Goal: Task Accomplishment & Management: Complete application form

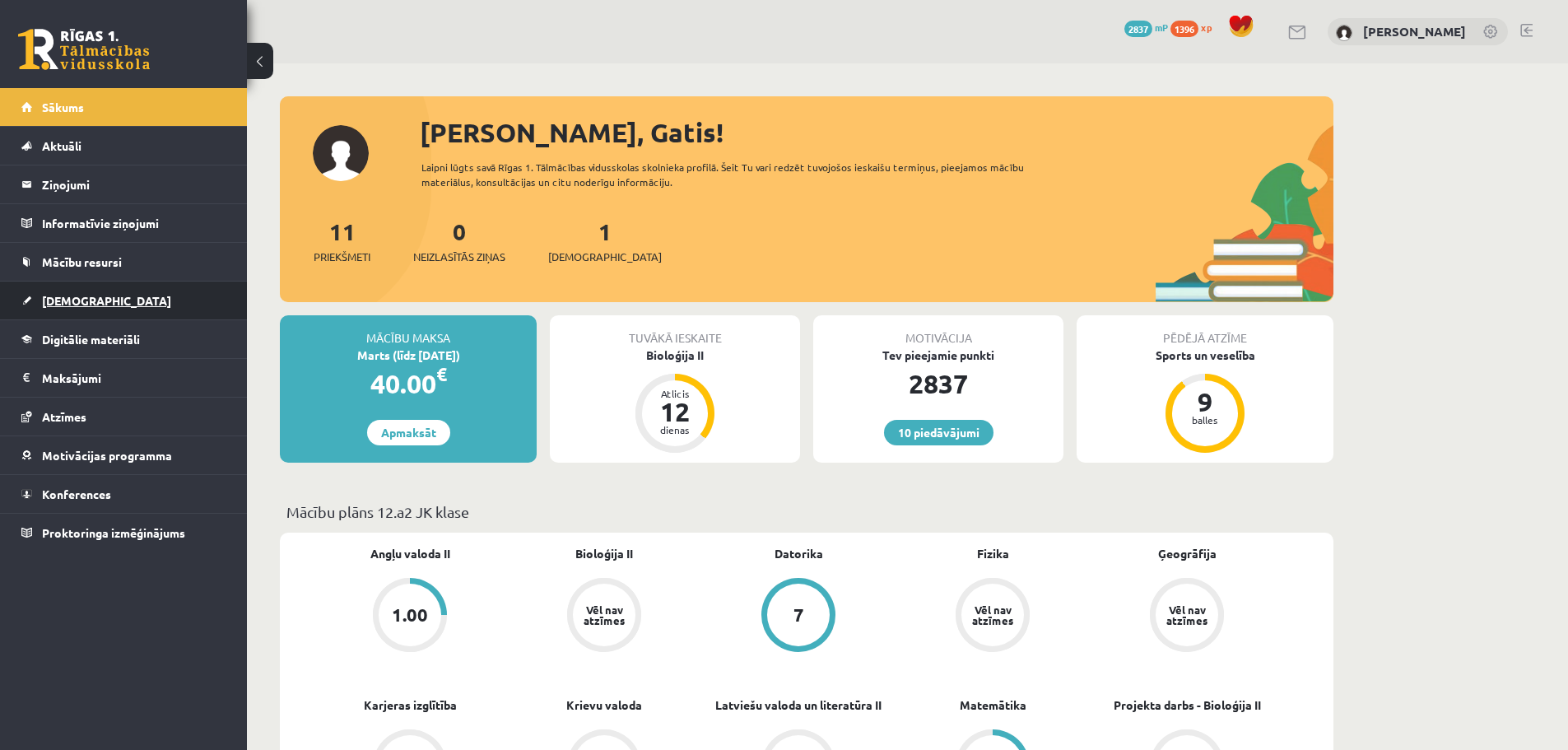
click at [124, 293] on link "[DEMOGRAPHIC_DATA]" at bounding box center [123, 300] width 205 height 38
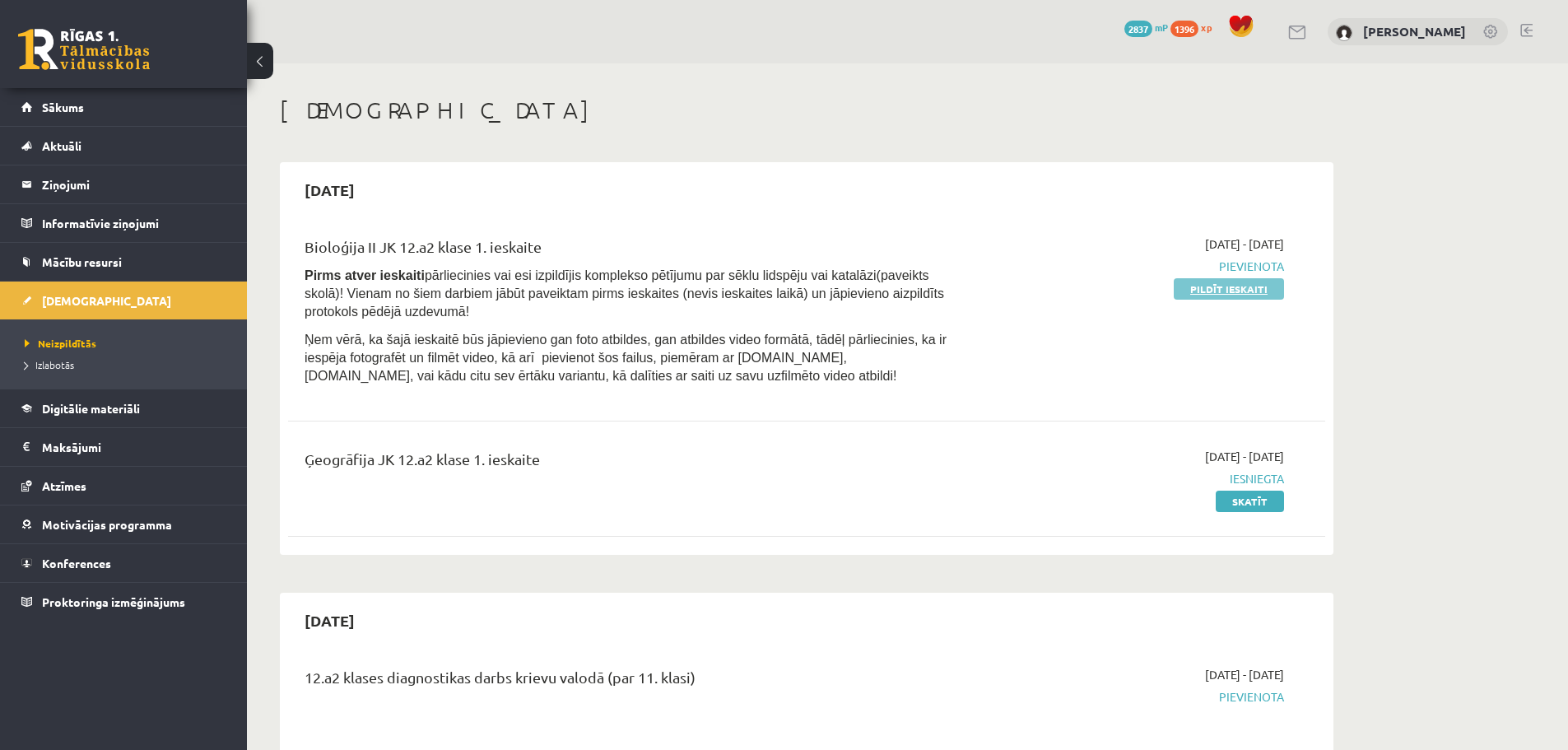
click at [1194, 295] on link "Pildīt ieskaiti" at bounding box center [1229, 288] width 111 height 21
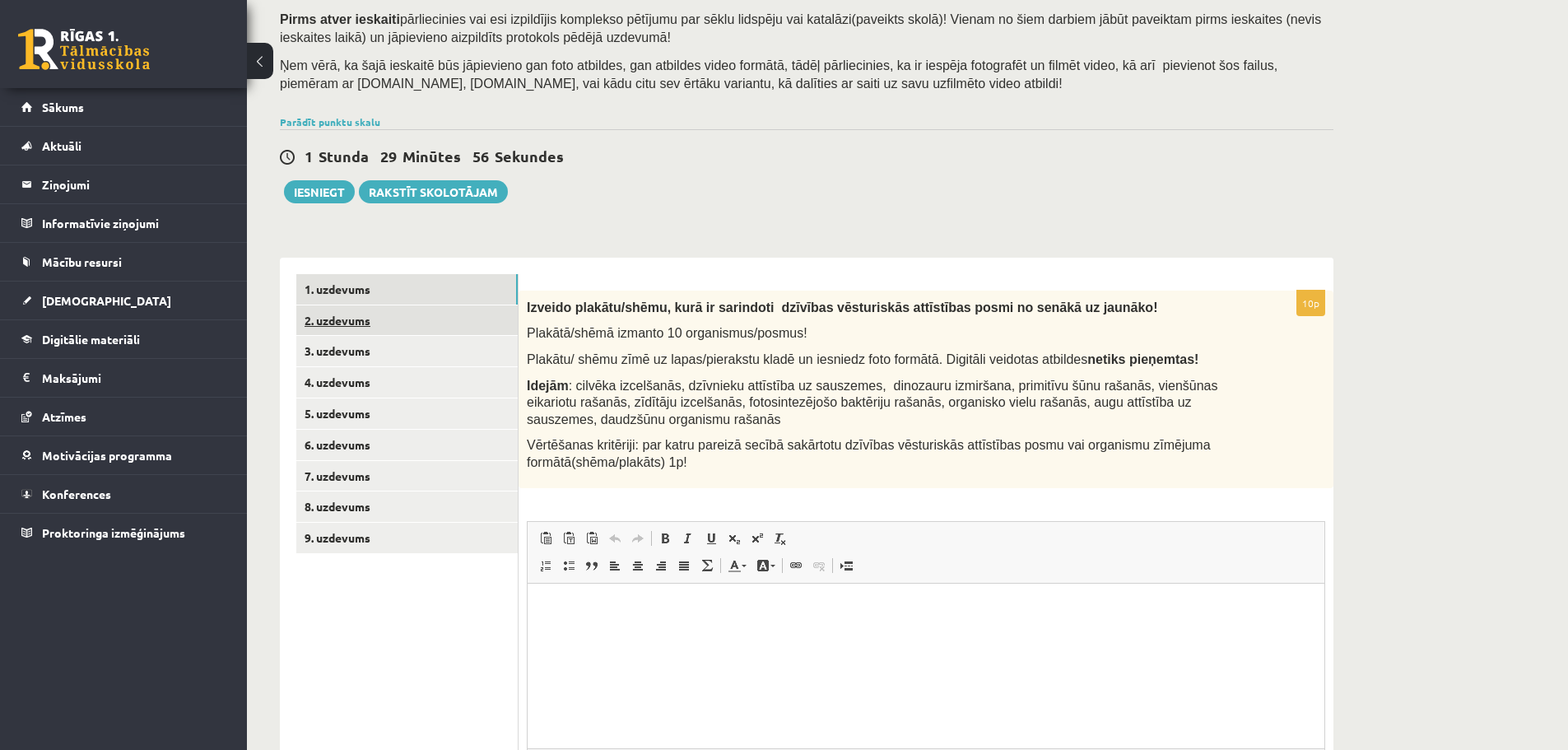
click at [461, 311] on link "2. uzdevums" at bounding box center [407, 321] width 221 height 31
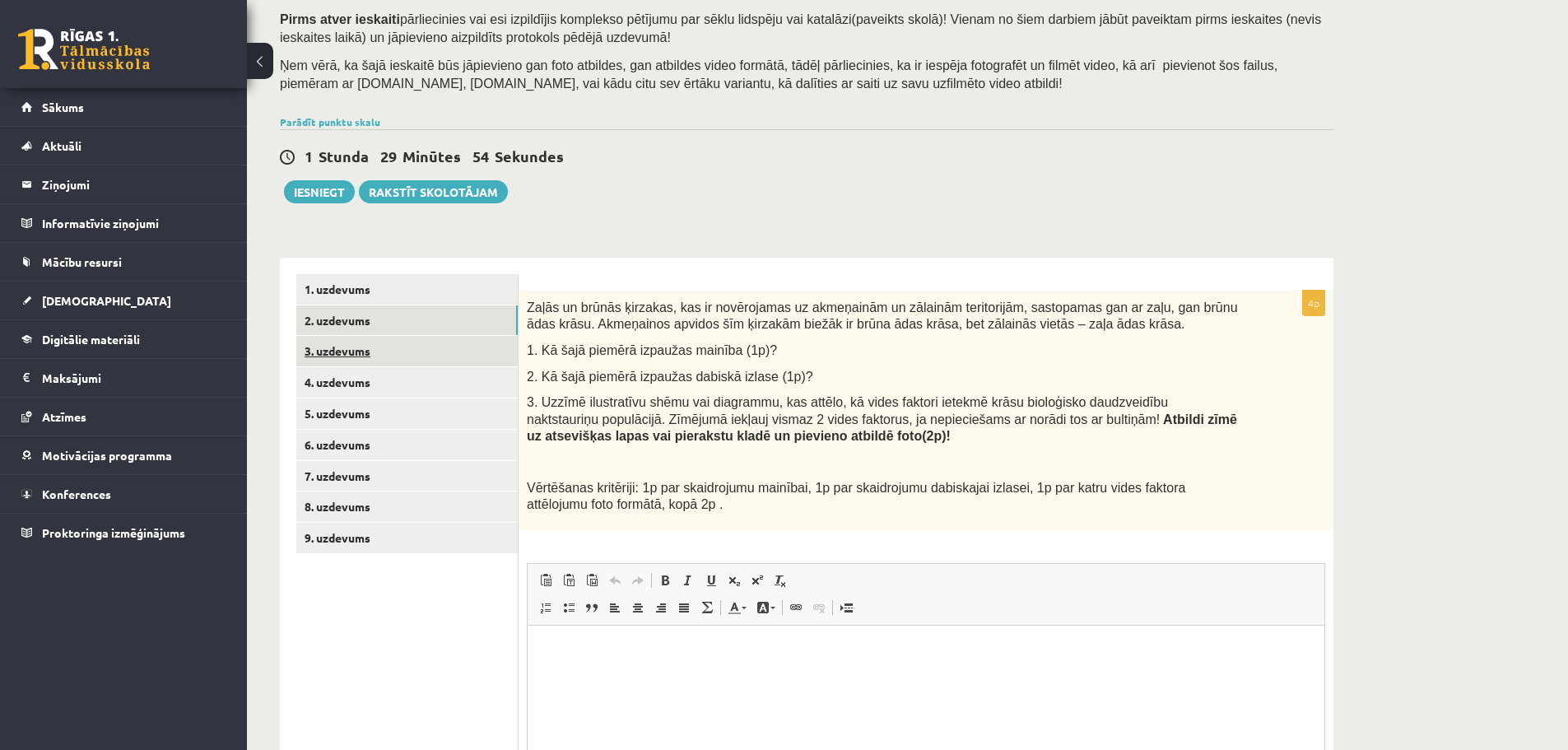
click at [448, 342] on link "3. uzdevums" at bounding box center [407, 351] width 221 height 31
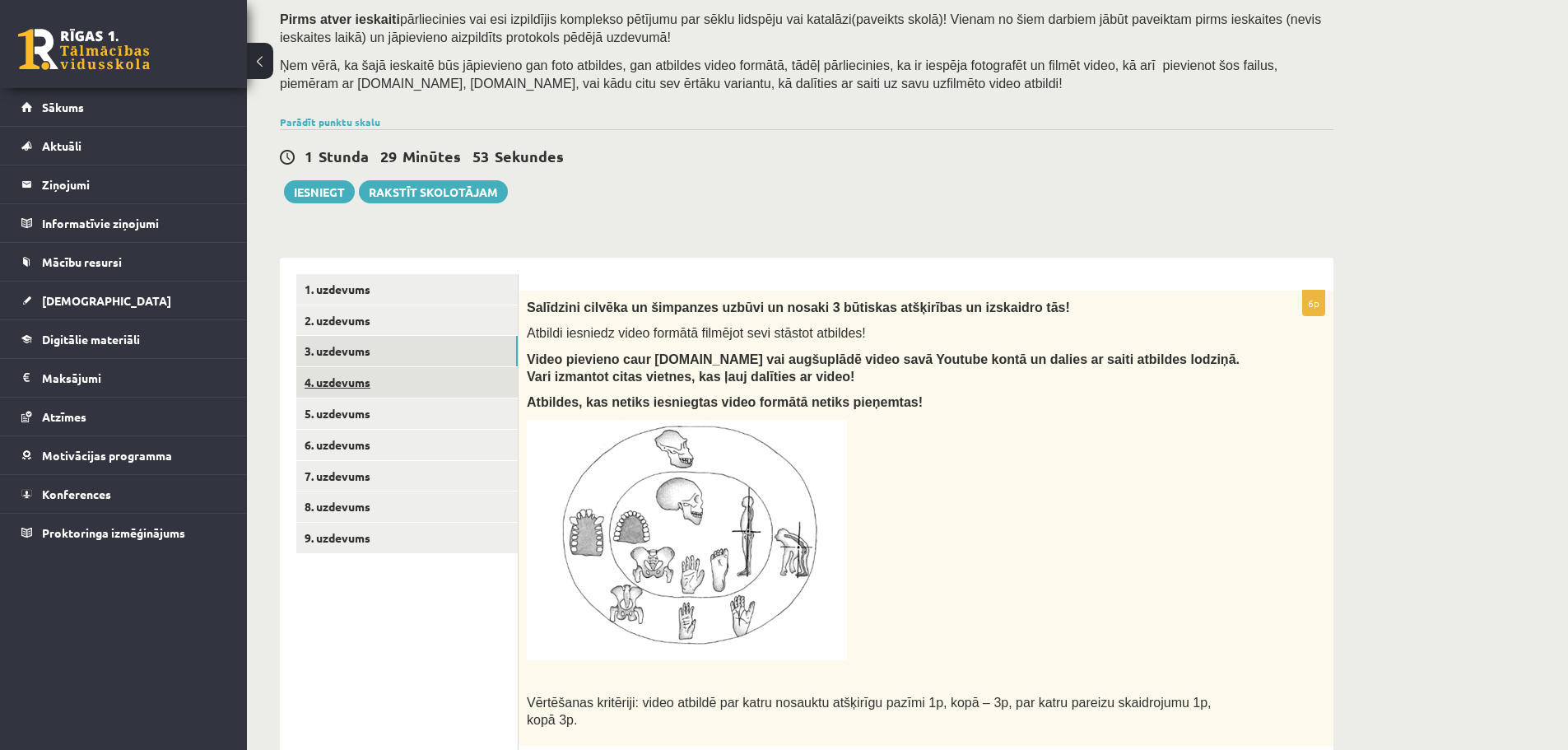
click at [438, 371] on link "4. uzdevums" at bounding box center [407, 383] width 221 height 31
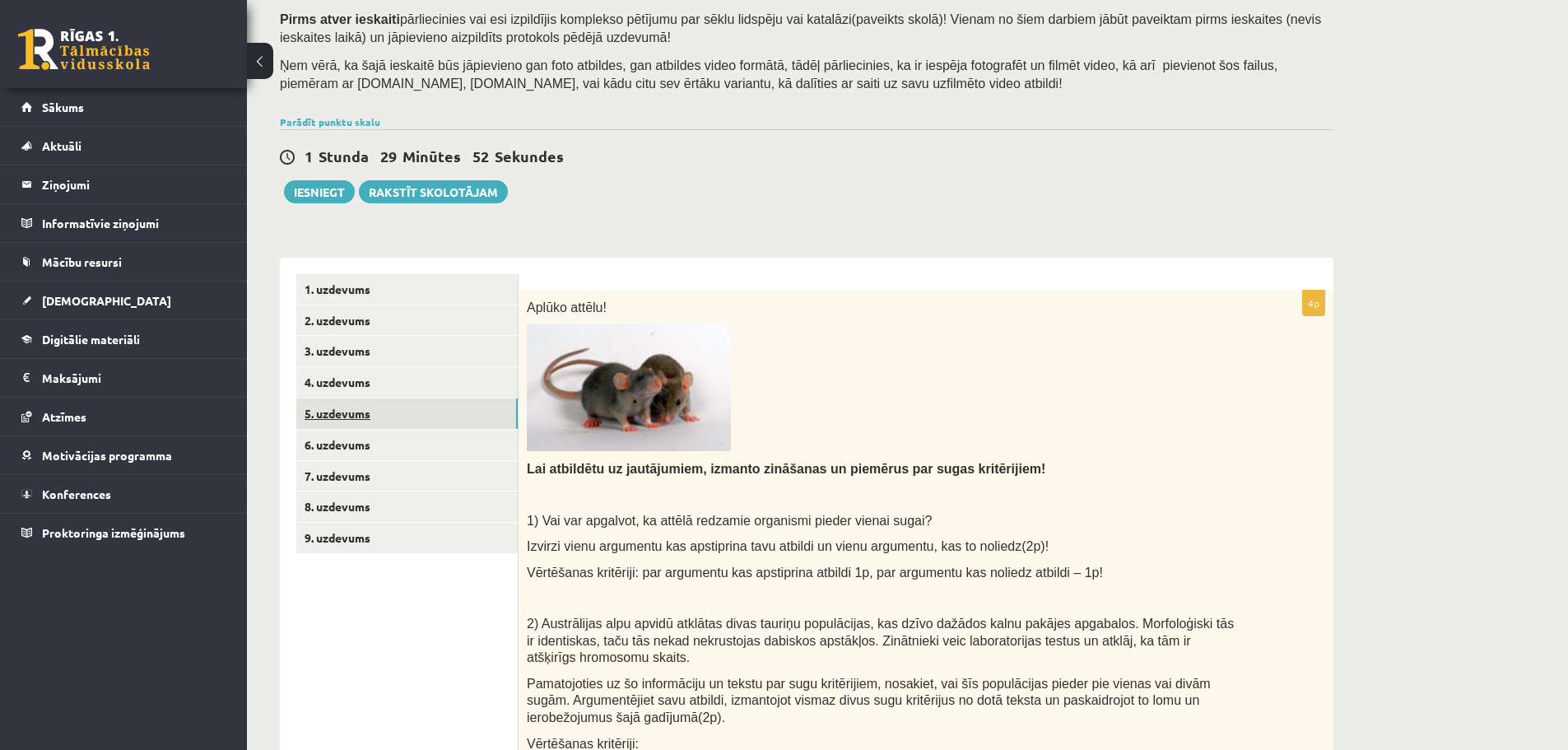
click at [437, 411] on link "5. uzdevums" at bounding box center [407, 413] width 221 height 31
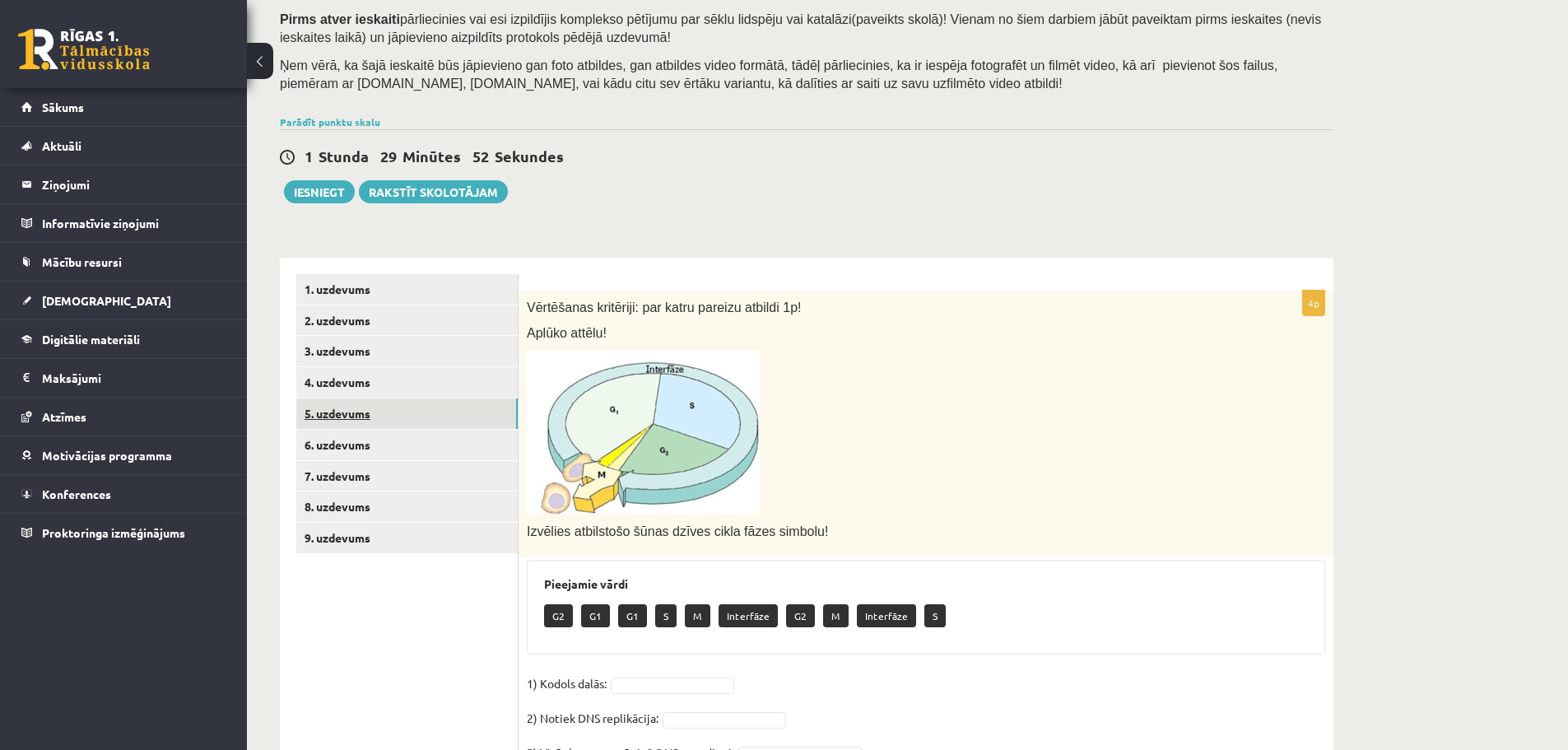
scroll to position [232, 0]
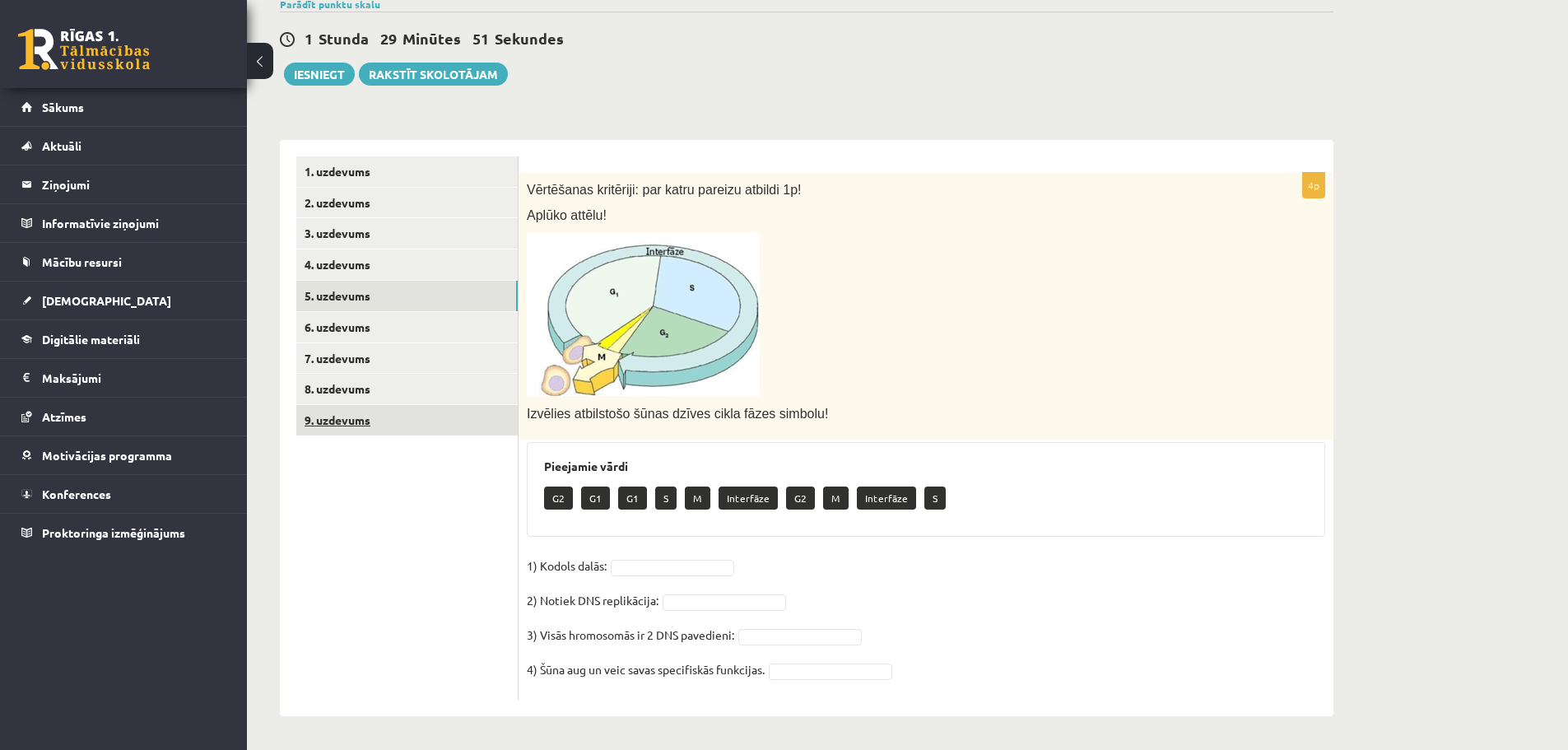
click at [438, 416] on link "9. uzdevums" at bounding box center [407, 420] width 221 height 31
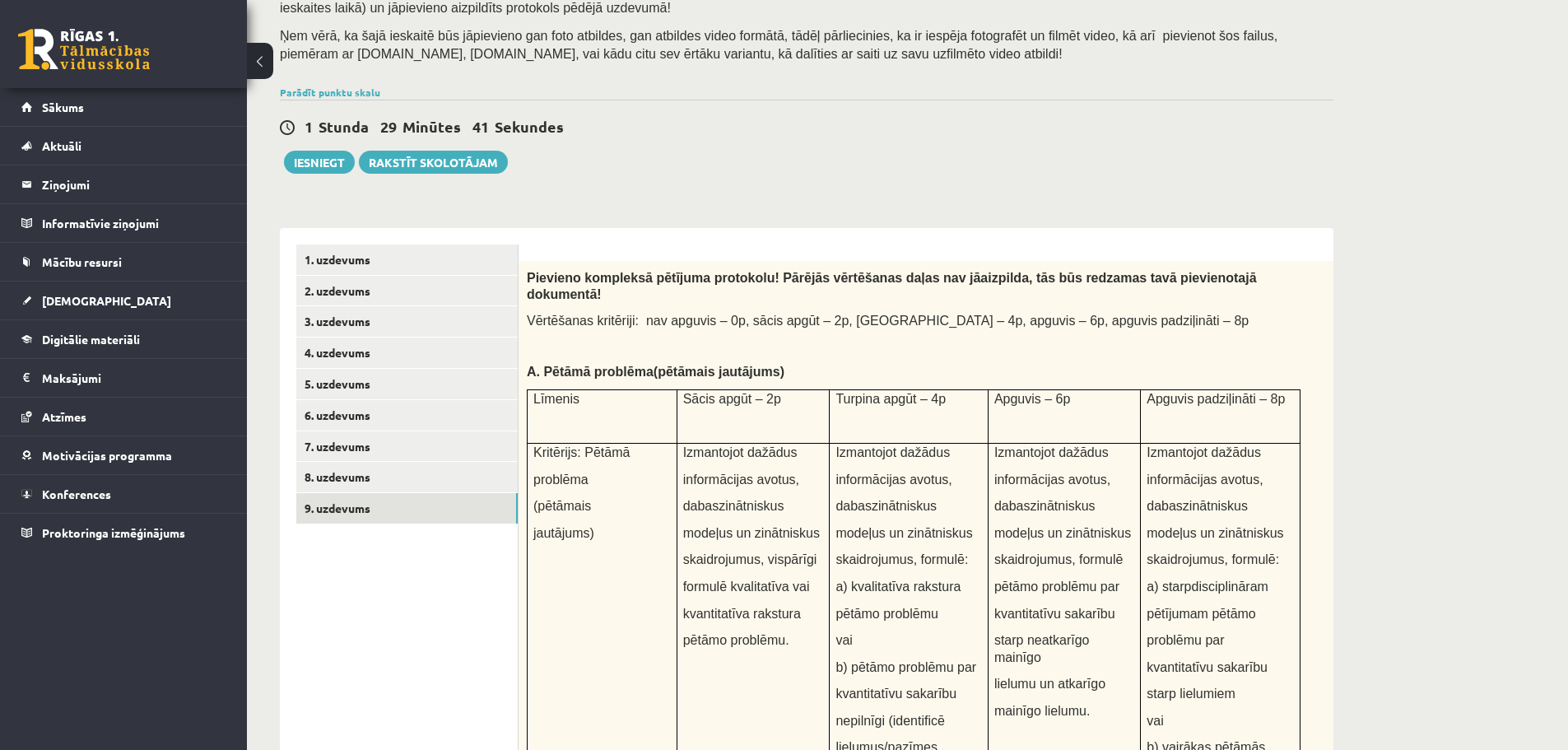
scroll to position [138, 0]
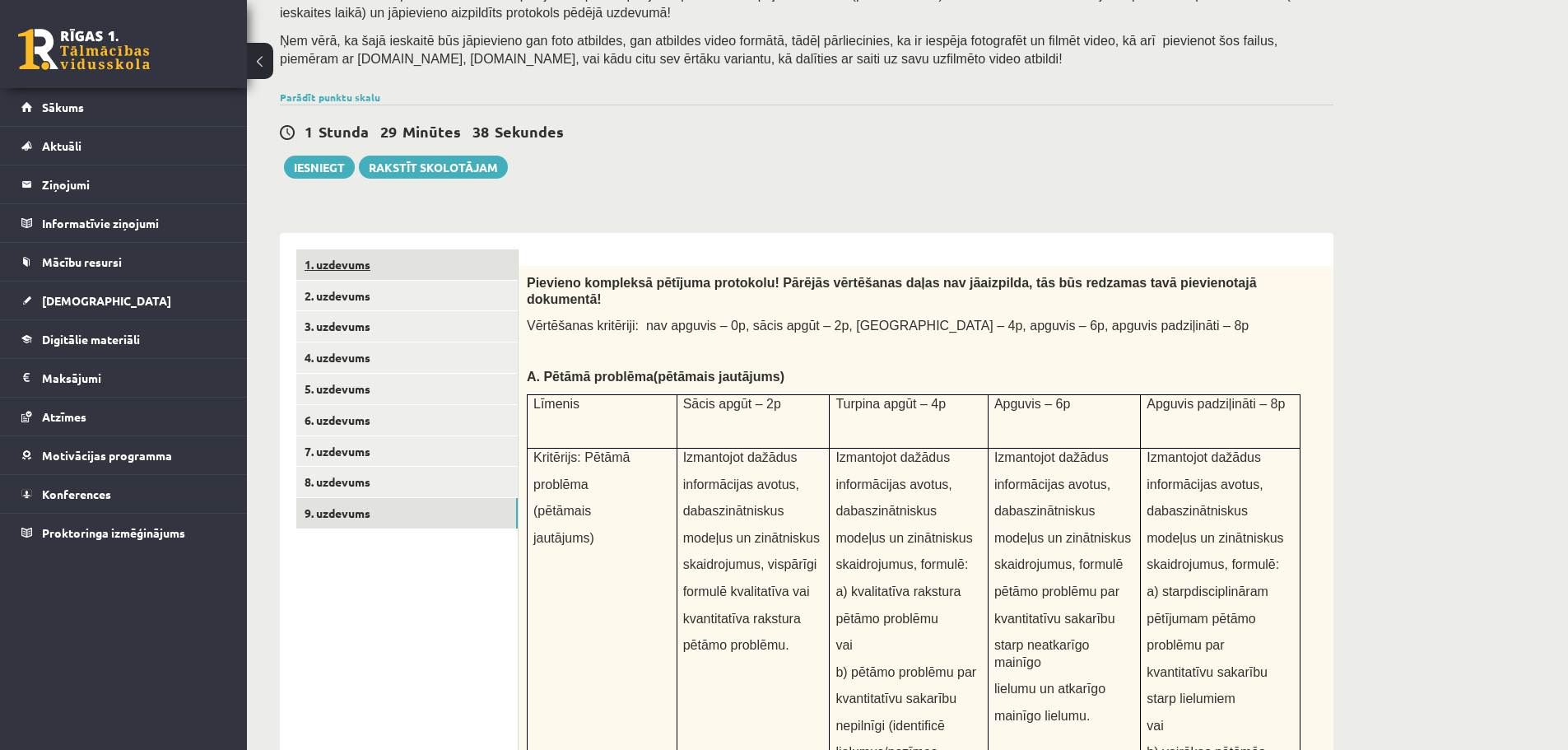
click at [447, 262] on link "1. uzdevums" at bounding box center [407, 264] width 221 height 31
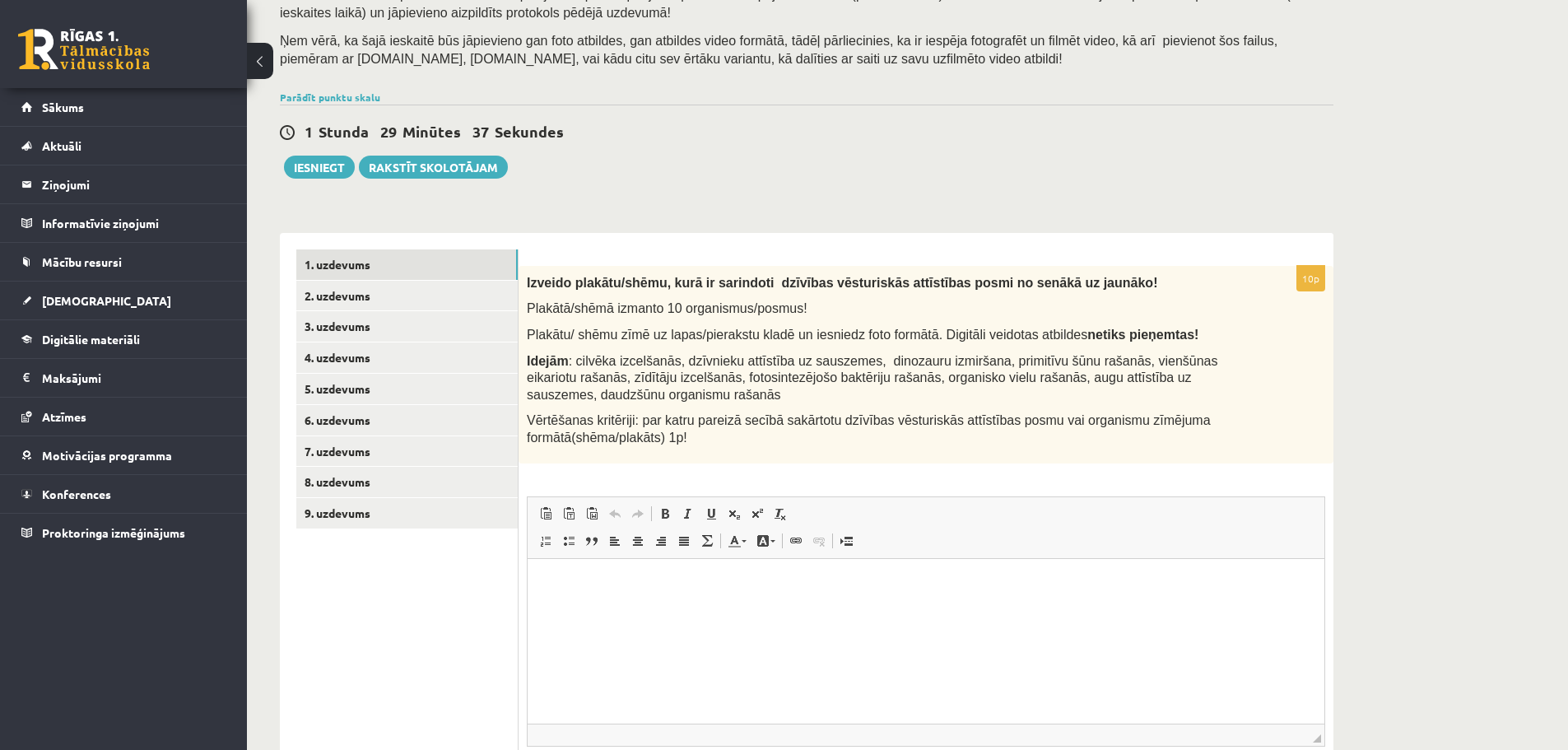
scroll to position [0, 0]
click at [1527, 187] on div "Bioloģija 12.a2 klase 1. ieskaite , Gatis Pormalis (12.a2 JK klase) Pirms atver…" at bounding box center [908, 407] width 1321 height 963
click at [792, 450] on div "Izveido plakātu/shēmu, kurā ir sarindoti dzīvības vēsturiskās attīstības posmi …" at bounding box center [926, 364] width 815 height 197
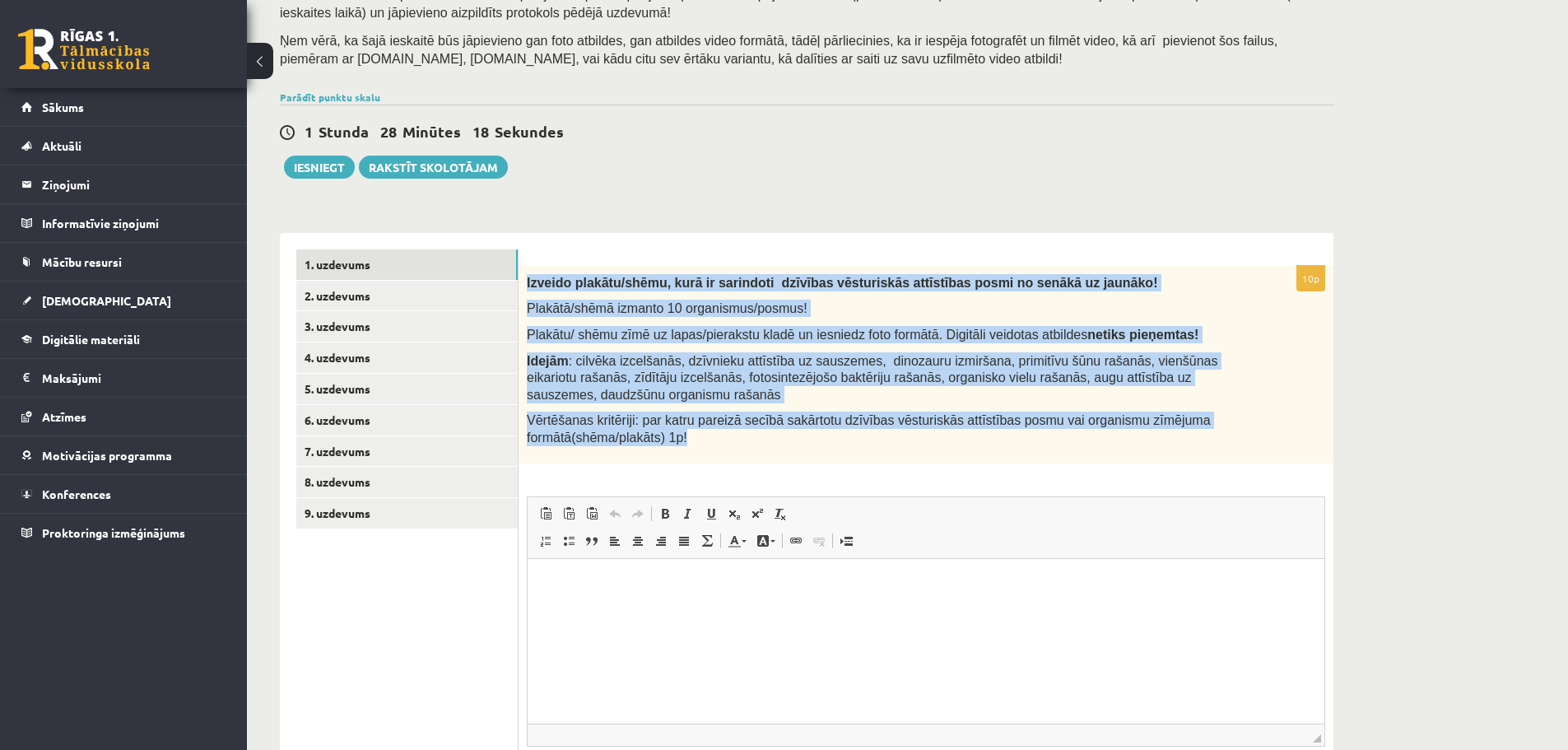
drag, startPoint x: 741, startPoint y: 442, endPoint x: 527, endPoint y: 284, distance: 266.0
click at [527, 284] on div "Izveido plakātu/shēmu, kurā ir sarindoti dzīvības vēsturiskās attīstības posmi …" at bounding box center [926, 364] width 815 height 197
copy div "Izveido plakātu/shēmu, kurā ir sarindoti dzīvības vēsturiskās attīstības posmi …"
click at [631, 200] on div "Bioloģija 12.a2 klase 1. ieskaite , Gatis Pormalis (12.a2 JK klase) Pirms atver…" at bounding box center [807, 407] width 1119 height 963
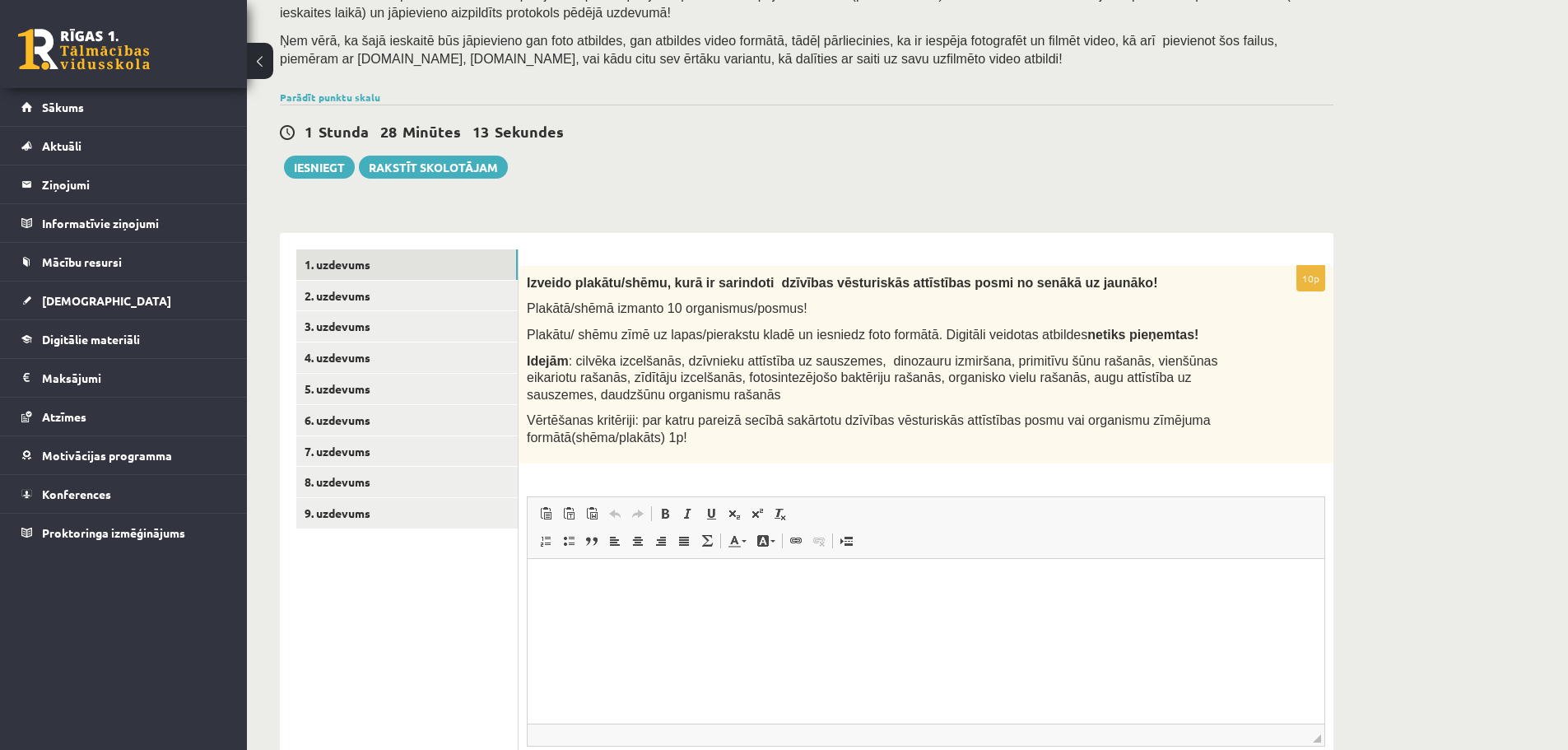
click at [1285, 171] on div "1 Stunda 28 Minūtes 13 Sekundes Ieskaite saglabāta! Iesniegt Rakstīt skolotājam" at bounding box center [807, 141] width 1054 height 74
click at [500, 301] on link "2. uzdevums" at bounding box center [407, 296] width 221 height 31
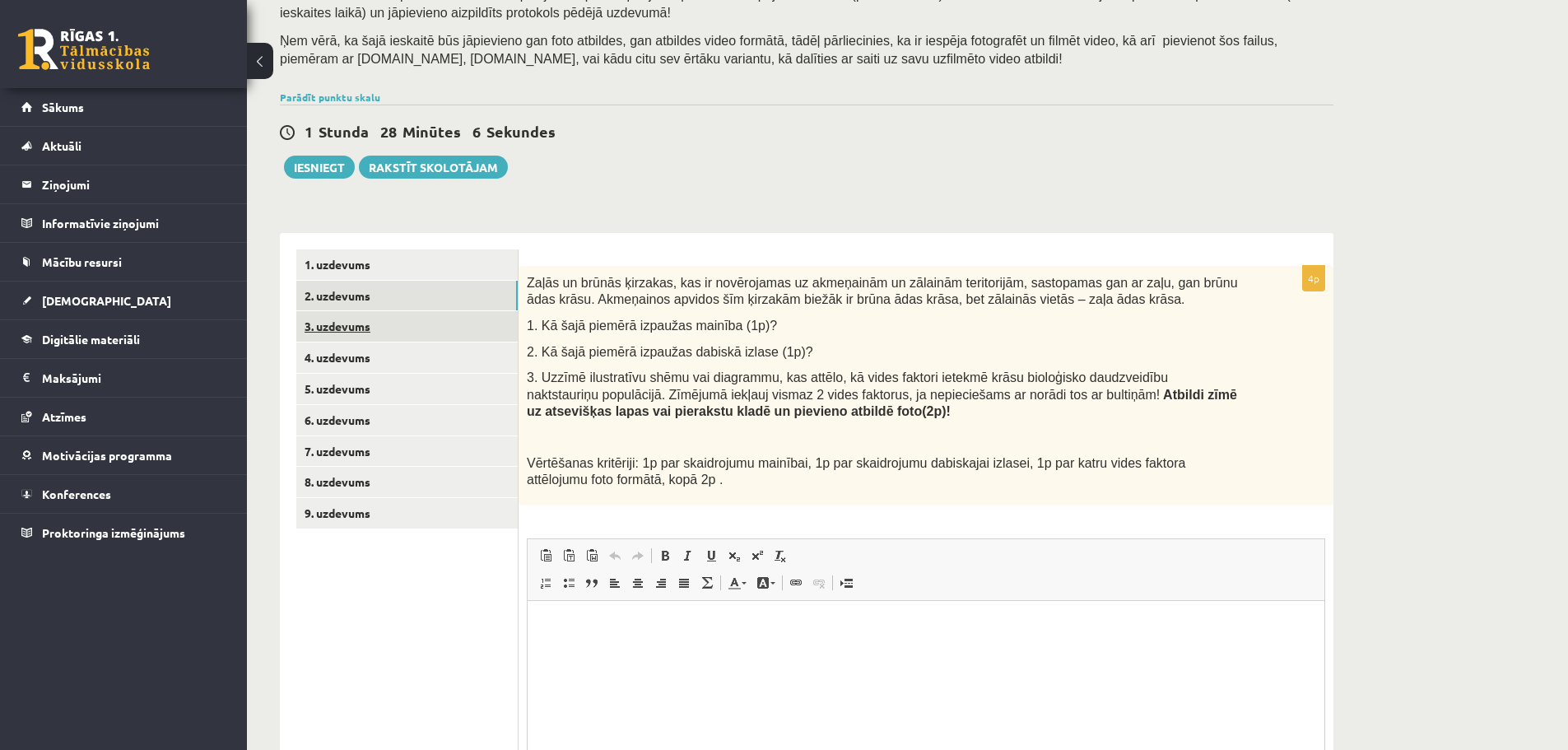
click at [495, 319] on link "3. uzdevums" at bounding box center [407, 327] width 221 height 31
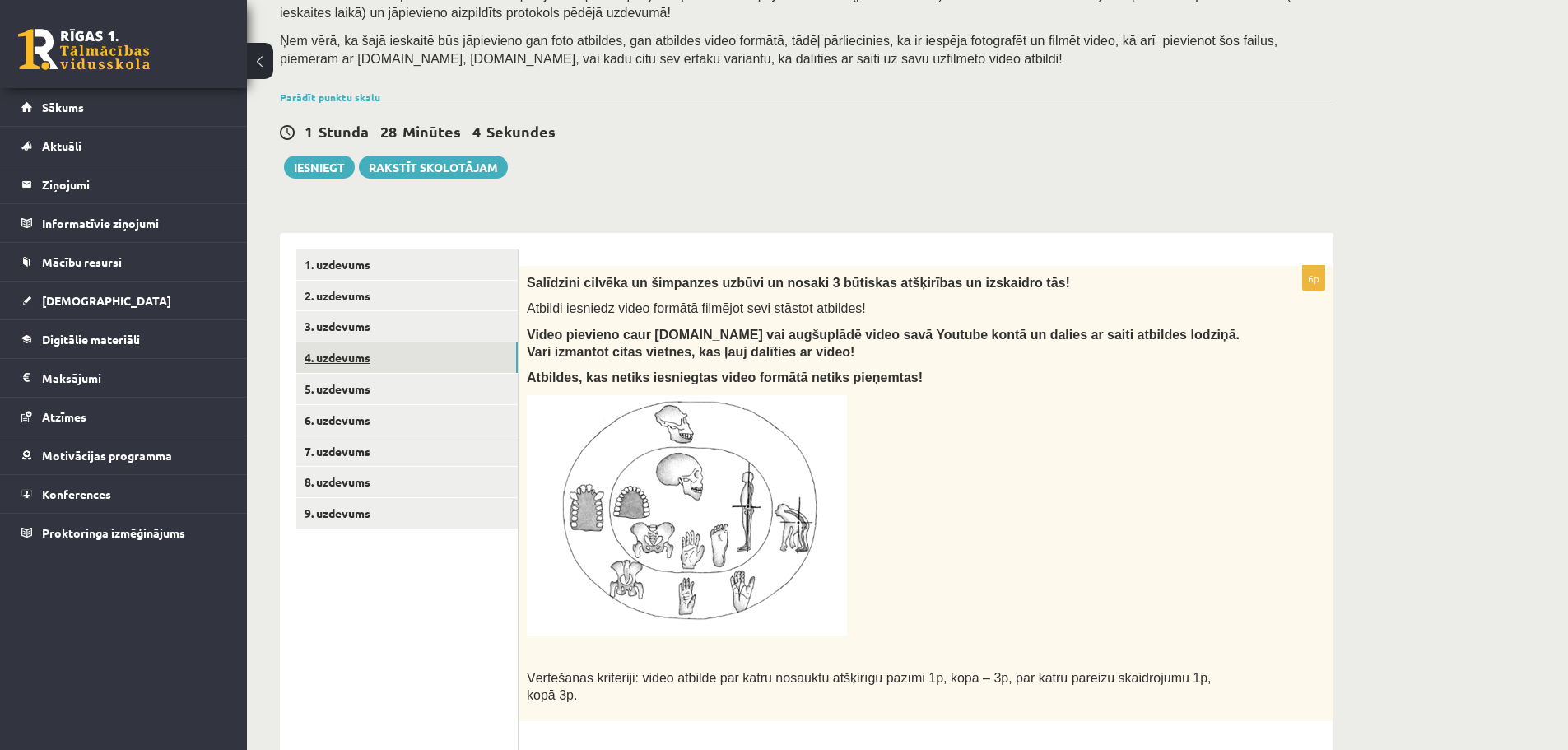
click at [478, 349] on link "4. uzdevums" at bounding box center [407, 358] width 221 height 31
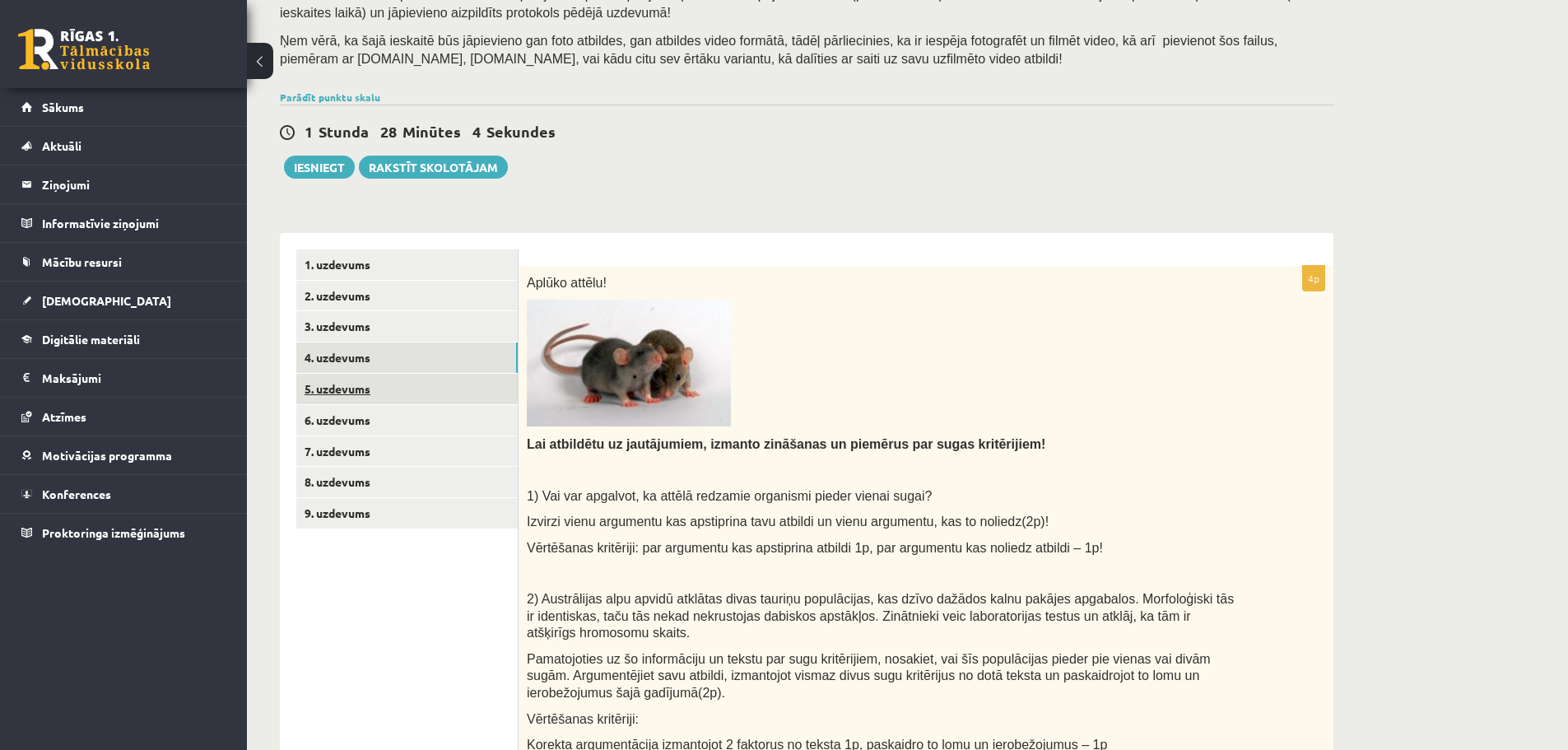
click at [463, 384] on link "5. uzdevums" at bounding box center [407, 389] width 221 height 31
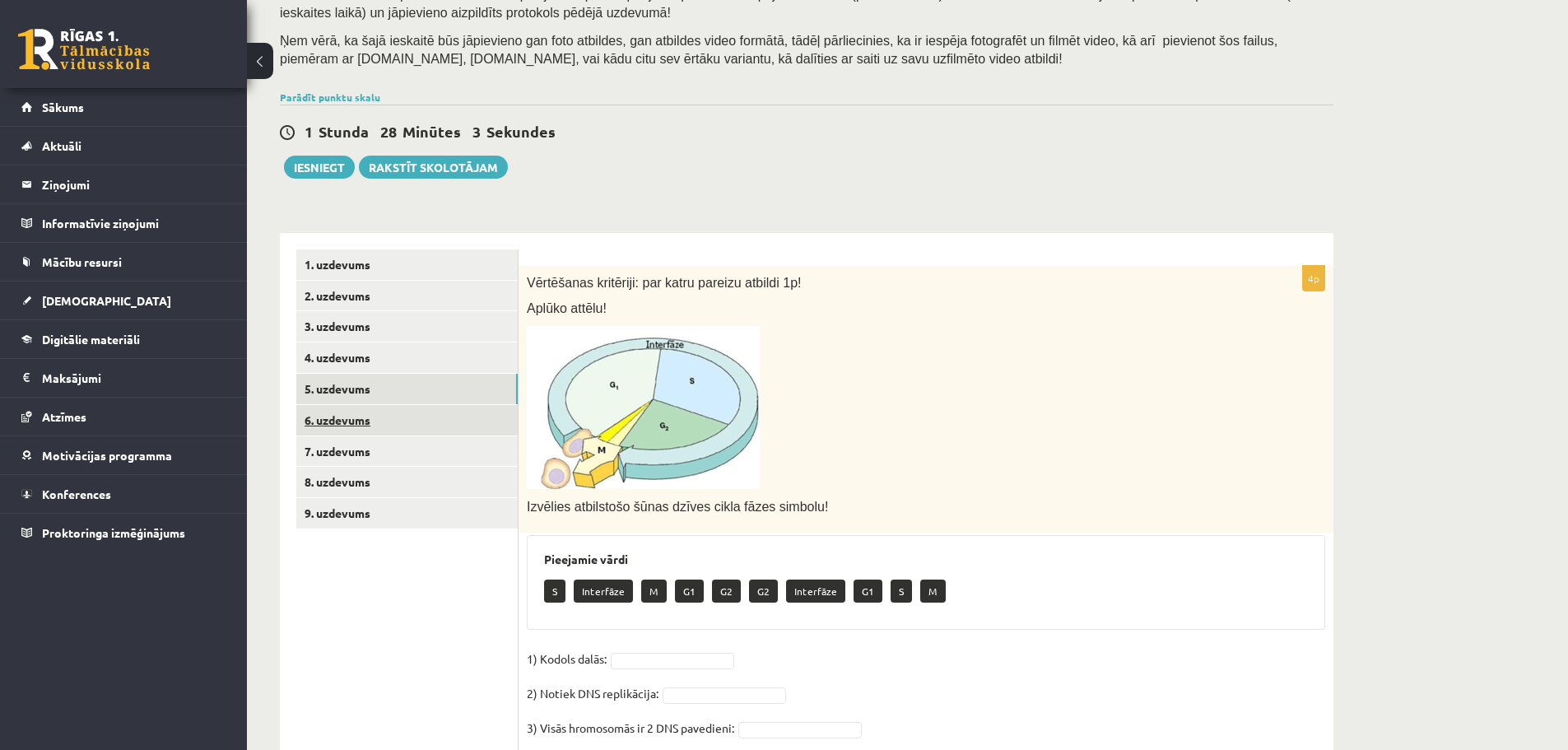
click at [457, 421] on link "6. uzdevums" at bounding box center [407, 420] width 221 height 31
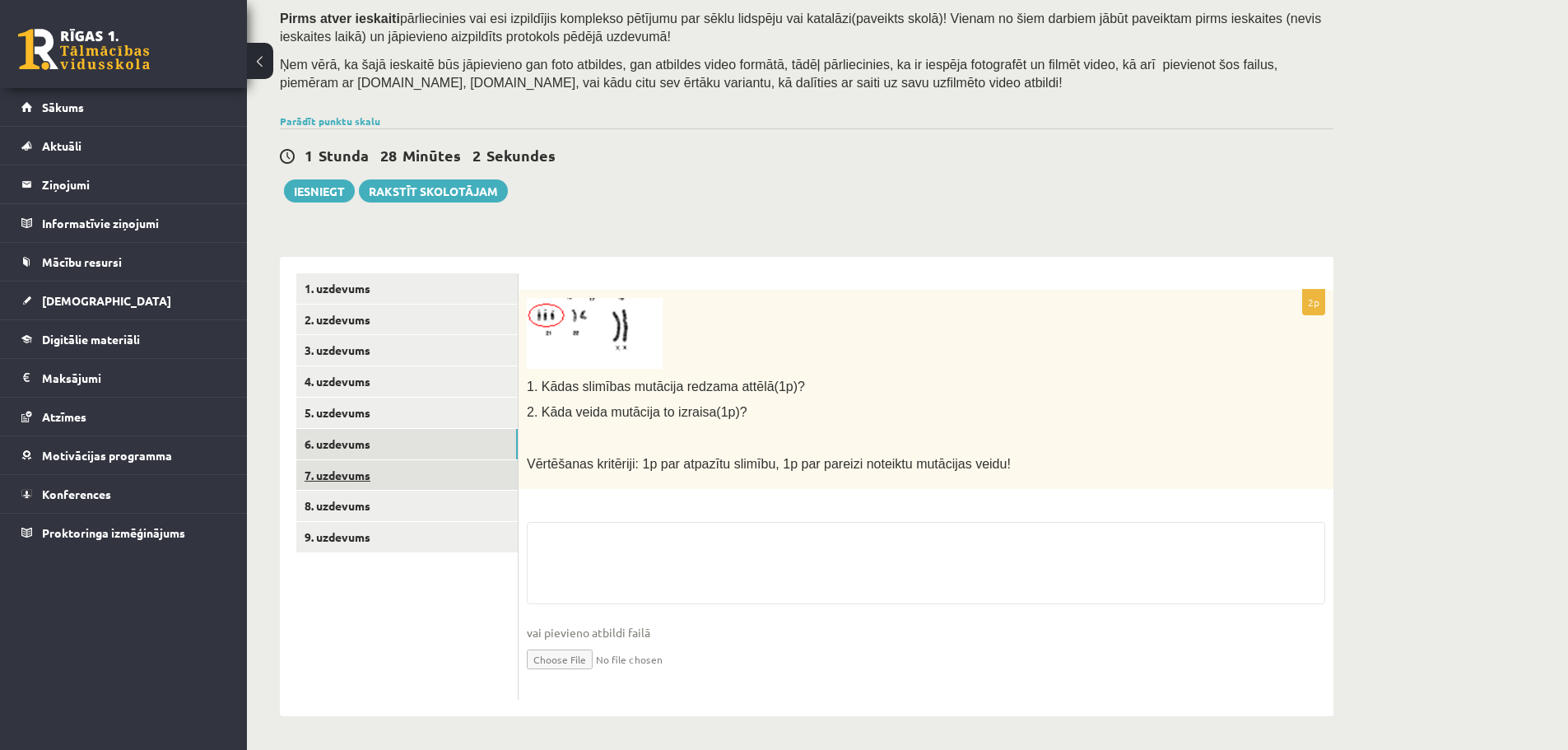
click at [437, 478] on link "7. uzdevums" at bounding box center [407, 476] width 221 height 31
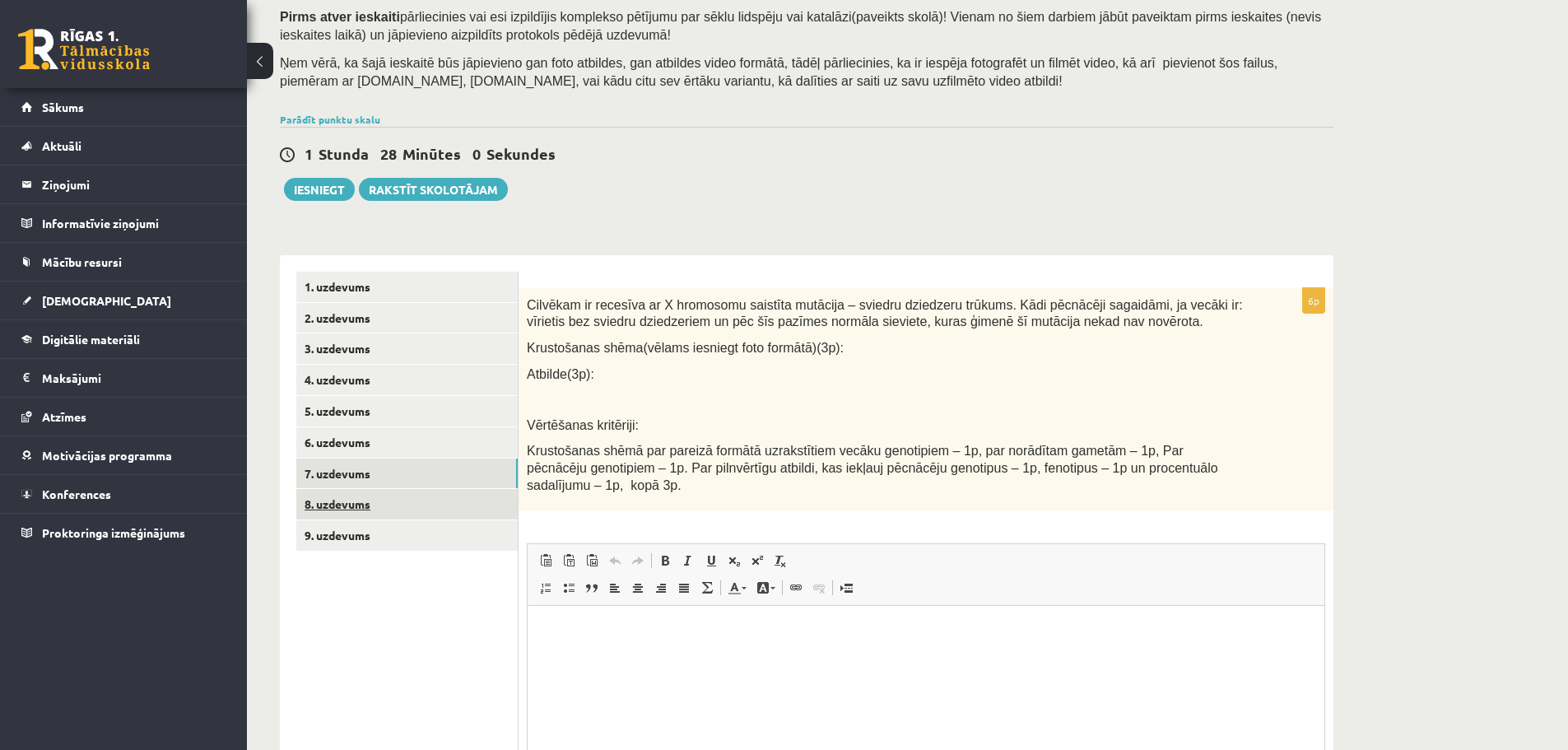
scroll to position [0, 0]
click at [427, 507] on link "8. uzdevums" at bounding box center [407, 505] width 221 height 31
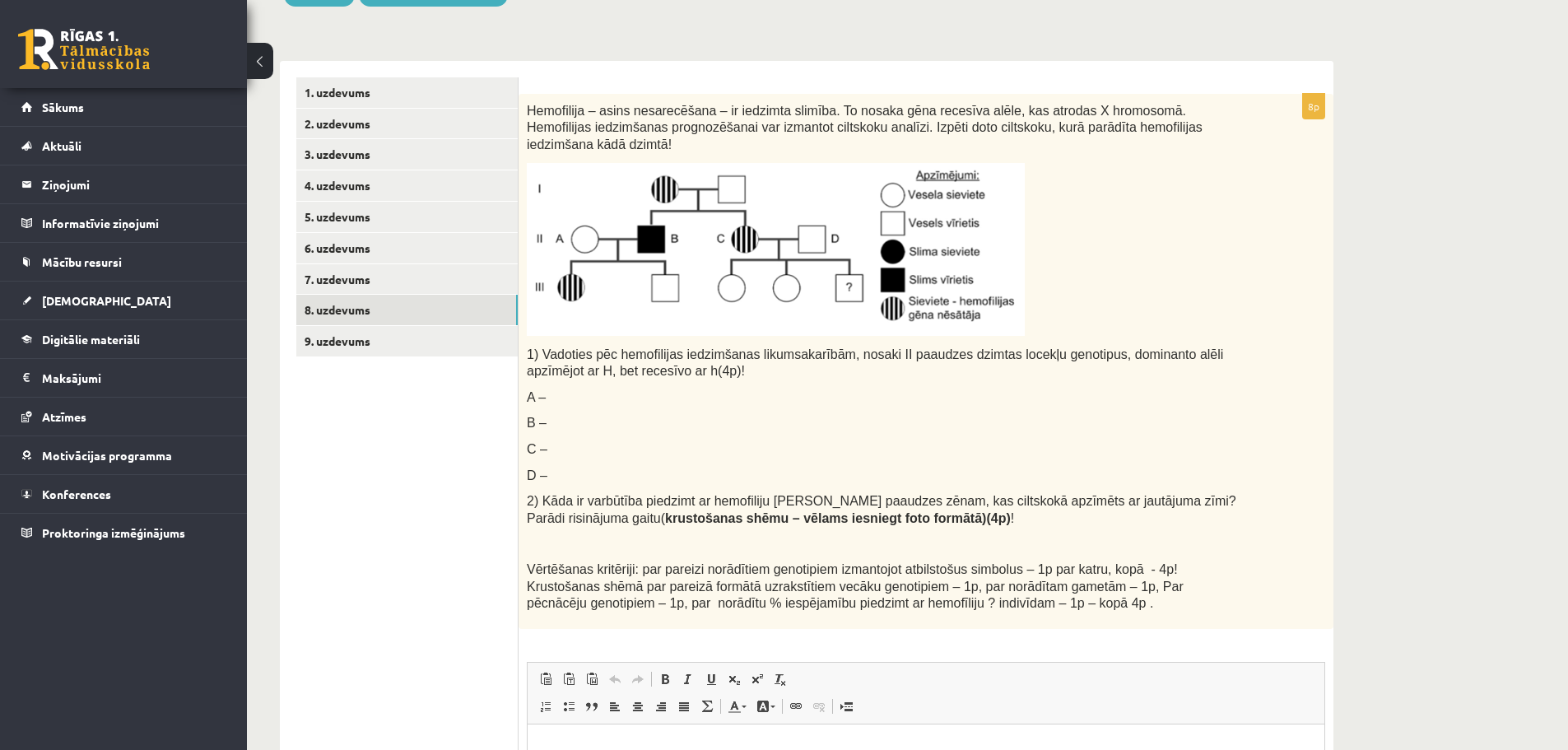
scroll to position [270, 0]
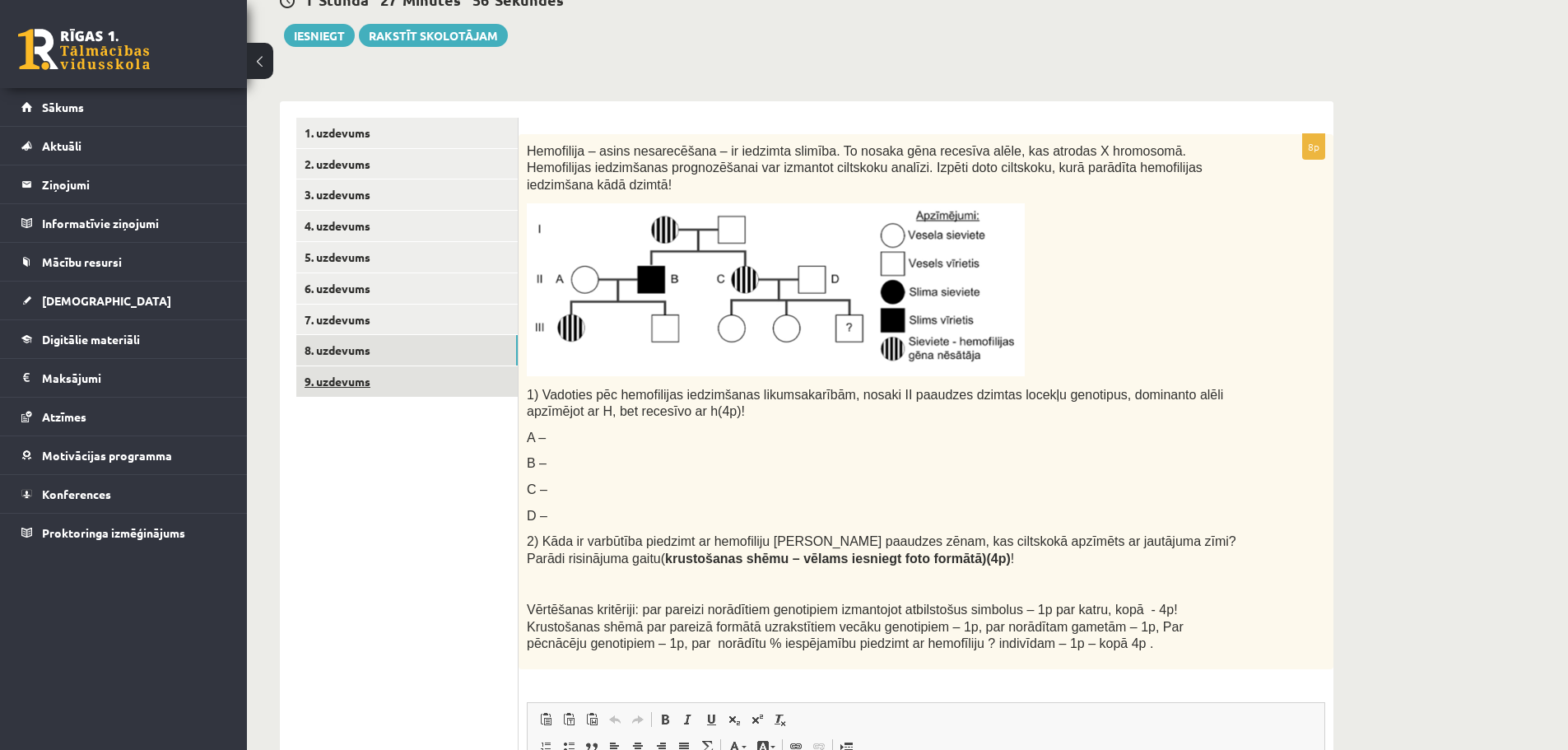
click at [398, 396] on link "9. uzdevums" at bounding box center [407, 382] width 221 height 31
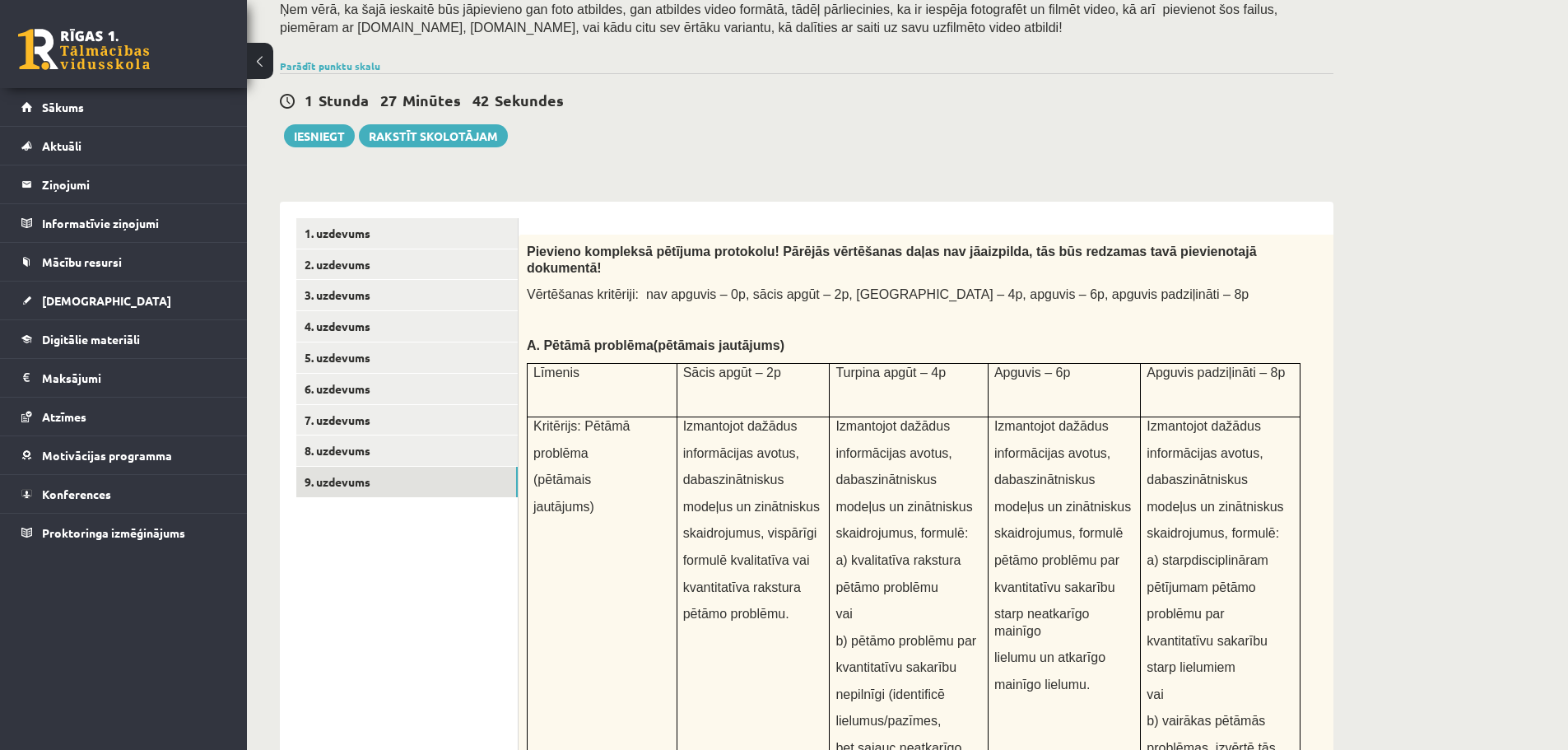
scroll to position [106, 0]
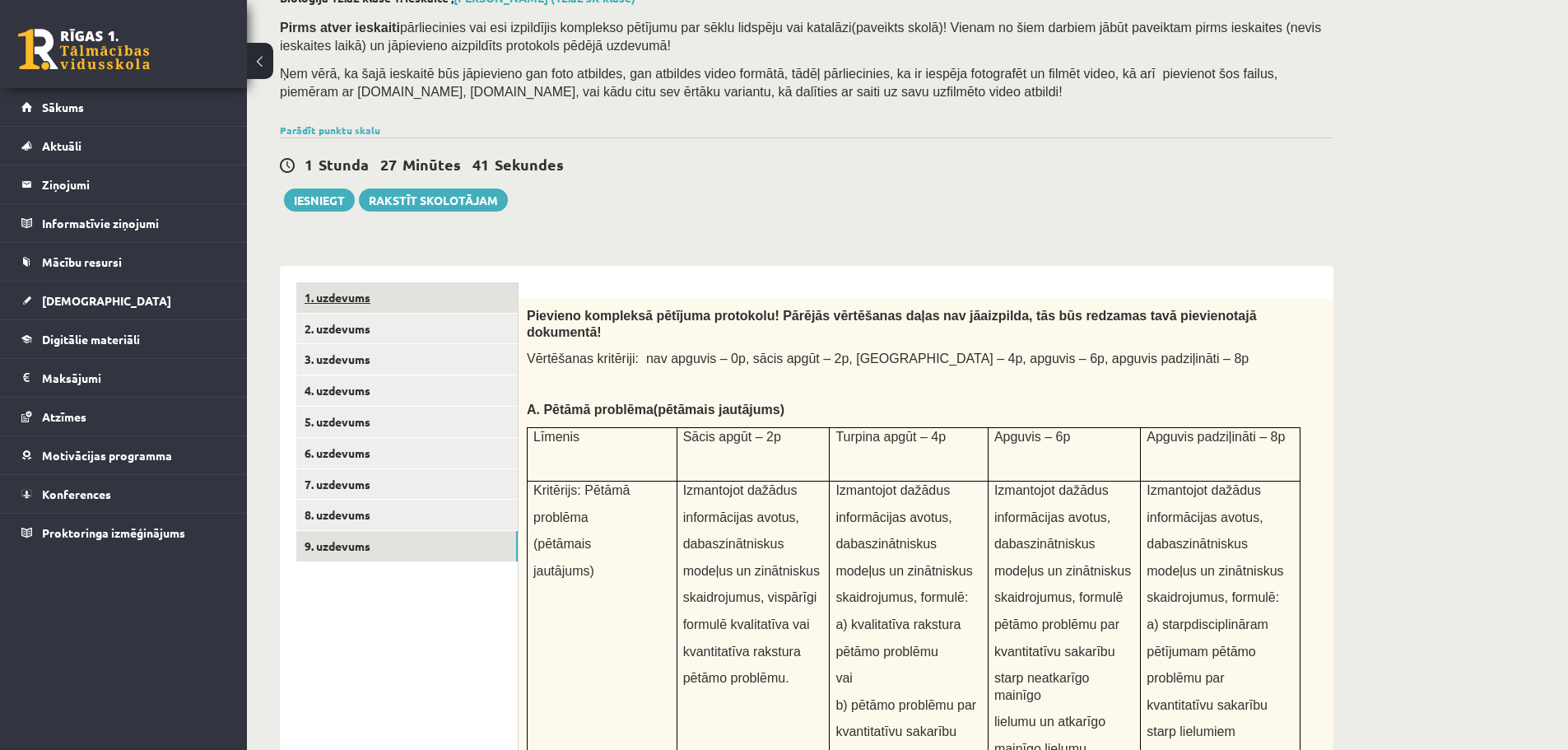
click at [449, 293] on link "1. uzdevums" at bounding box center [407, 298] width 221 height 31
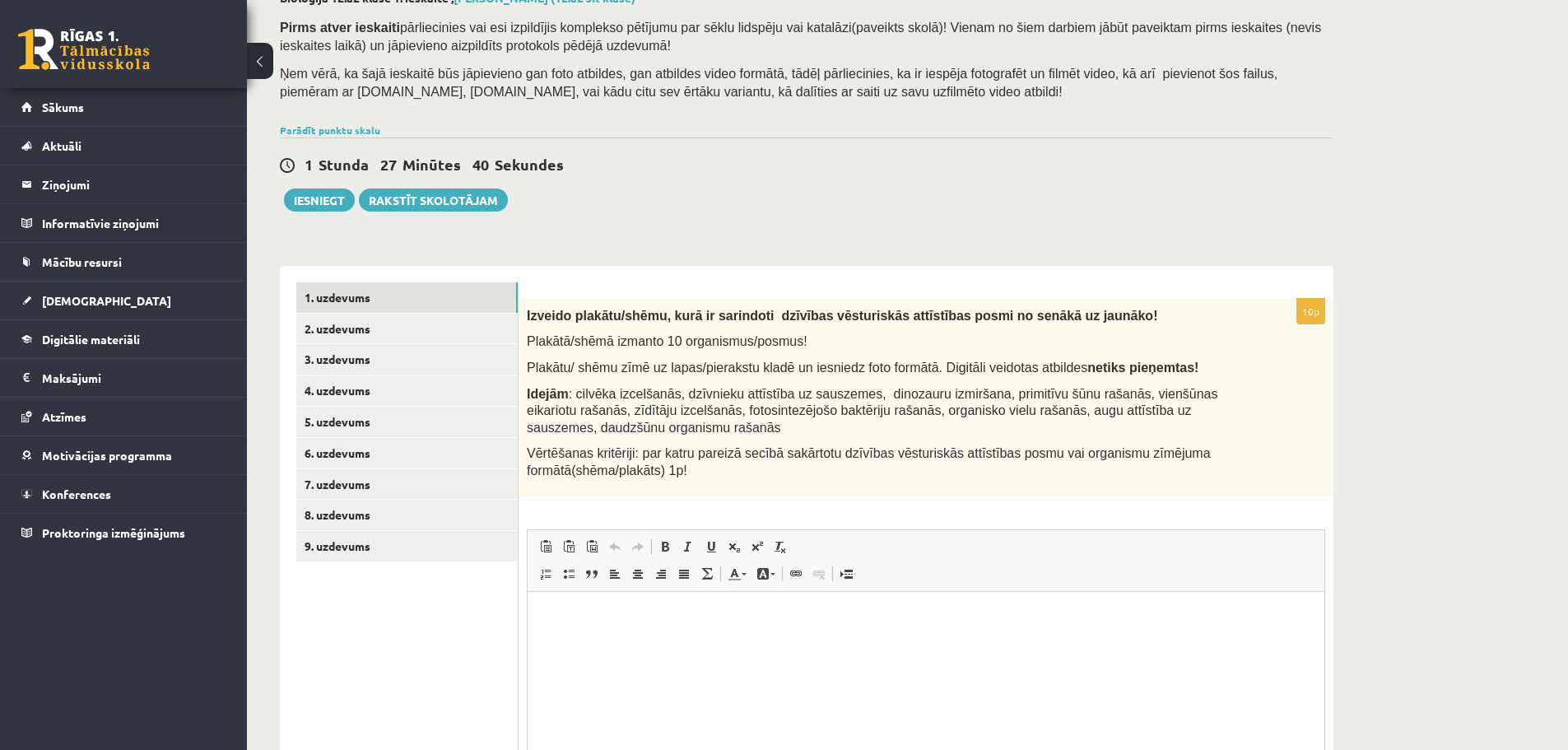
scroll to position [0, 0]
click at [1268, 206] on div "1 Stunda 27 Minūtes 32 Sekundes Ieskaite saglabāta! Iesniegt Rakstīt skolotājam" at bounding box center [807, 174] width 1054 height 74
click at [1436, 181] on div "Bioloģija 12.a2 klase 1. ieskaite , Gatis Pormalis (12.a2 JK klase) Pirms atver…" at bounding box center [908, 439] width 1321 height 963
click at [1389, 371] on div "Bioloģija 12.a2 klase 1. ieskaite , Gatis Pormalis (12.a2 JK klase) Pirms atver…" at bounding box center [908, 439] width 1321 height 963
click at [1388, 374] on div "Bioloģija 12.a2 klase 1. ieskaite , Gatis Pormalis (12.a2 JK klase) Pirms atver…" at bounding box center [908, 439] width 1321 height 963
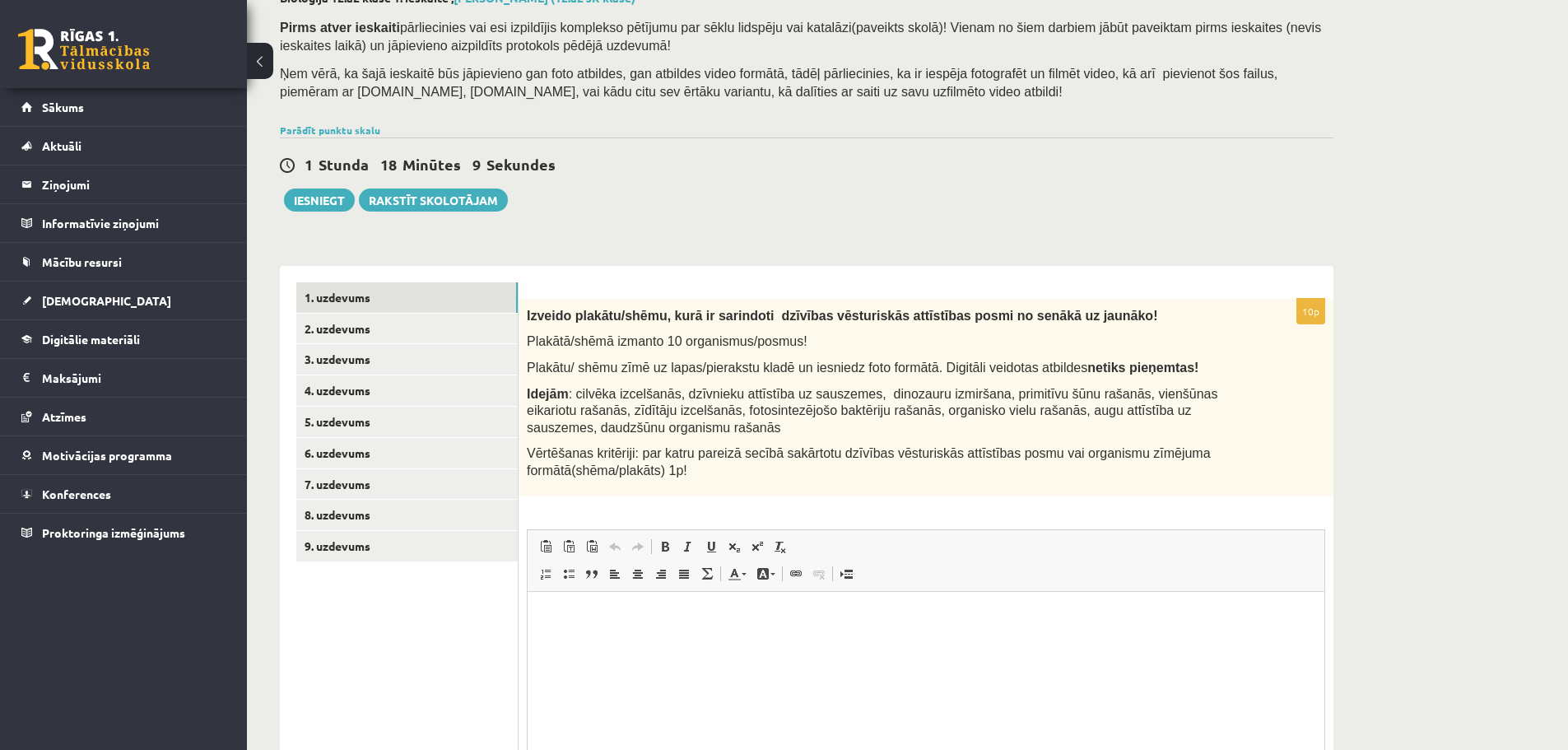
click at [829, 641] on html at bounding box center [926, 616] width 797 height 50
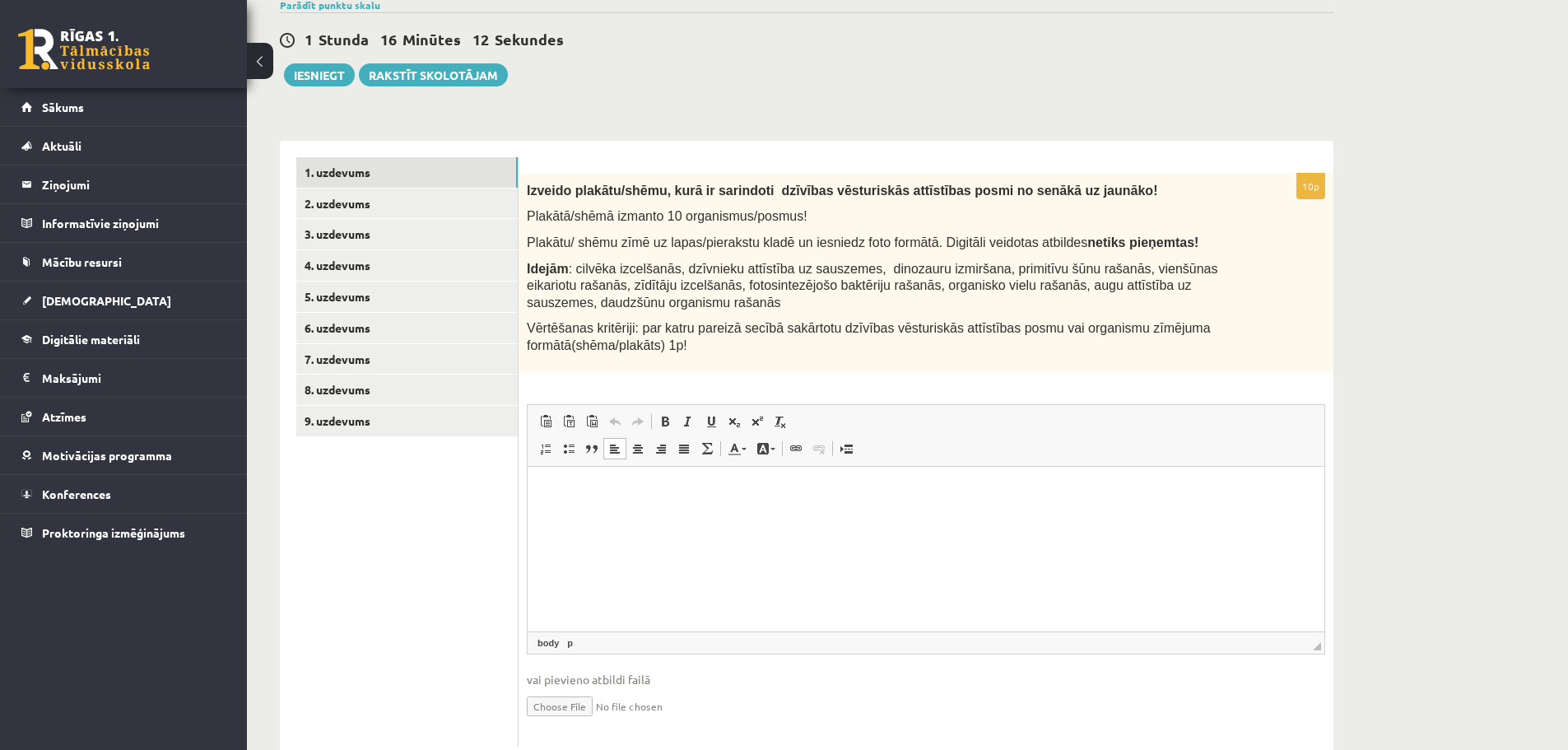
scroll to position [270, 0]
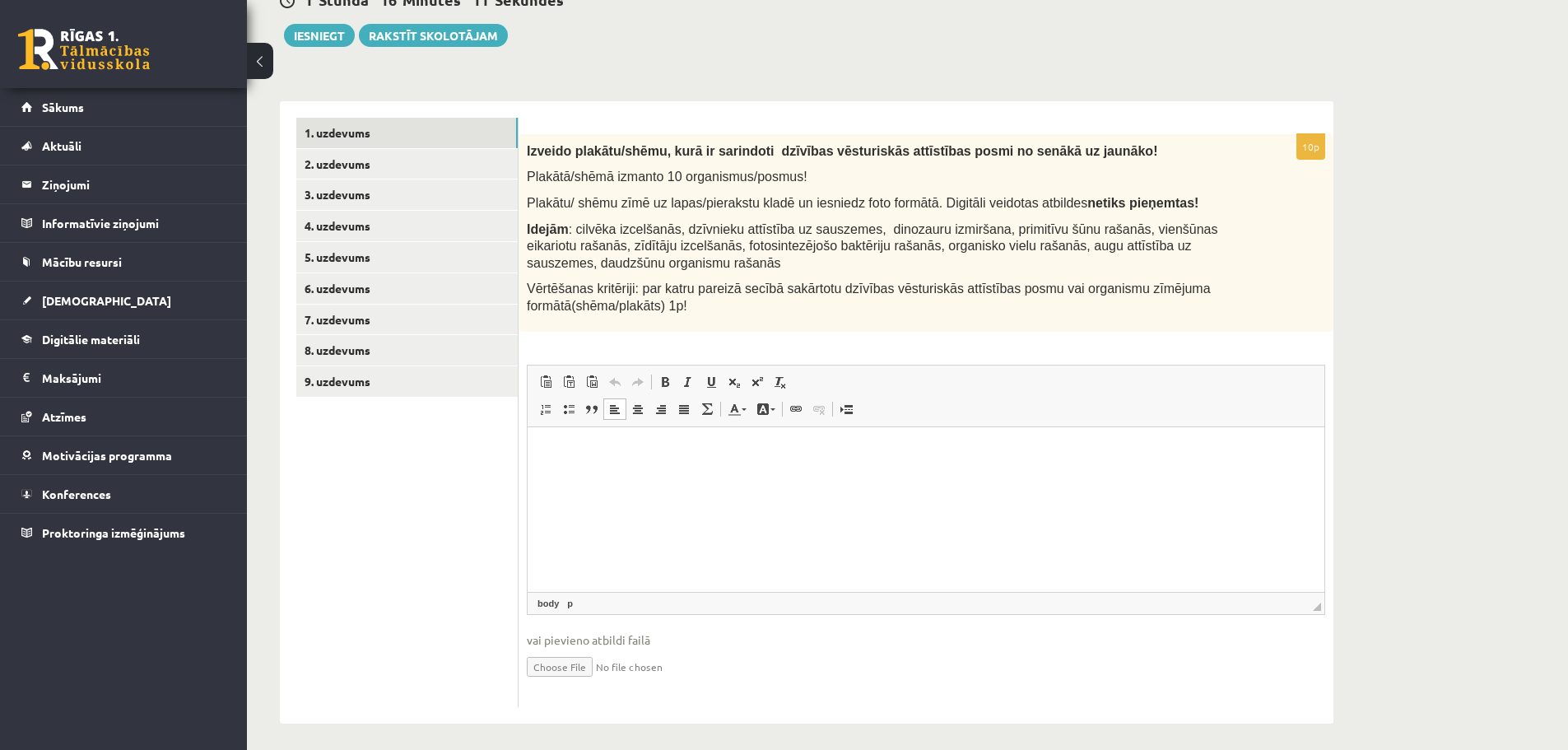
click at [753, 472] on html at bounding box center [926, 452] width 797 height 50
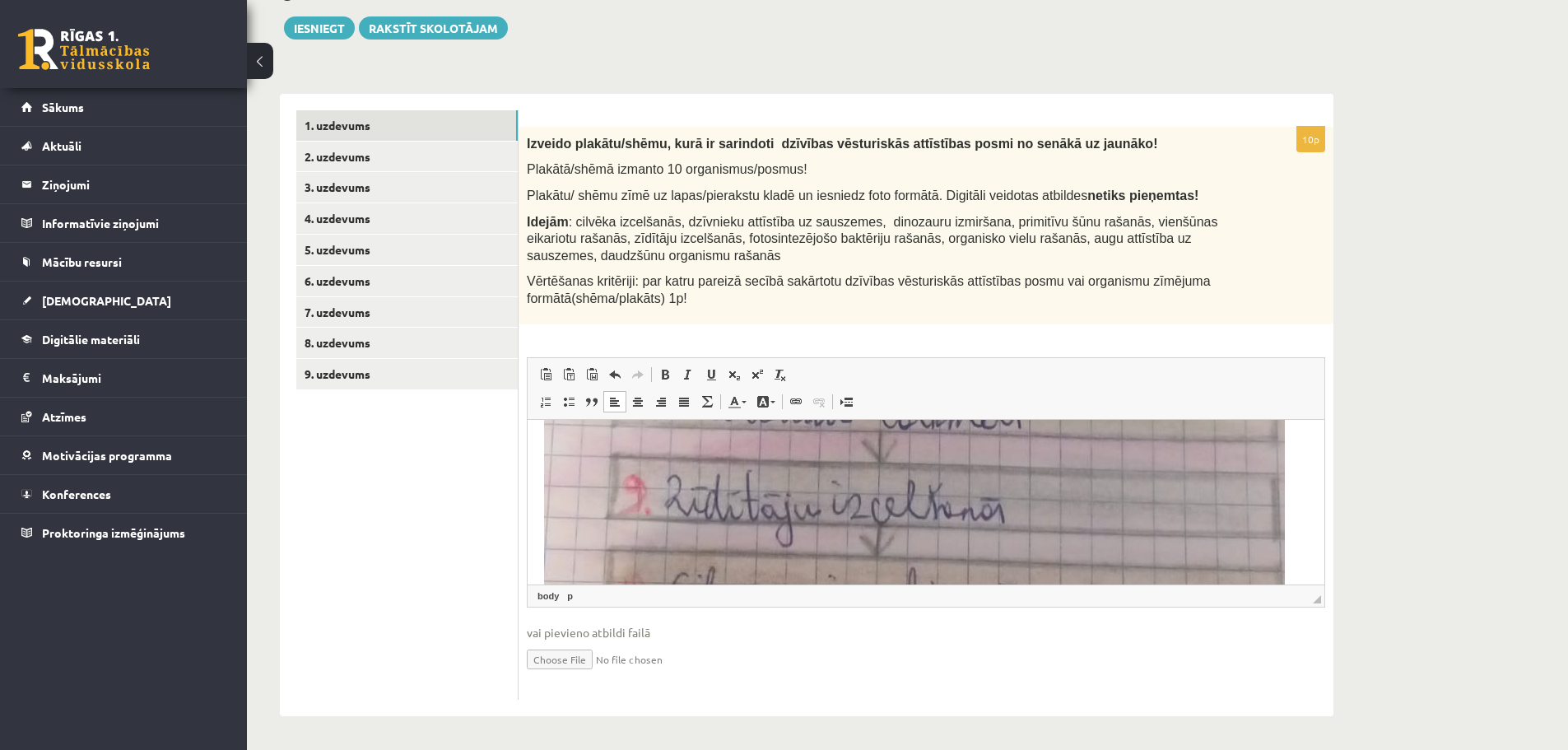
scroll to position [1153, 0]
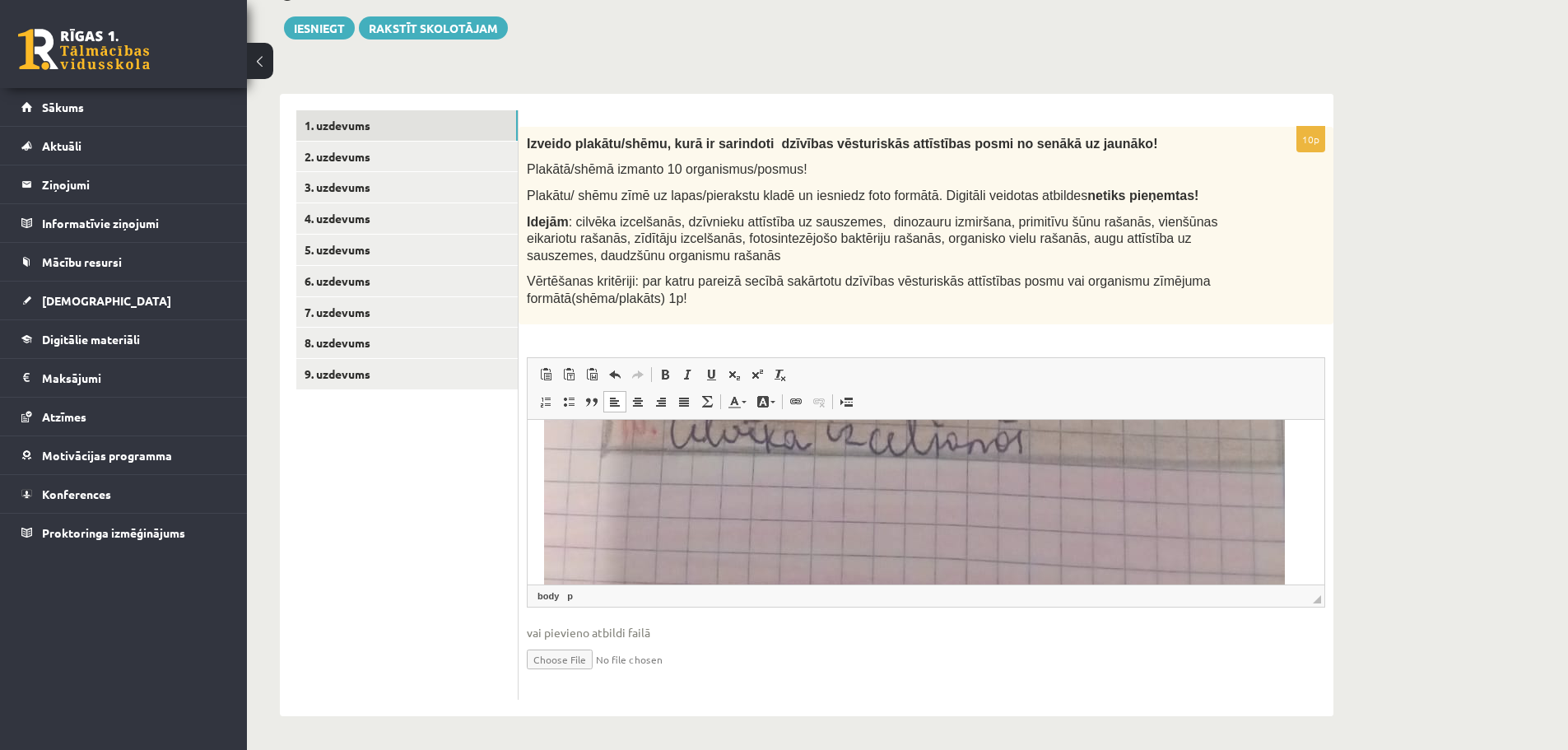
click at [573, 658] on input "file" at bounding box center [926, 658] width 799 height 34
type input "**********"
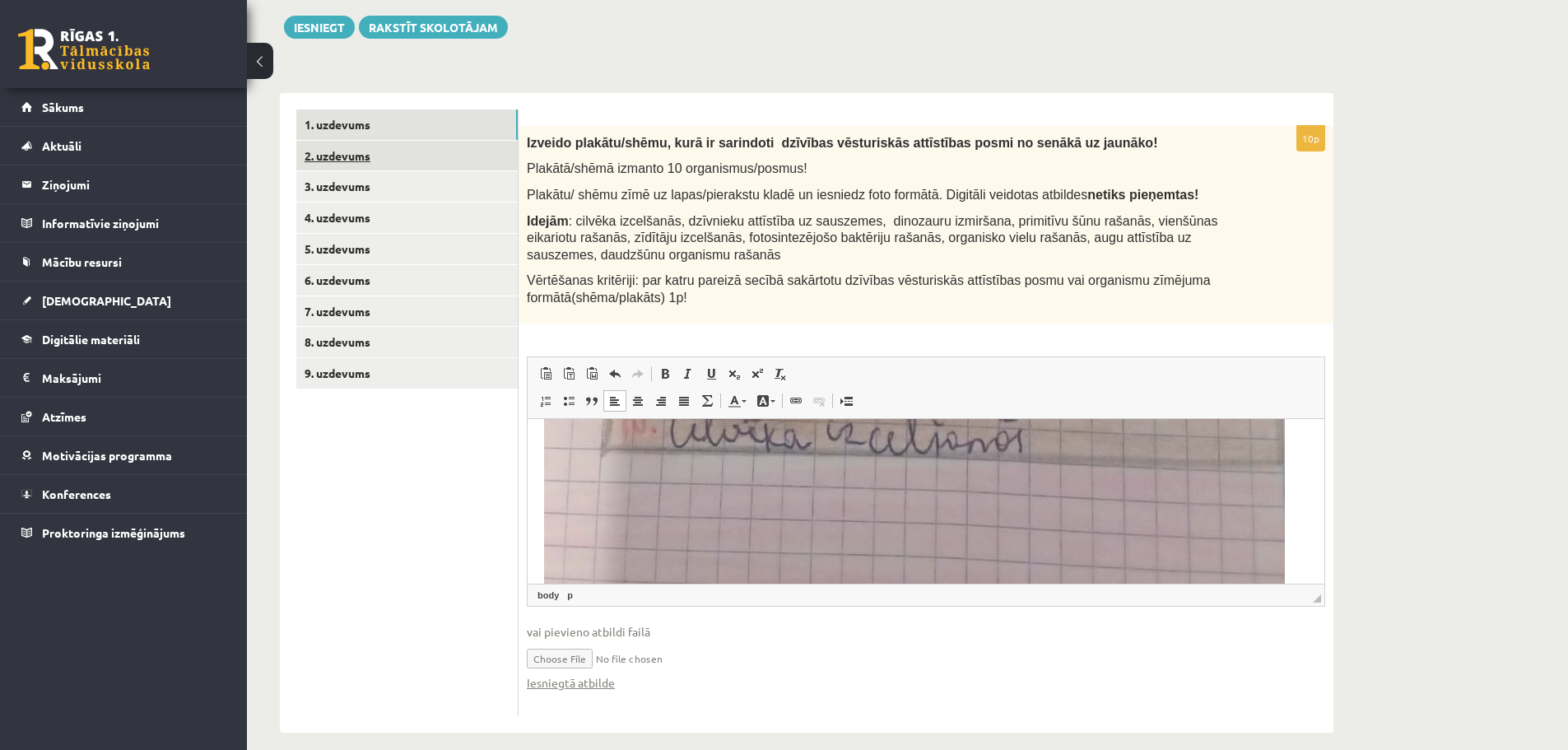
click at [425, 152] on link "2. uzdevums" at bounding box center [407, 156] width 221 height 31
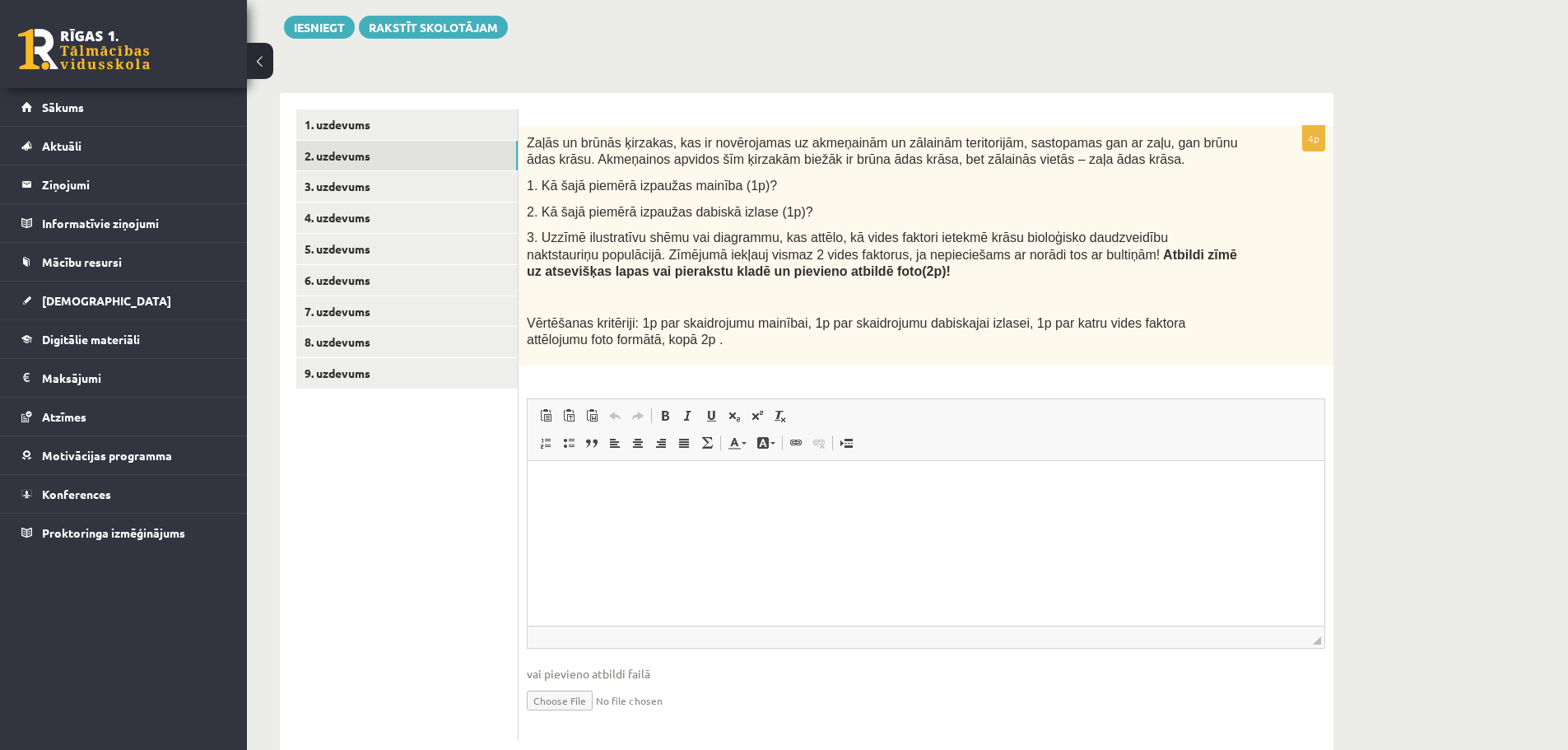
scroll to position [0, 0]
drag, startPoint x: 610, startPoint y: 273, endPoint x: 686, endPoint y: 280, distance: 76.3
click at [686, 280] on p "3. Uzzīmē ilustratīvu shēmu vai diagrammu, kas attēlo, kā vides faktori ietekmē…" at bounding box center [884, 254] width 716 height 51
click at [686, 292] on p at bounding box center [884, 297] width 716 height 16
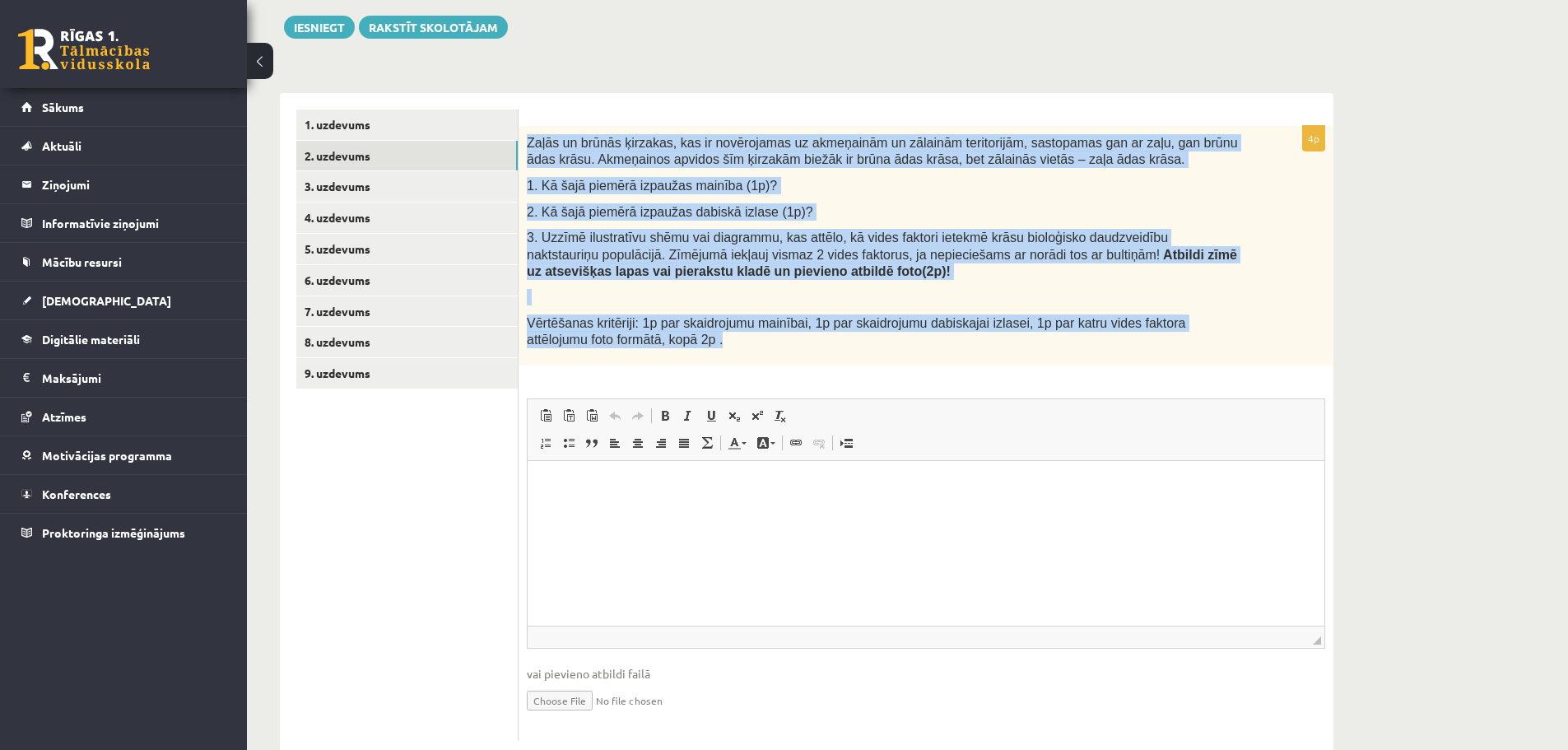
drag, startPoint x: 526, startPoint y: 135, endPoint x: 663, endPoint y: 339, distance: 245.7
click at [663, 339] on div "Zaļās un brūnās ķirzakas, kas ir novērojamas uz akmeņainām un zālainām teritori…" at bounding box center [926, 245] width 815 height 239
copy div "Zaļās un brūnās ķirzakas, kas ir novērojamas uz akmeņainām un zālainām teritori…"
click at [672, 294] on p at bounding box center [884, 297] width 716 height 16
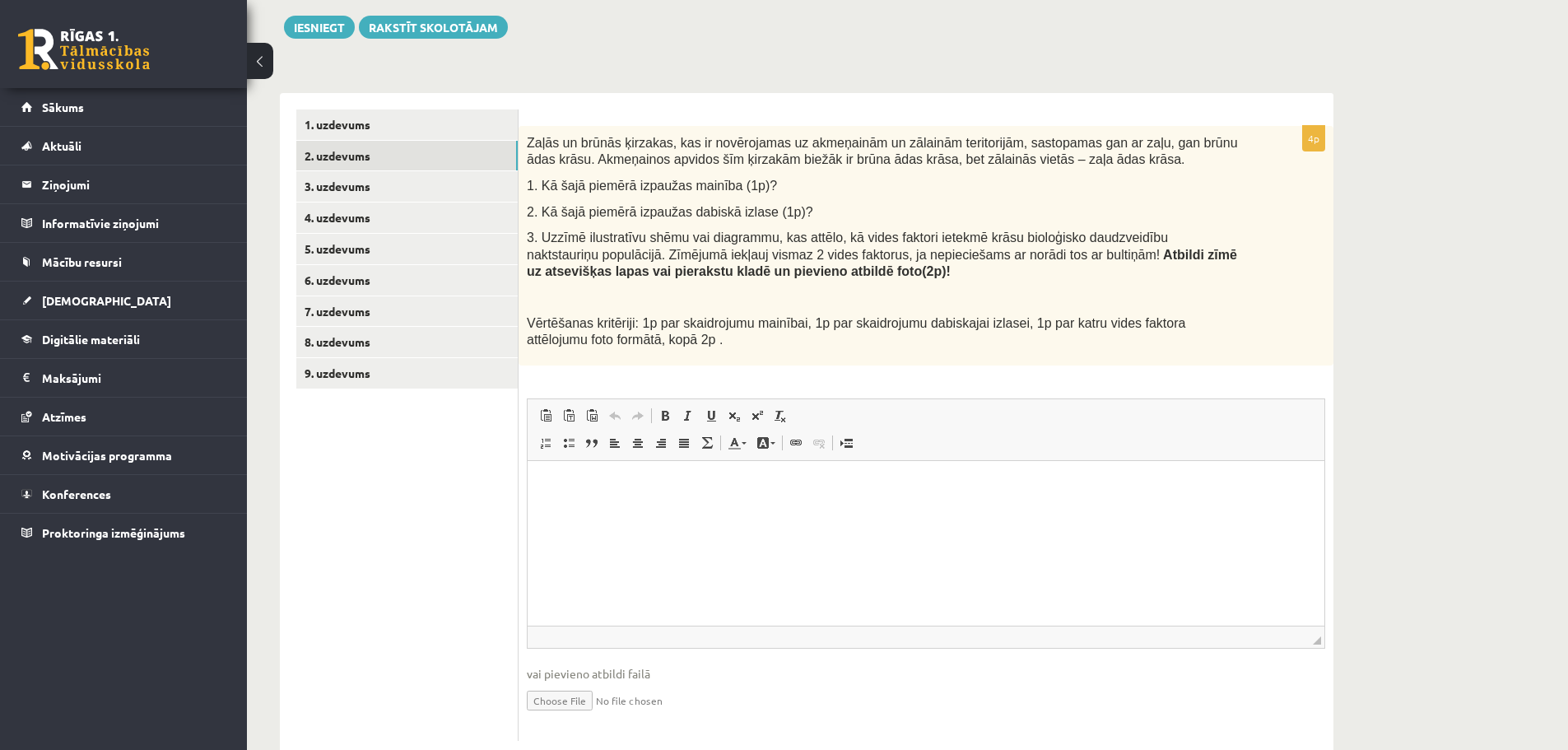
click at [1440, 396] on div "Bioloģija 12.a2 klase 1. ieskaite , Gatis Pormalis (12.a2 JK klase) Pirms atver…" at bounding box center [908, 288] width 1321 height 1005
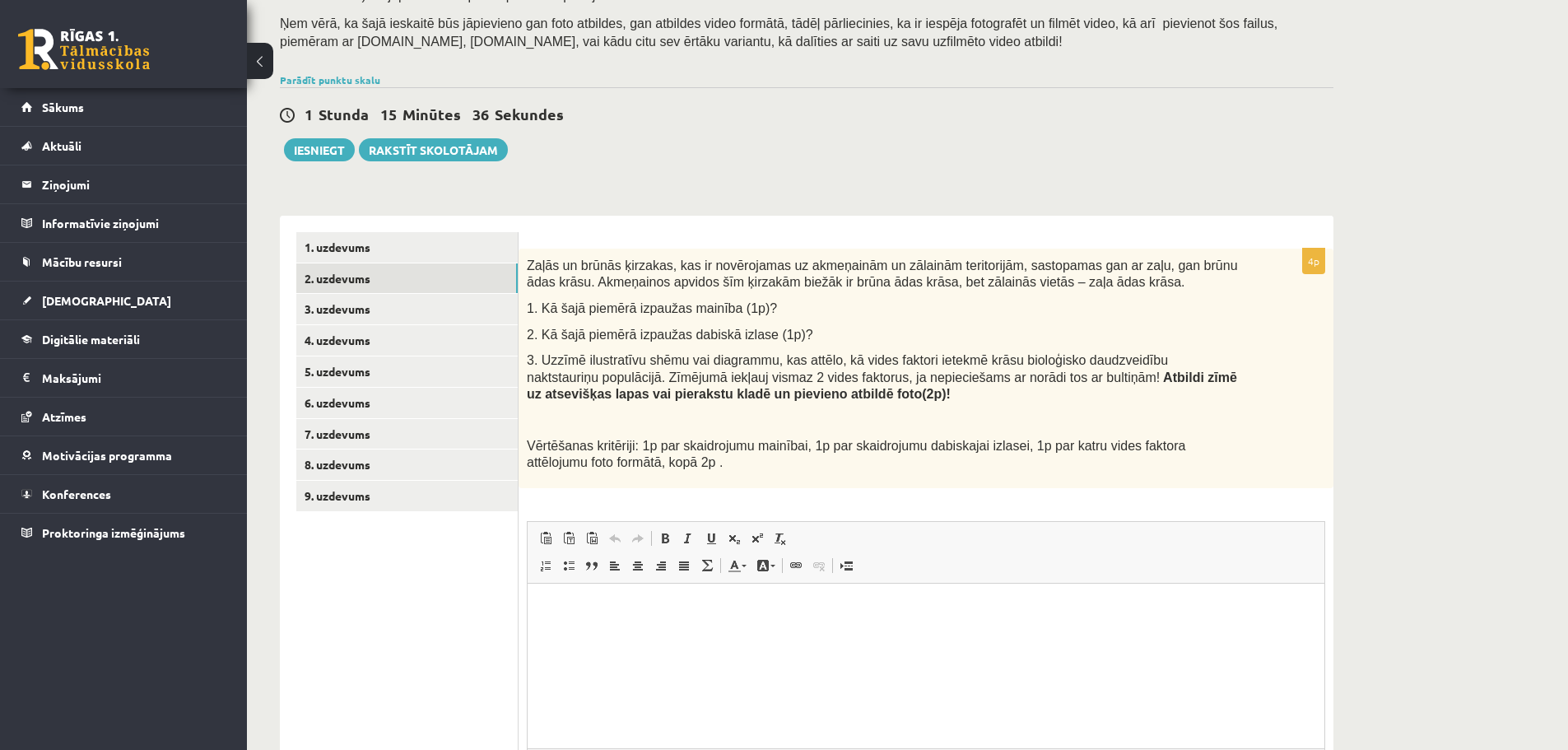
scroll to position [320, 0]
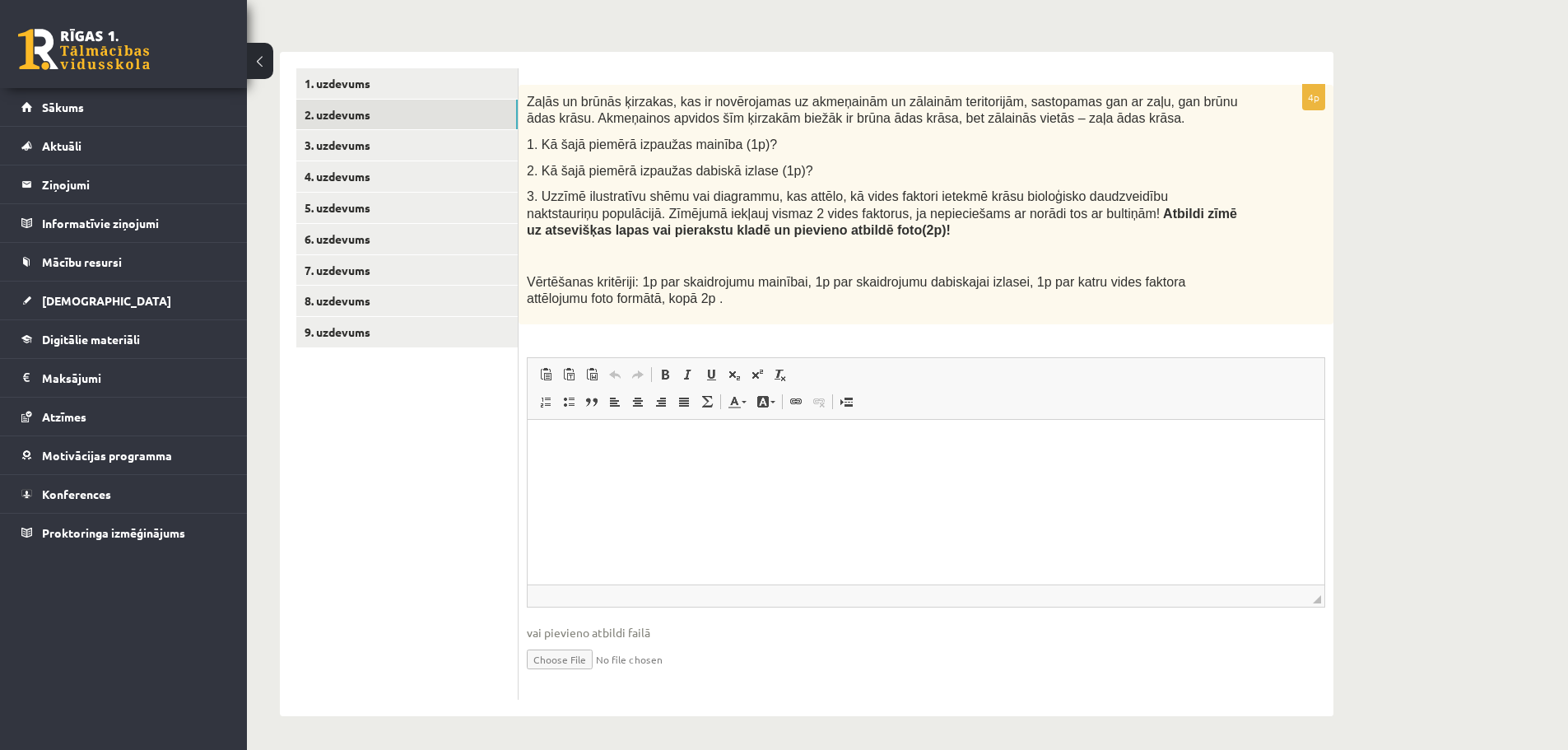
click at [1223, 459] on html at bounding box center [926, 444] width 797 height 50
click at [1136, 469] on html at bounding box center [926, 444] width 797 height 50
click at [1180, 333] on div "4p Zaļās un brūnās ķirzakas, kas ir novērojamas uz akmeņainām un zālainām terit…" at bounding box center [926, 392] width 815 height 615
click at [1116, 465] on html at bounding box center [926, 444] width 797 height 50
click at [805, 469] on html at bounding box center [926, 444] width 797 height 50
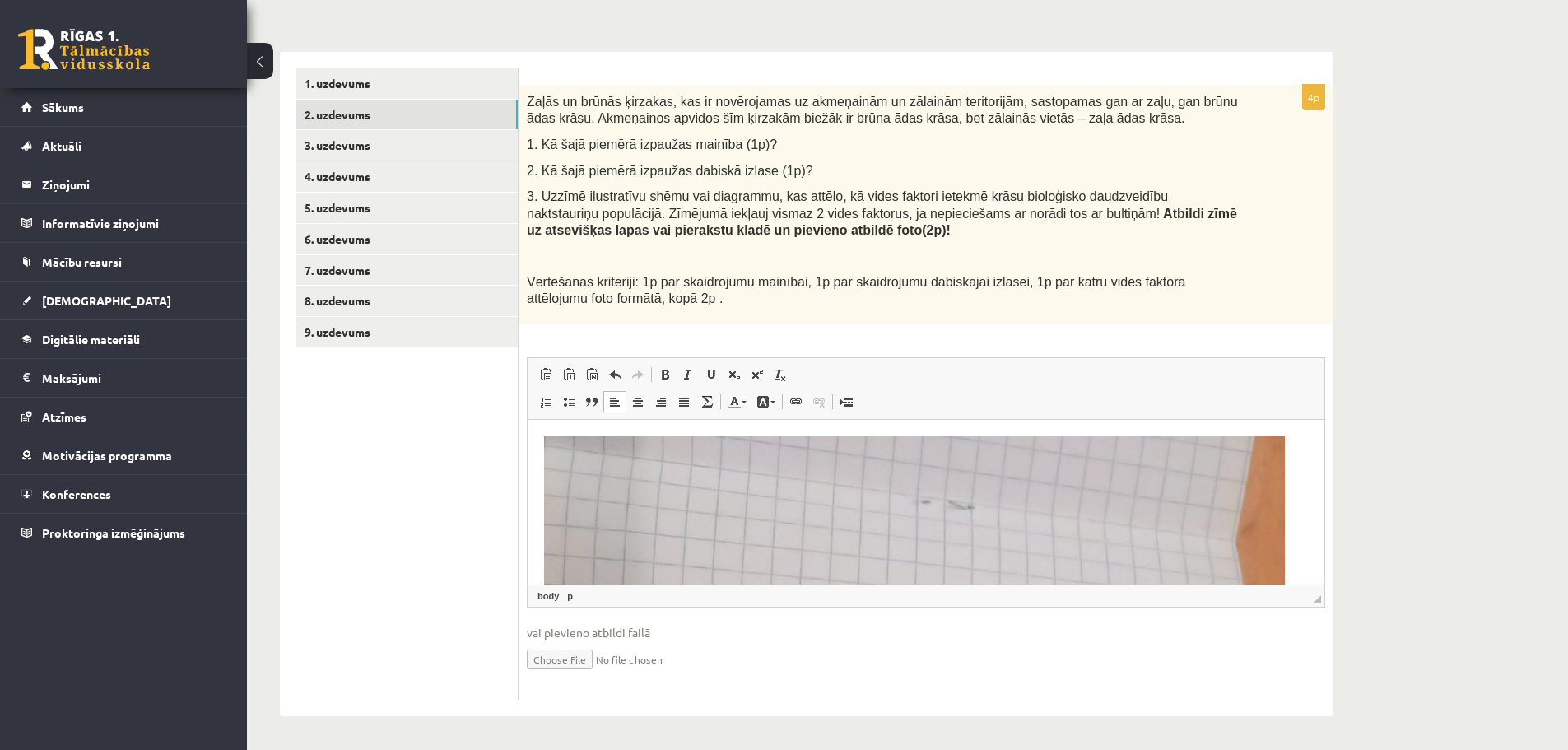
click at [555, 656] on input "file" at bounding box center [926, 658] width 799 height 34
type input "**********"
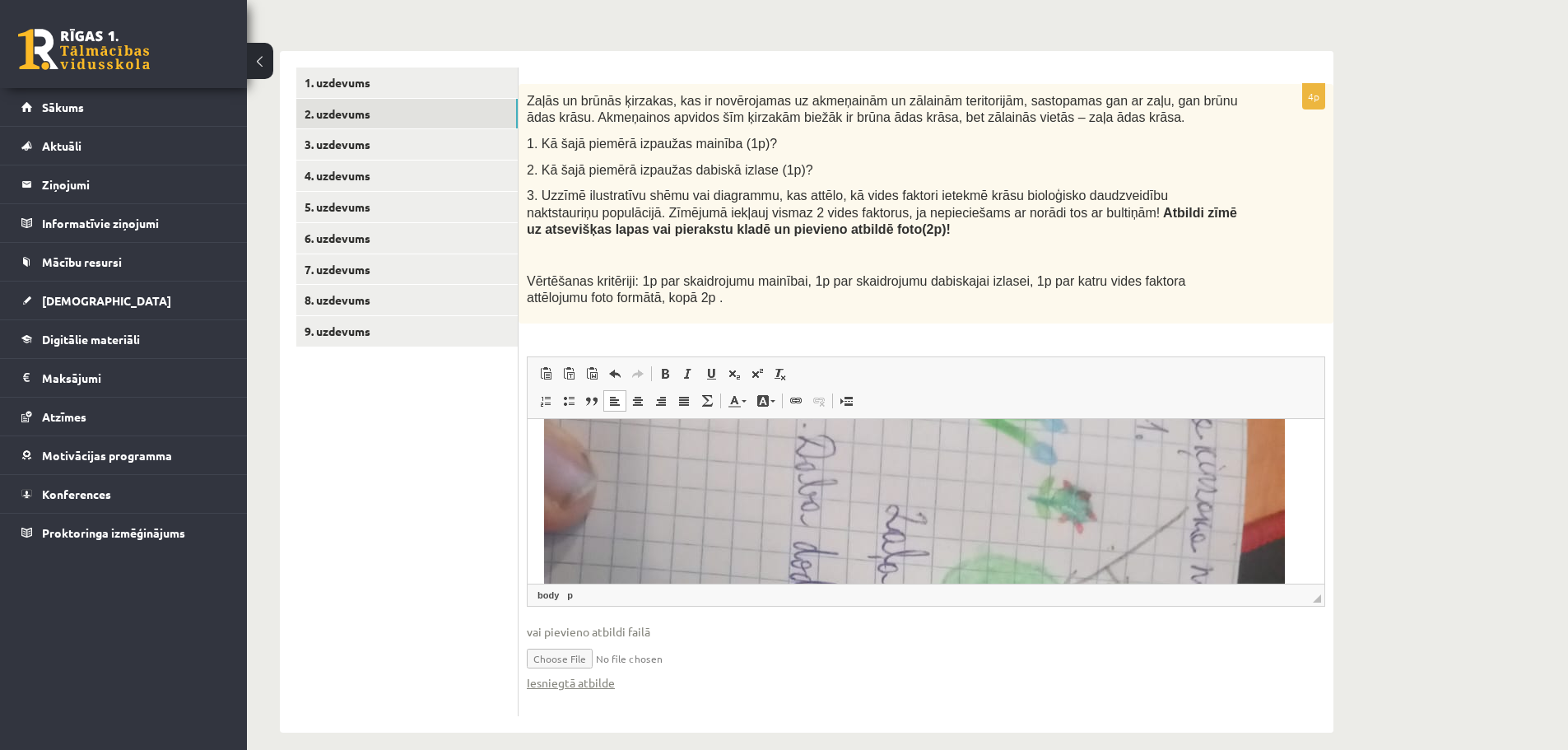
scroll to position [659, 0]
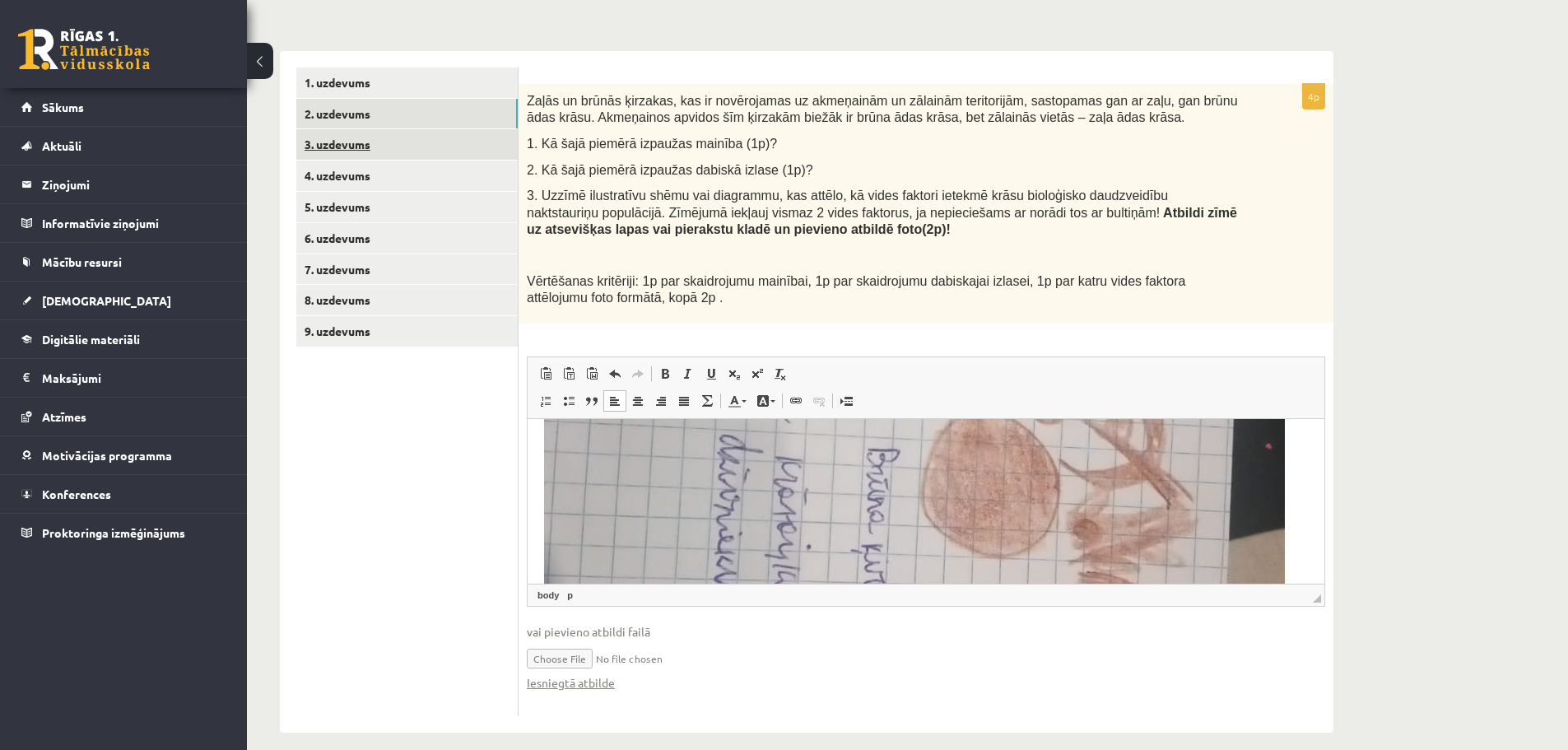
click at [473, 150] on link "3. uzdevums" at bounding box center [407, 144] width 221 height 31
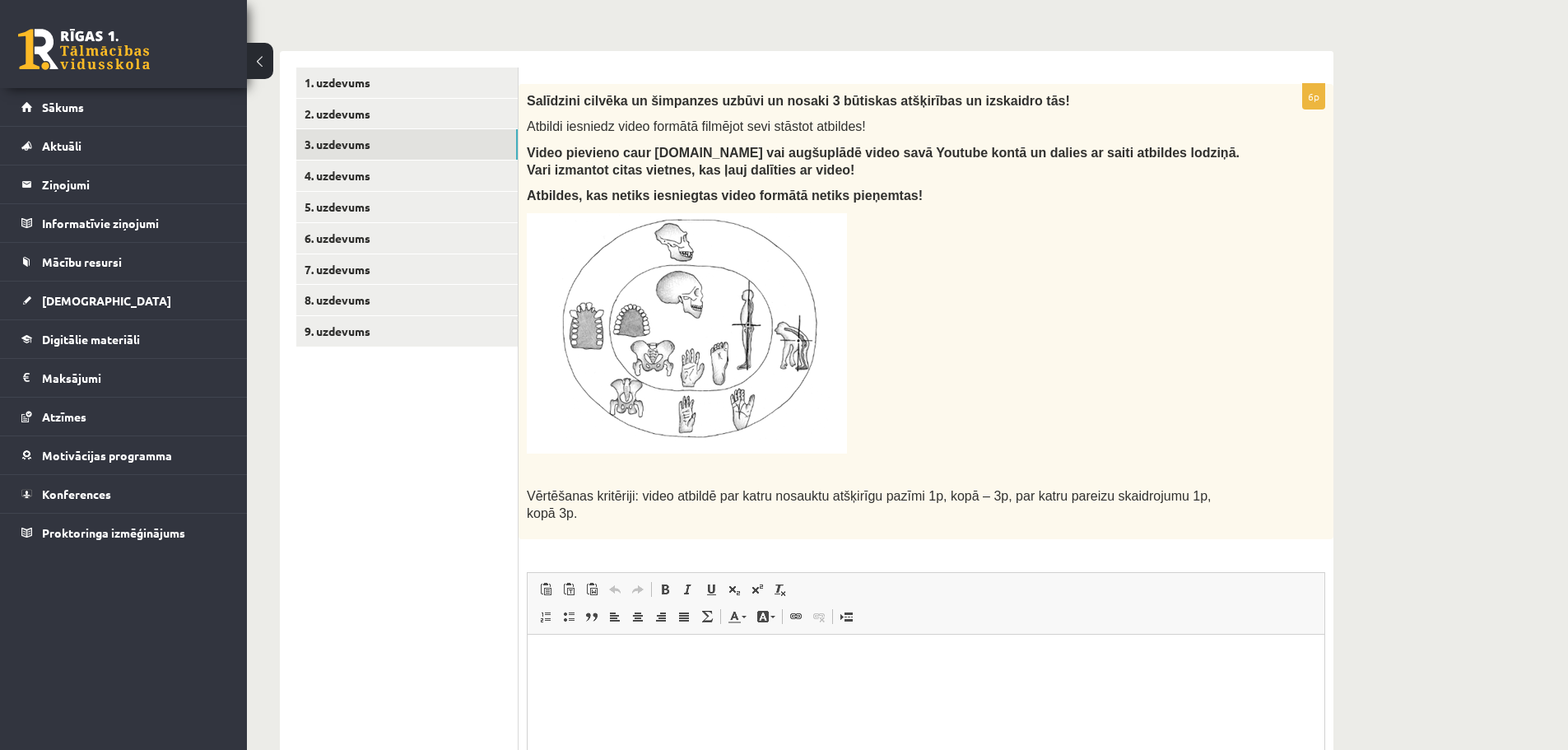
scroll to position [0, 0]
click at [1423, 448] on div "Bioloģija 12.a2 klase 1. ieskaite , Gatis Pormalis (12.a2 JK klase) Pirms atver…" at bounding box center [908, 354] width 1321 height 1221
click at [1260, 652] on p "Bagātinātā teksta redaktors, wiswyg-editor-user-answer-47433839639620" at bounding box center [926, 659] width 764 height 17
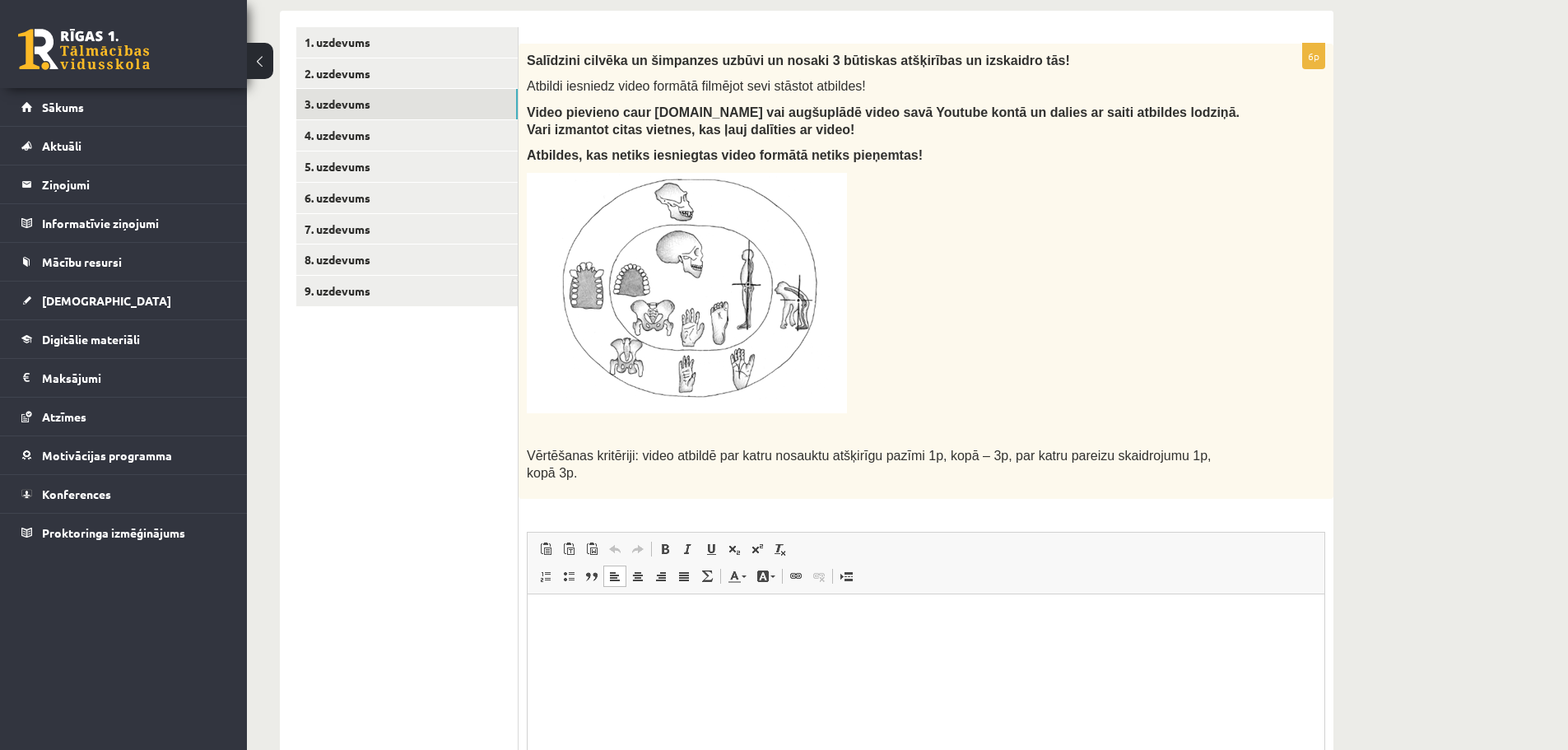
scroll to position [320, 0]
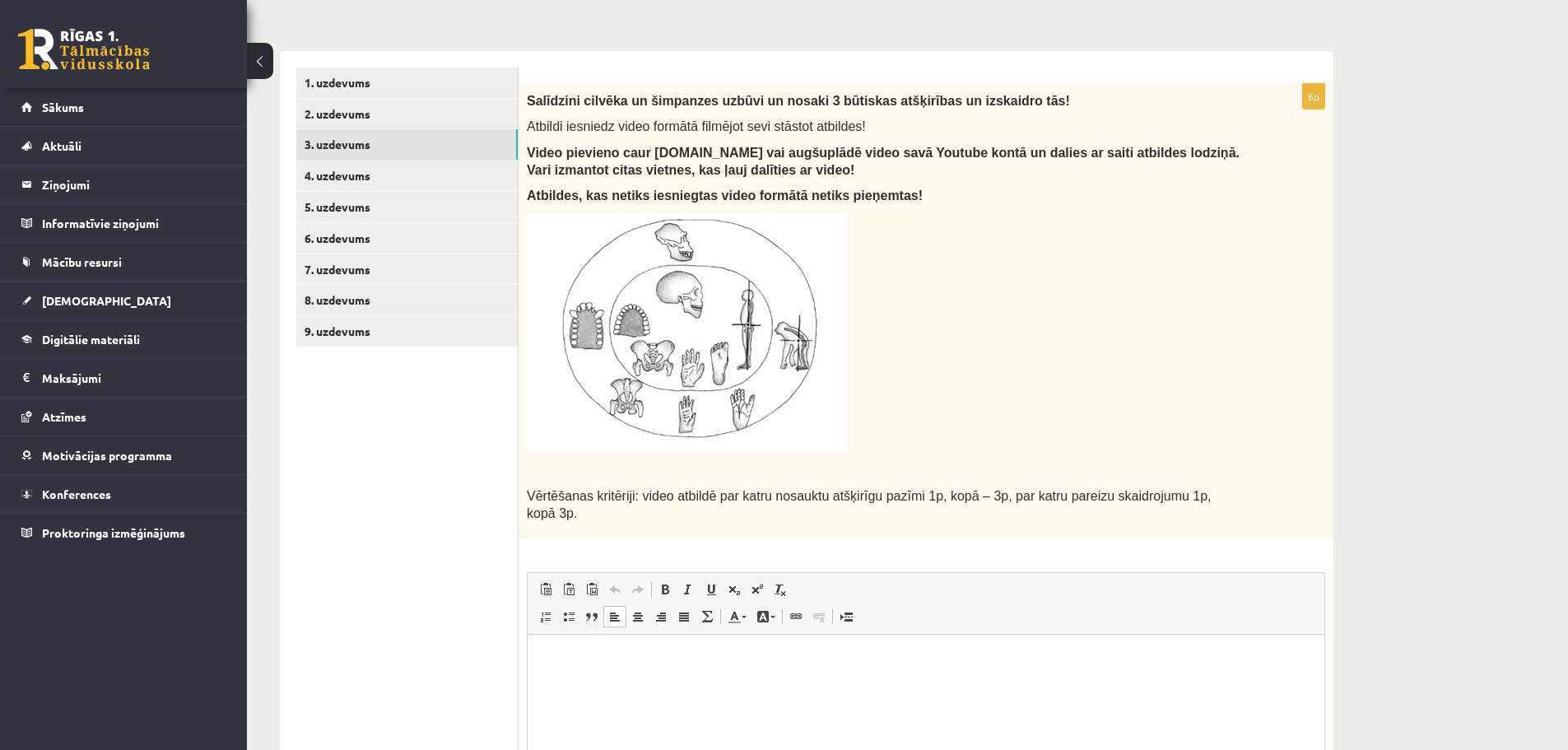
click at [1303, 396] on div "Salīdzini cilvēka un šimpanzes uzbūvi un nosaki 3 būtiskas atšķirības un izskai…" at bounding box center [926, 311] width 815 height 455
click at [513, 175] on link "4. uzdevums" at bounding box center [407, 176] width 221 height 31
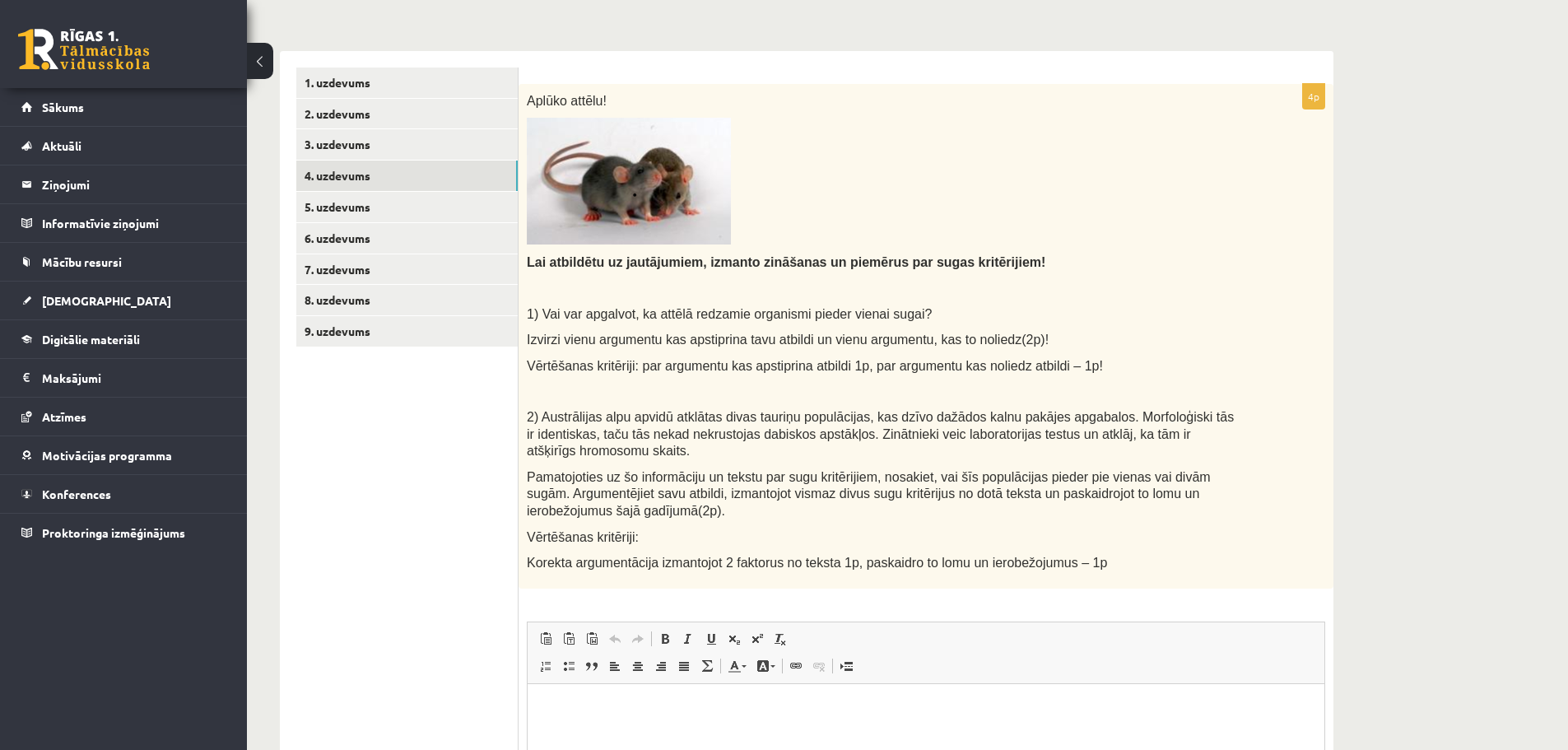
scroll to position [0, 0]
click at [1096, 273] on div "Aplūko attēlu! Lai atbildētu uz jautājumiem, izmanto zināšanas un piemērus par …" at bounding box center [926, 336] width 815 height 505
click at [1355, 353] on div "Bioloģija 12.a2 klase 1. ieskaite , Gatis Pormalis (12.a2 JK klase) Pirms atver…" at bounding box center [807, 378] width 1119 height 1270
click at [501, 205] on link "5. uzdevums" at bounding box center [407, 207] width 221 height 31
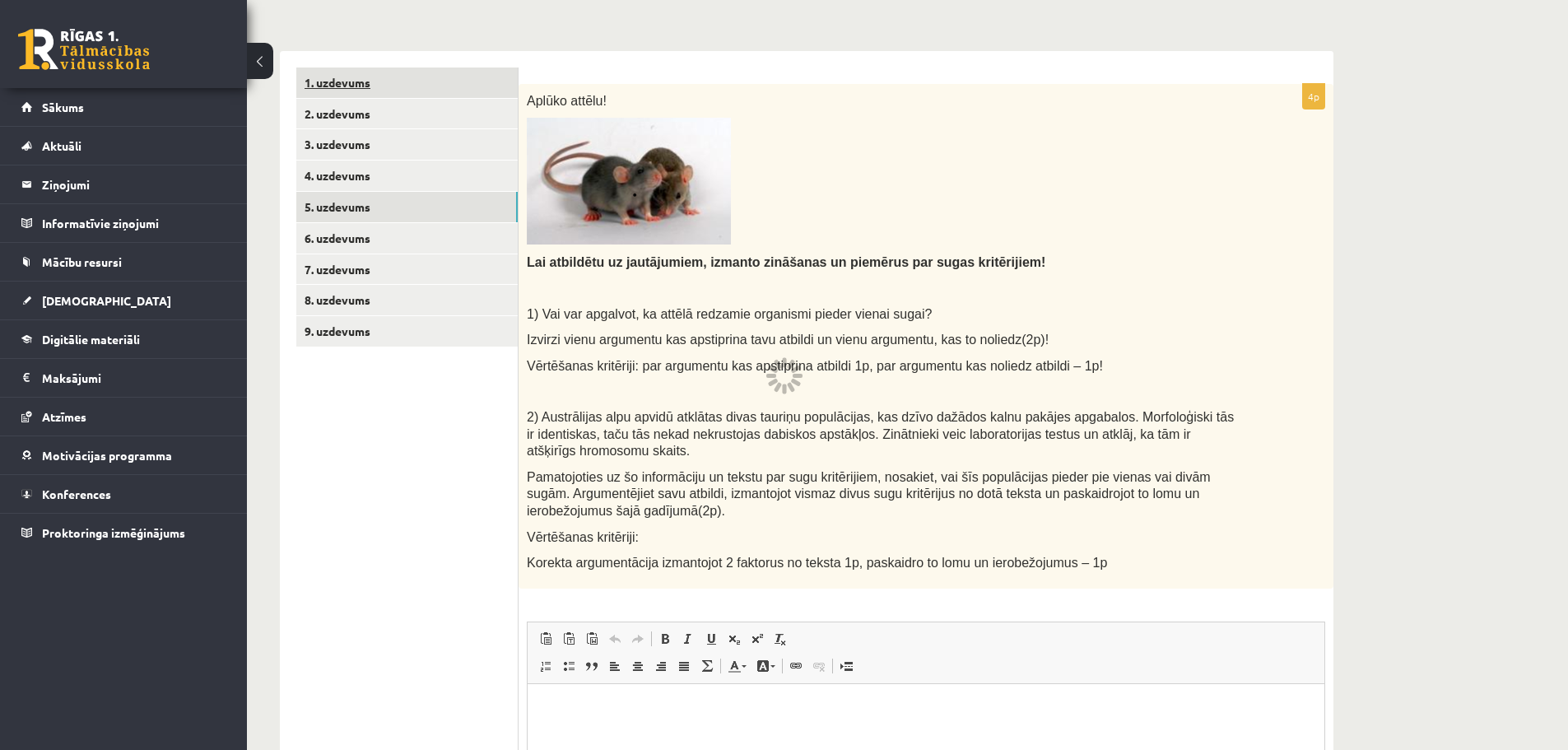
scroll to position [232, 0]
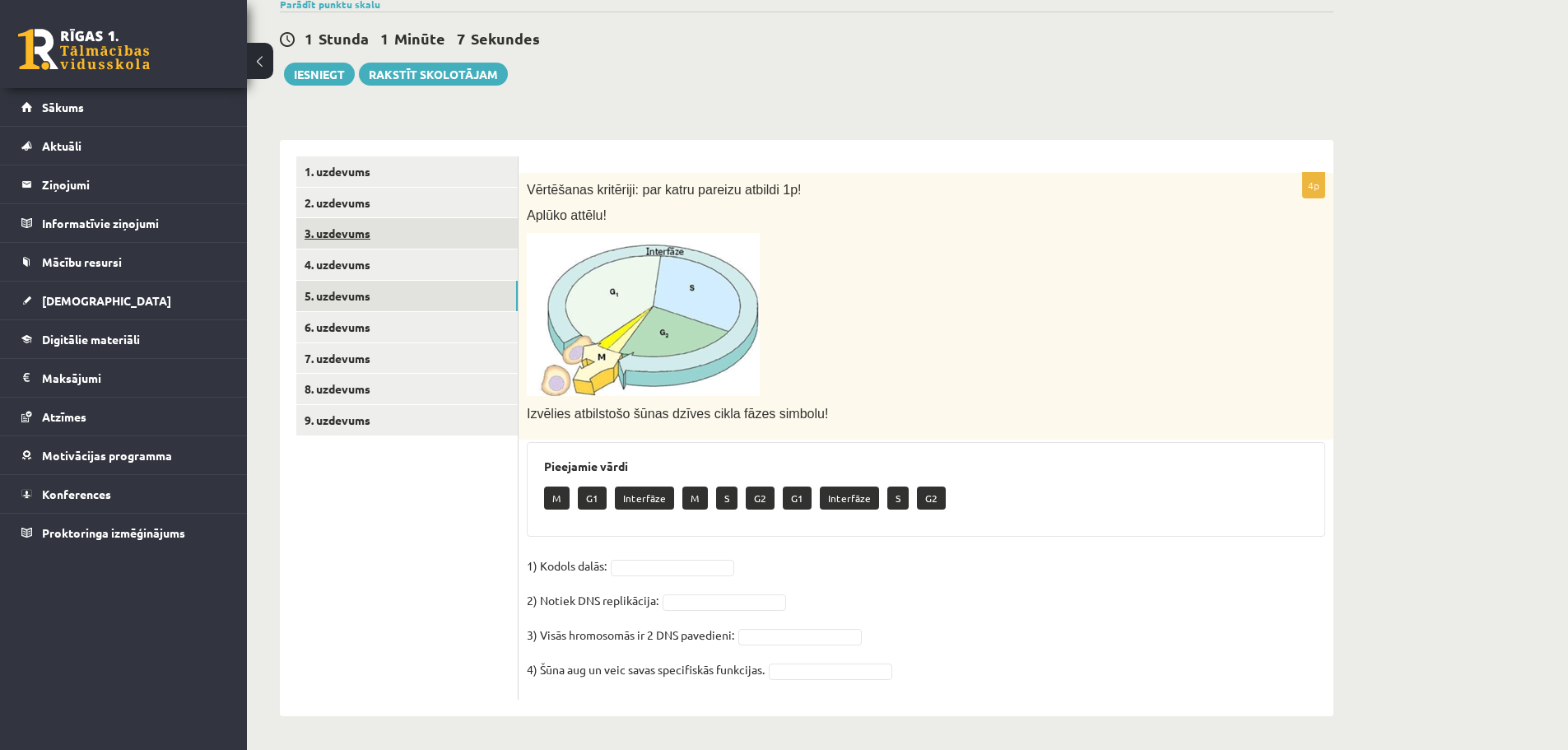
click at [498, 243] on link "3. uzdevums" at bounding box center [407, 234] width 221 height 31
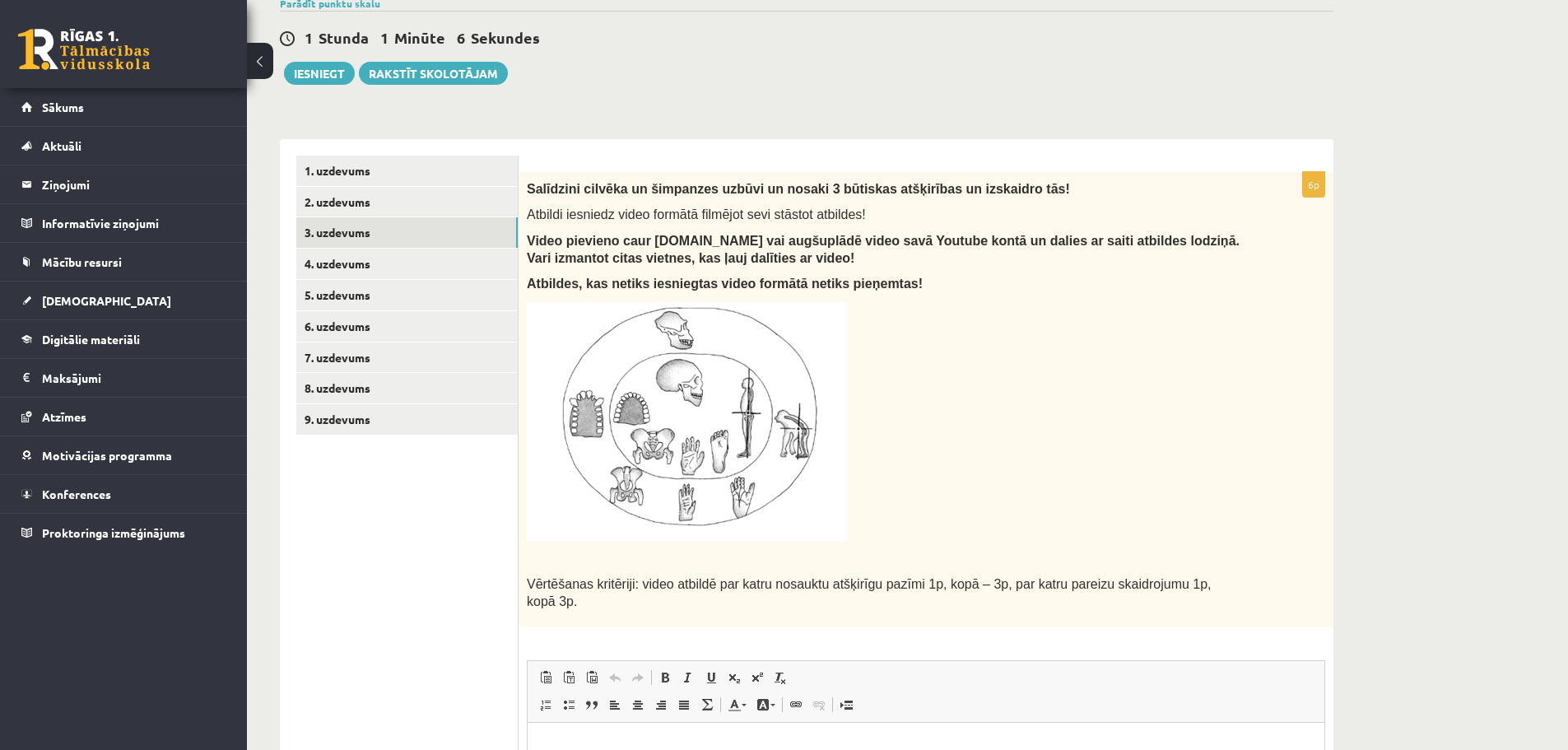
scroll to position [0, 0]
click at [484, 388] on link "8. uzdevums" at bounding box center [407, 388] width 221 height 31
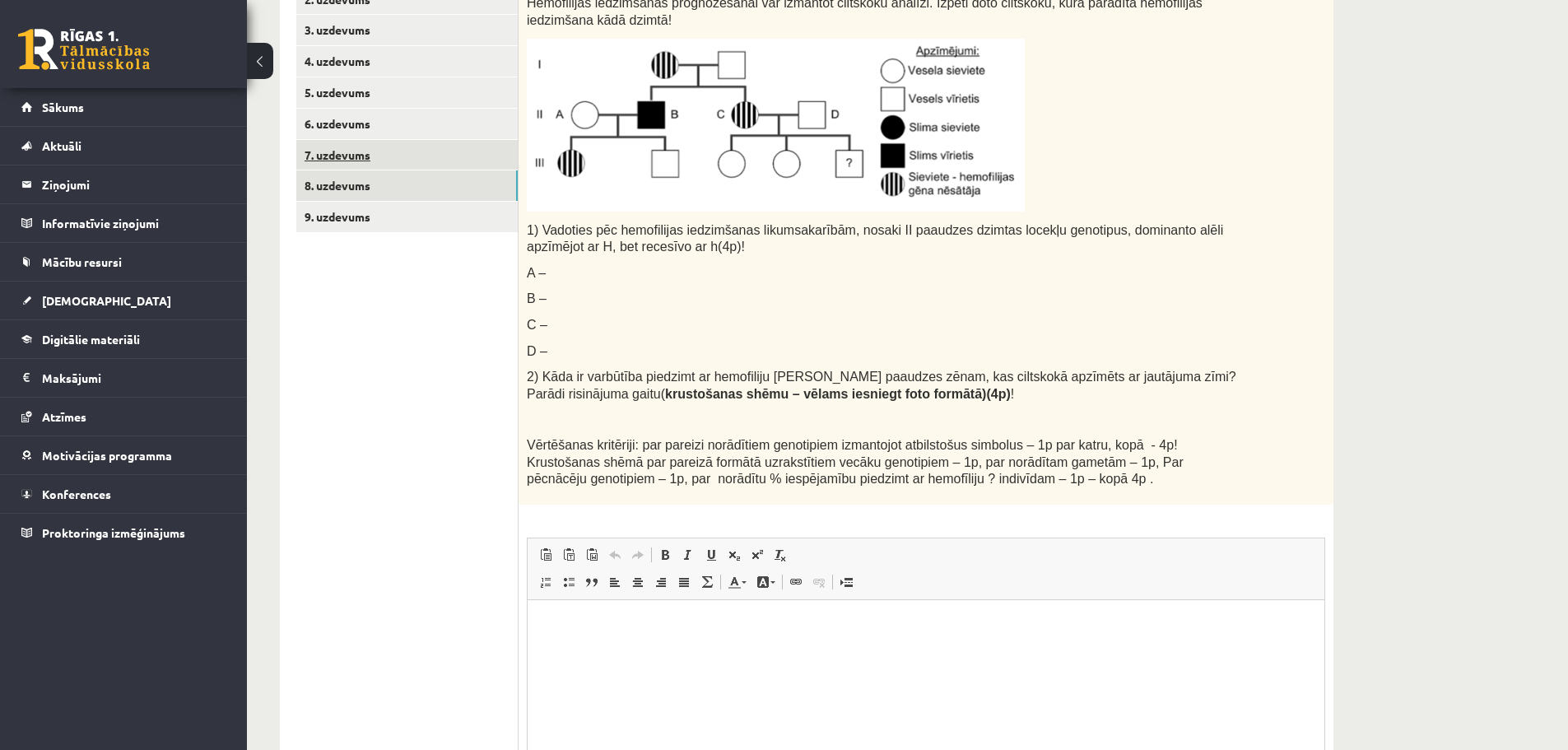
click at [438, 152] on link "7. uzdevums" at bounding box center [407, 156] width 221 height 31
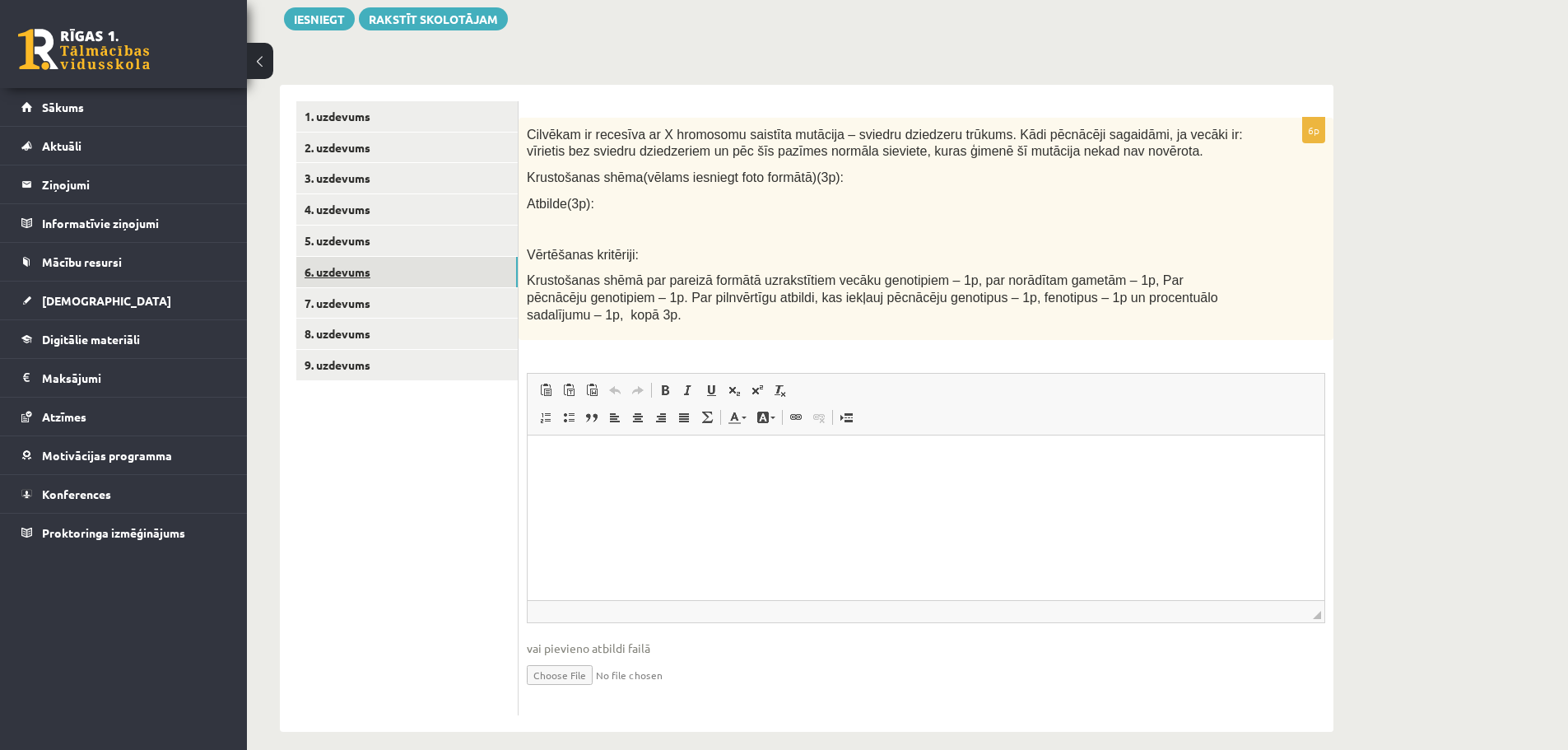
click at [447, 283] on link "6. uzdevums" at bounding box center [407, 272] width 221 height 31
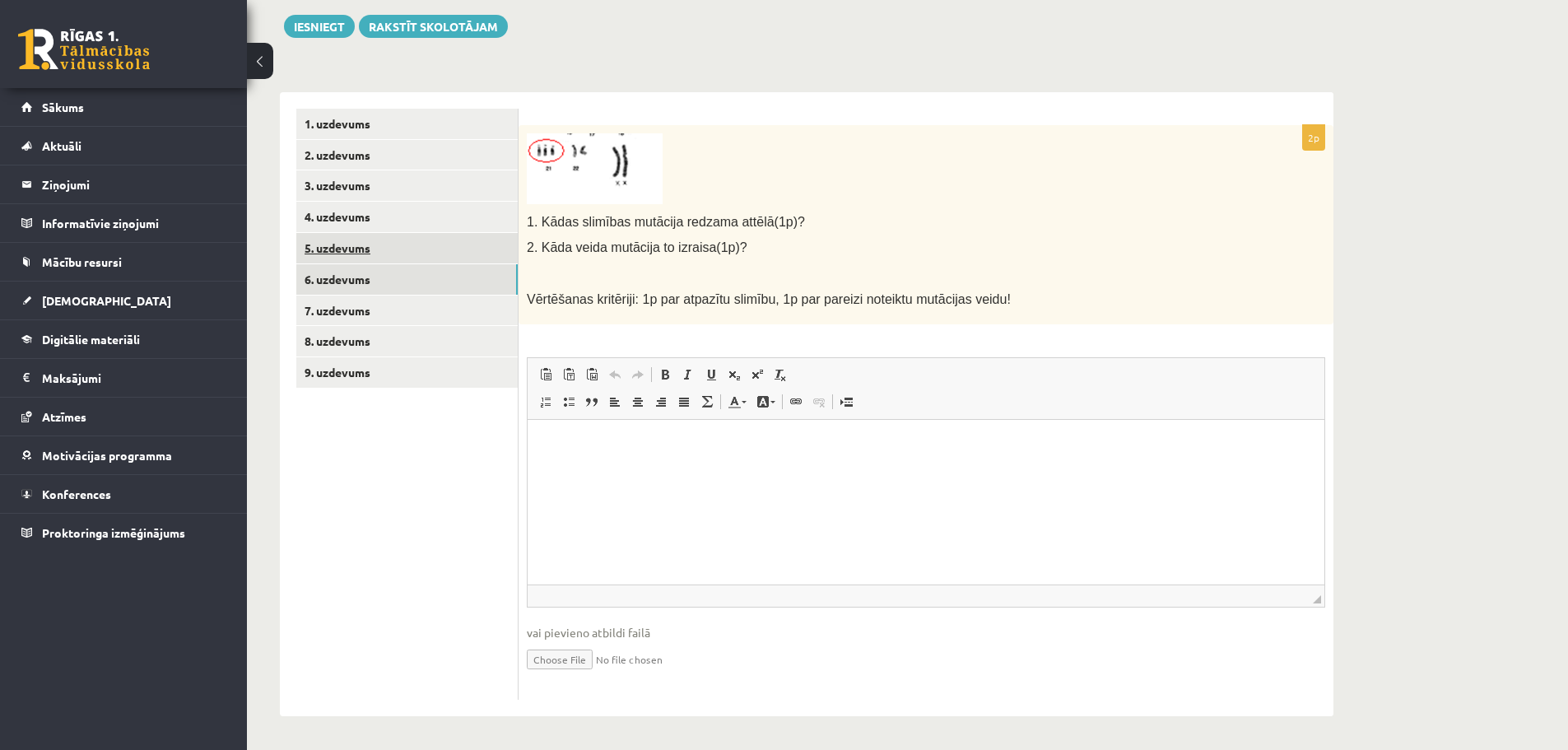
click at [405, 258] on link "5. uzdevums" at bounding box center [407, 248] width 221 height 31
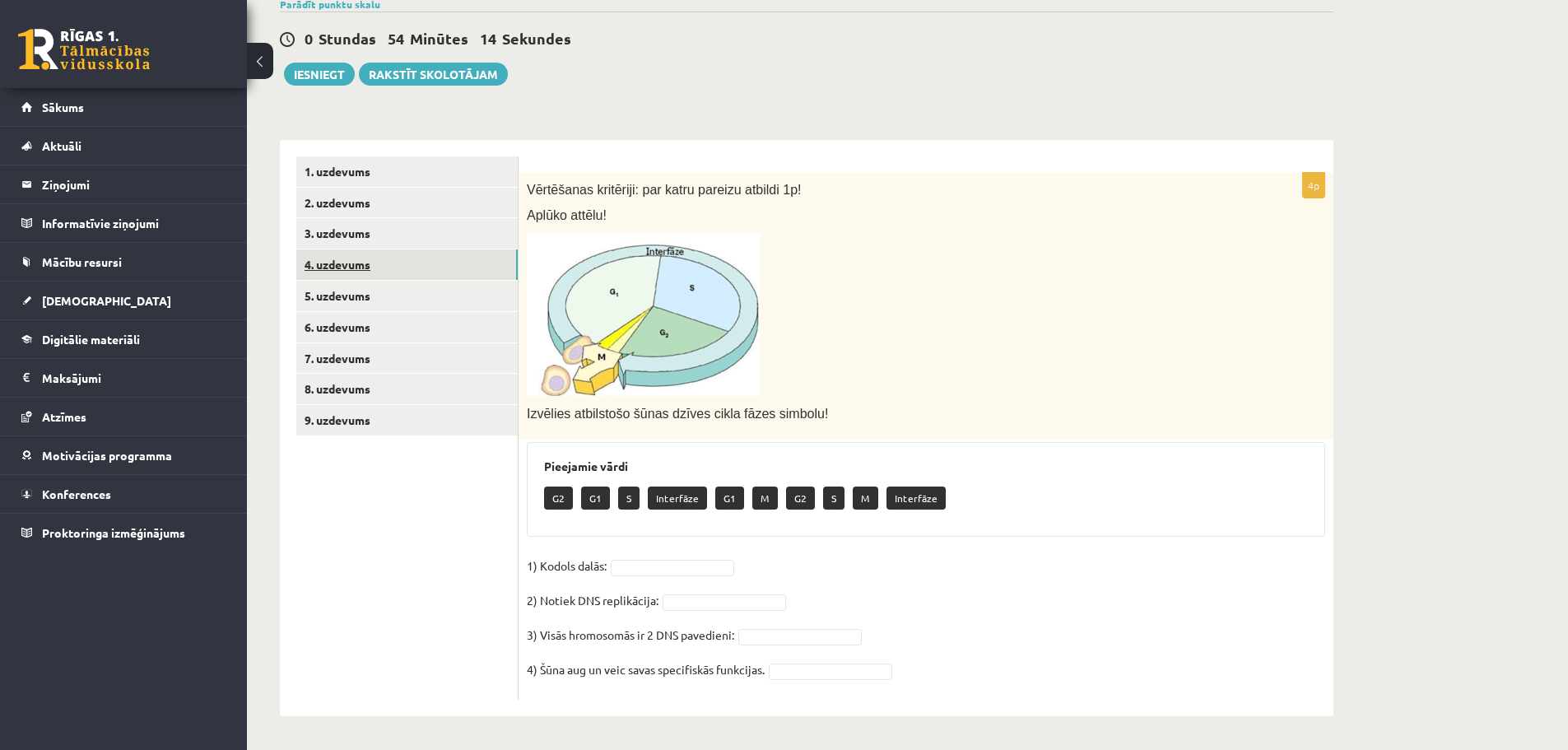
click at [409, 265] on link "4. uzdevums" at bounding box center [407, 264] width 221 height 31
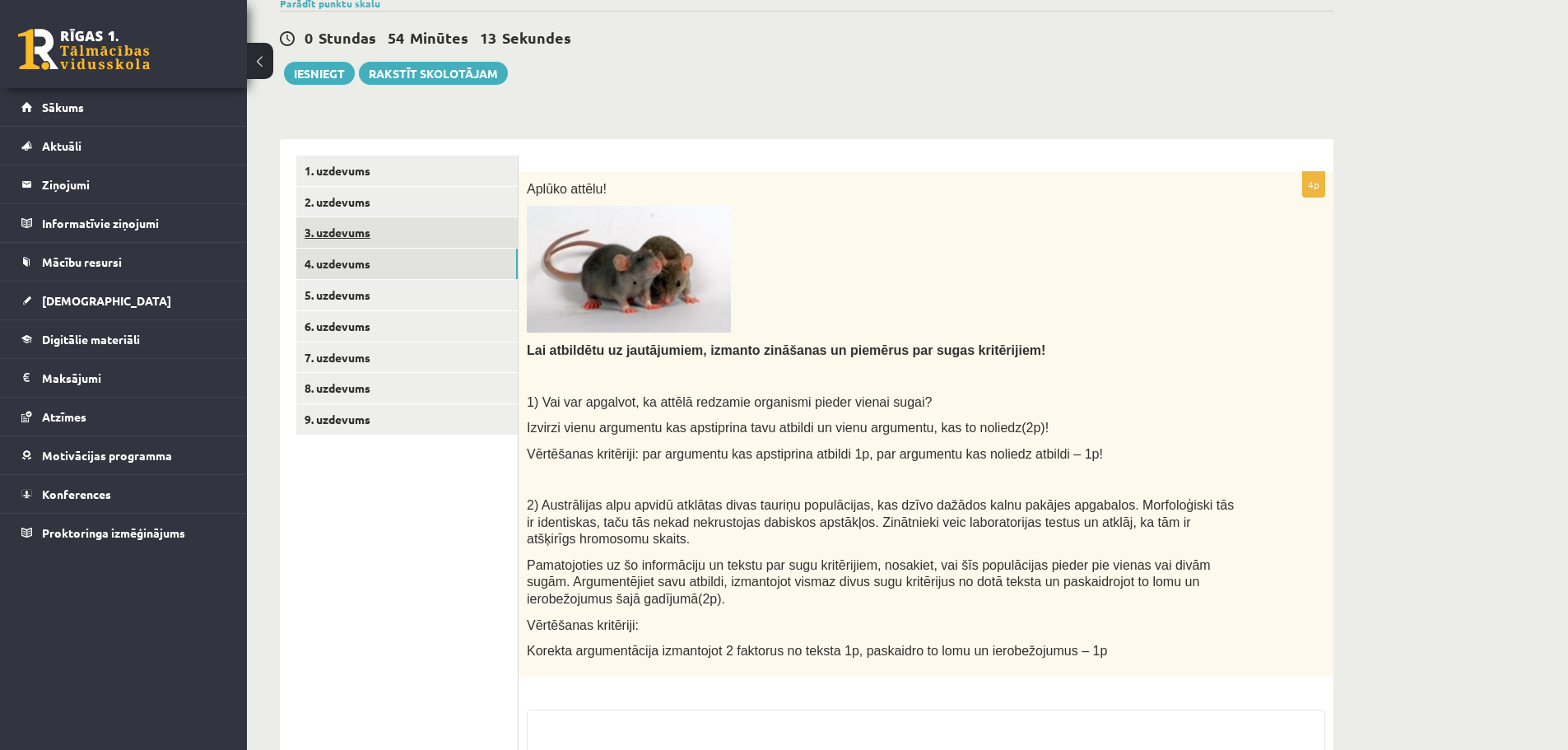
click at [405, 236] on link "3. uzdevums" at bounding box center [407, 233] width 221 height 31
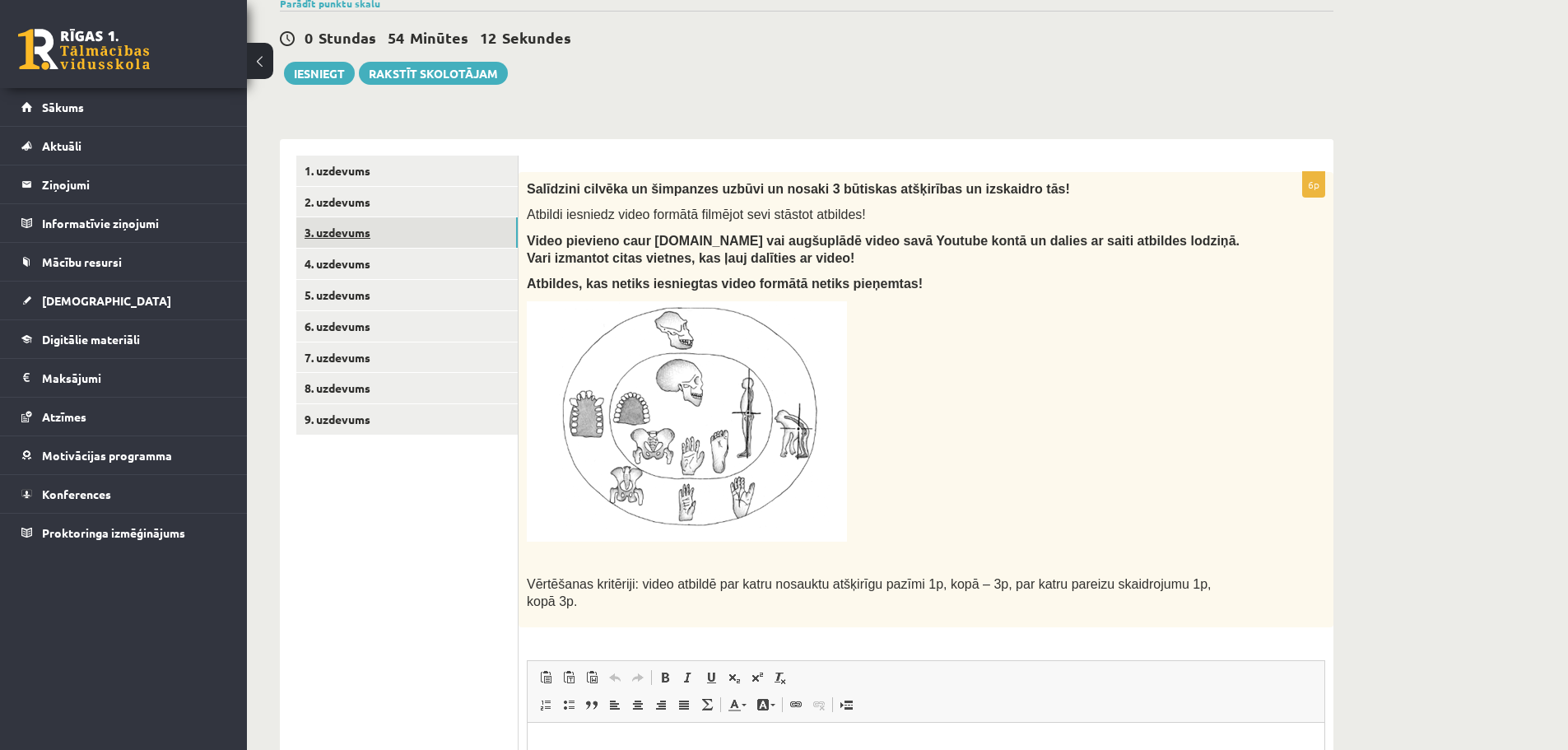
scroll to position [0, 0]
click at [395, 275] on link "4. uzdevums" at bounding box center [407, 264] width 221 height 31
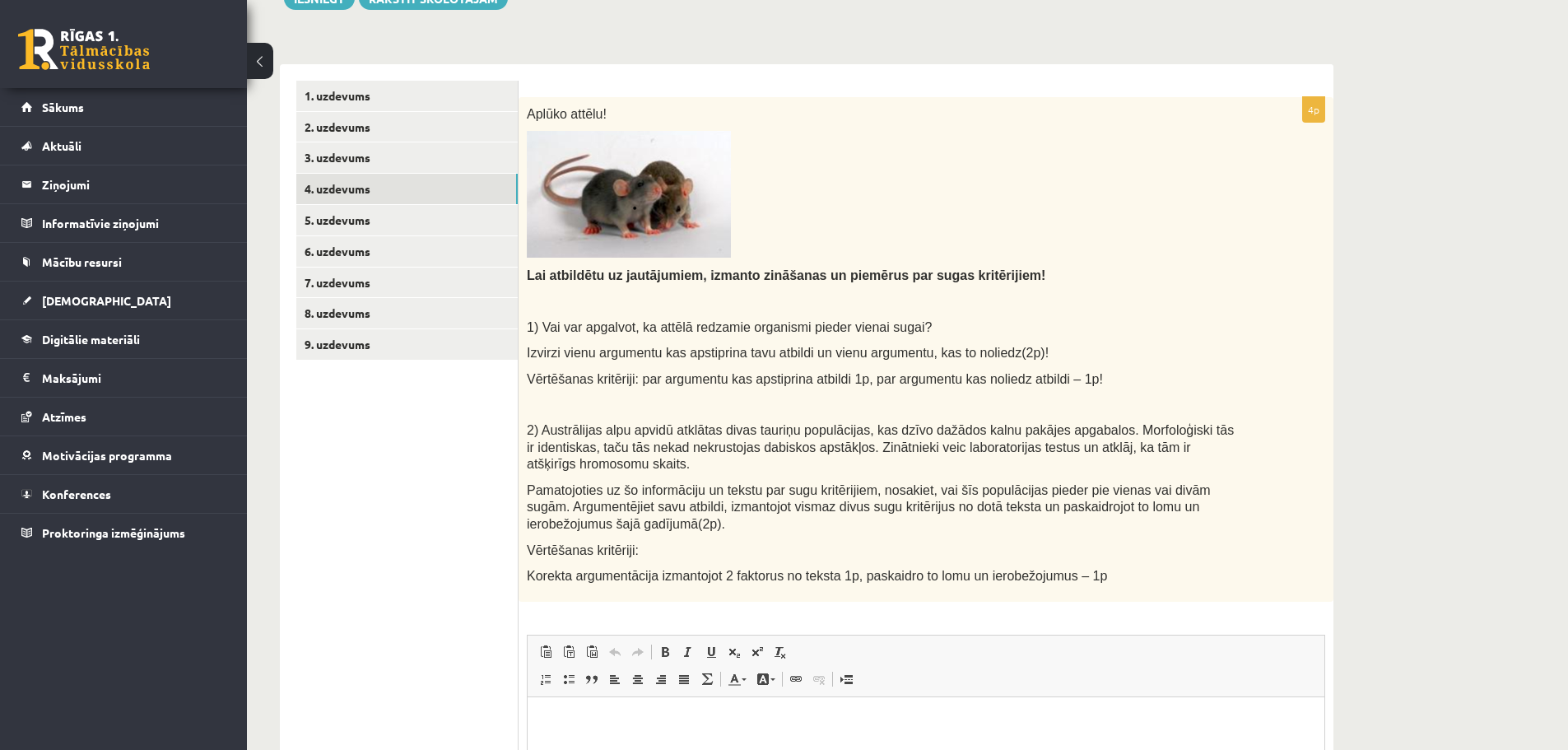
scroll to position [397, 0]
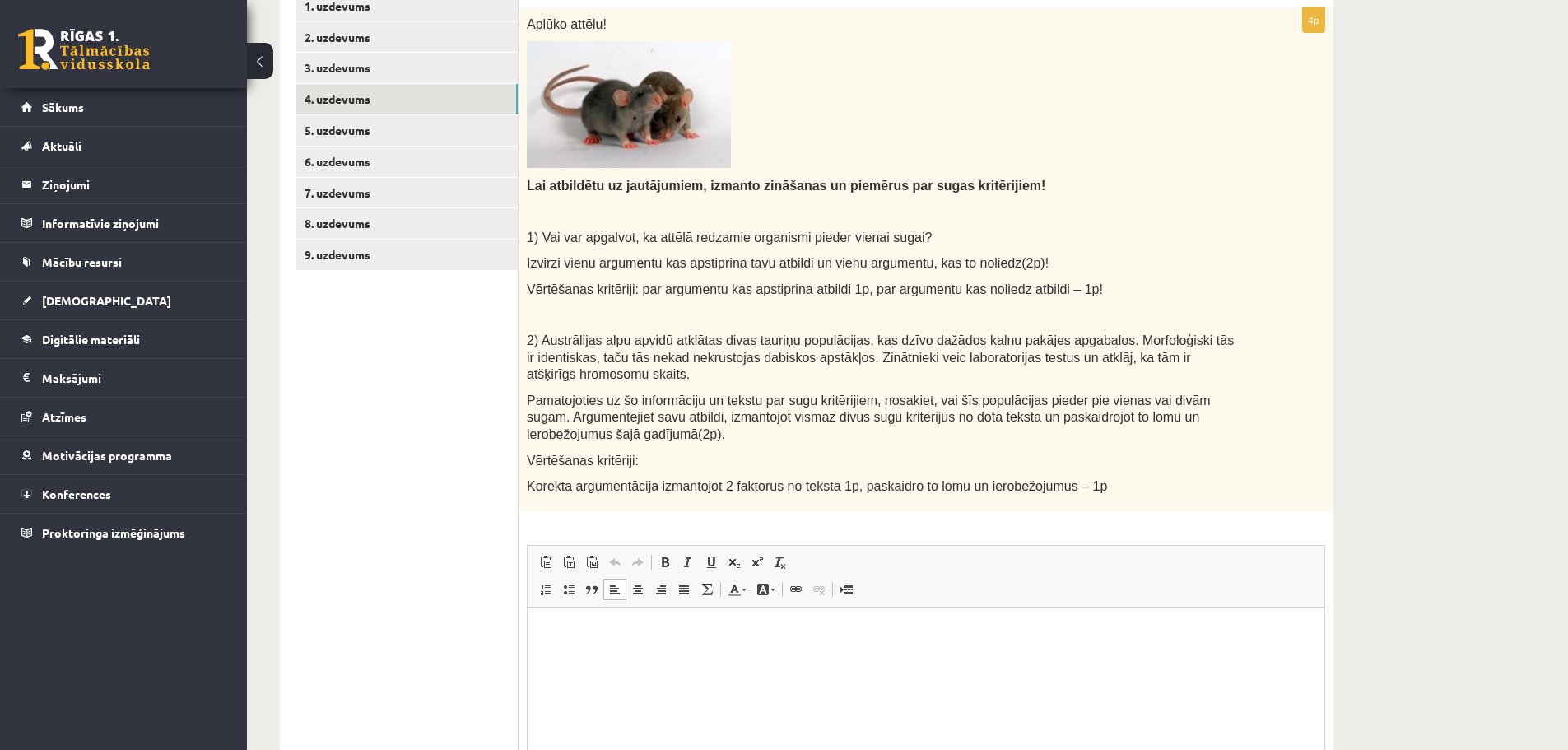
click at [890, 620] on html at bounding box center [926, 632] width 797 height 50
drag, startPoint x: 530, startPoint y: 237, endPoint x: 905, endPoint y: 228, distance: 375.1
click at [905, 228] on div "Aplūko attēlu! Lai atbildētu uz jautājumiem, izmanto zināšanas un piemērus par …" at bounding box center [926, 260] width 815 height 505
copy span "1) Vai var apgalvot, ka attēlā redzamie organismi pieder vienai sugai?"
click at [657, 628] on p "*******" at bounding box center [926, 632] width 764 height 17
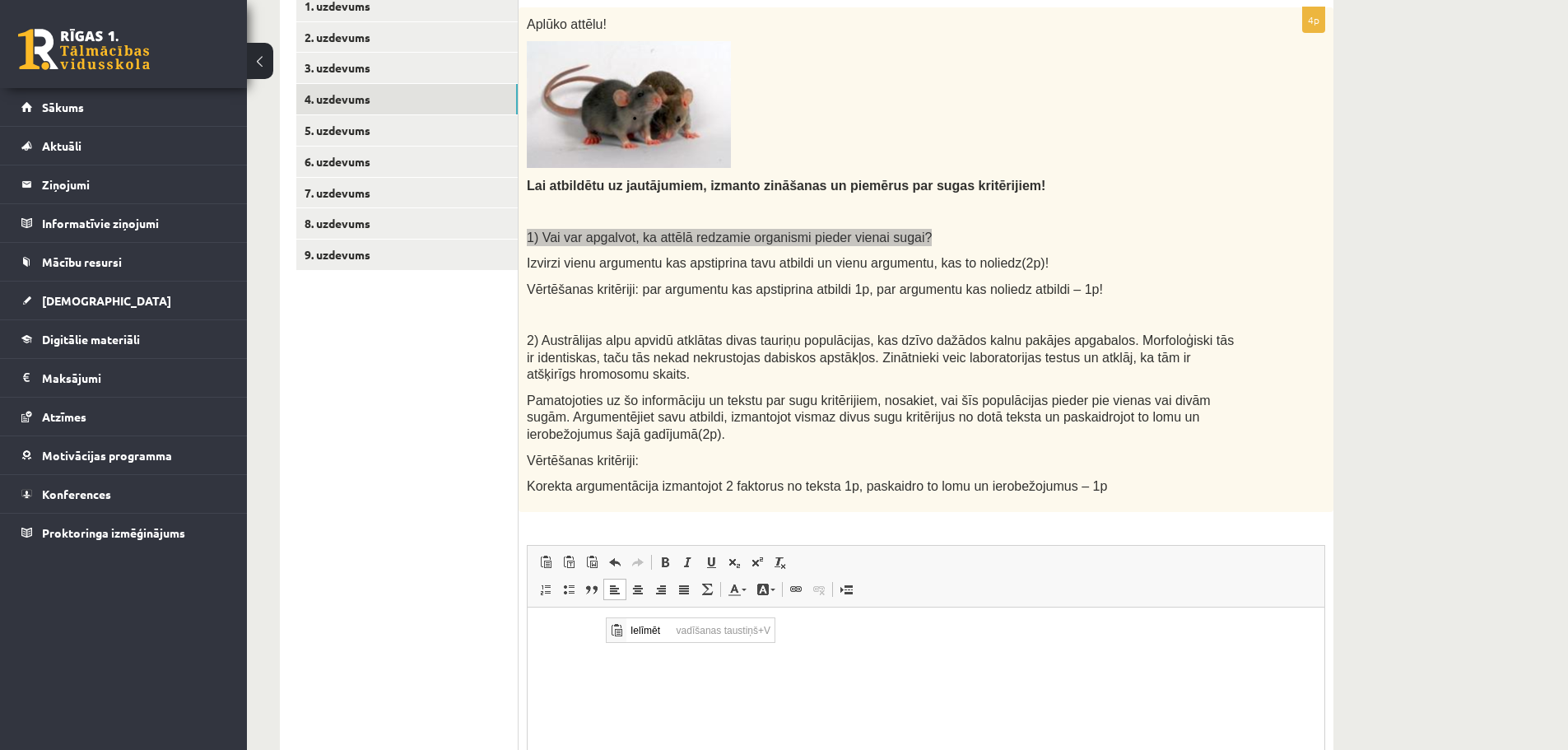
scroll to position [0, 0]
click at [629, 629] on span "Ielīmēt" at bounding box center [650, 630] width 46 height 24
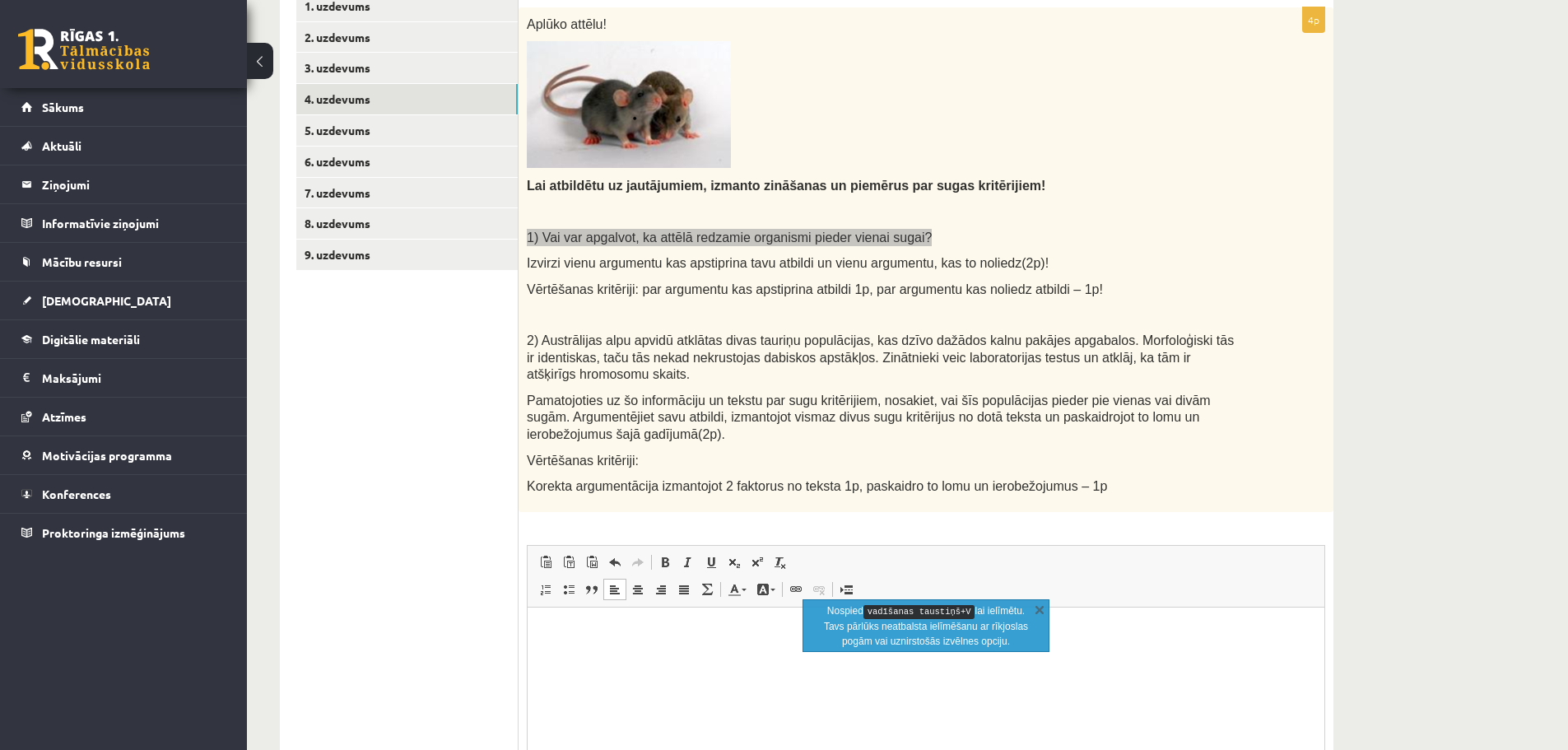
click at [626, 627] on p "Bagātinātā teksta redaktors, wiswyg-editor-user-answer-47433809244140" at bounding box center [926, 632] width 764 height 17
click at [1036, 609] on link "X" at bounding box center [1039, 609] width 16 height 16
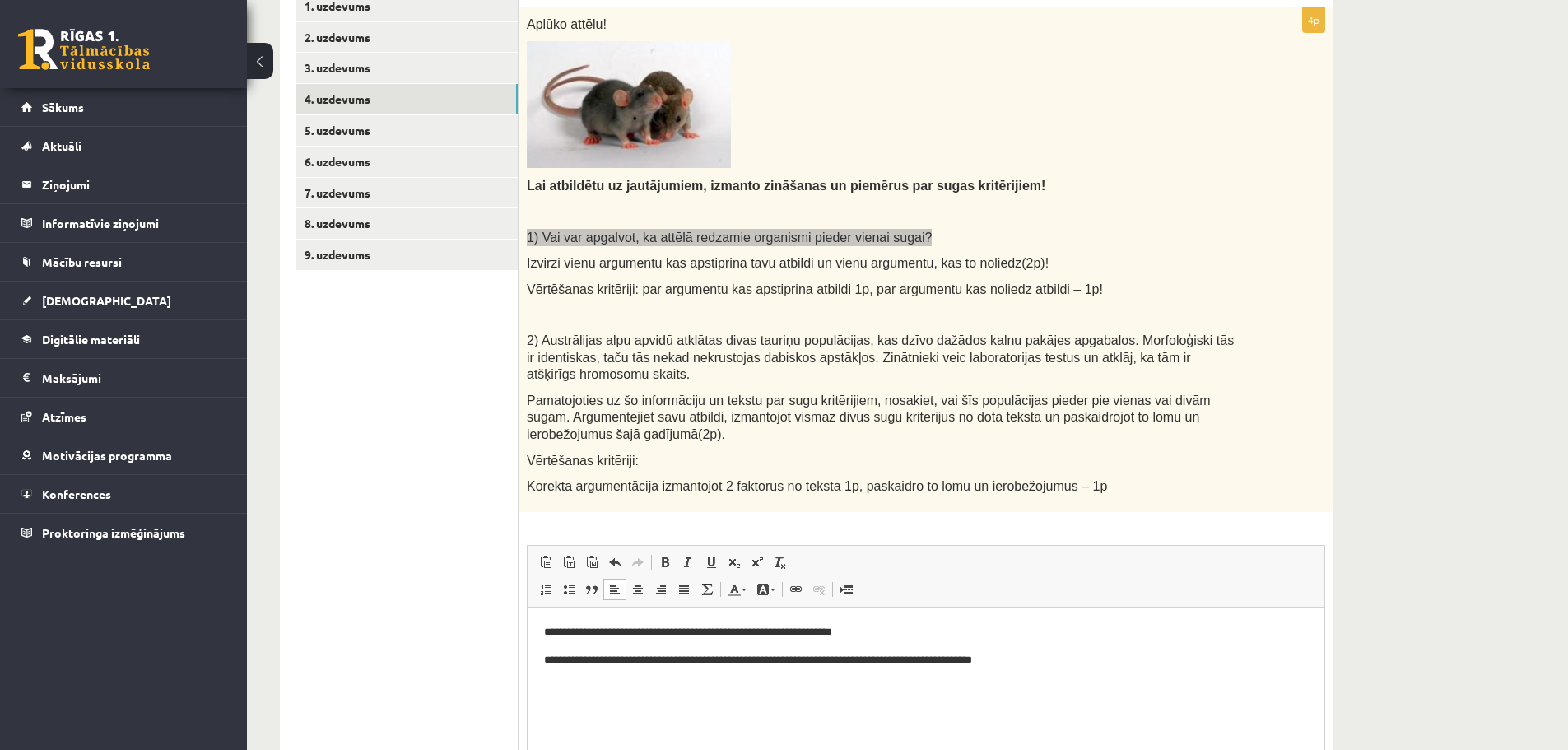
click at [542, 664] on html "**********" at bounding box center [926, 645] width 797 height 77
click at [1125, 667] on html "**********" at bounding box center [926, 645] width 797 height 77
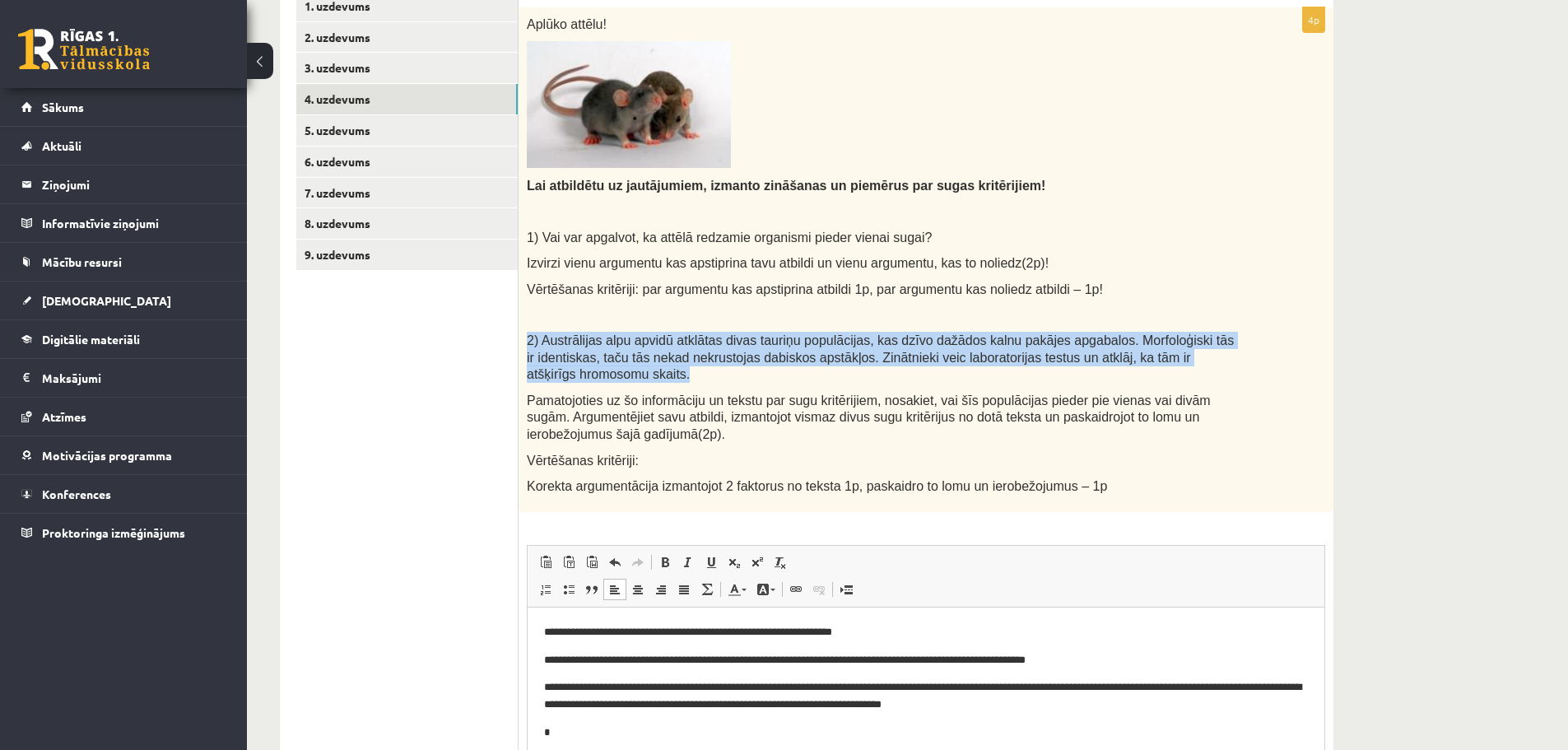
drag, startPoint x: 530, startPoint y: 340, endPoint x: 1211, endPoint y: 354, distance: 681.1
click at [1211, 354] on p "2) Austrālijas alpu apvidū atklātas divas tauriņu populācijas, kas dzīvo dažādo…" at bounding box center [884, 357] width 716 height 51
copy span "2) Austrālijas alpu apvidū atklātas divas tauriņu populācijas, kas dzīvo dažādo…"
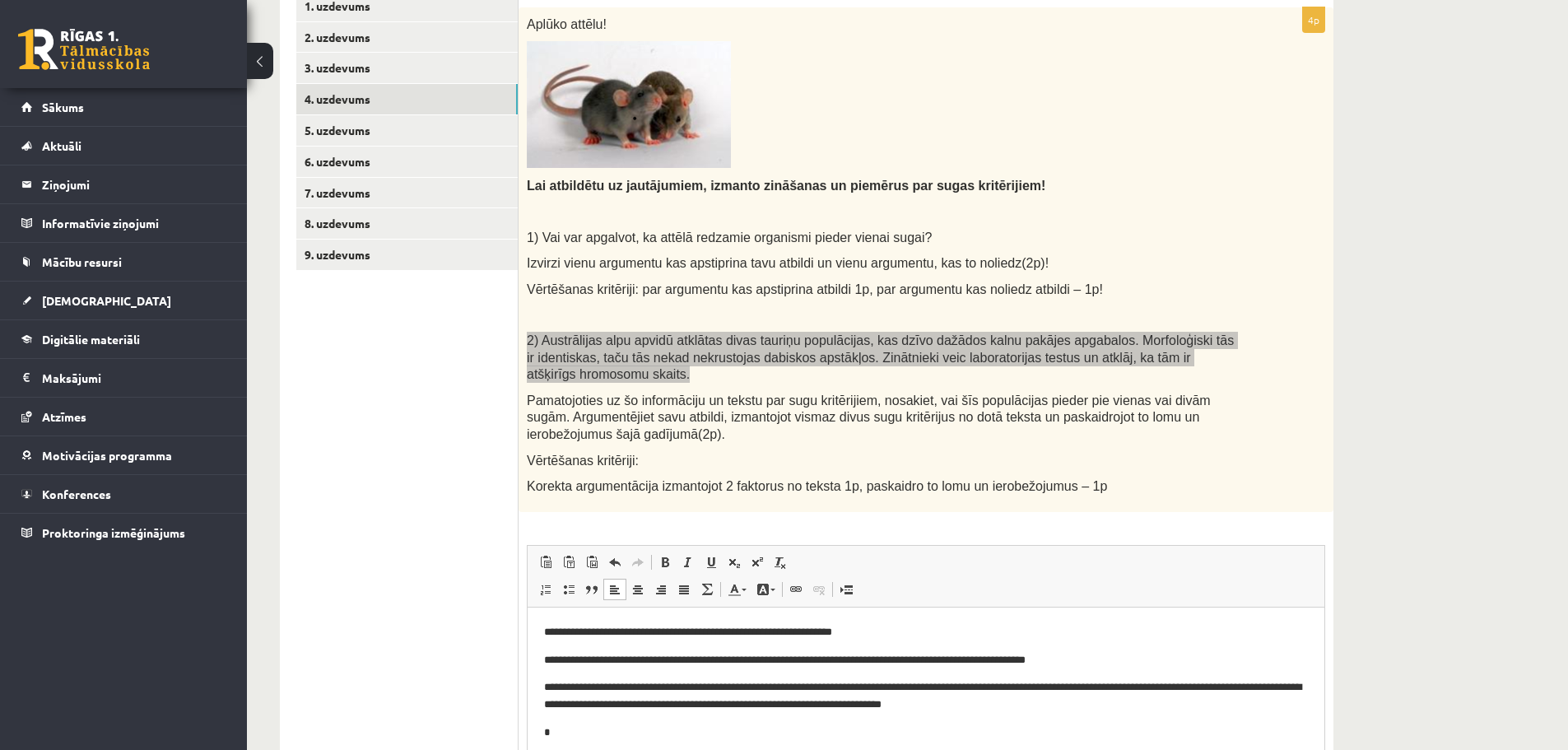
click at [726, 731] on p "*" at bounding box center [926, 733] width 764 height 17
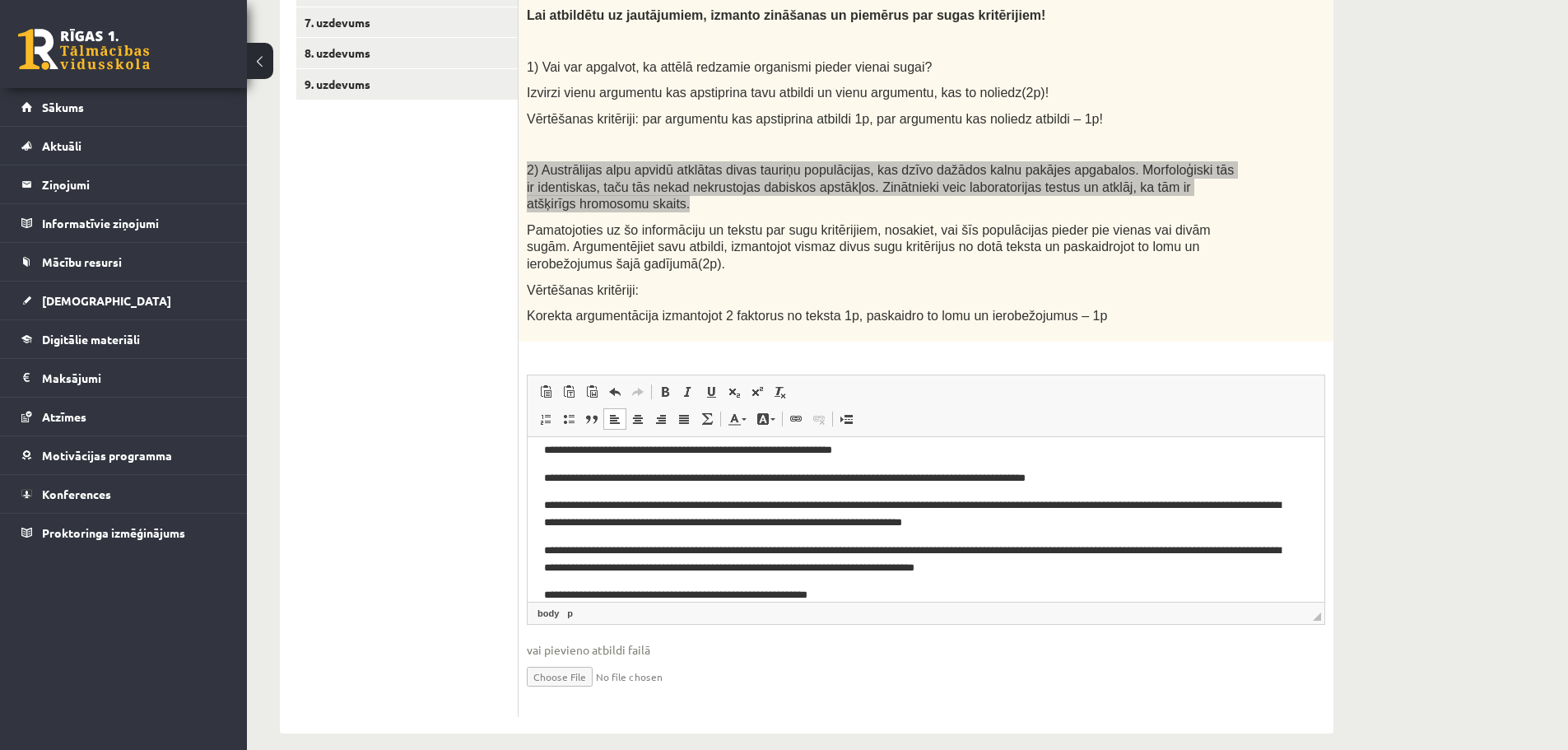
scroll to position [568, 0]
click at [838, 594] on p "**********" at bounding box center [920, 594] width 752 height 17
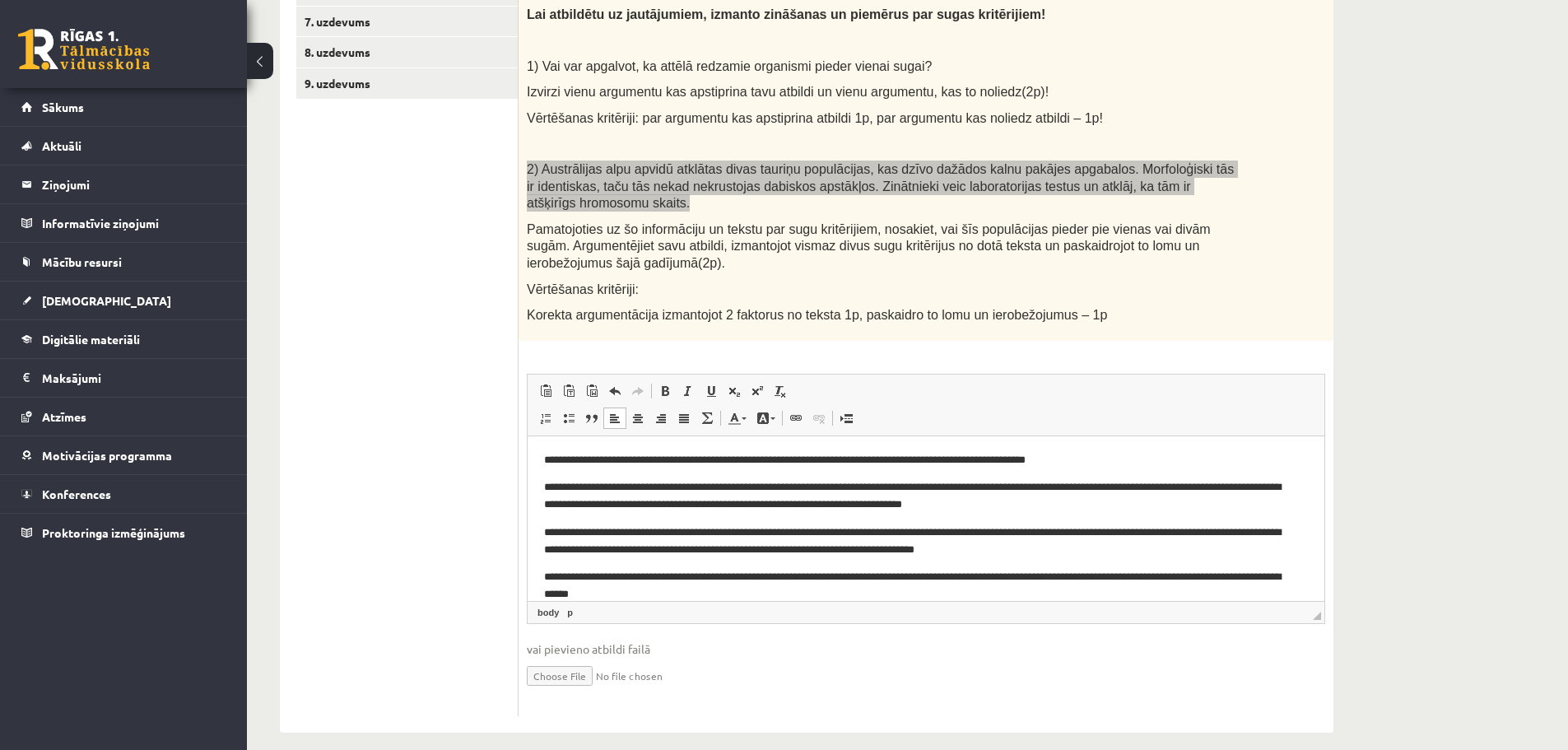
click at [810, 576] on p "**********" at bounding box center [920, 586] width 752 height 35
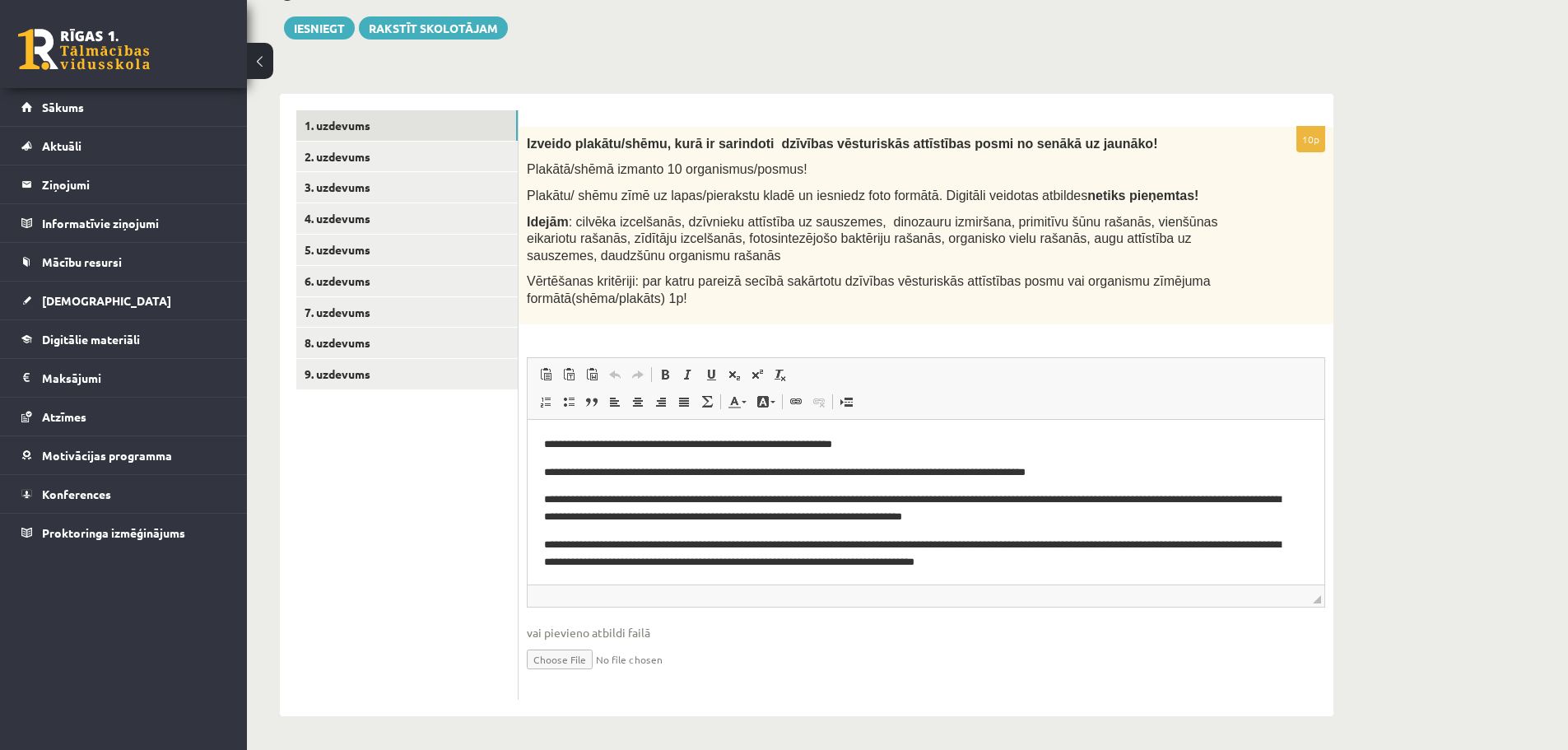
scroll to position [59, 0]
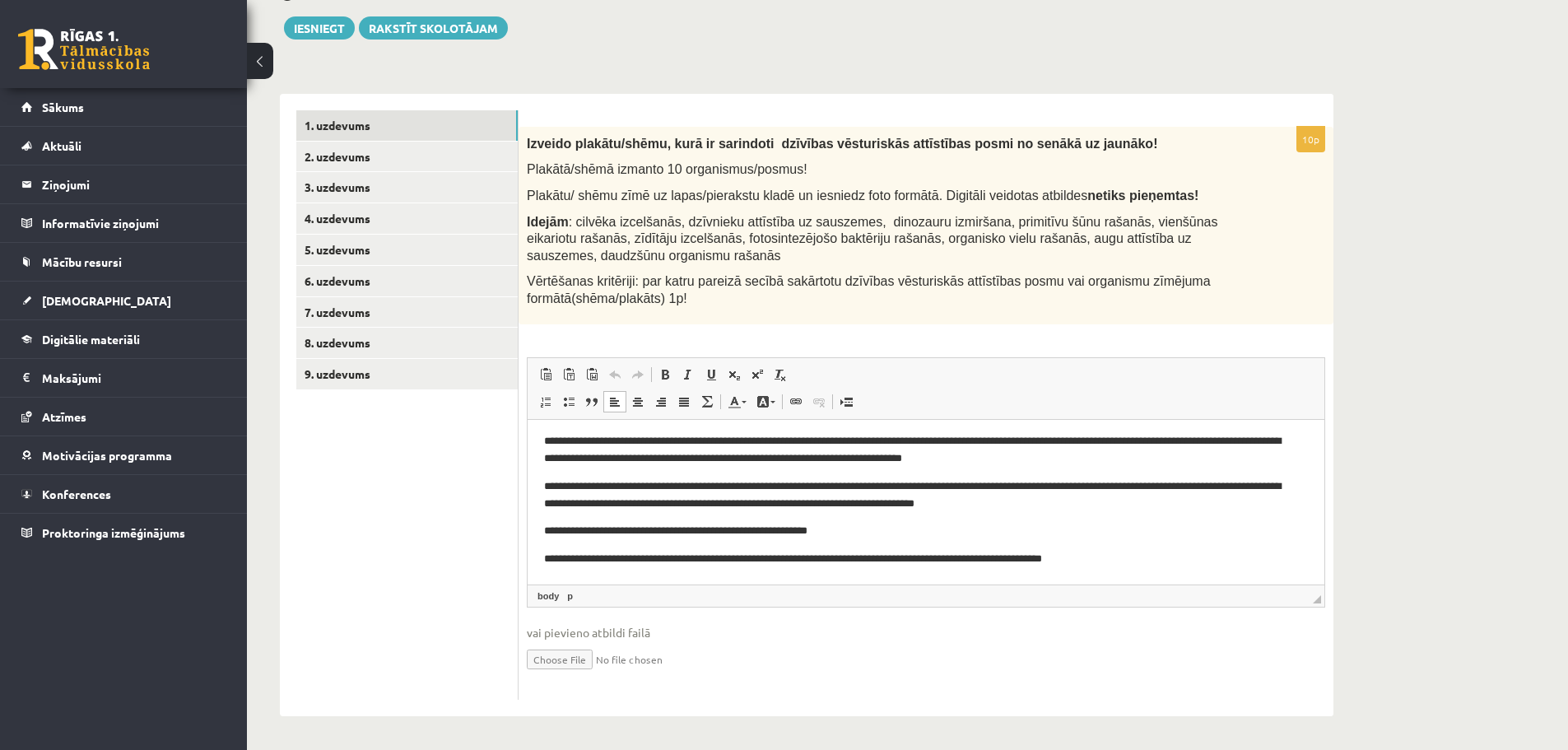
click at [1142, 562] on p "**********" at bounding box center [920, 559] width 752 height 17
drag, startPoint x: 1348, startPoint y: 526, endPoint x: 1372, endPoint y: 540, distance: 27.8
drag, startPoint x: 1372, startPoint y: 540, endPoint x: 1400, endPoint y: 547, distance: 28.9
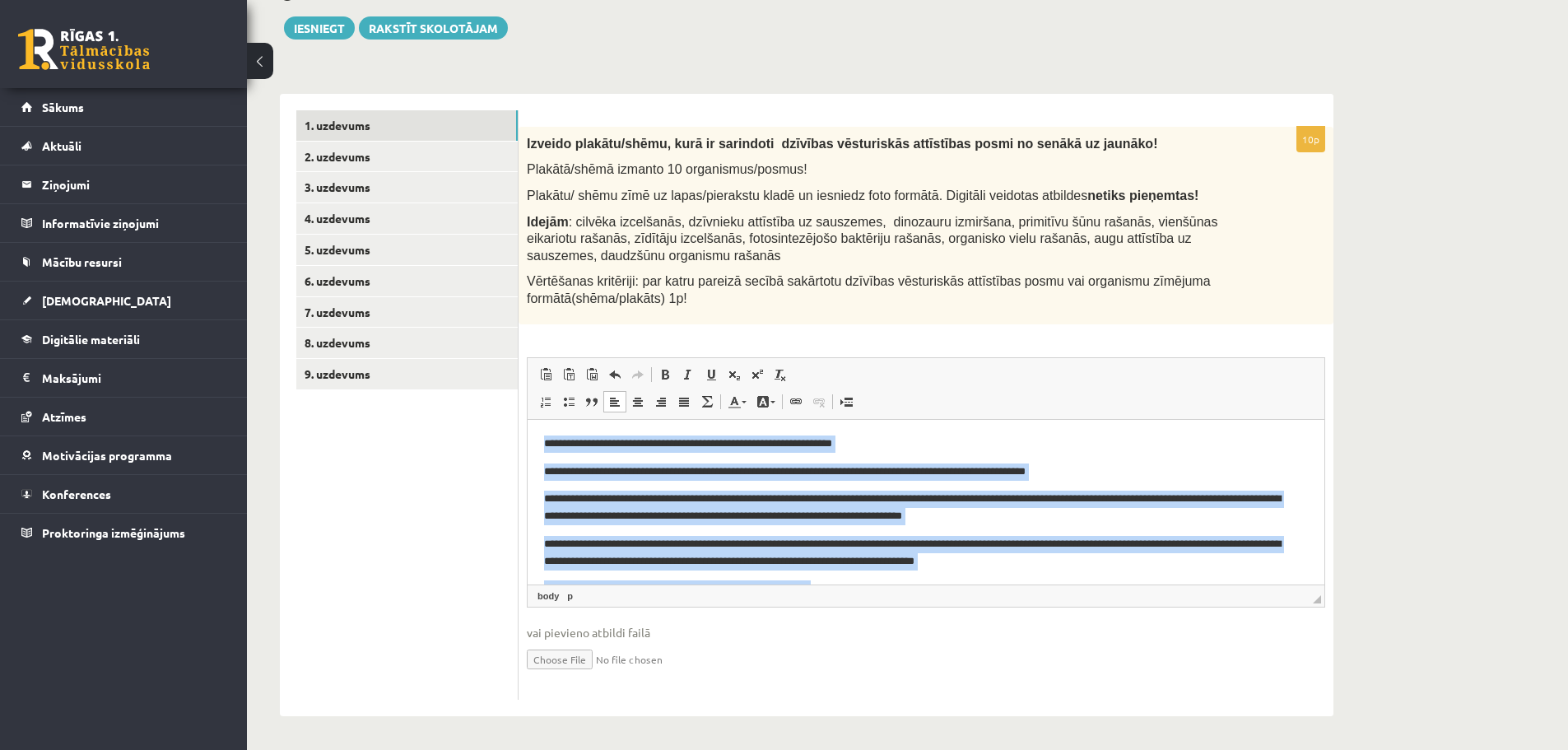
scroll to position [0, 0]
drag, startPoint x: 881, startPoint y: 568, endPoint x: 545, endPoint y: 441, distance: 359.2
click at [545, 441] on html "**********" at bounding box center [926, 539] width 797 height 240
copy body "**********"
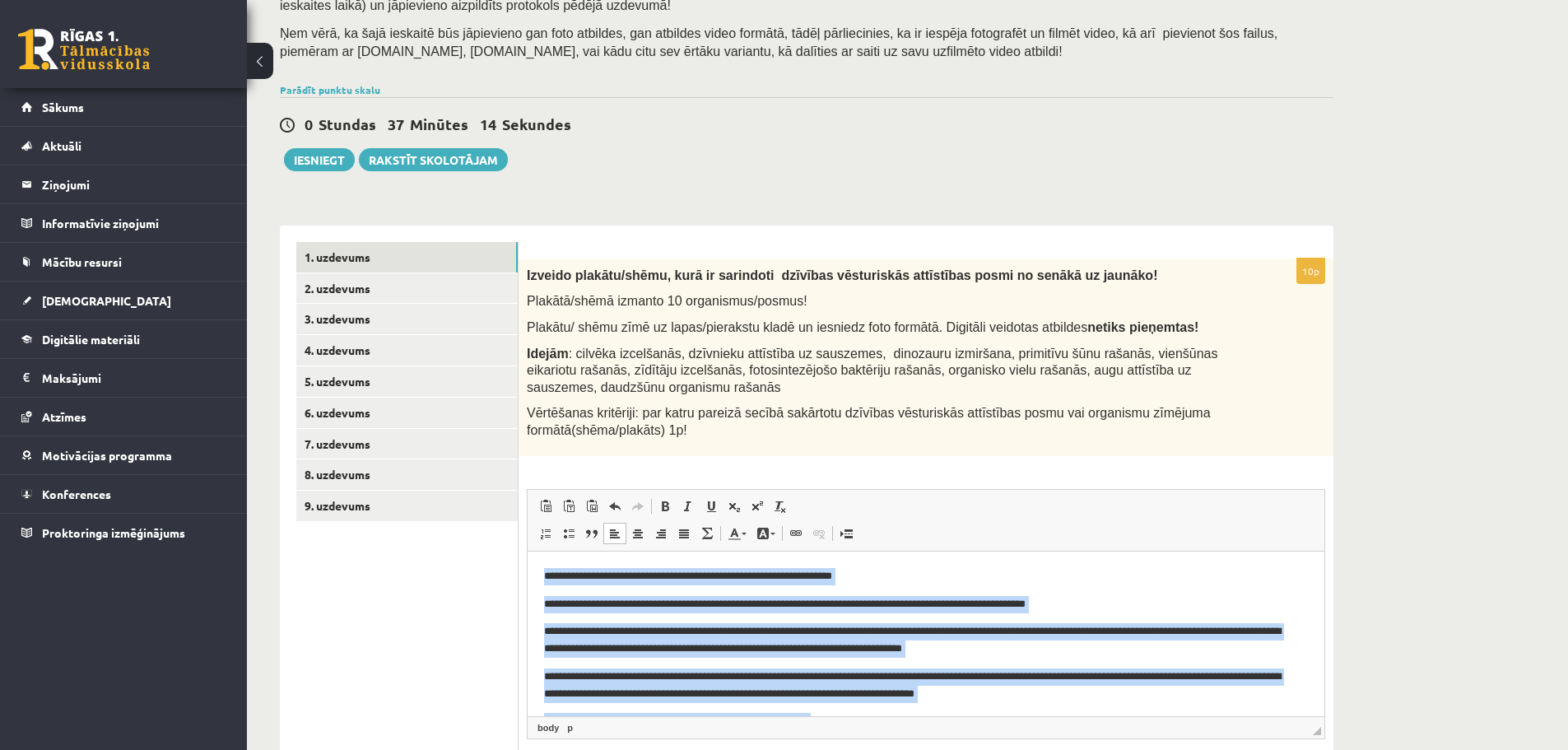
scroll to position [113, 0]
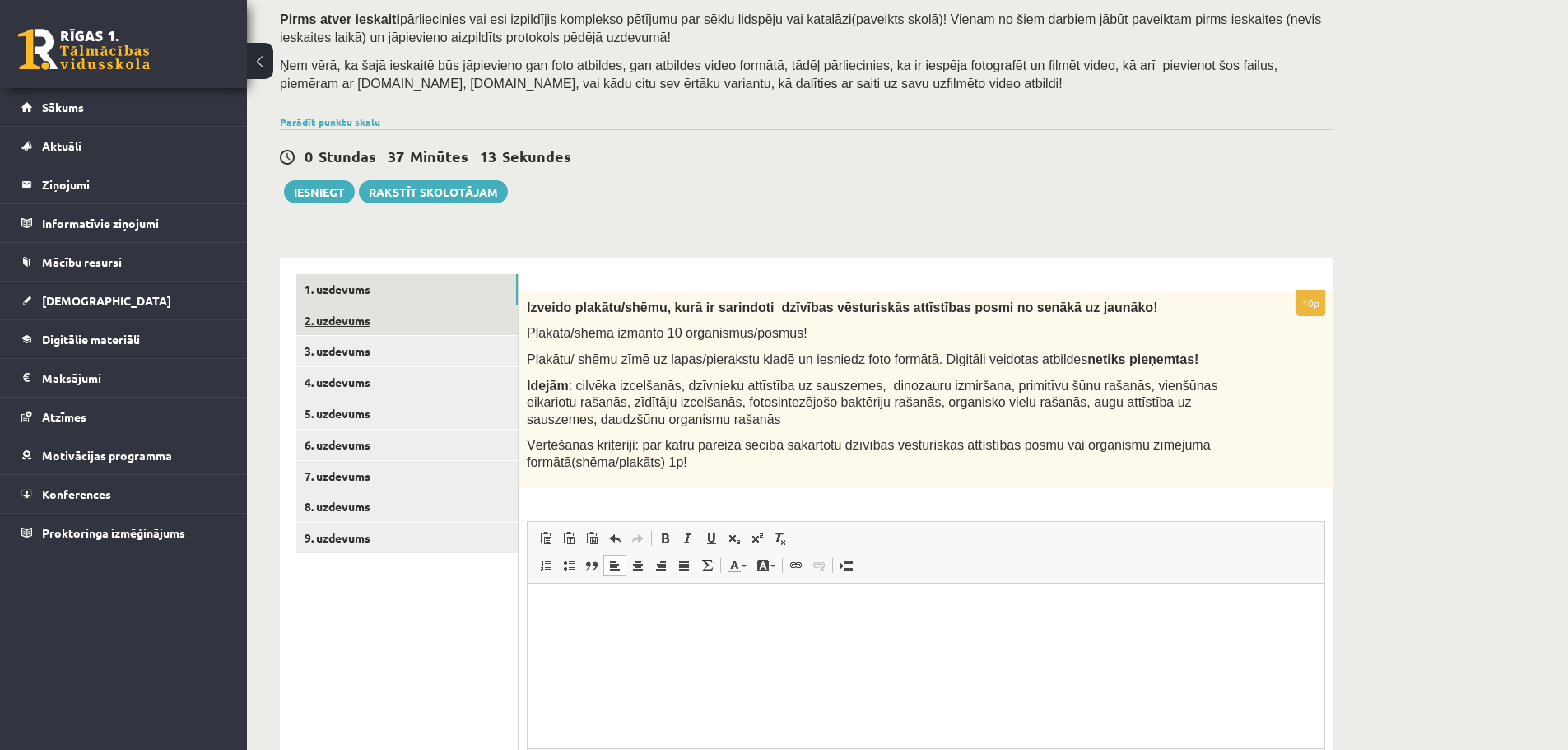
click at [433, 323] on link "2. uzdevums" at bounding box center [407, 321] width 221 height 31
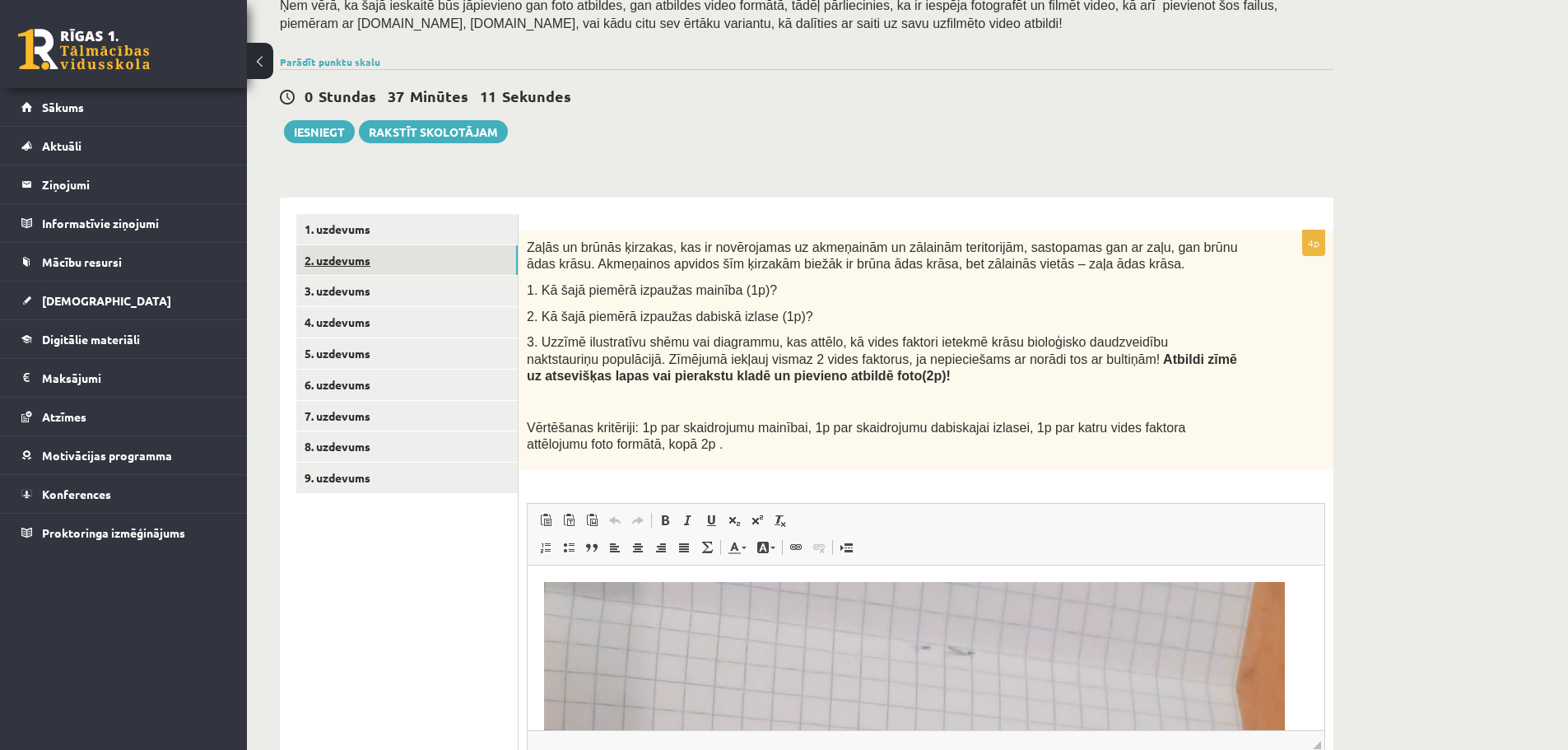
scroll to position [0, 0]
click at [387, 287] on link "3. uzdevums" at bounding box center [407, 291] width 221 height 31
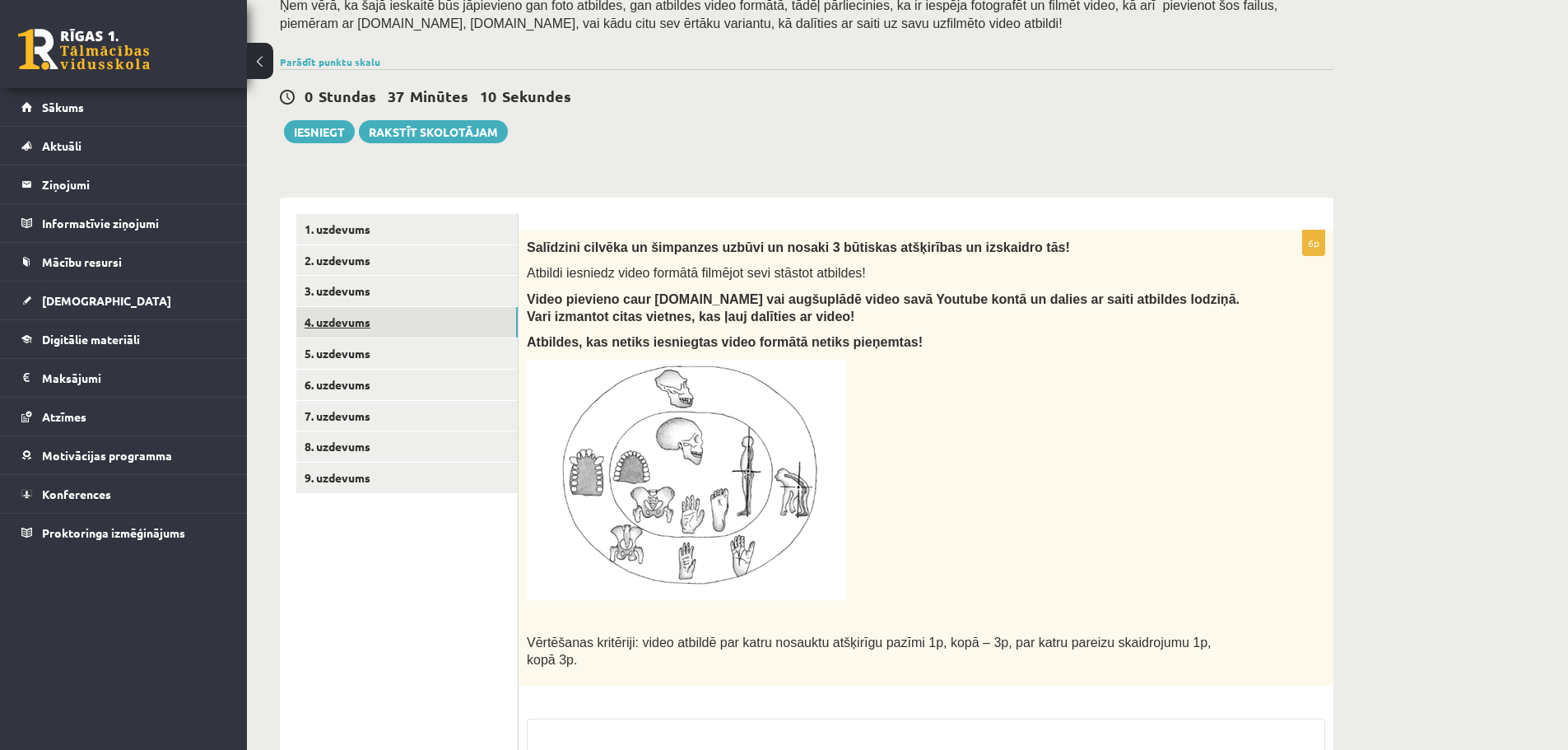
click at [417, 316] on link "4. uzdevums" at bounding box center [407, 322] width 221 height 31
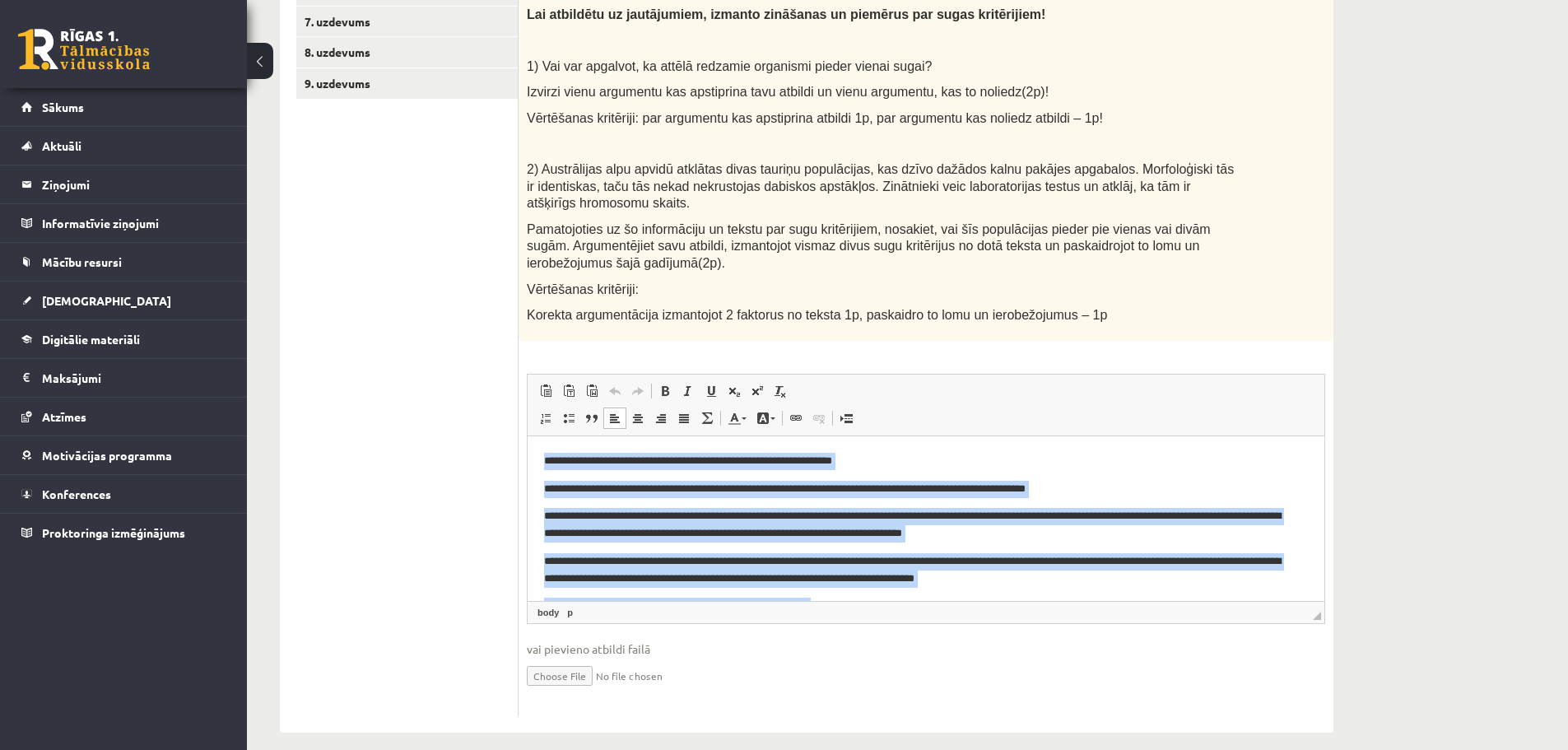
drag, startPoint x: 1126, startPoint y: 572, endPoint x: 1050, endPoint y: 838, distance: 276.6
click at [528, 436] on html "**********" at bounding box center [926, 547] width 797 height 223
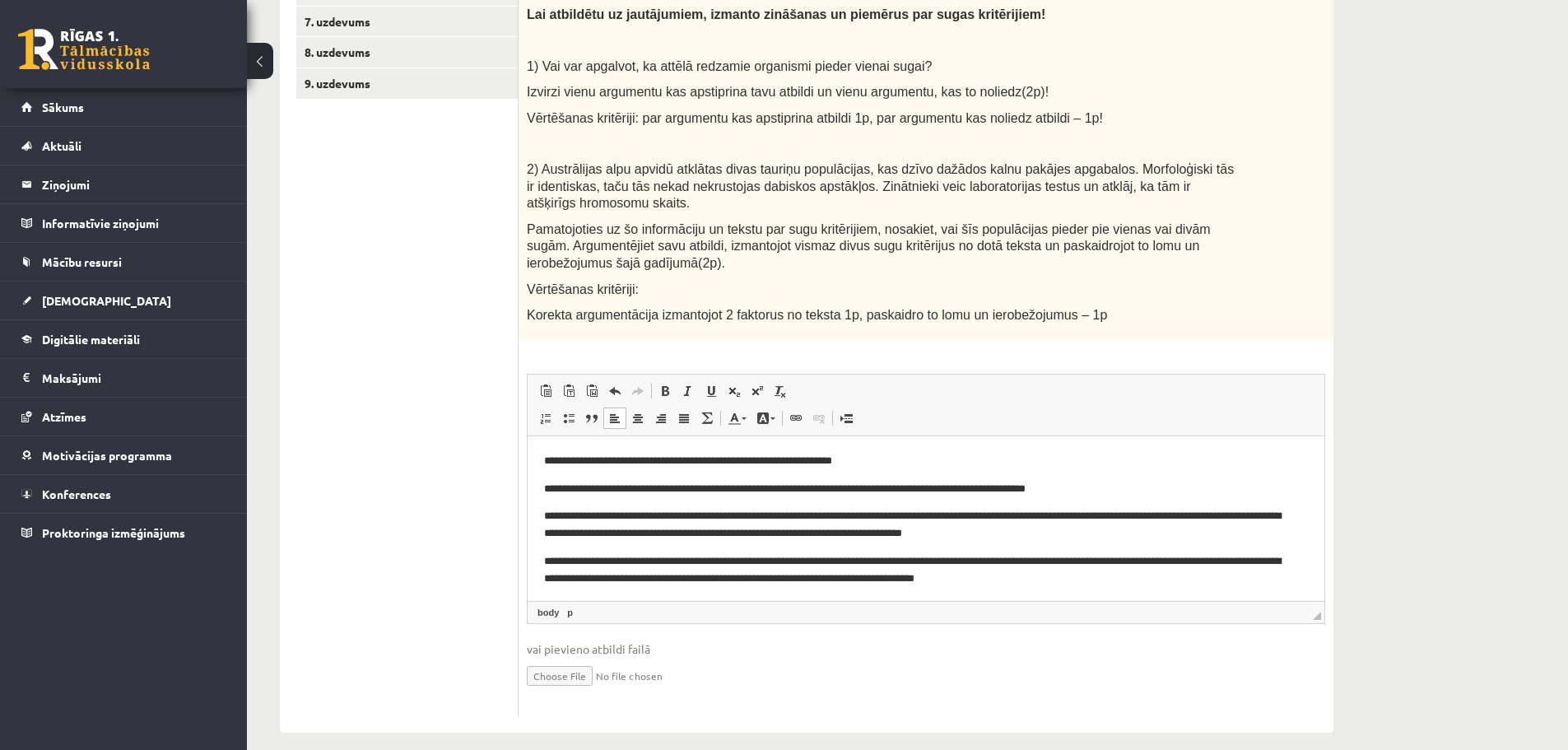
scroll to position [238, 0]
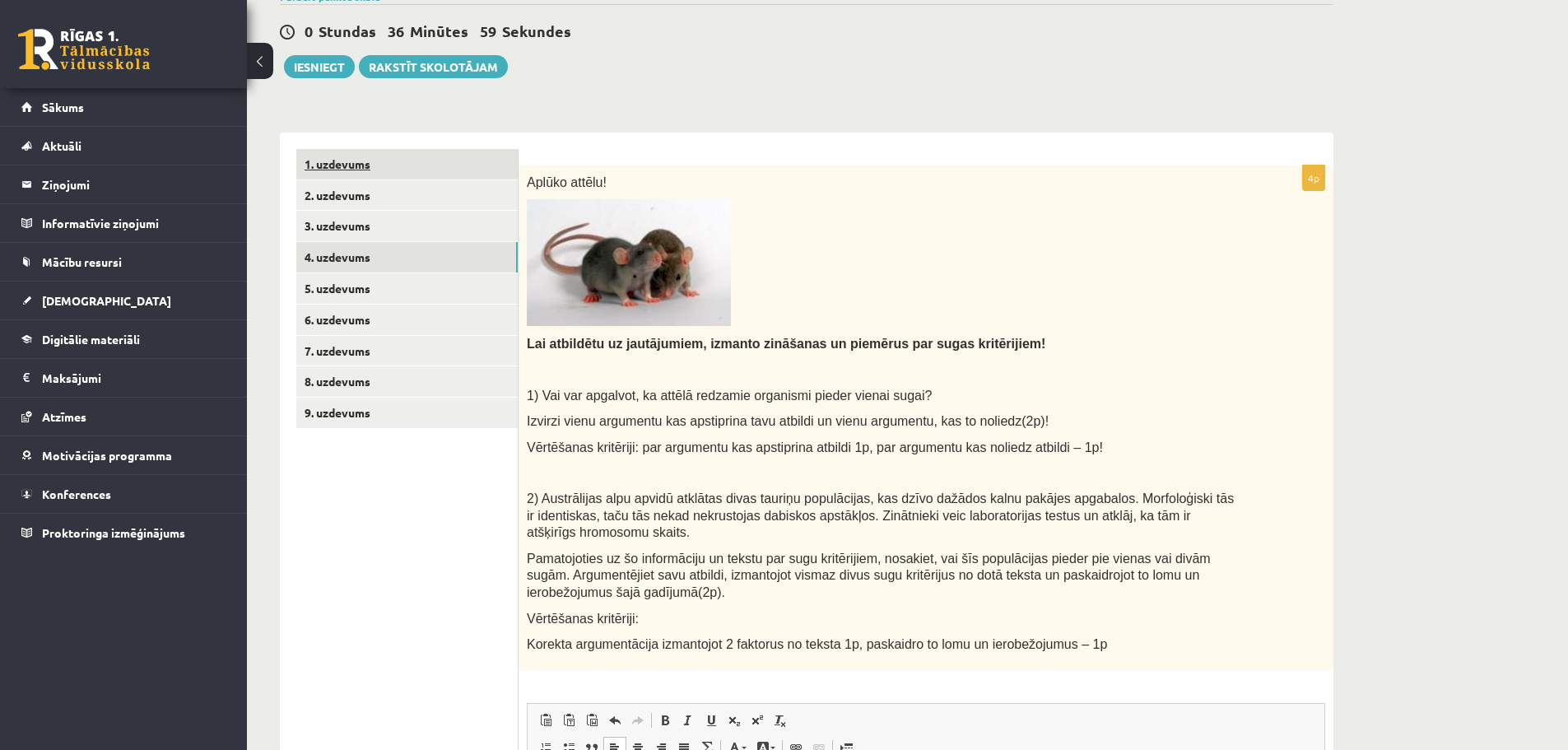
click at [358, 170] on link "1. uzdevums" at bounding box center [407, 164] width 221 height 31
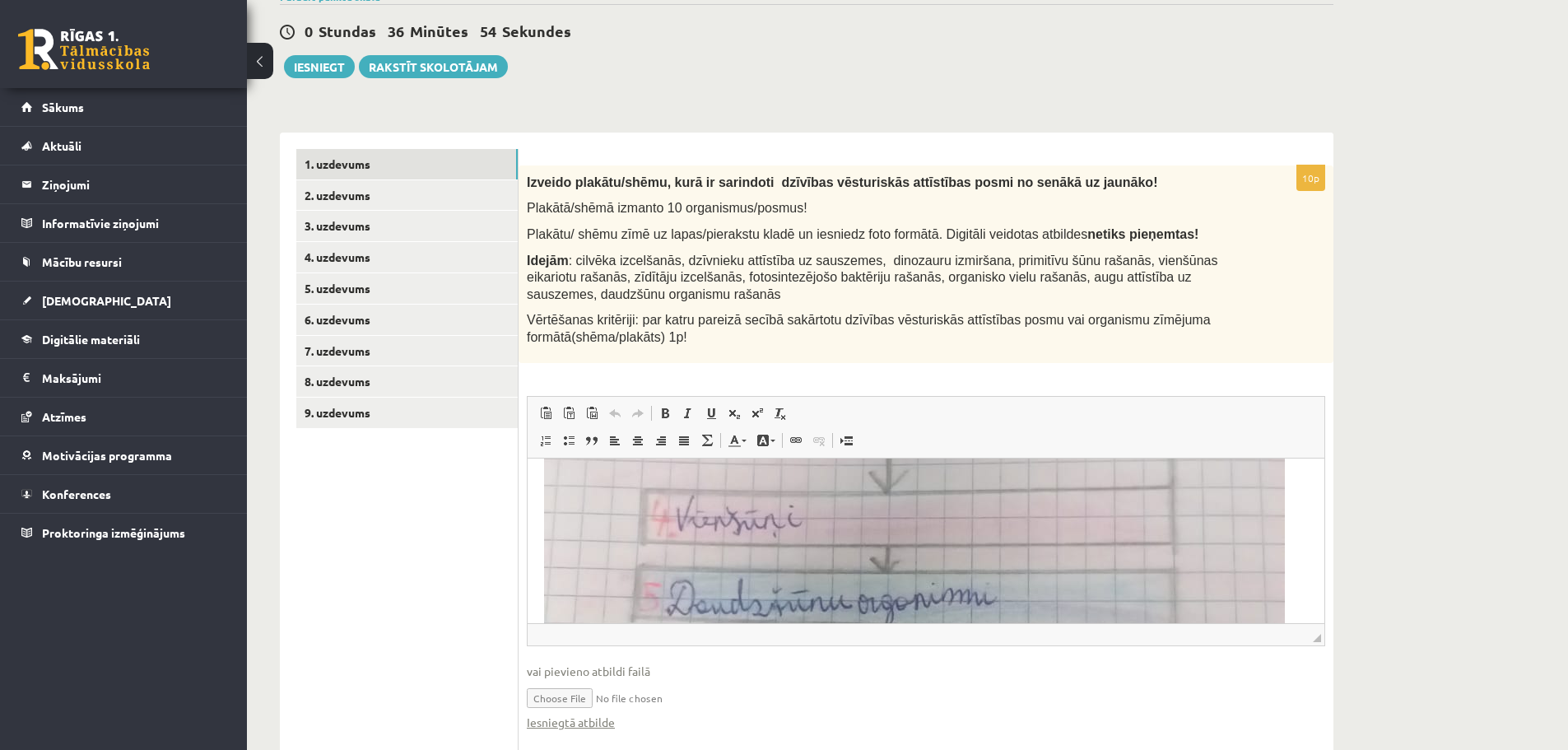
scroll to position [0, 0]
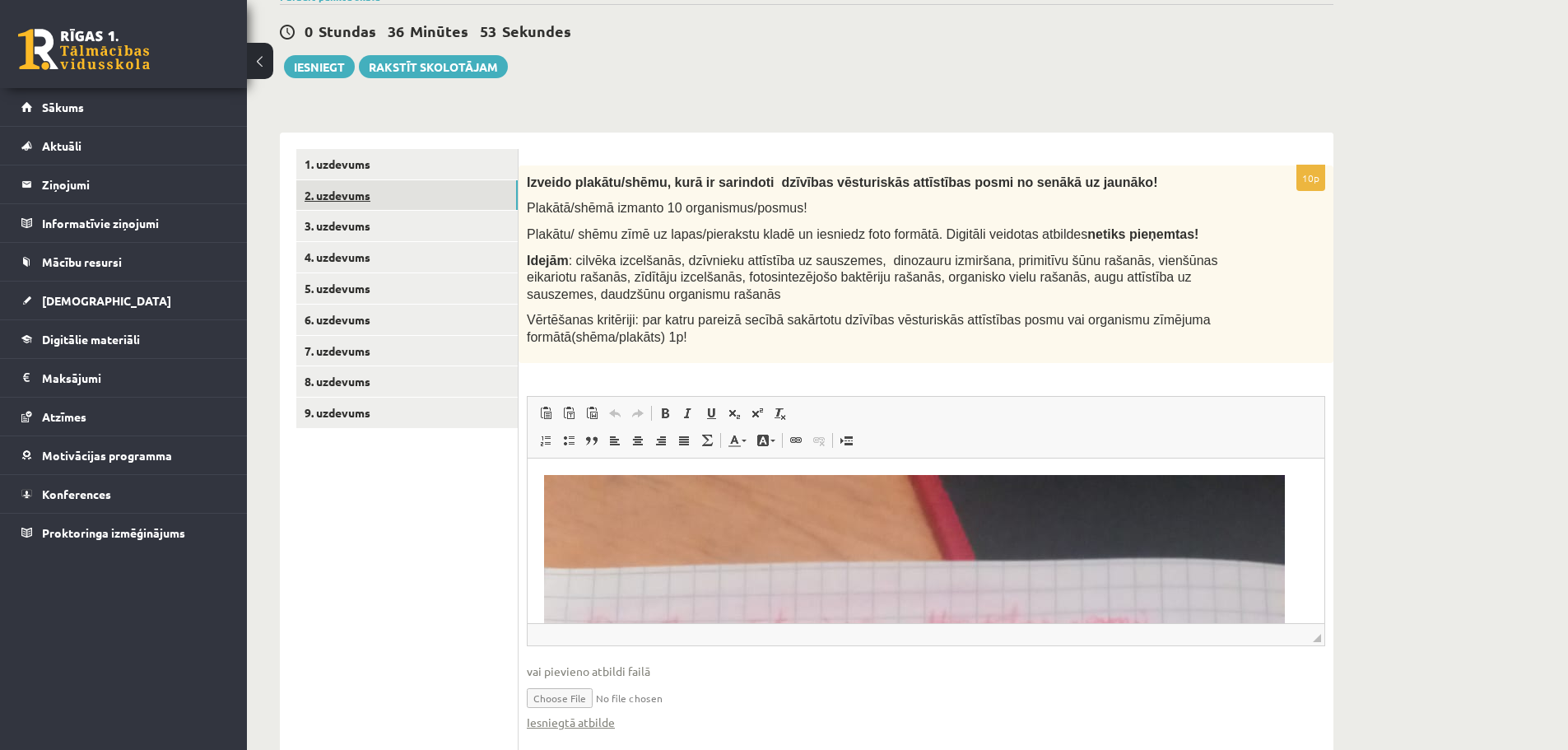
click at [438, 206] on link "2. uzdevums" at bounding box center [407, 196] width 221 height 31
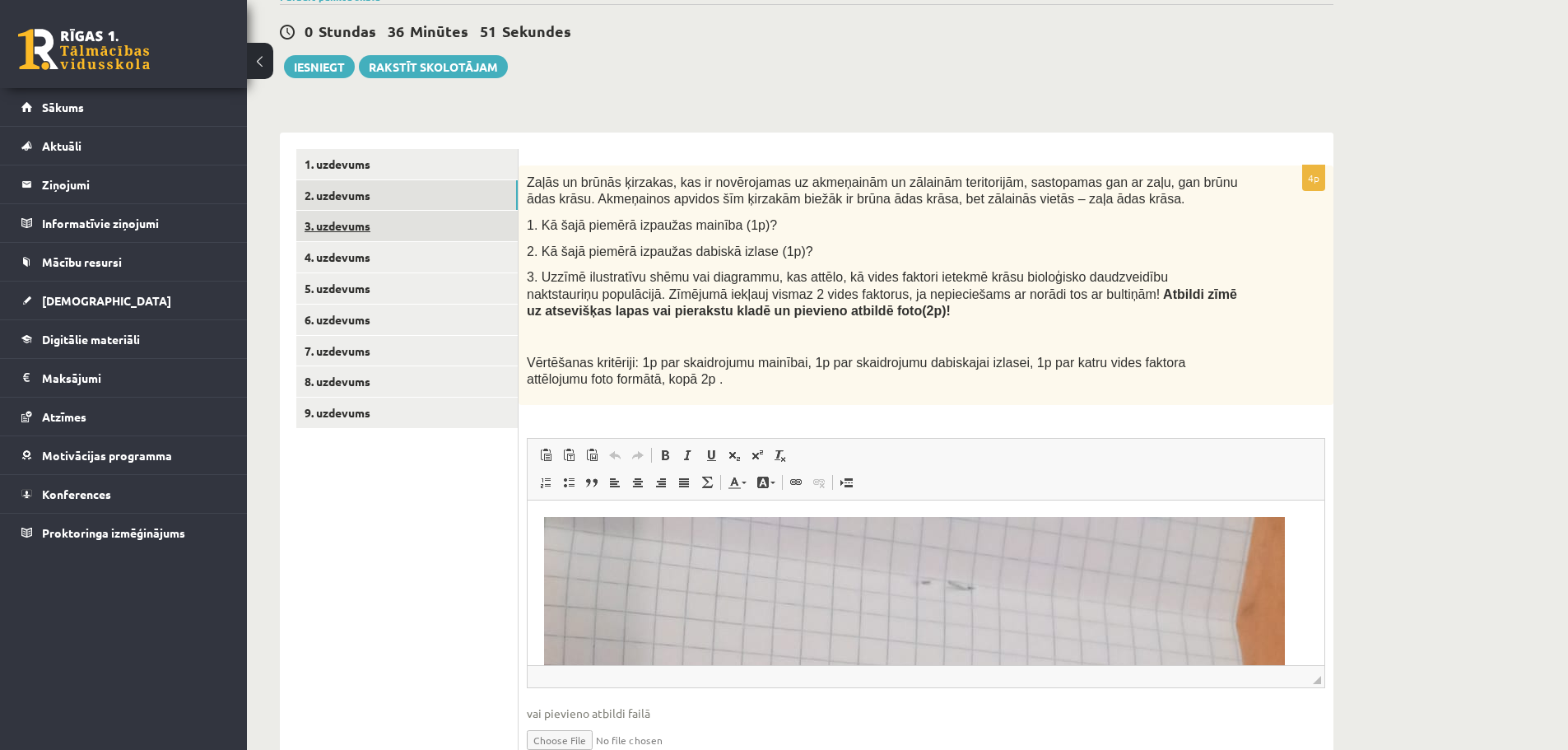
click at [382, 289] on link "5. uzdevums" at bounding box center [407, 288] width 221 height 31
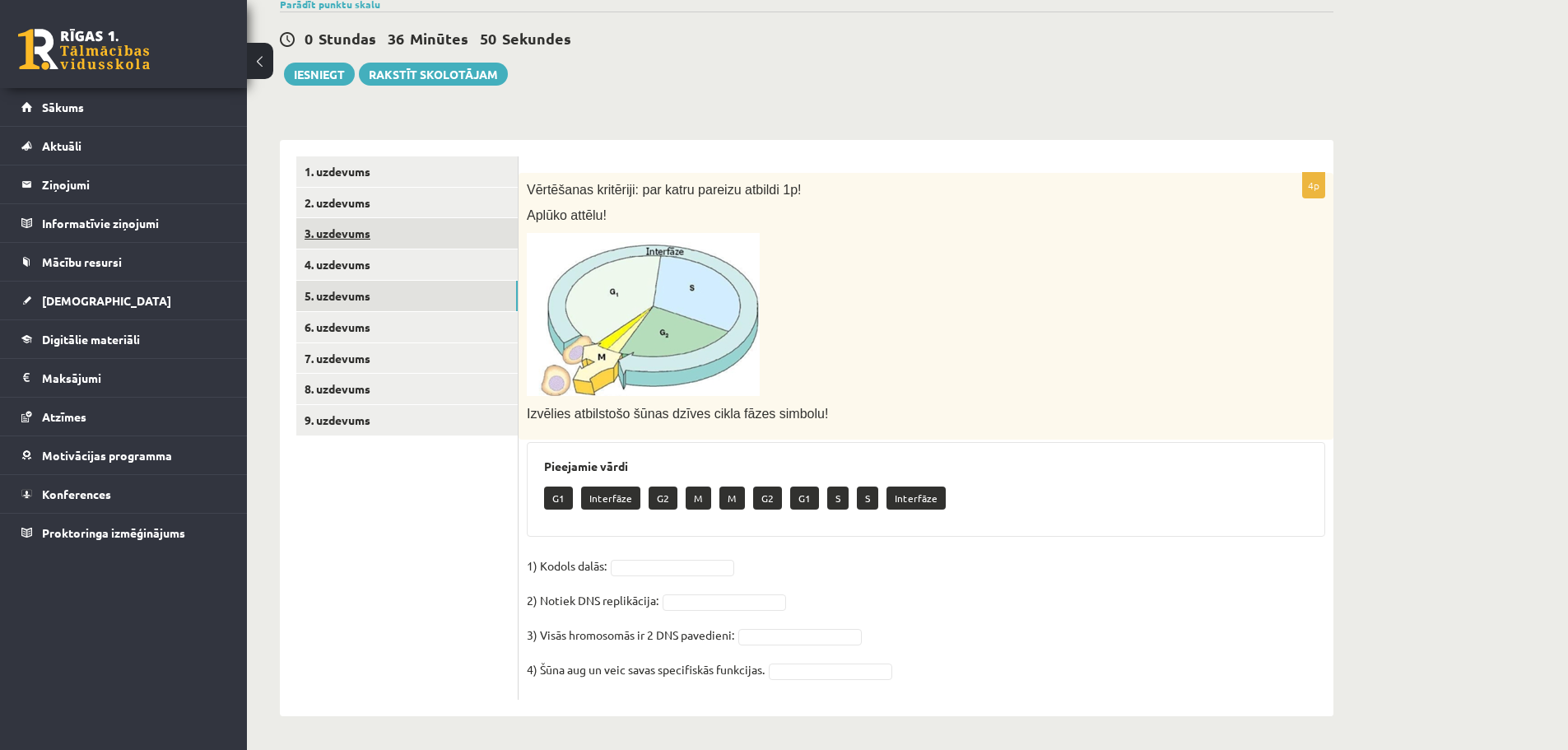
click at [361, 226] on link "3. uzdevums" at bounding box center [407, 234] width 221 height 31
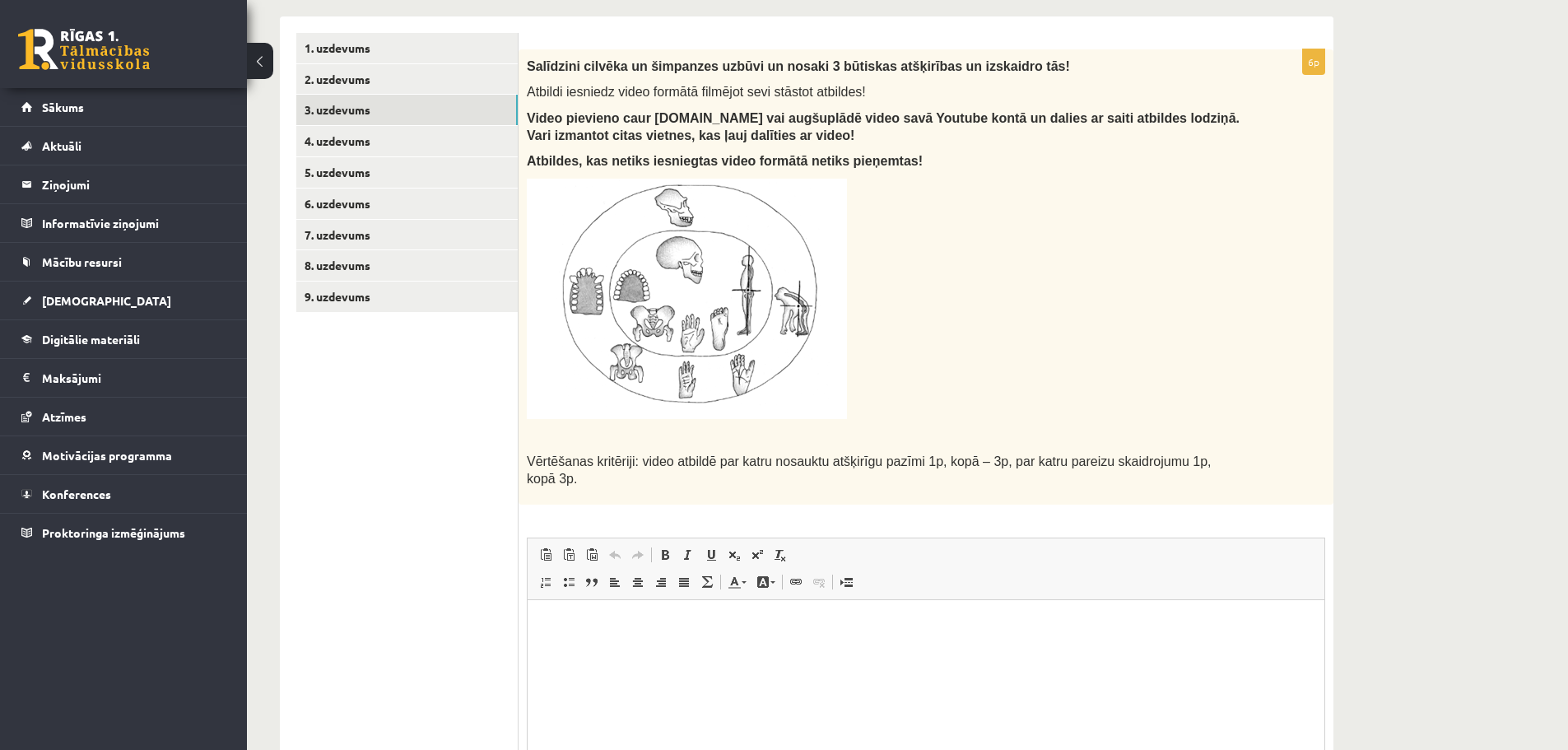
click at [682, 650] on html at bounding box center [926, 624] width 797 height 50
drag, startPoint x: 695, startPoint y: 631, endPoint x: 1016, endPoint y: 1213, distance: 664.7
click at [528, 630] on html "**********" at bounding box center [926, 638] width 797 height 77
copy p "**********"
click at [489, 402] on ul "1. uzdevums 2. uzdevums 3. uzdevums 4. uzdevums 5. uzdevums 6. uzdevums 7. uzde…" at bounding box center [407, 456] width 222 height 847
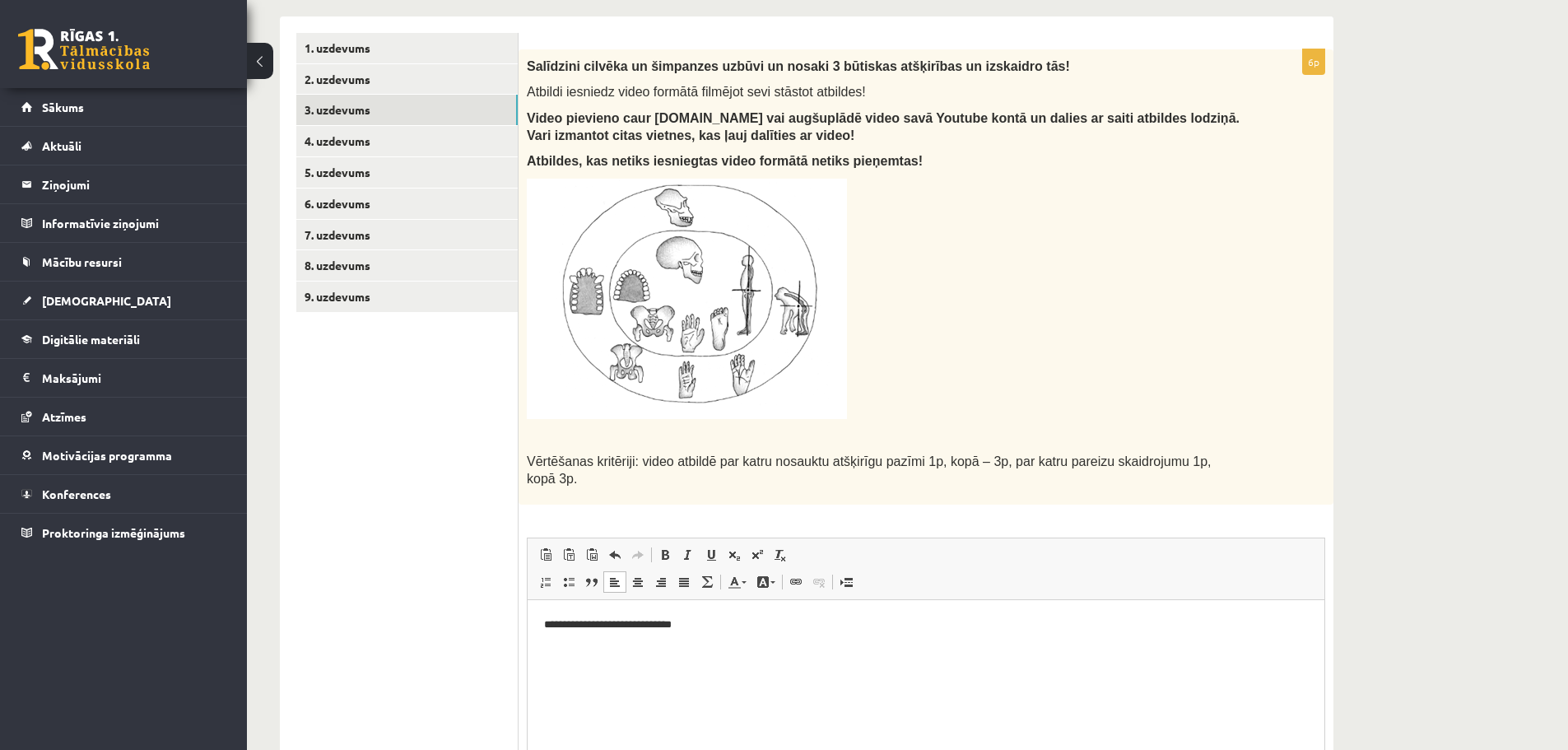
click at [658, 677] on html "**********" at bounding box center [926, 638] width 797 height 77
click at [421, 146] on link "4. uzdevums" at bounding box center [407, 141] width 221 height 31
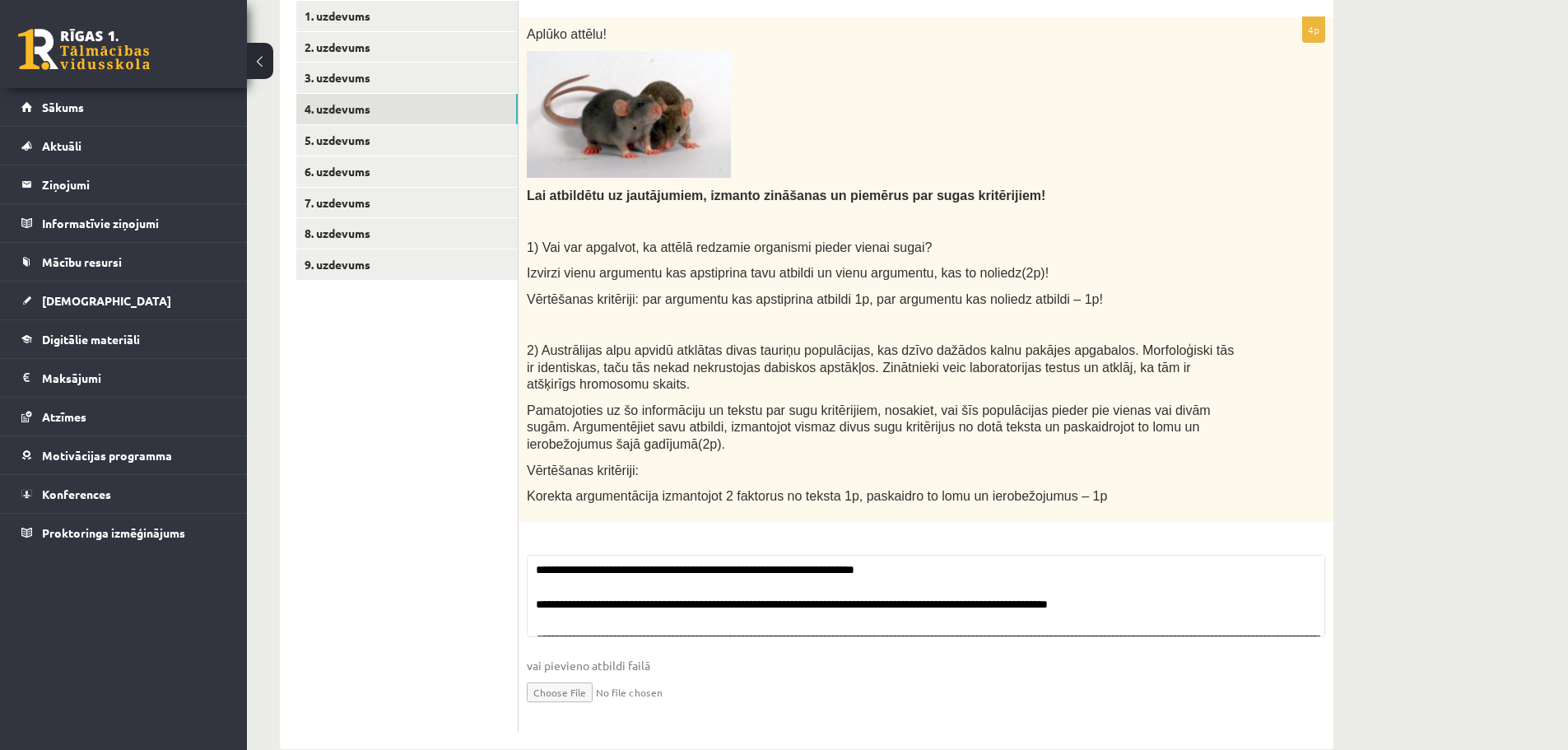
scroll to position [404, 0]
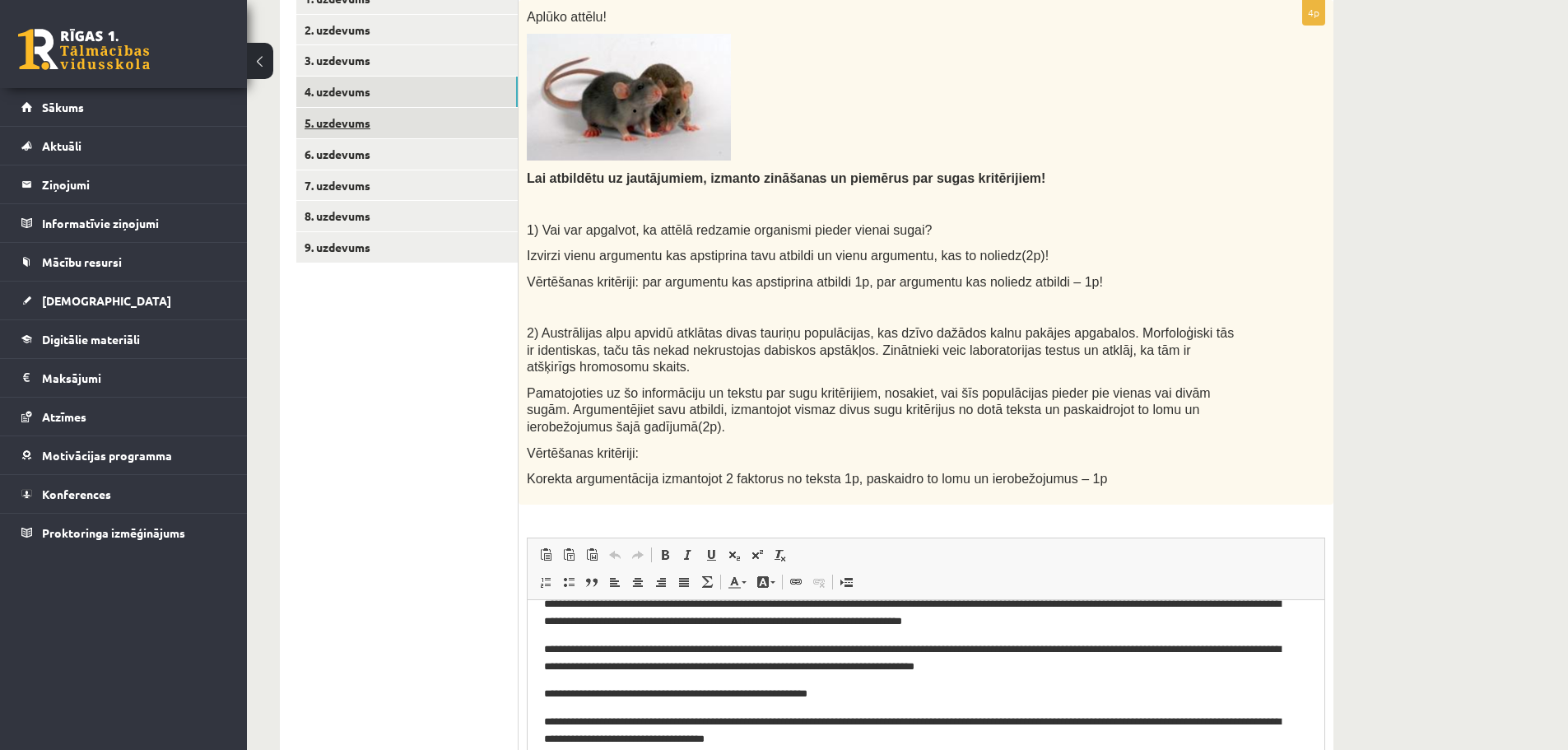
click at [409, 119] on link "5. uzdevums" at bounding box center [407, 123] width 221 height 31
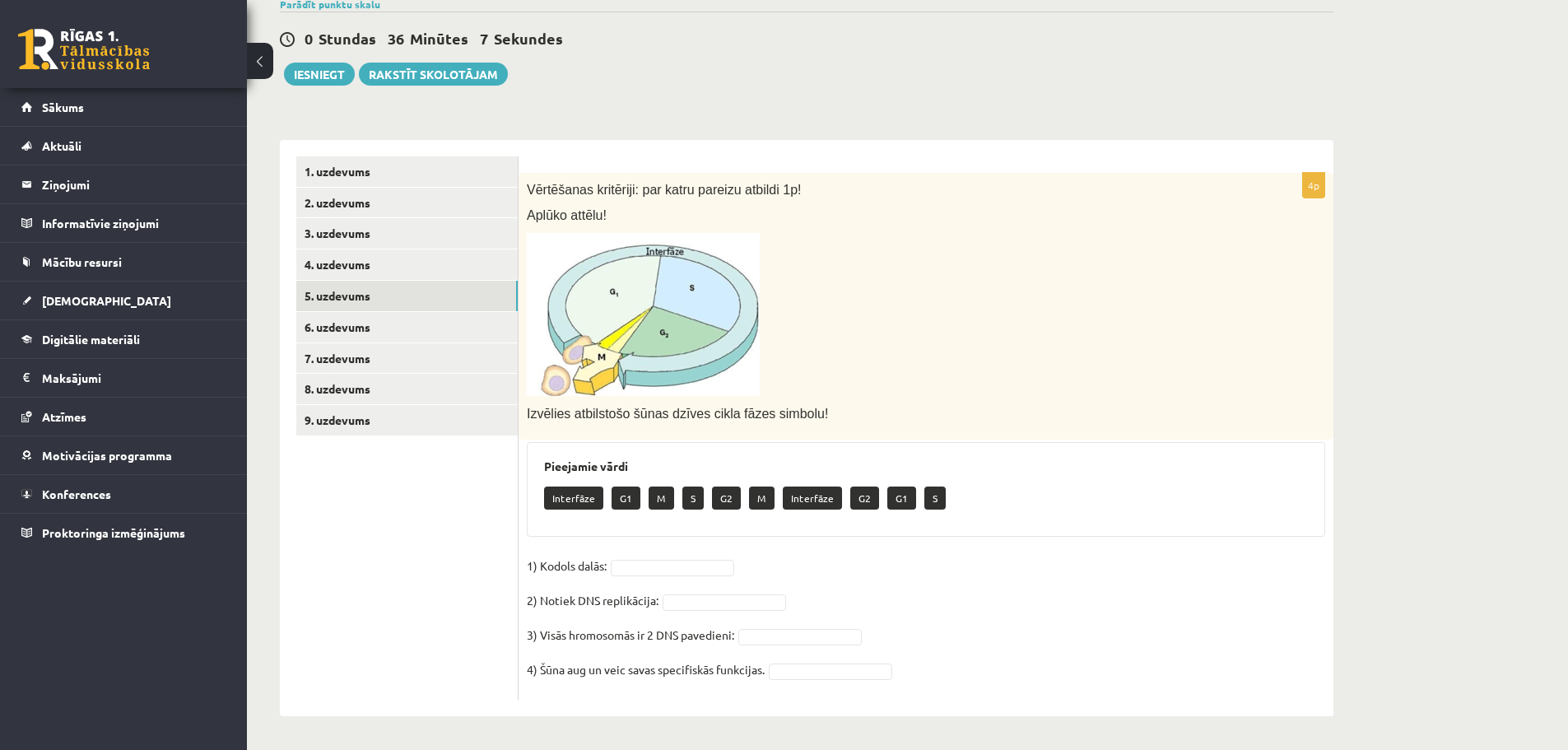
click at [1354, 667] on div "Bioloģija 12.a2 klase 1. ieskaite , Gatis Pormalis (12.a2 JK klase) Pirms atver…" at bounding box center [807, 290] width 1119 height 917
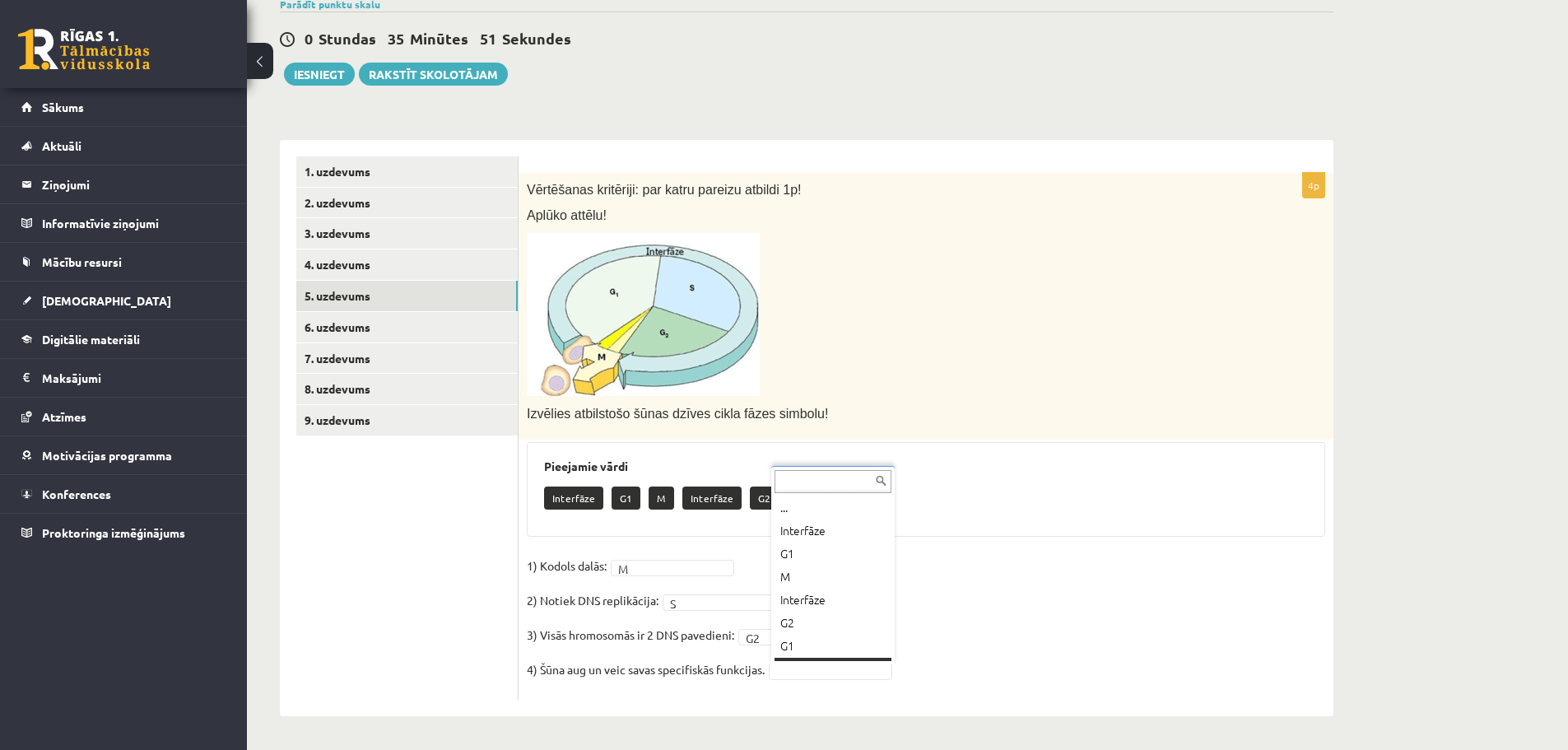
scroll to position [20, 0]
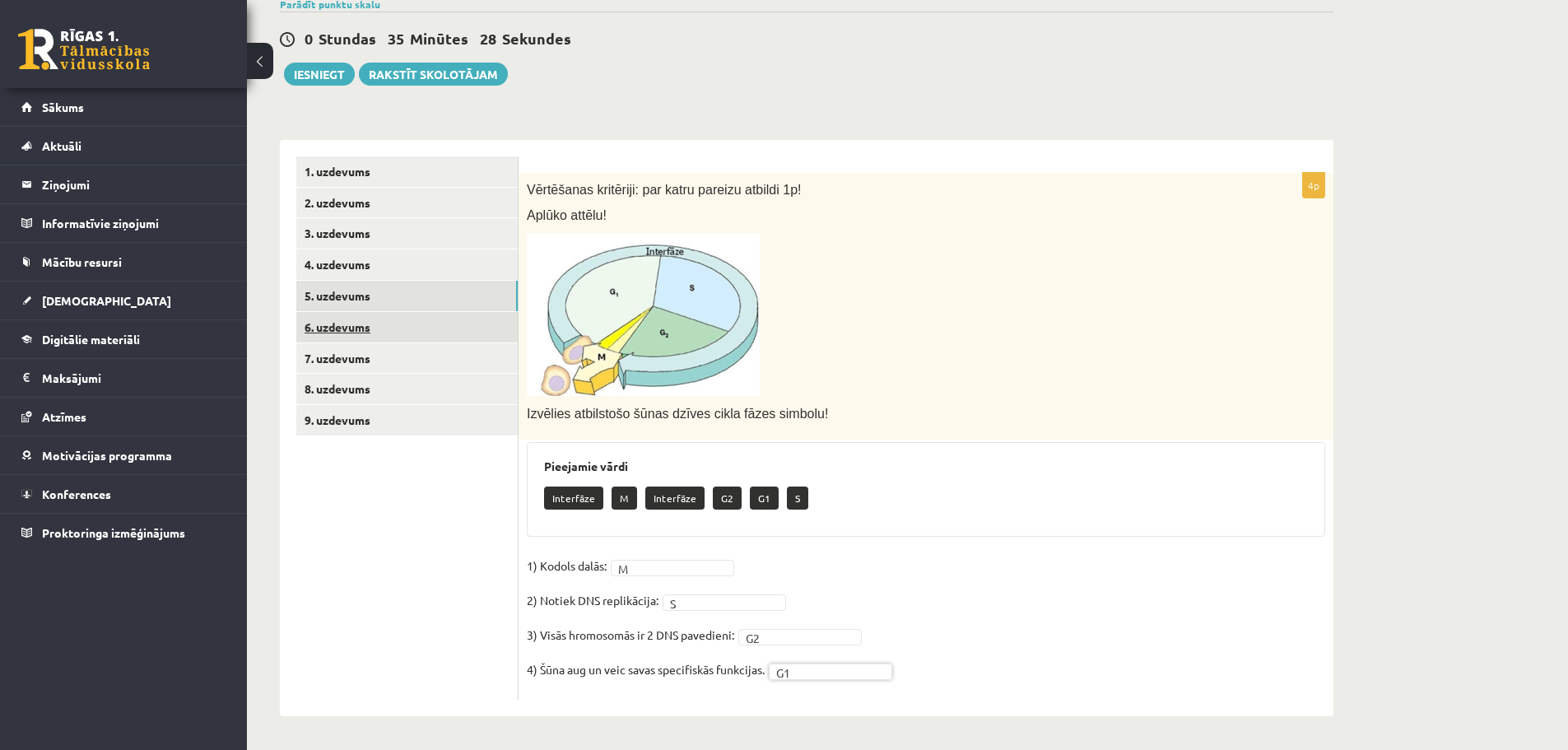
click at [409, 317] on link "6. uzdevums" at bounding box center [407, 328] width 221 height 31
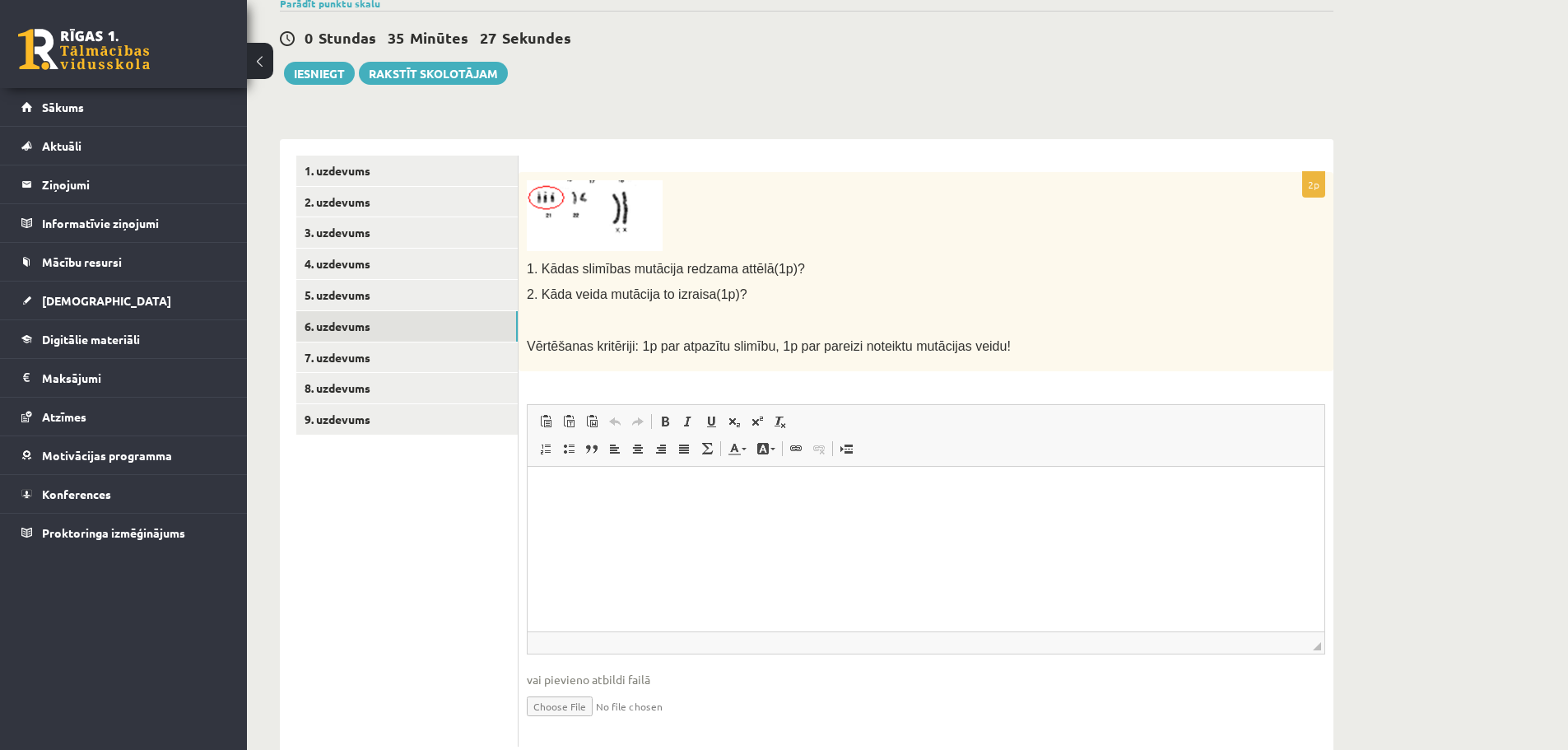
scroll to position [0, 0]
click at [585, 185] on img at bounding box center [594, 216] width 136 height 71
click at [489, 353] on link "7. uzdevums" at bounding box center [407, 358] width 221 height 31
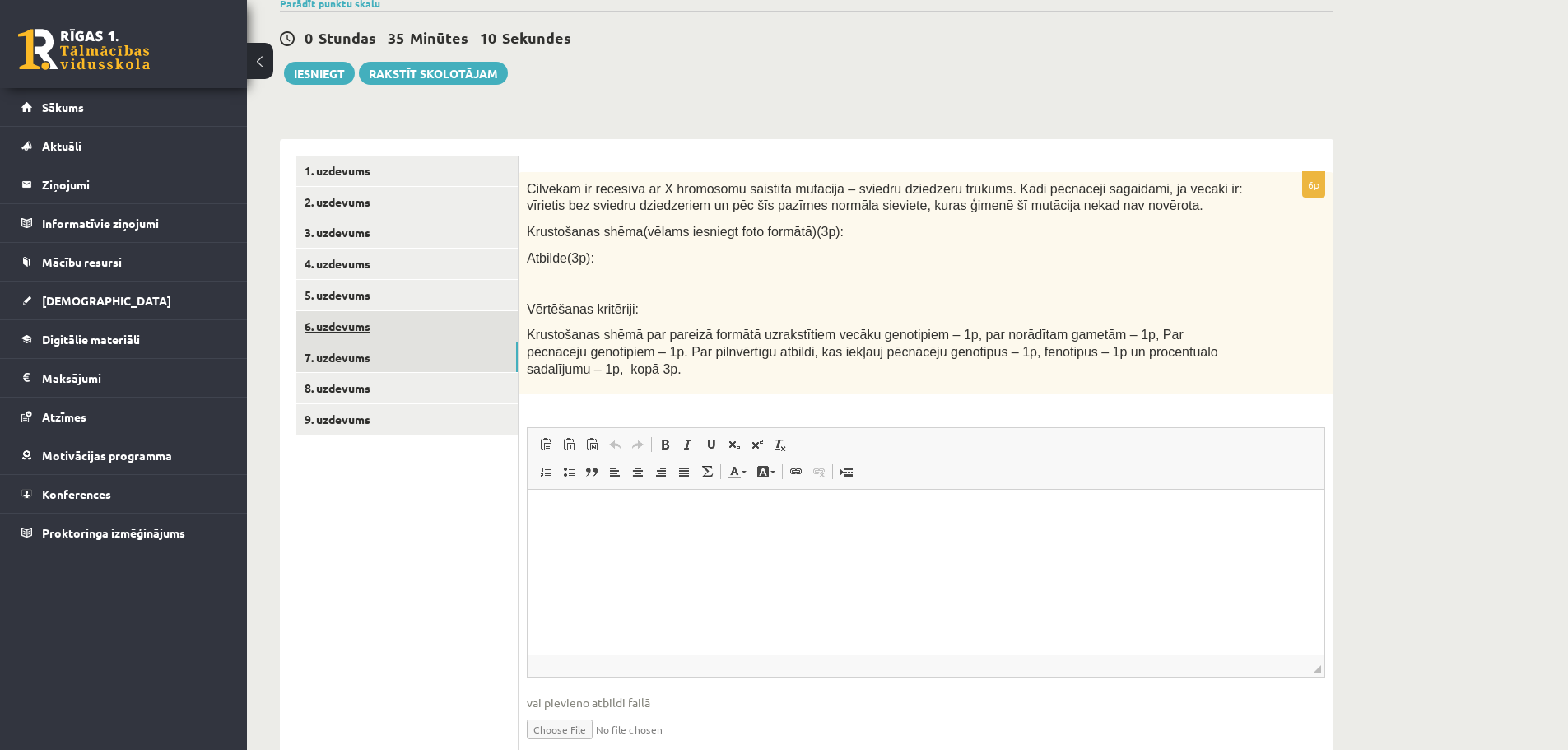
click at [427, 329] on link "6. uzdevums" at bounding box center [407, 327] width 221 height 31
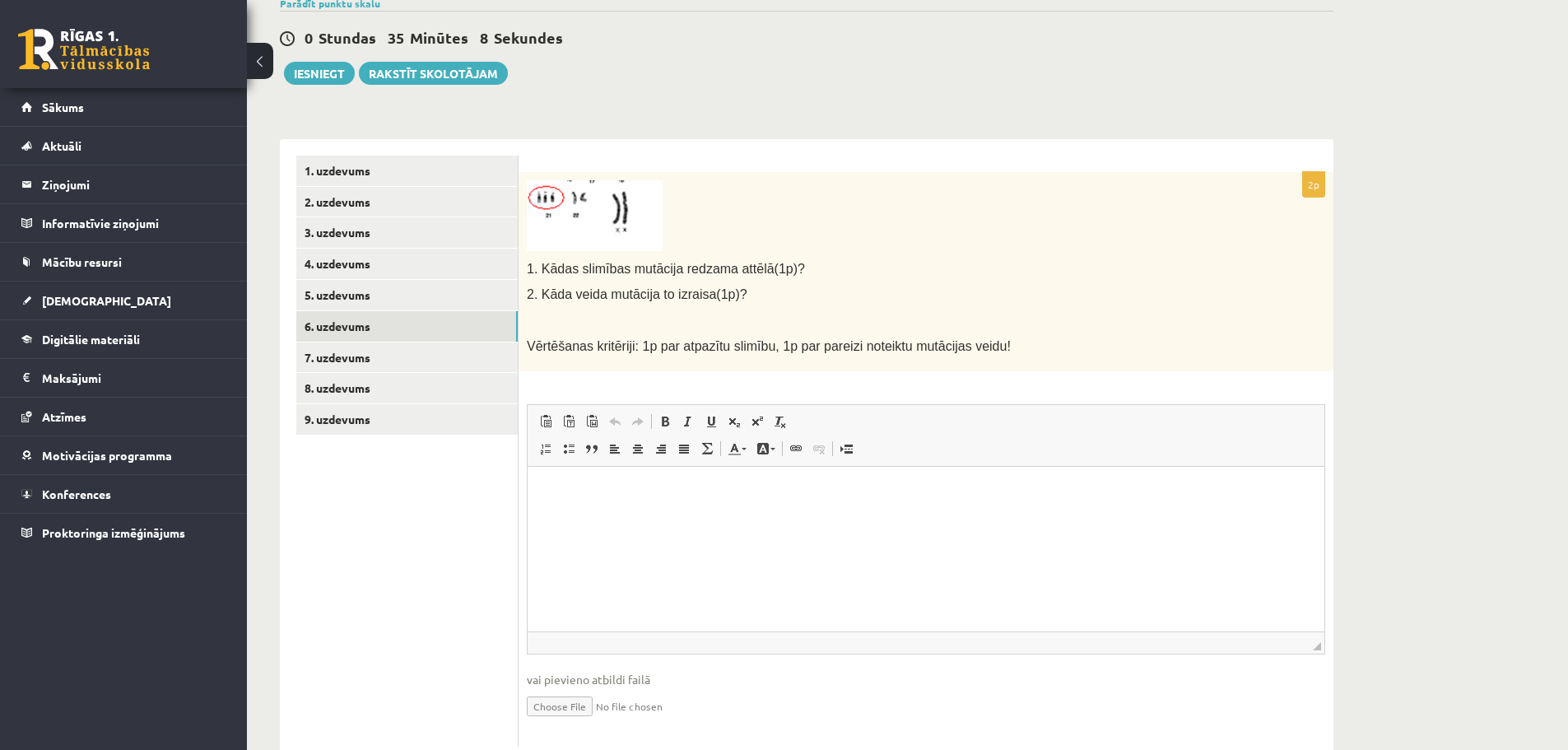
click at [677, 517] on html at bounding box center [926, 491] width 797 height 50
click at [570, 493] on p "Bagātinātā teksta redaktors, wiswyg-editor-user-answer-47433879522640" at bounding box center [926, 492] width 764 height 17
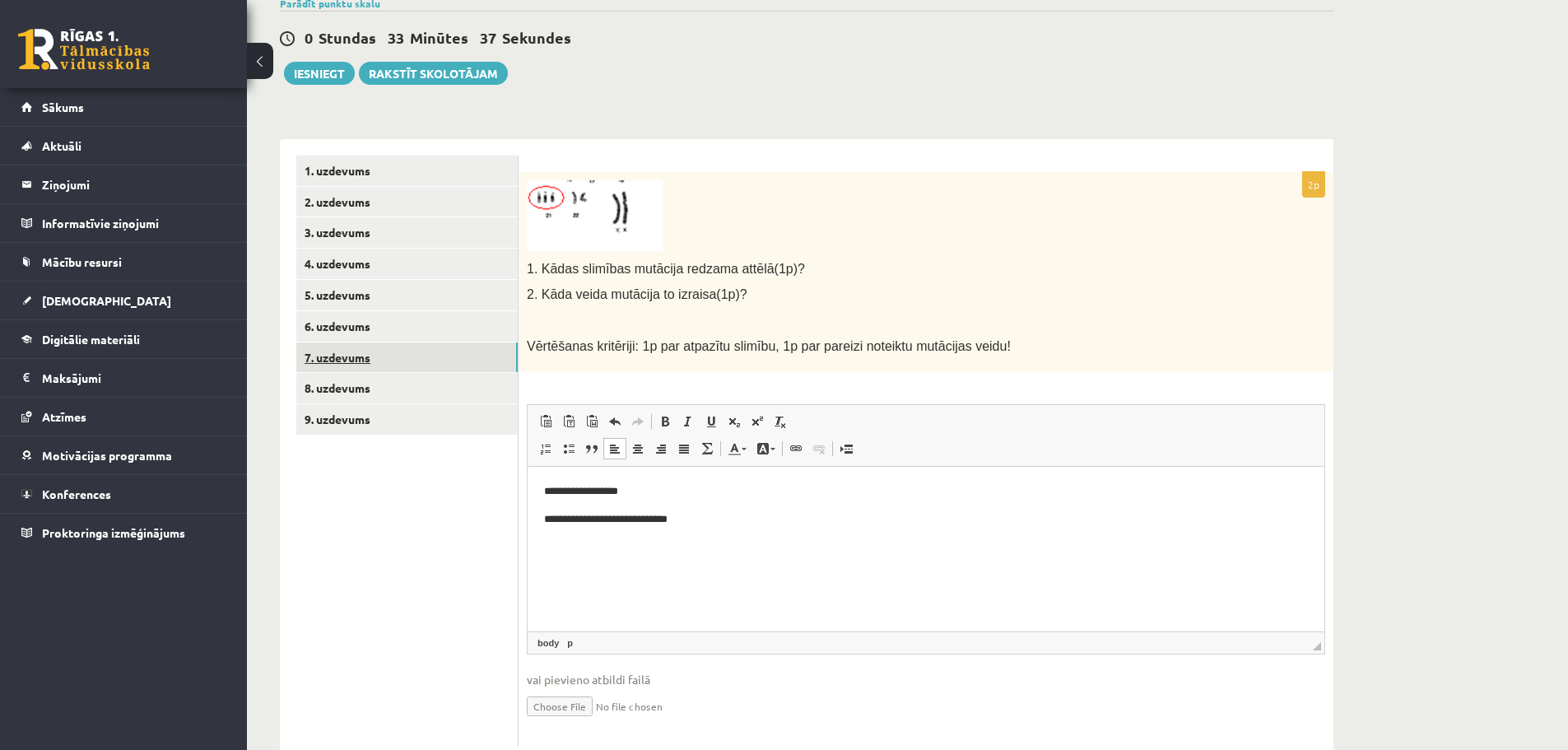
click at [346, 352] on link "7. uzdevums" at bounding box center [407, 358] width 221 height 31
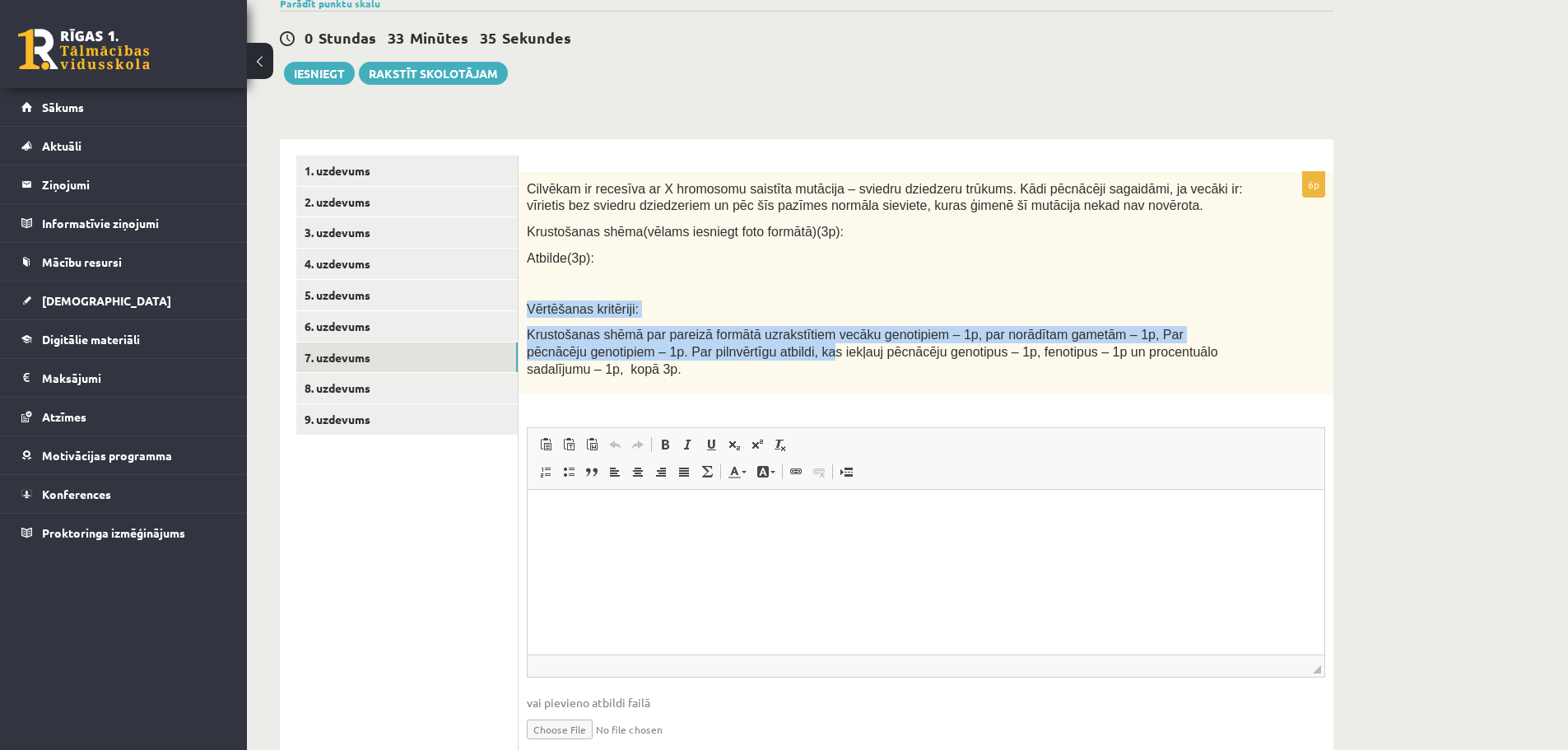
drag, startPoint x: 524, startPoint y: 293, endPoint x: 687, endPoint y: 348, distance: 172.0
click at [687, 348] on div "Cilvēkam ir recesīva ar X hromosomu saistīta mutācija – sviedru dziedzeru trūku…" at bounding box center [926, 283] width 815 height 222
click at [673, 292] on div "Cilvēkam ir recesīva ar X hromosomu saistīta mutācija – sviedru dziedzeru trūku…" at bounding box center [926, 283] width 815 height 222
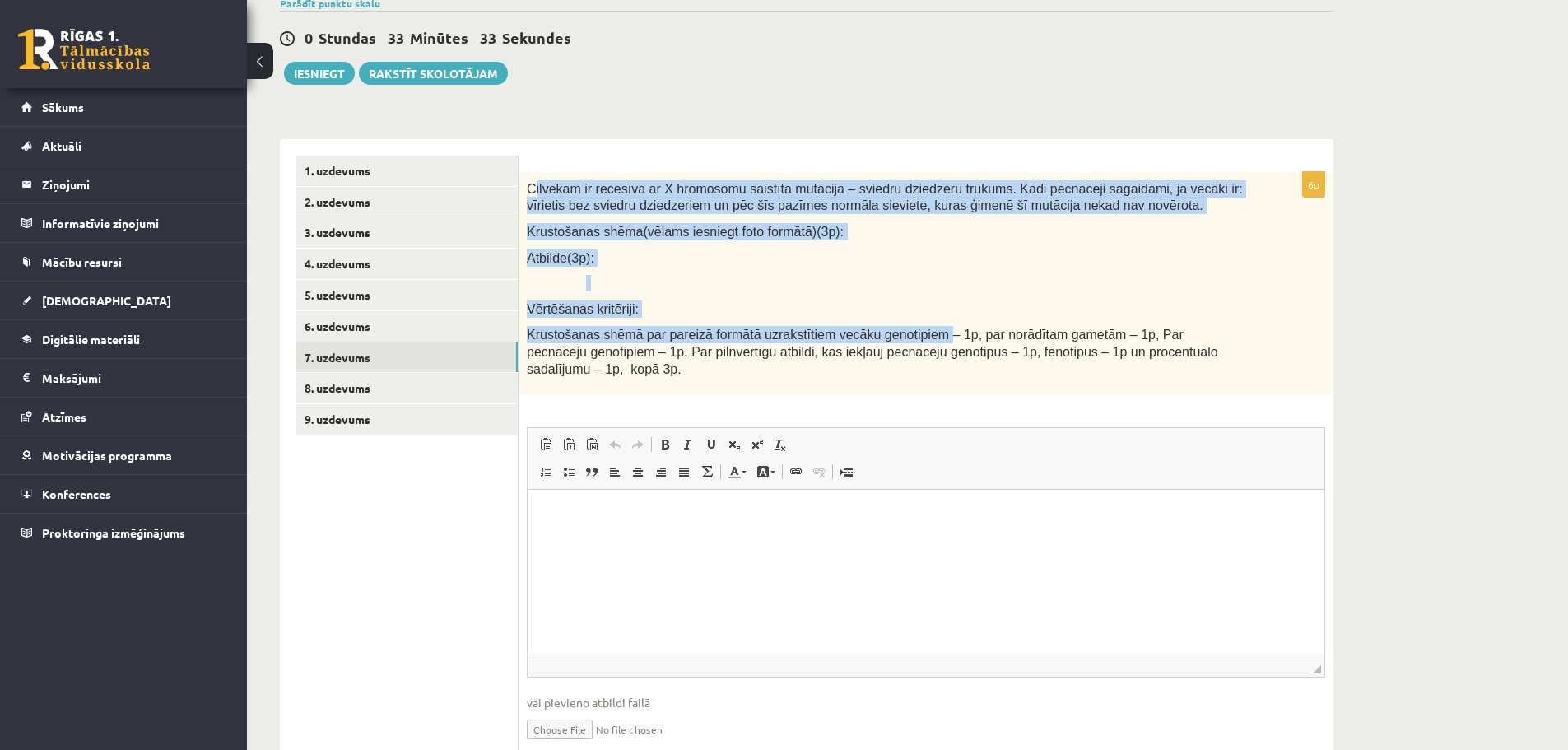
drag, startPoint x: 535, startPoint y: 193, endPoint x: 913, endPoint y: 324, distance: 400.1
click at [913, 324] on div "Cilvēkam ir recesīva ar X hromosomu saistīta mutācija – sviedru dziedzeru trūku…" at bounding box center [926, 283] width 815 height 222
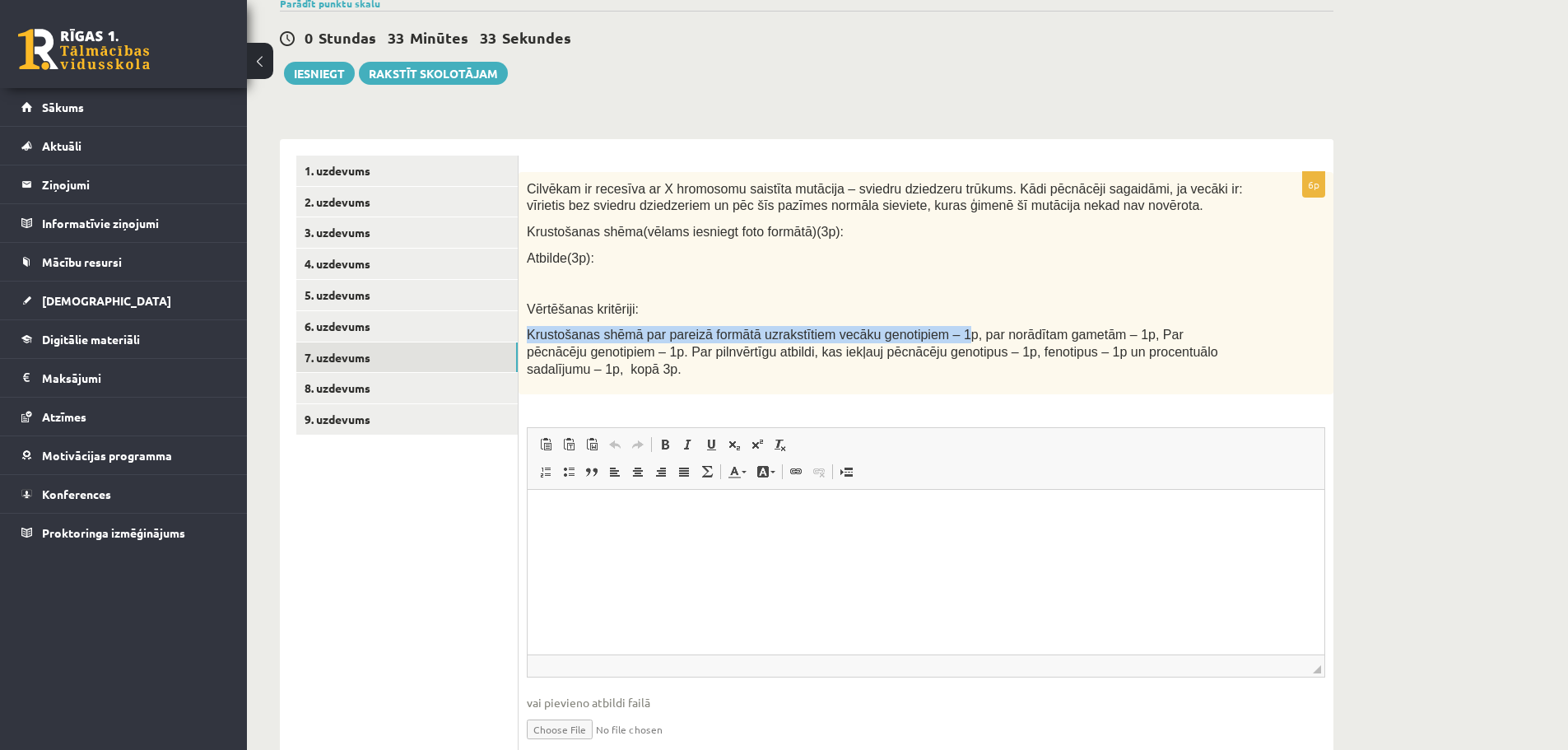
drag, startPoint x: 926, startPoint y: 330, endPoint x: 901, endPoint y: 313, distance: 30.2
click at [906, 315] on div "Cilvēkam ir recesīva ar X hromosomu saistīta mutācija – sviedru dziedzeru trūku…" at bounding box center [926, 283] width 815 height 222
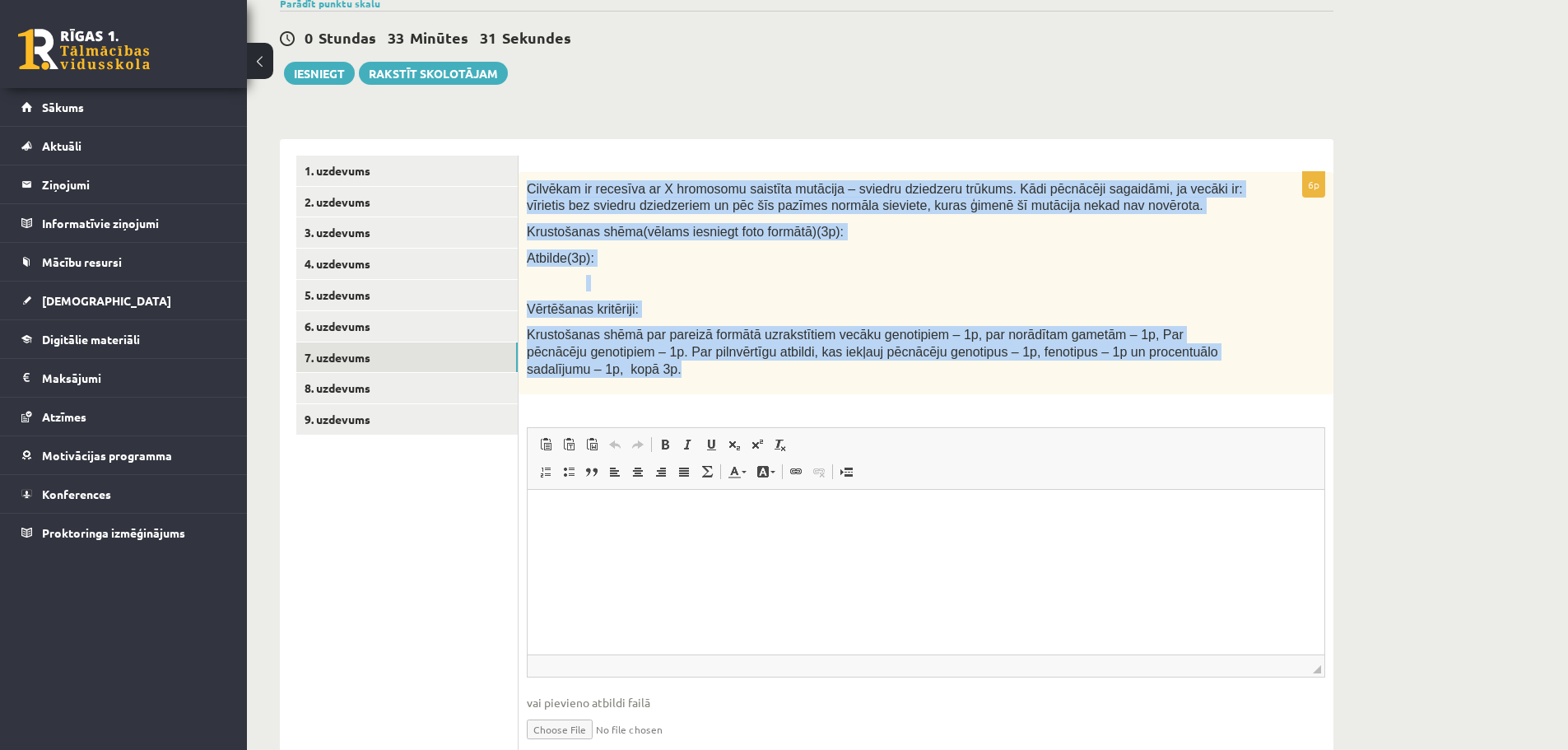
drag, startPoint x: 527, startPoint y: 187, endPoint x: 1222, endPoint y: 363, distance: 716.9
click at [1223, 363] on div "Cilvēkam ir recesīva ar X hromosomu saistīta mutācija – sviedru dziedzeru trūku…" at bounding box center [926, 283] width 815 height 222
copy div "Cilvēkam ir recesīva ar X hromosomu saistīta mutācija – sviedru dziedzeru trūku…"
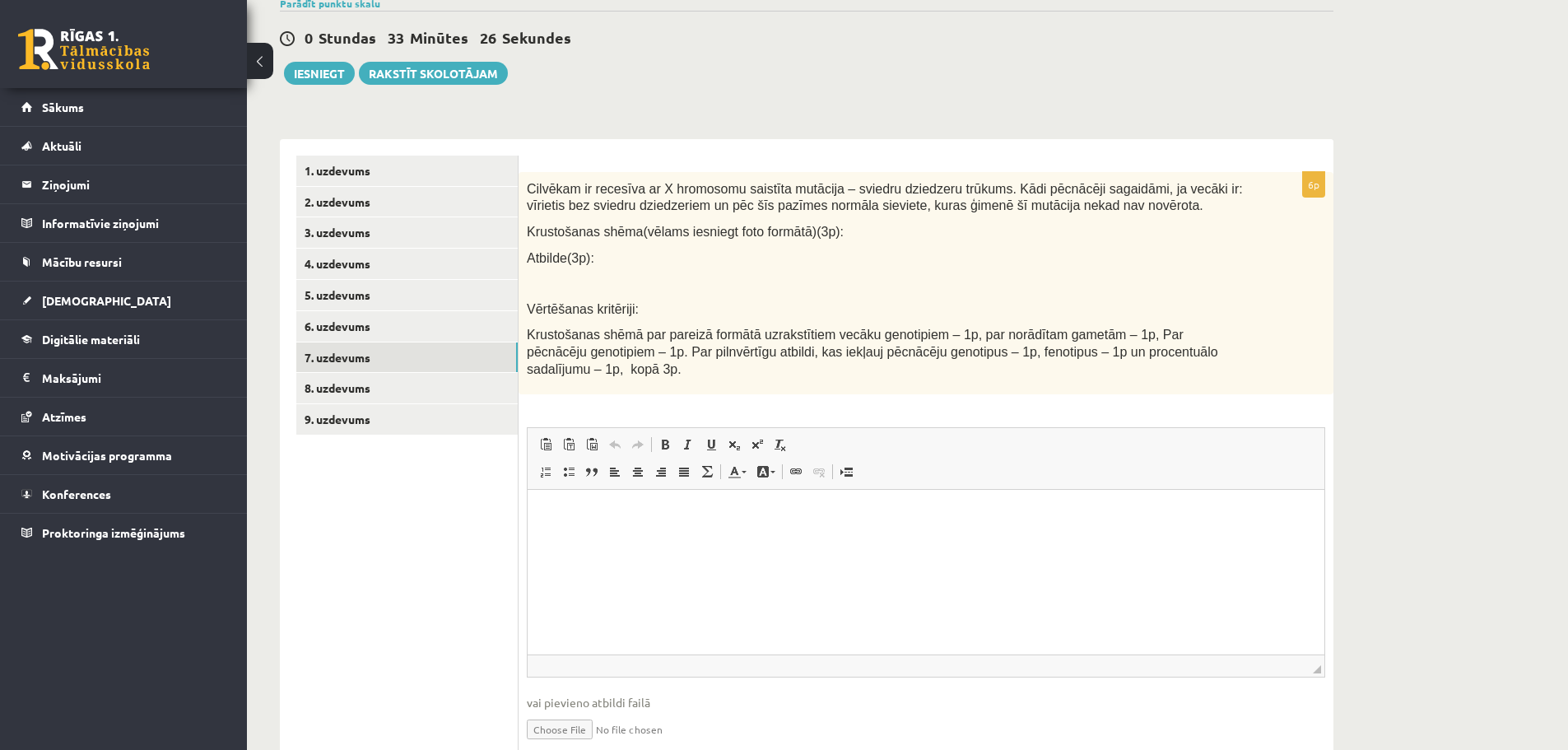
click at [1332, 499] on div "6p Cilvēkam ir recesīva ar X hromosomu saistīta mutācija – sviedru dziedzeru tr…" at bounding box center [926, 471] width 815 height 598
click at [1050, 519] on p "Bagātinātā teksta redaktors, wiswyg-editor-user-answer-47433924232760" at bounding box center [926, 515] width 764 height 17
click at [479, 389] on link "8. uzdevums" at bounding box center [407, 388] width 221 height 31
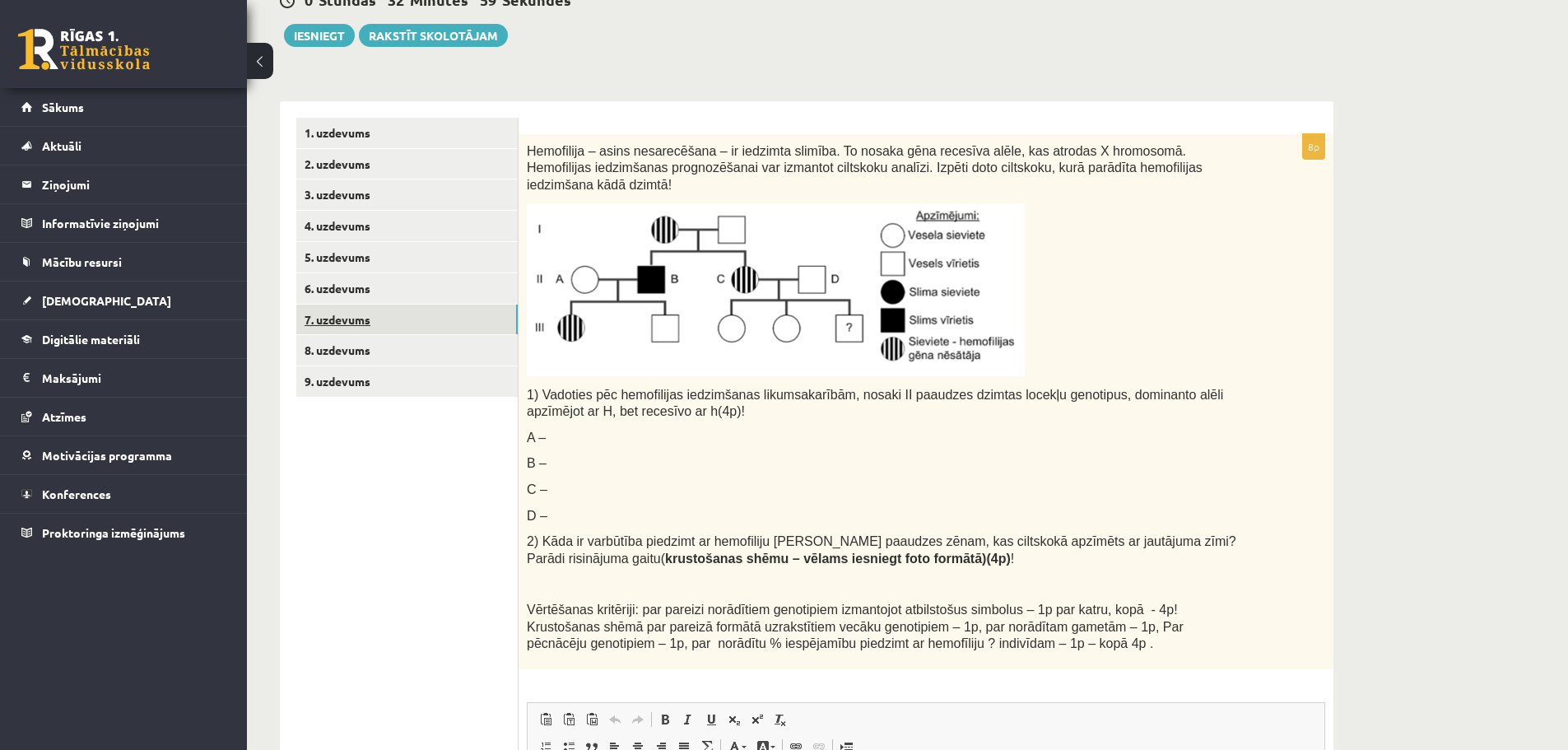
click at [454, 327] on link "7. uzdevums" at bounding box center [407, 320] width 221 height 31
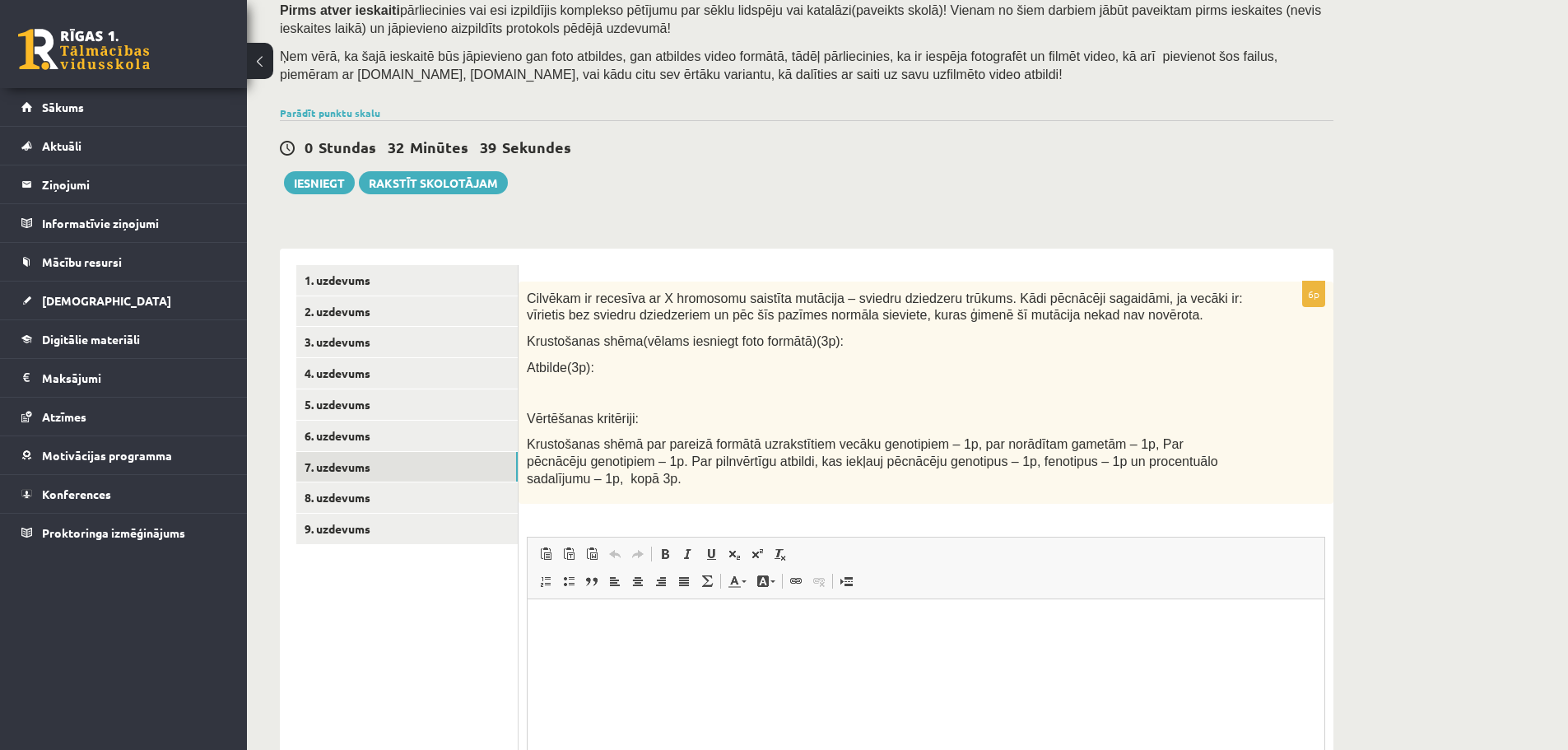
click at [708, 392] on p at bounding box center [914, 392] width 657 height 16
click at [734, 634] on html at bounding box center [926, 624] width 797 height 50
click at [1457, 454] on div "Bioloģija 12.a2 klase 1. ieskaite , Gatis Pormalis (12.a2 JK klase) Pirms atver…" at bounding box center [908, 434] width 1321 height 988
click at [334, 496] on link "8. uzdevums" at bounding box center [407, 498] width 221 height 31
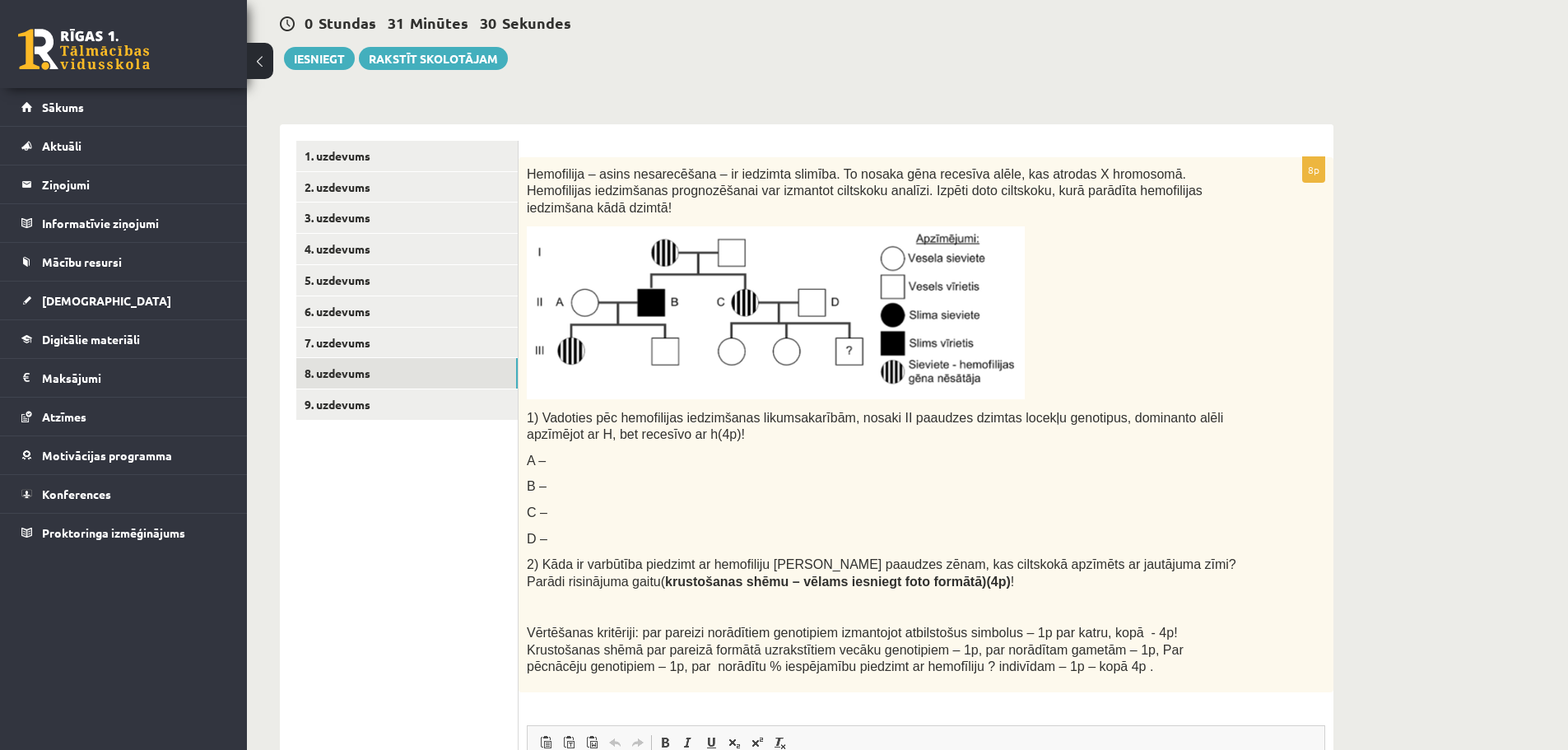
scroll to position [288, 0]
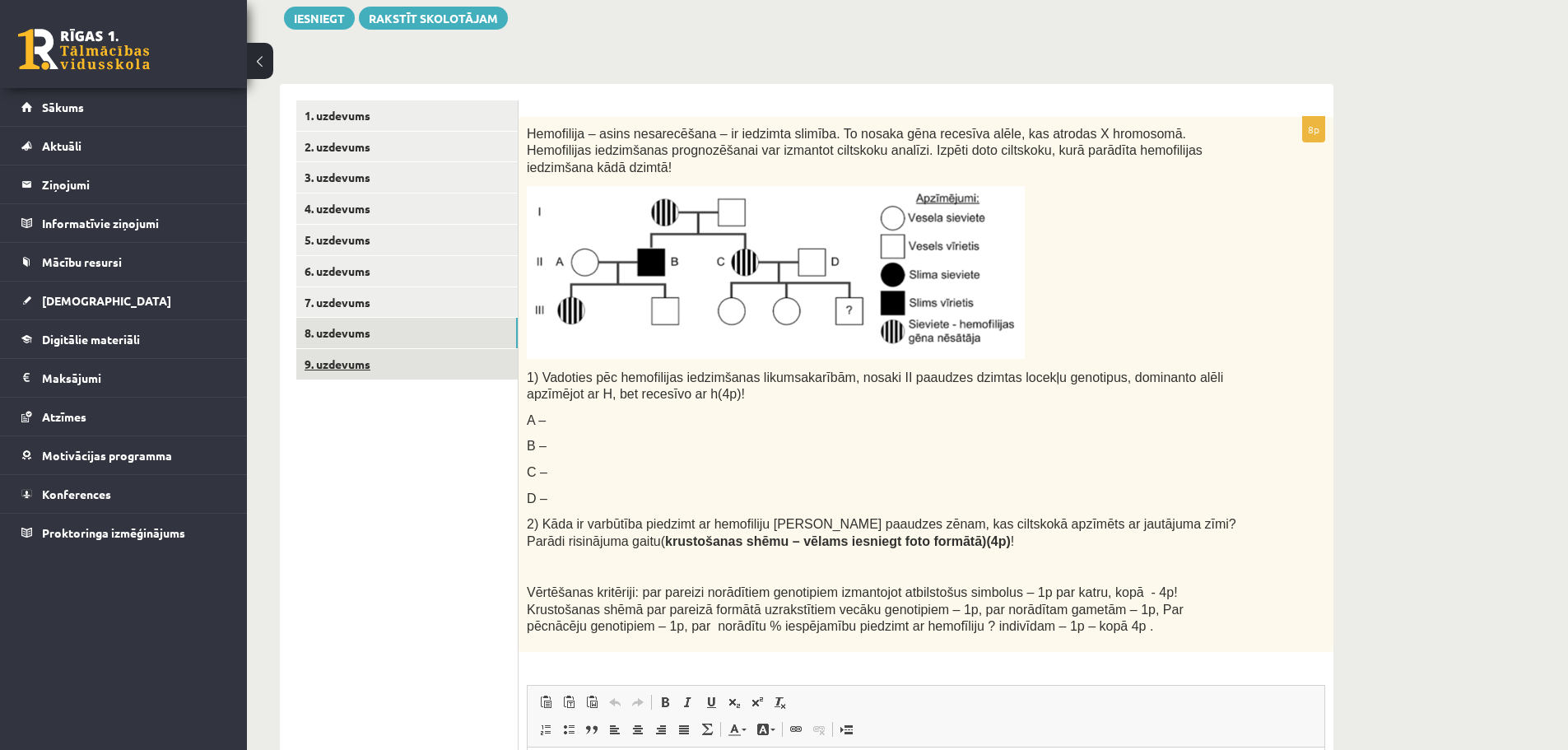
click at [418, 361] on link "9. uzdevums" at bounding box center [407, 364] width 221 height 31
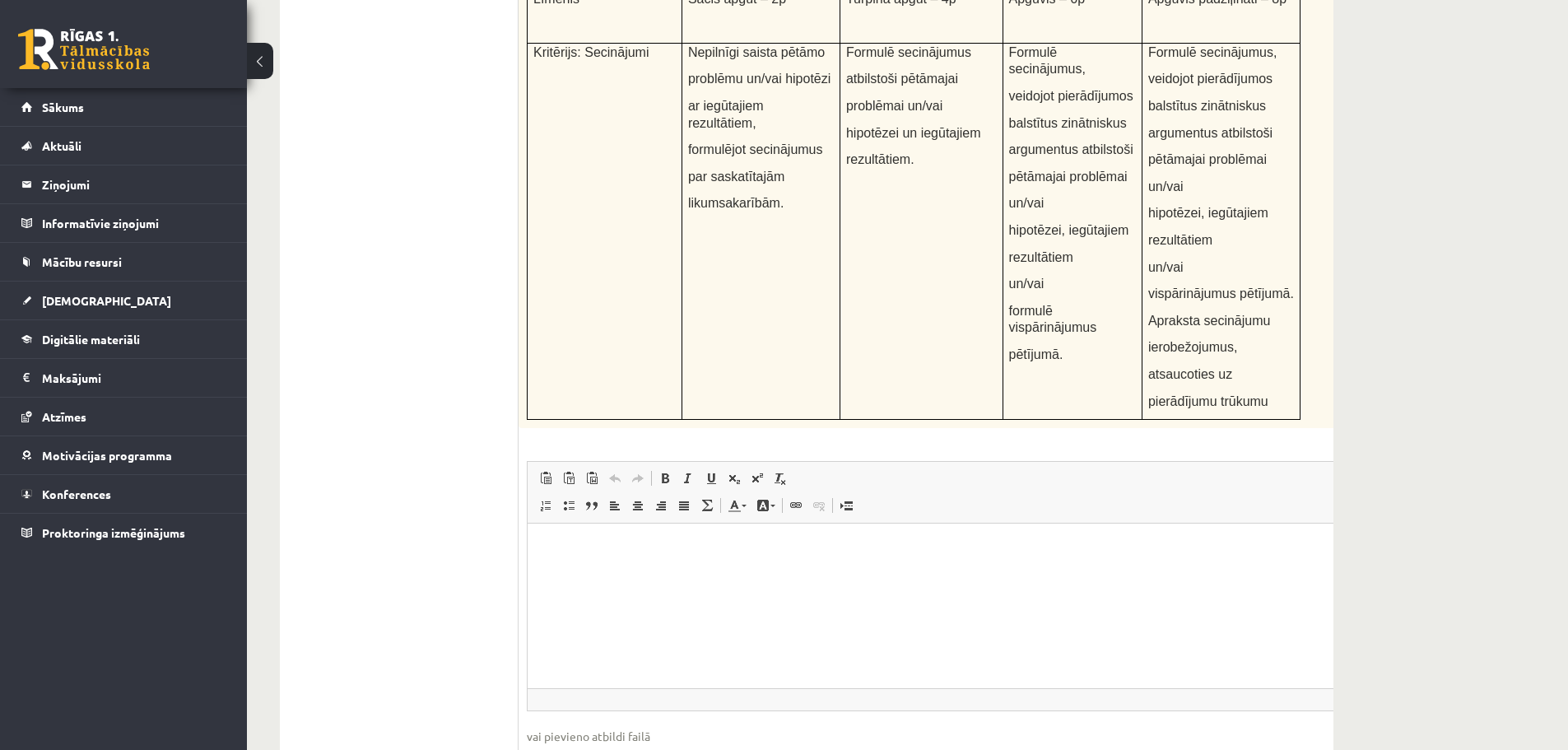
scroll to position [5901, 0]
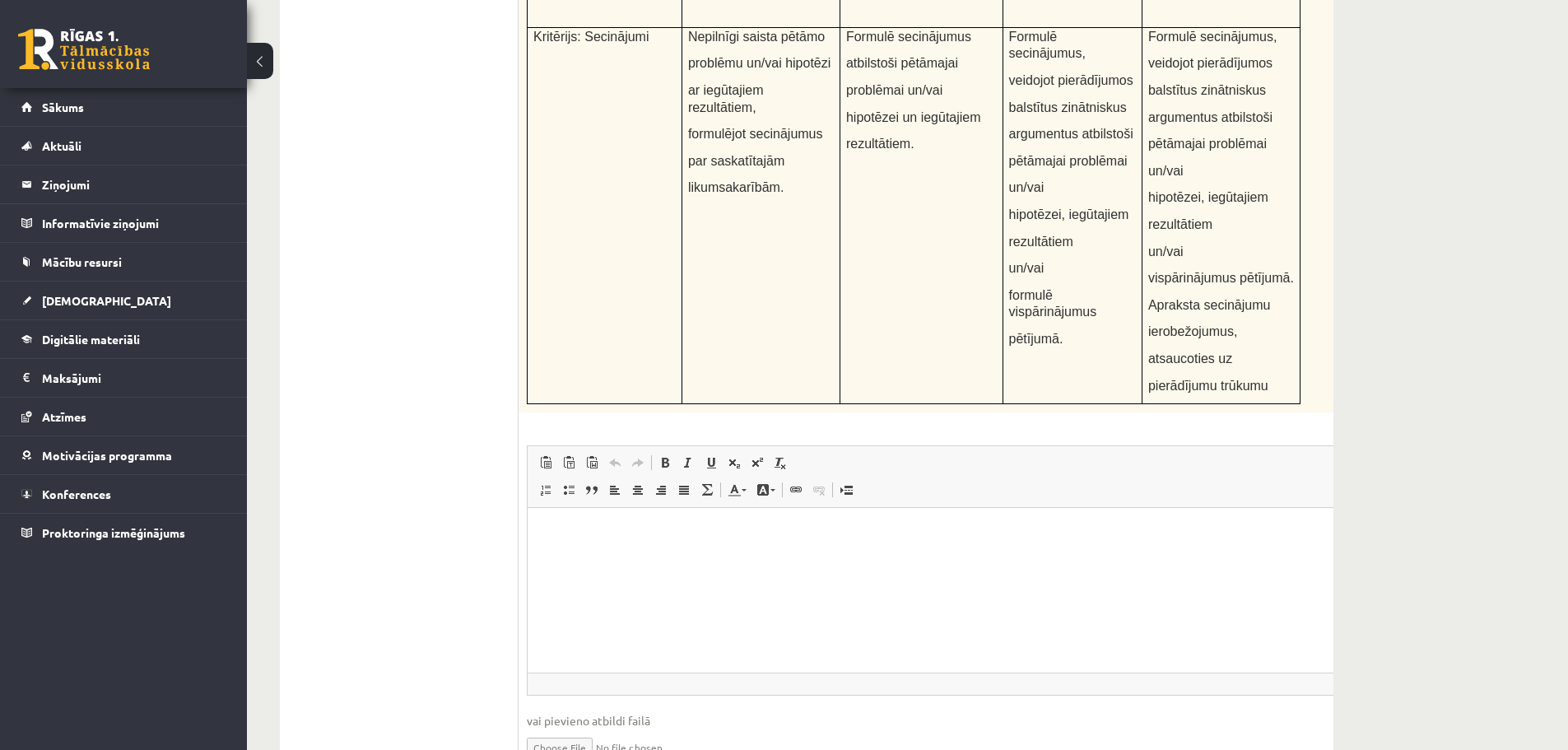
click at [564, 730] on input "file" at bounding box center [955, 746] width 856 height 34
type input "**********"
click at [629, 559] on html at bounding box center [955, 533] width 855 height 50
drag, startPoint x: 630, startPoint y: 577, endPoint x: 633, endPoint y: 667, distance: 90.0
click at [594, 559] on html at bounding box center [955, 533] width 855 height 50
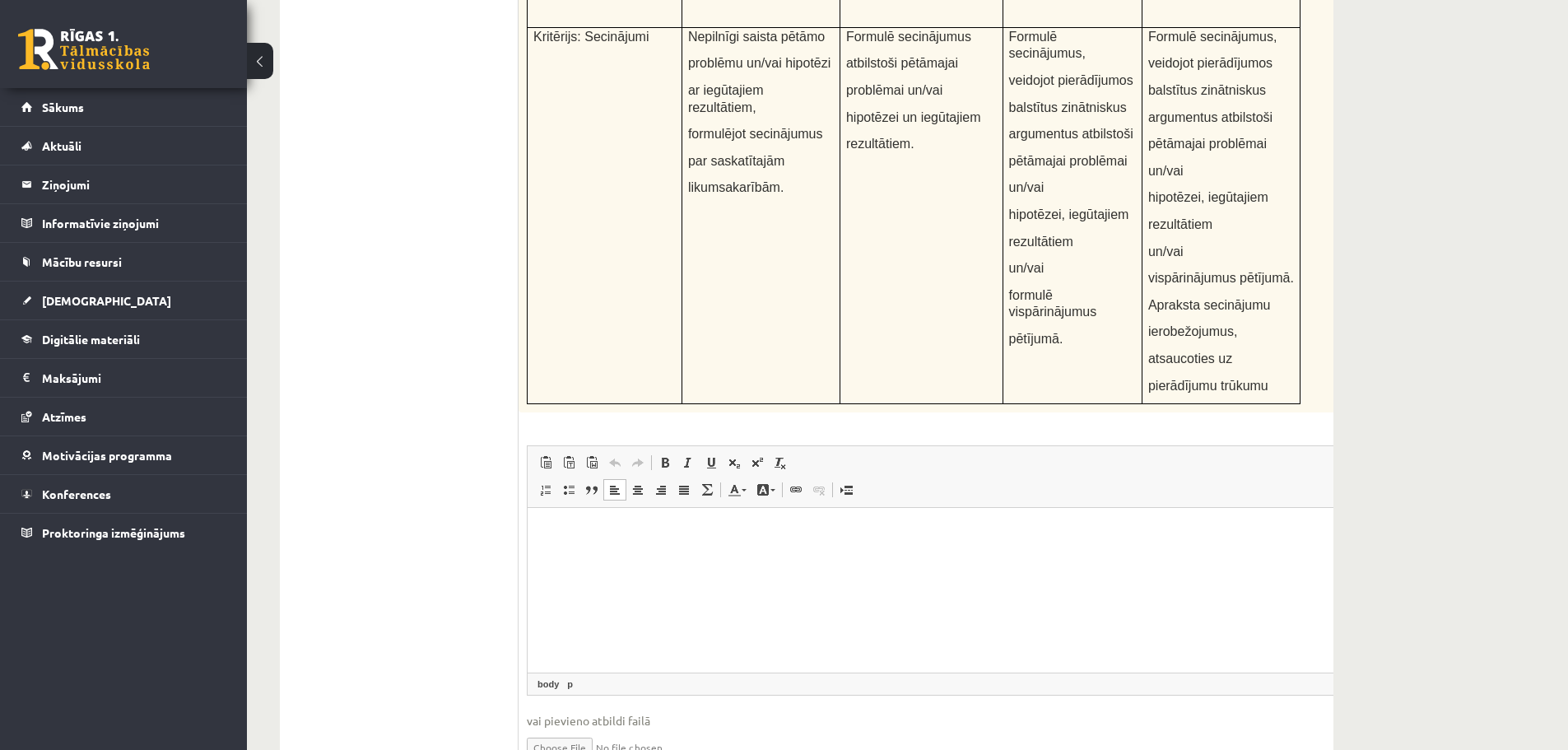
click at [948, 555] on html at bounding box center [955, 533] width 855 height 50
click at [1039, 559] on html "**********" at bounding box center [955, 533] width 855 height 50
click at [627, 559] on html "**********" at bounding box center [955, 533] width 855 height 50
click at [713, 559] on html "**********" at bounding box center [955, 533] width 855 height 50
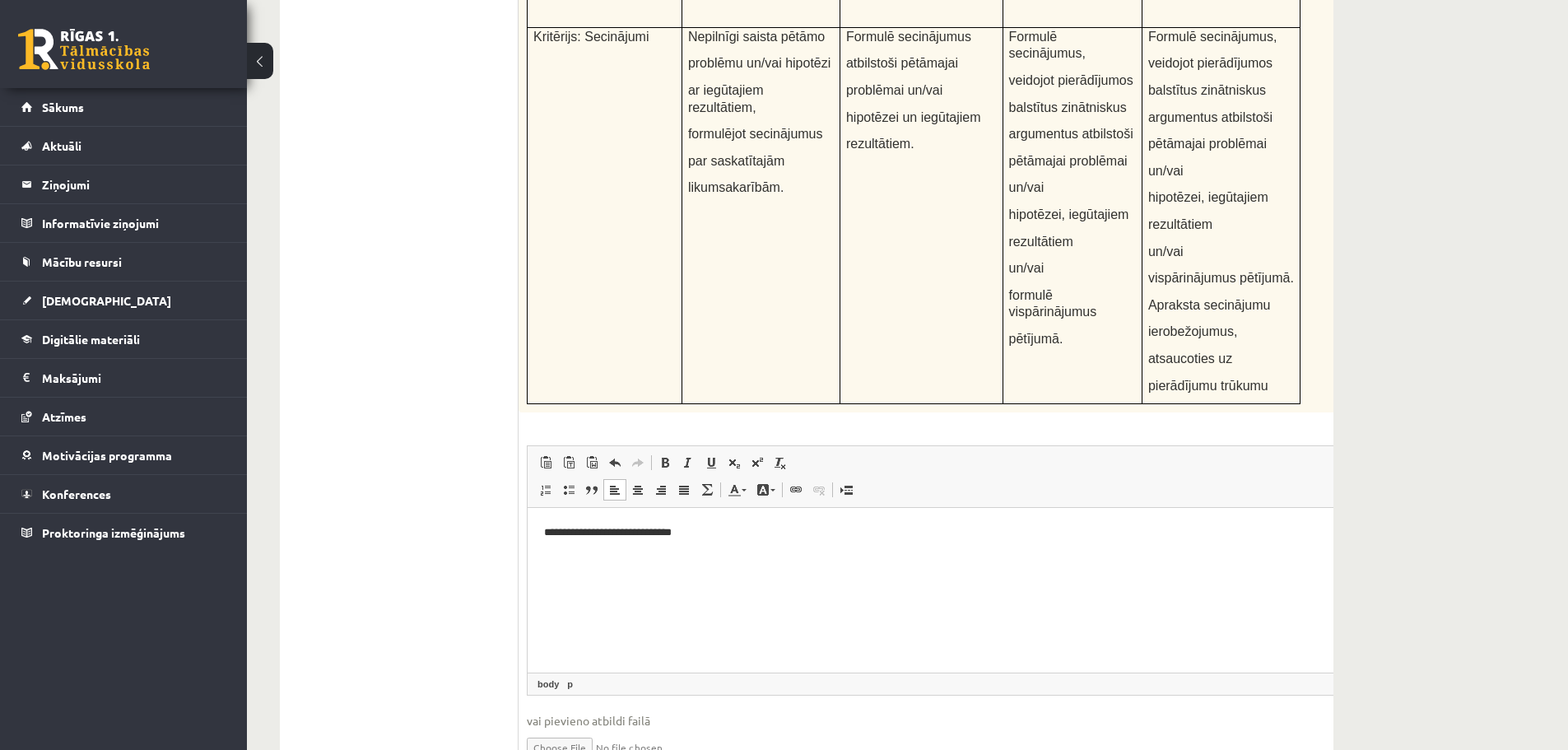
click at [575, 730] on input "file" at bounding box center [955, 746] width 856 height 34
click at [577, 730] on input "file" at bounding box center [955, 746] width 856 height 34
type input "**********"
drag, startPoint x: 592, startPoint y: 643, endPoint x: 797, endPoint y: 583, distance: 213.6
click at [792, 598] on fieldset "**********" at bounding box center [955, 621] width 856 height 352
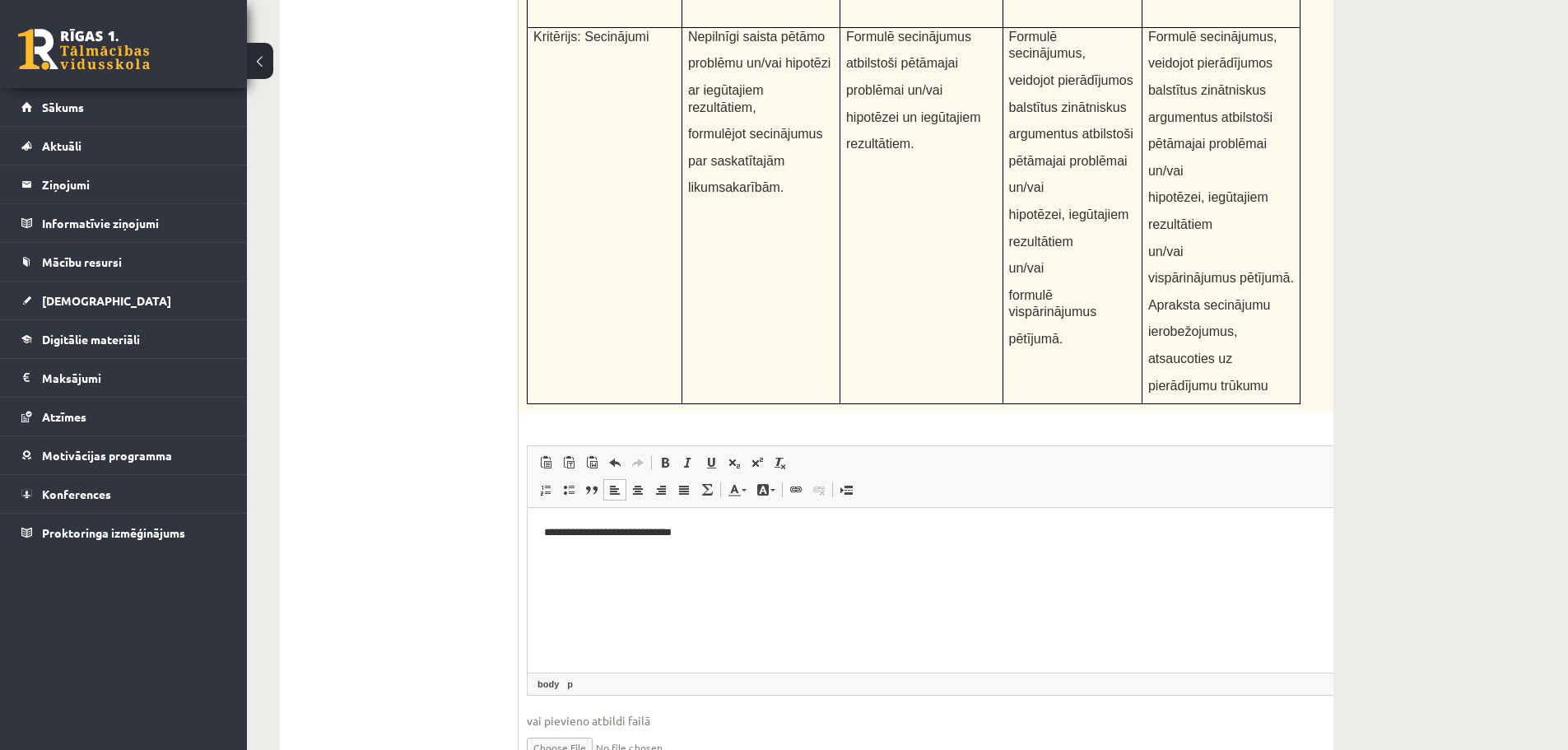
click at [693, 559] on html "**********" at bounding box center [955, 533] width 855 height 50
click at [701, 549] on html "**********" at bounding box center [955, 533] width 855 height 50
click at [695, 552] on html "**********" at bounding box center [955, 533] width 855 height 50
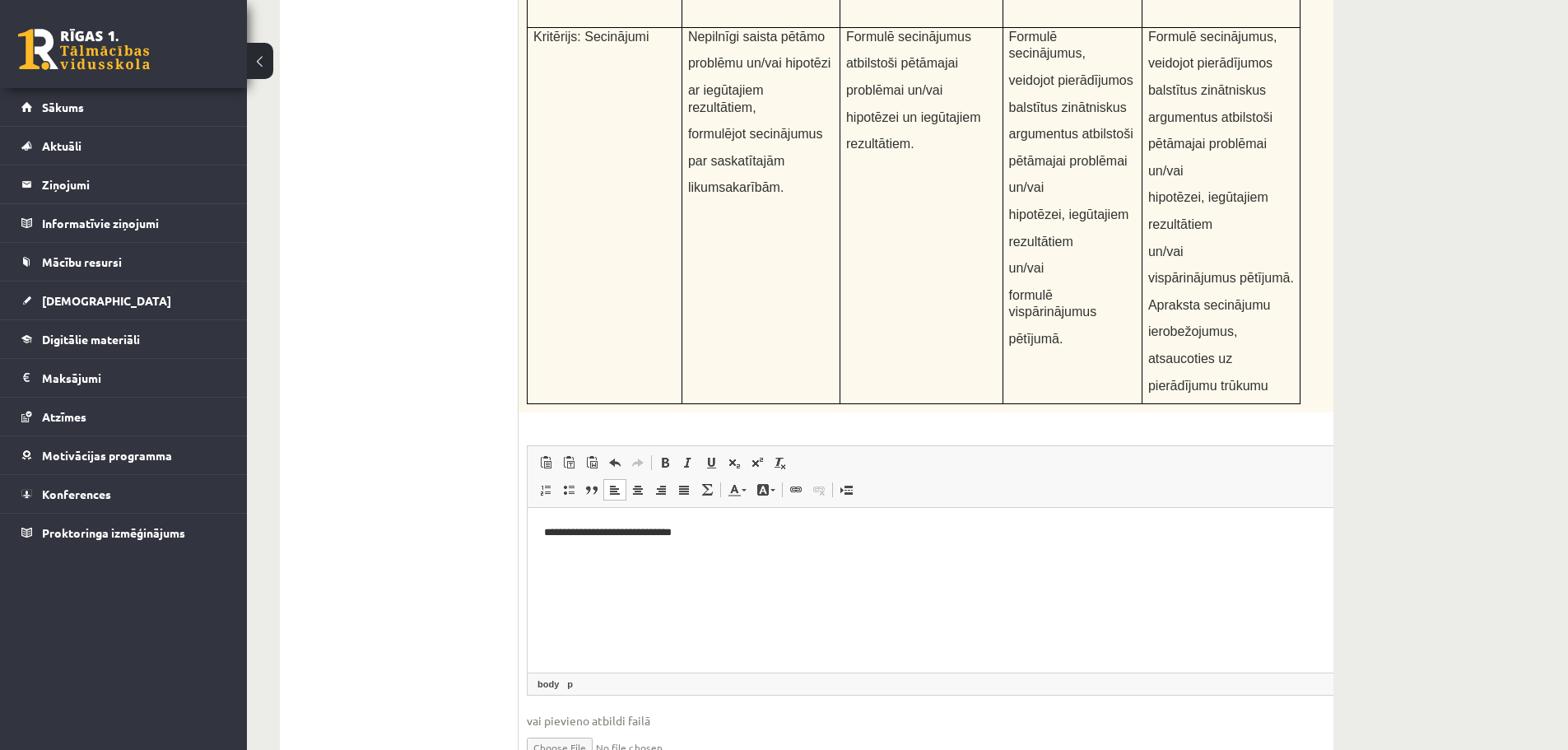
click at [680, 559] on html "**********" at bounding box center [955, 533] width 855 height 50
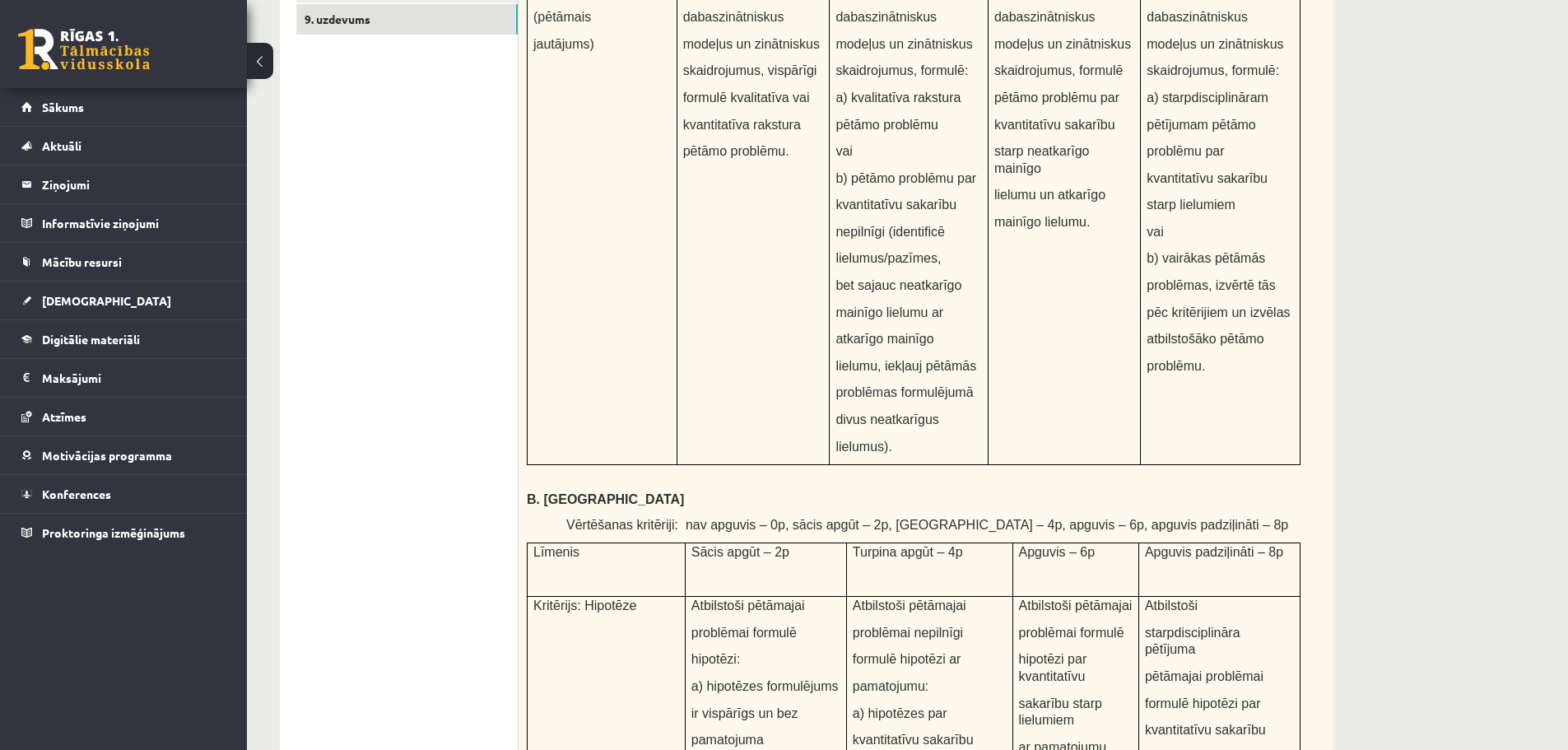
scroll to position [0, 0]
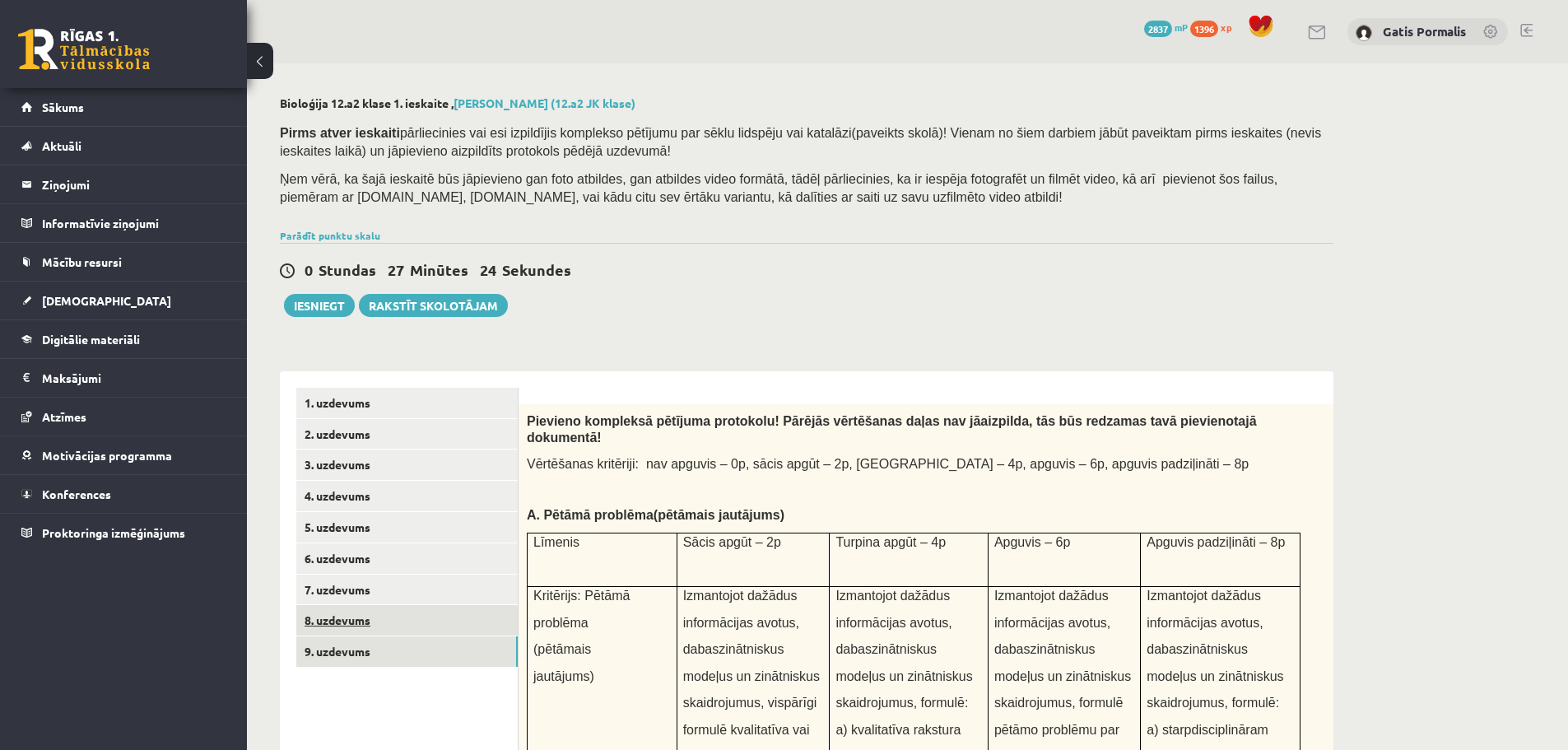
click at [408, 618] on link "8. uzdevums" at bounding box center [407, 620] width 221 height 31
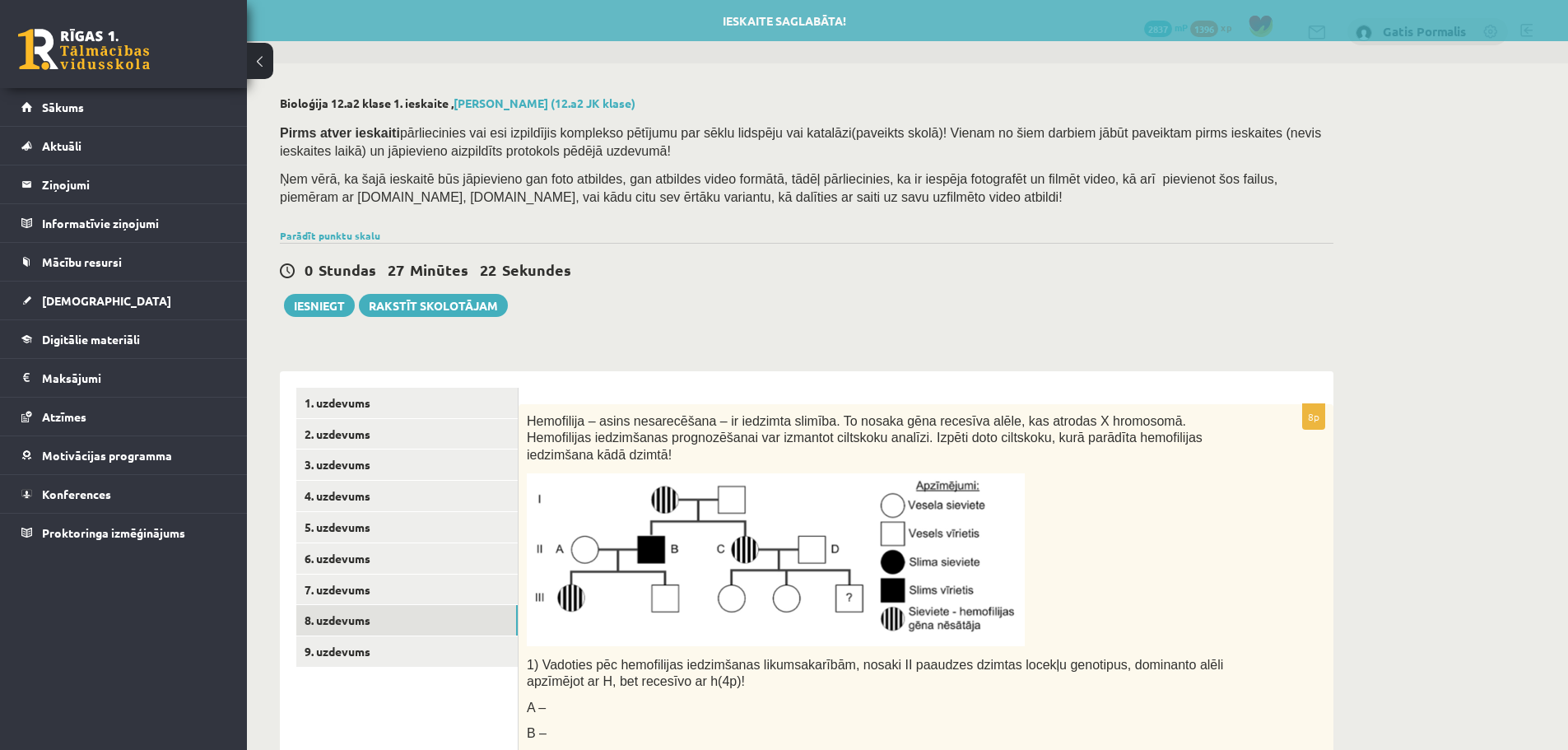
scroll to position [164, 0]
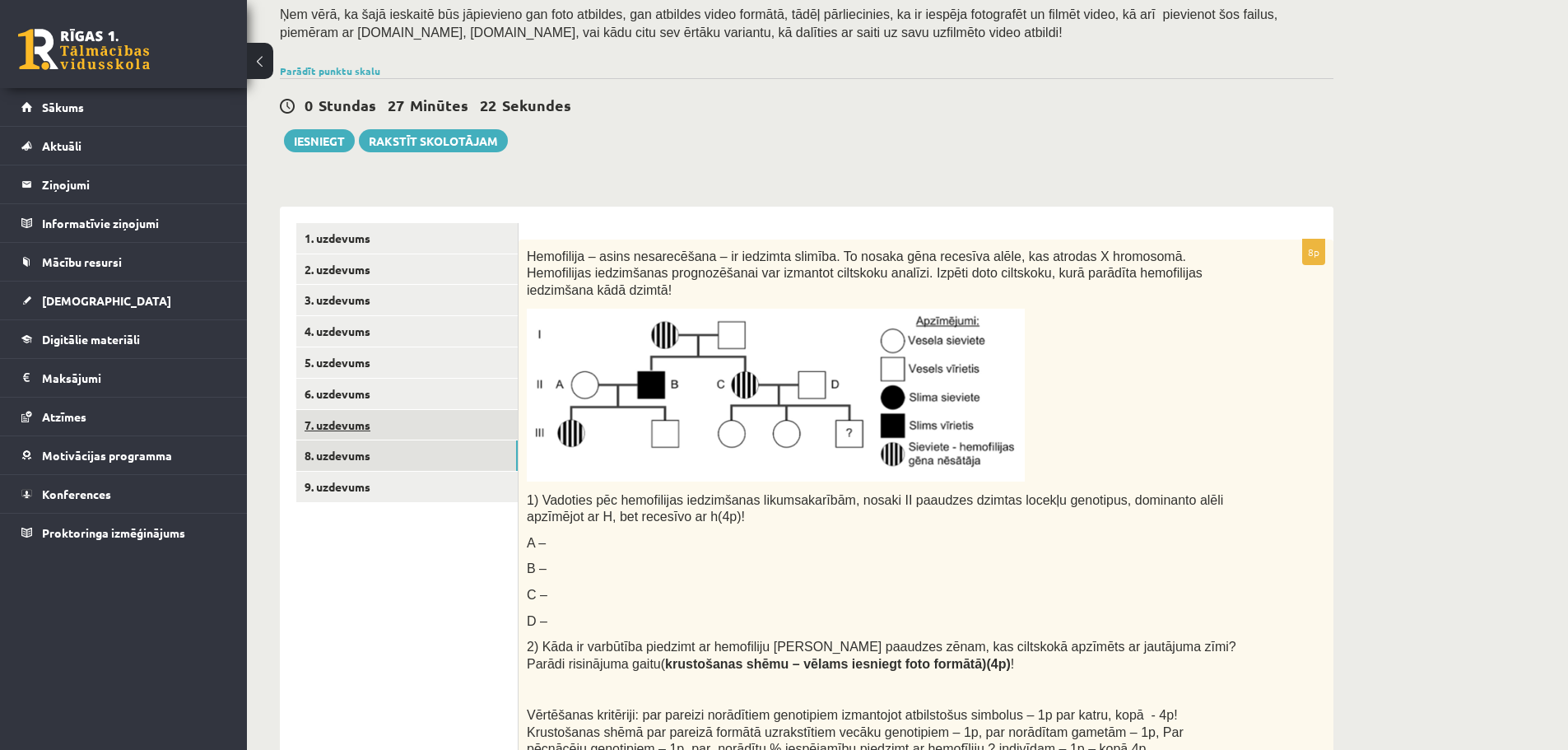
click at [407, 427] on link "7. uzdevums" at bounding box center [407, 425] width 221 height 31
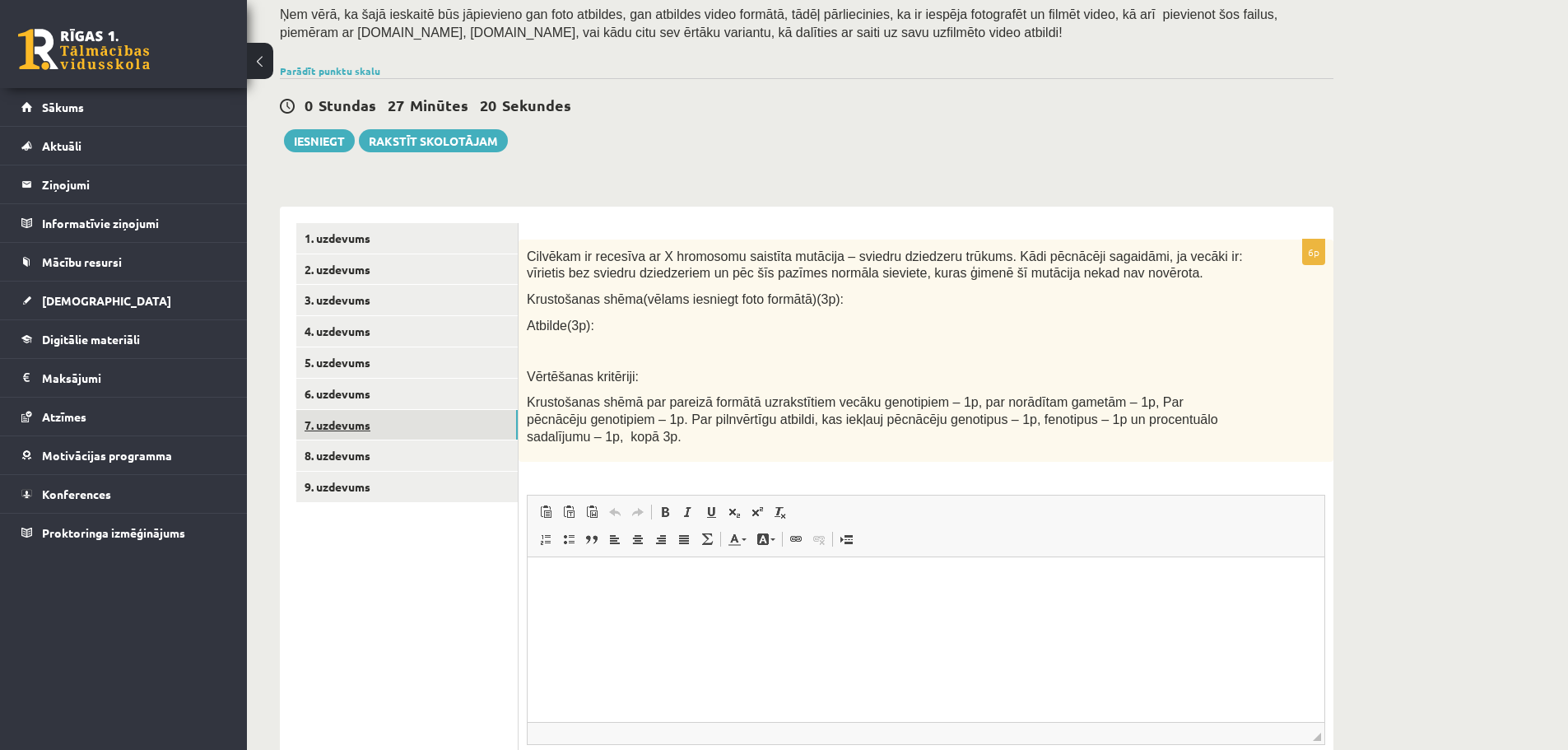
scroll to position [0, 0]
click at [402, 406] on link "6. uzdevums" at bounding box center [407, 394] width 221 height 31
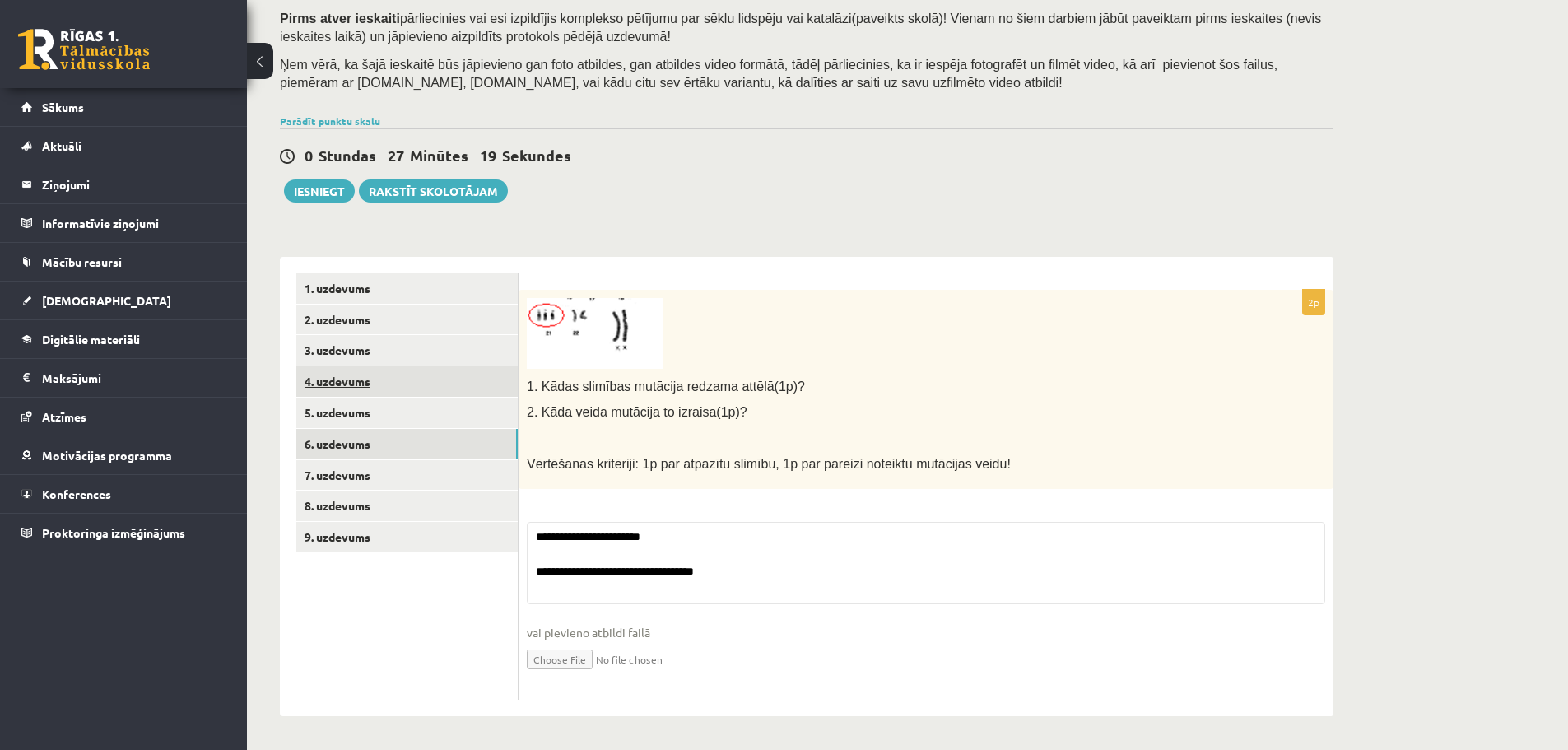
scroll to position [116, 0]
click at [361, 284] on link "1. uzdevums" at bounding box center [407, 288] width 221 height 31
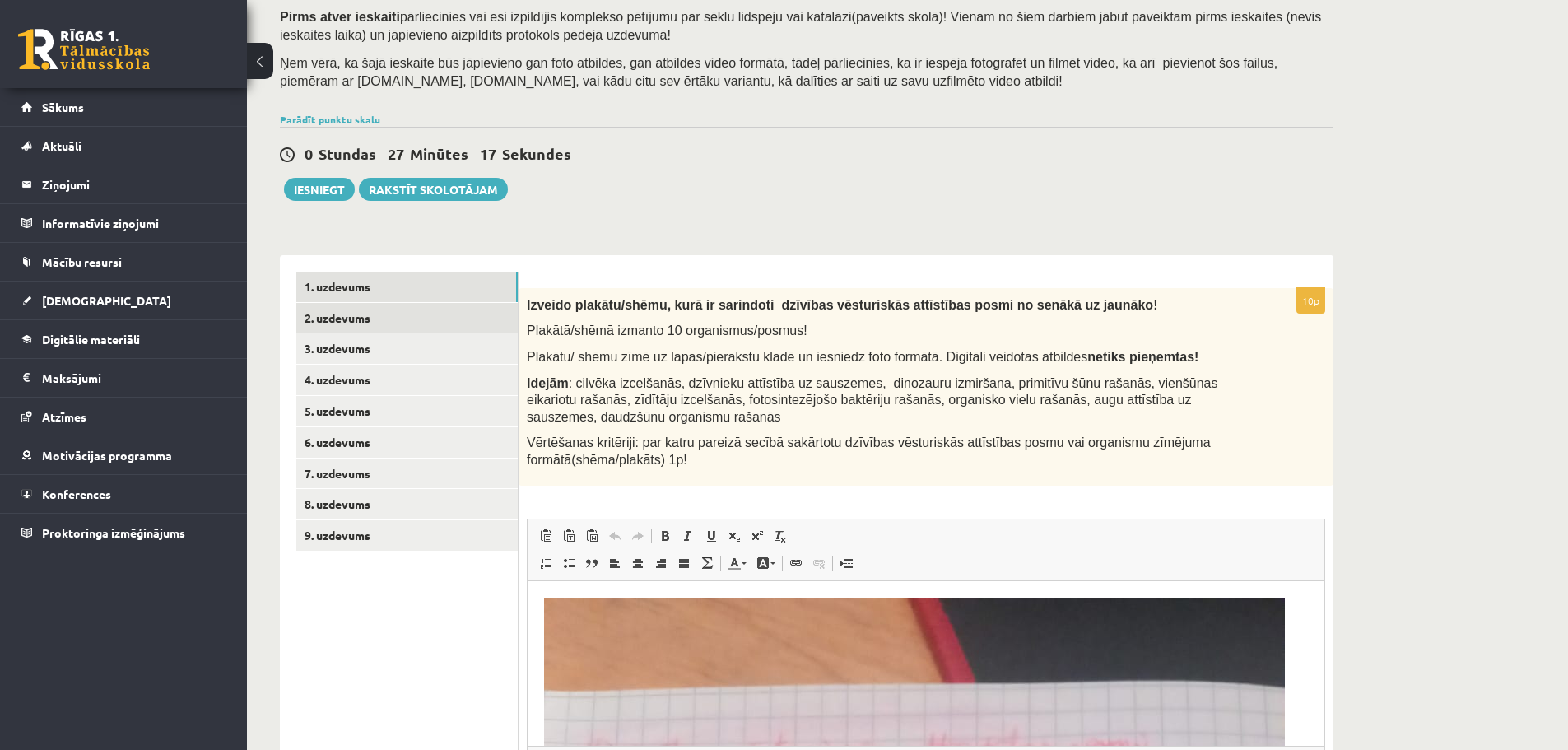
scroll to position [0, 0]
click at [415, 322] on link "2. uzdevums" at bounding box center [407, 318] width 221 height 31
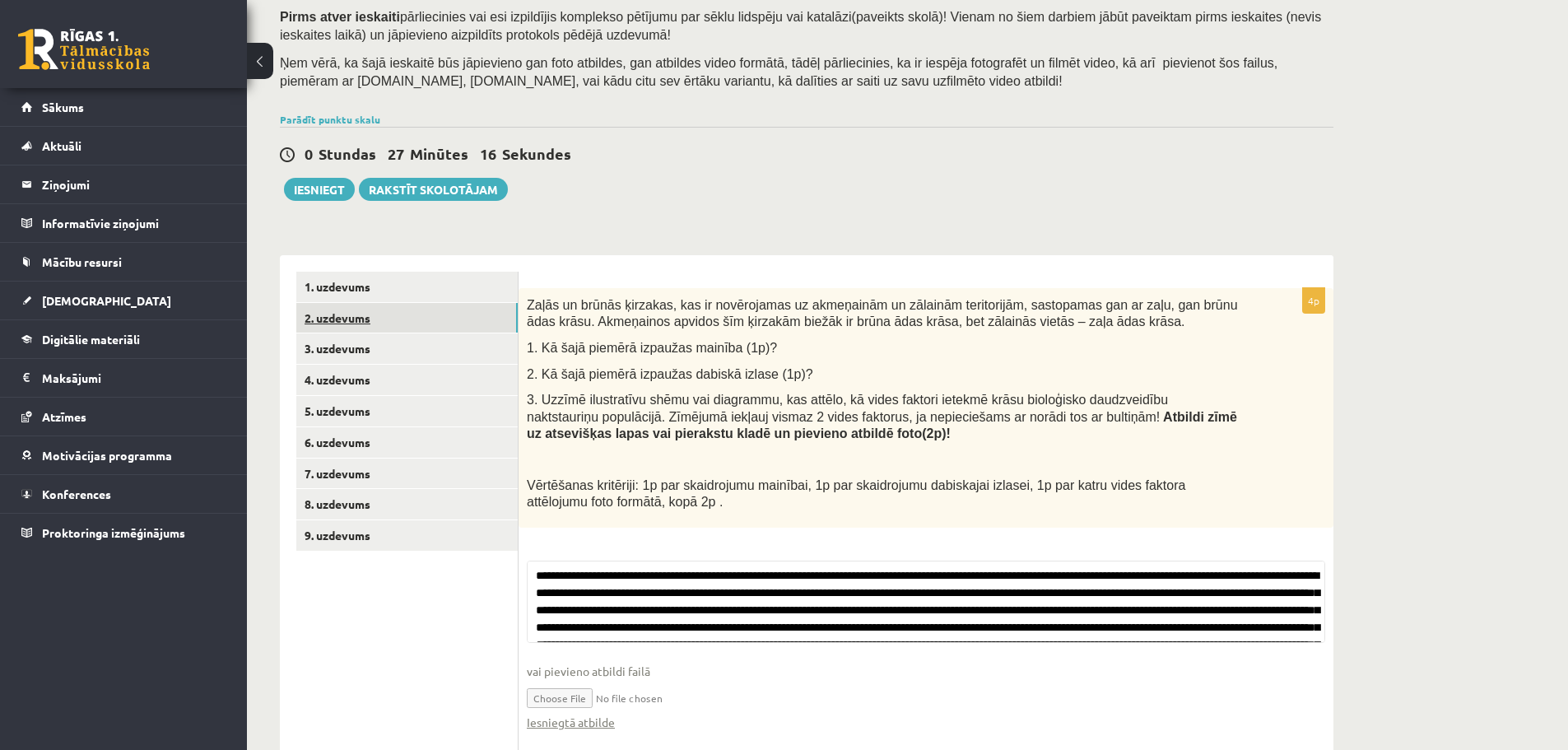
scroll to position [174, 0]
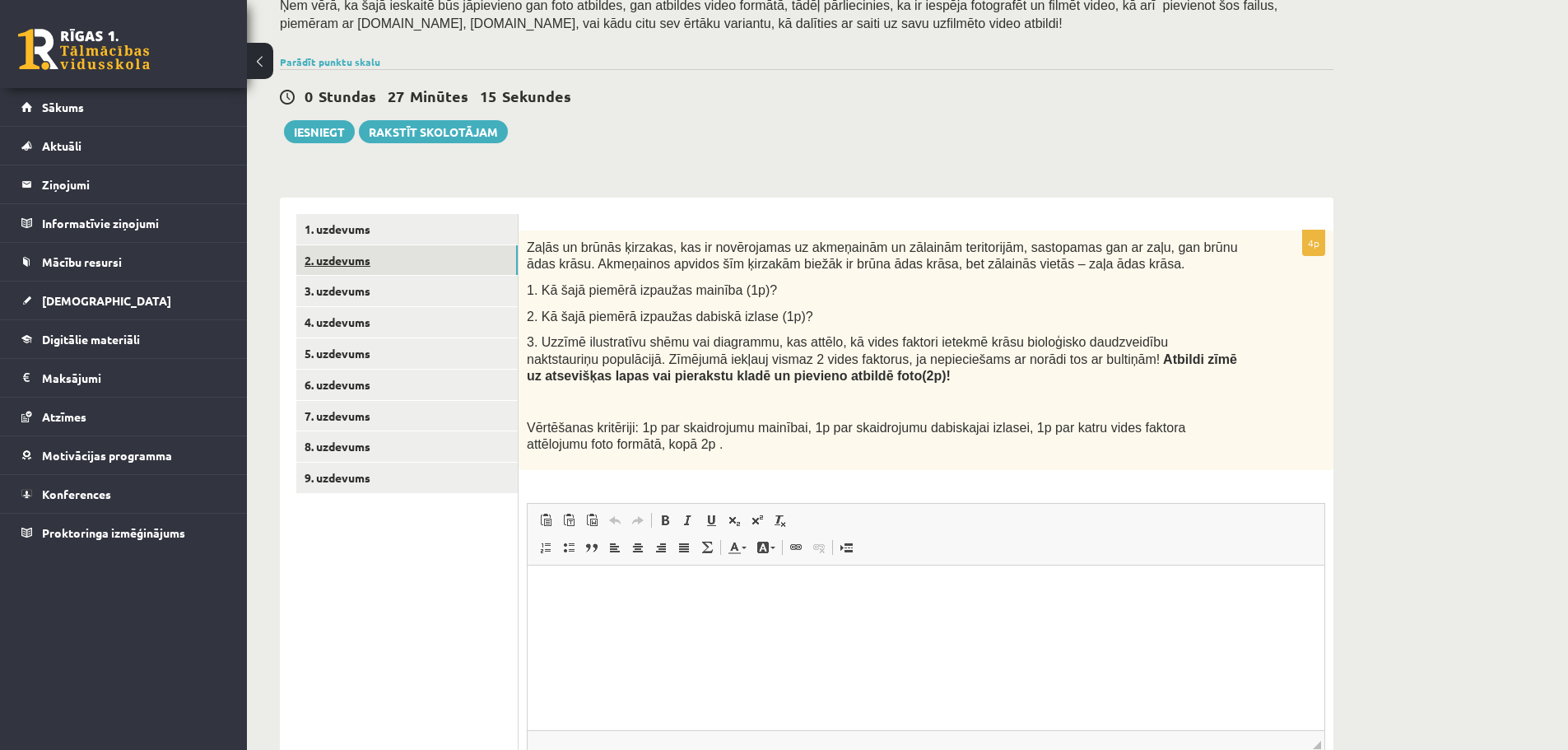
click at [398, 276] on link "2. uzdevums" at bounding box center [407, 261] width 221 height 31
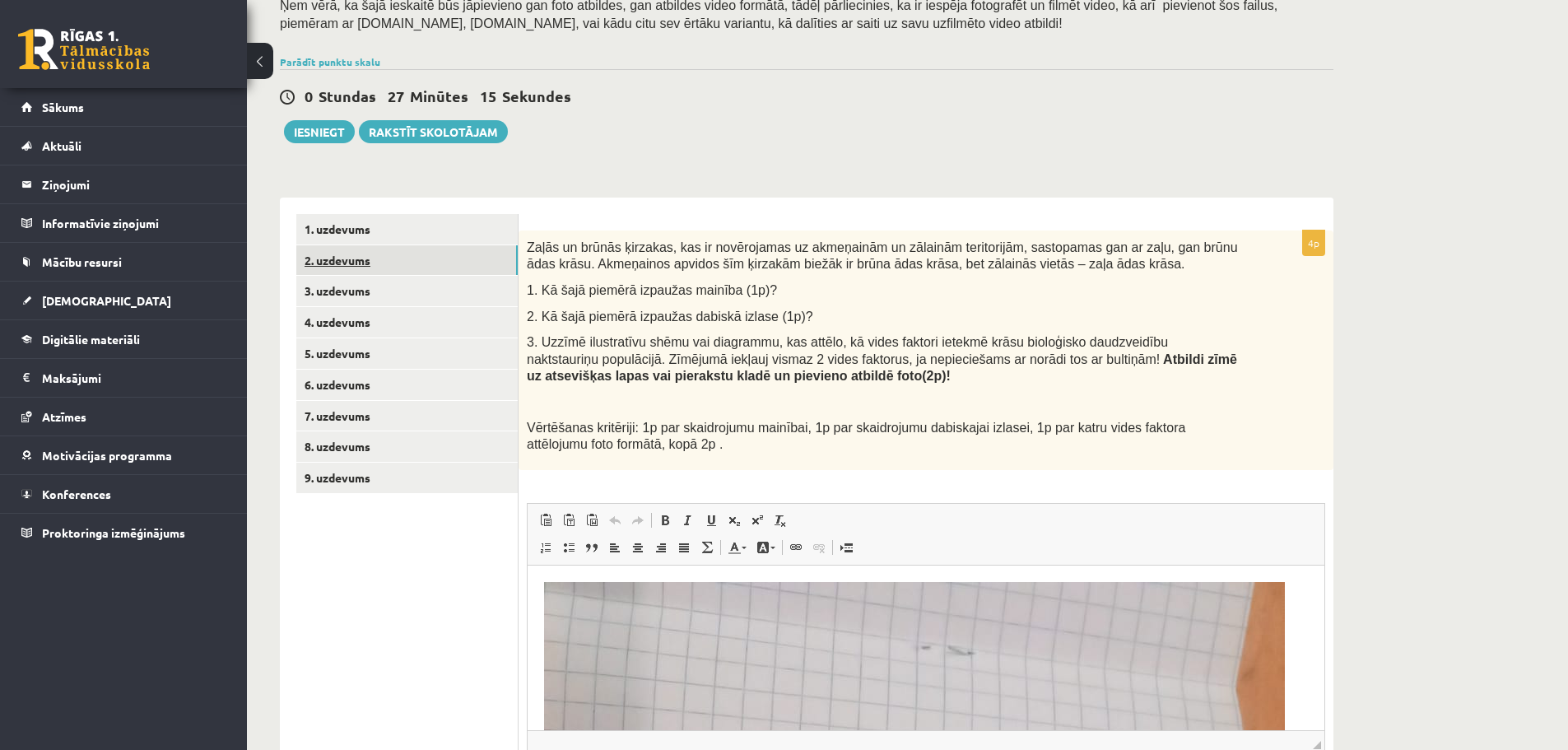
scroll to position [0, 0]
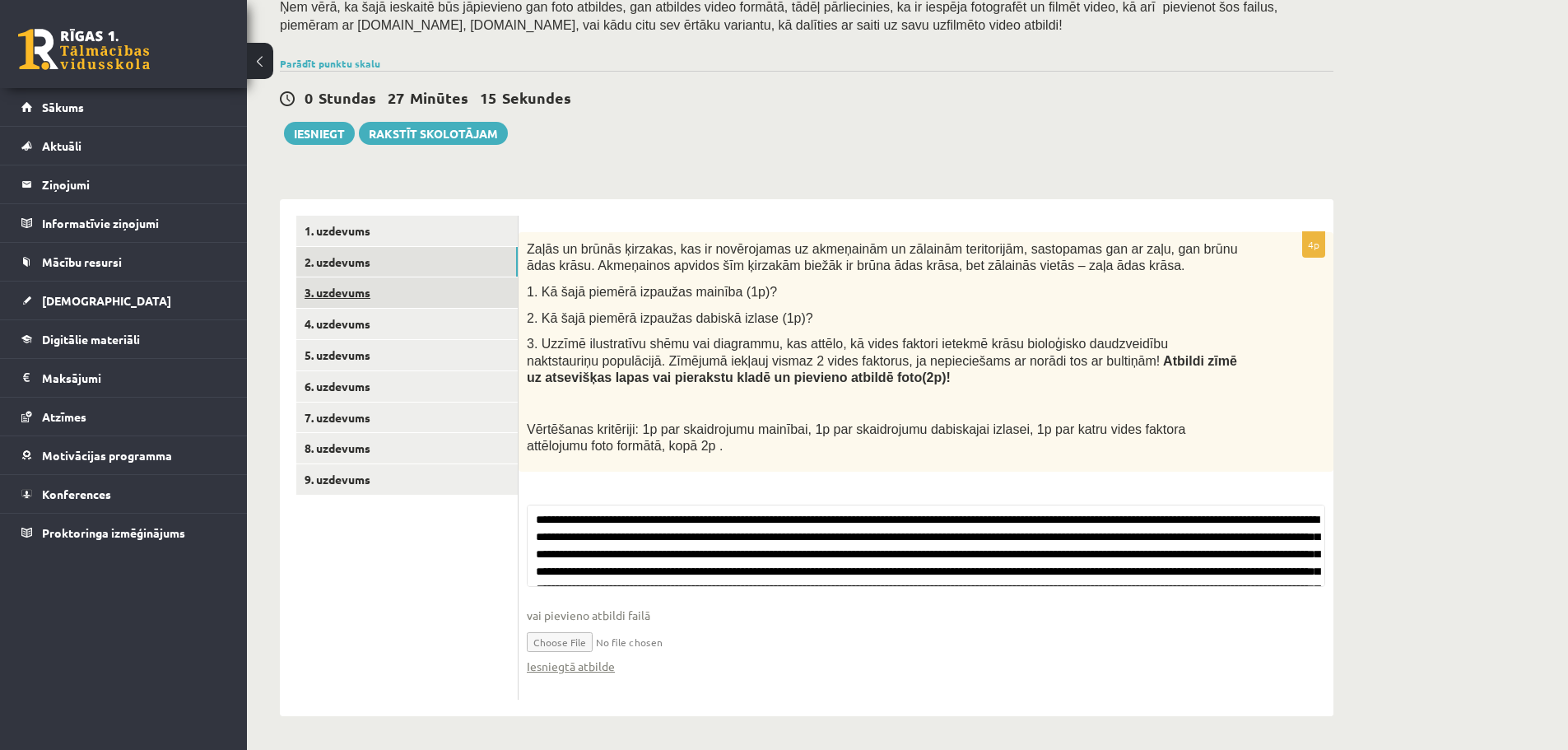
click at [398, 291] on link "3. uzdevums" at bounding box center [407, 293] width 221 height 31
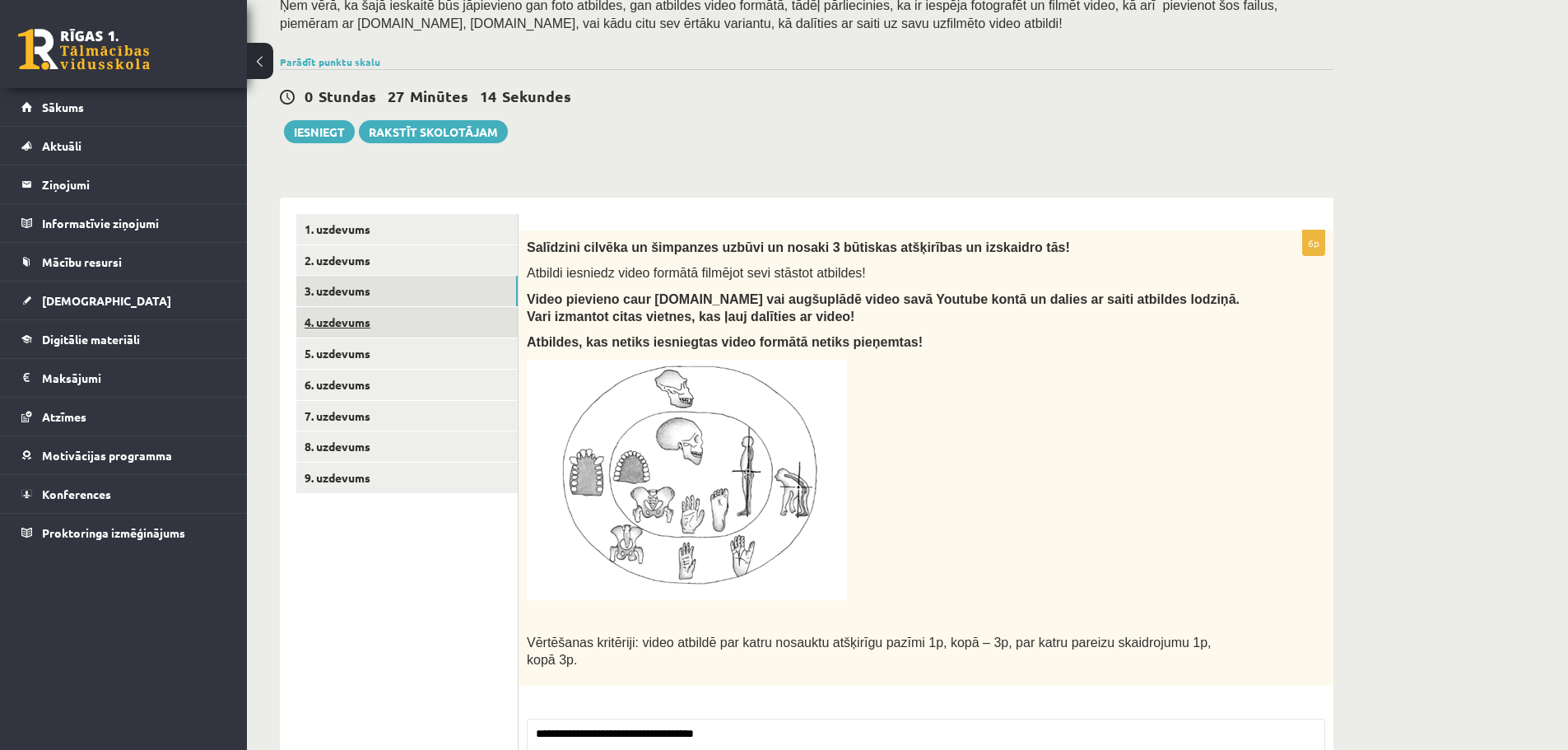
click at [401, 323] on link "4. uzdevums" at bounding box center [407, 322] width 221 height 31
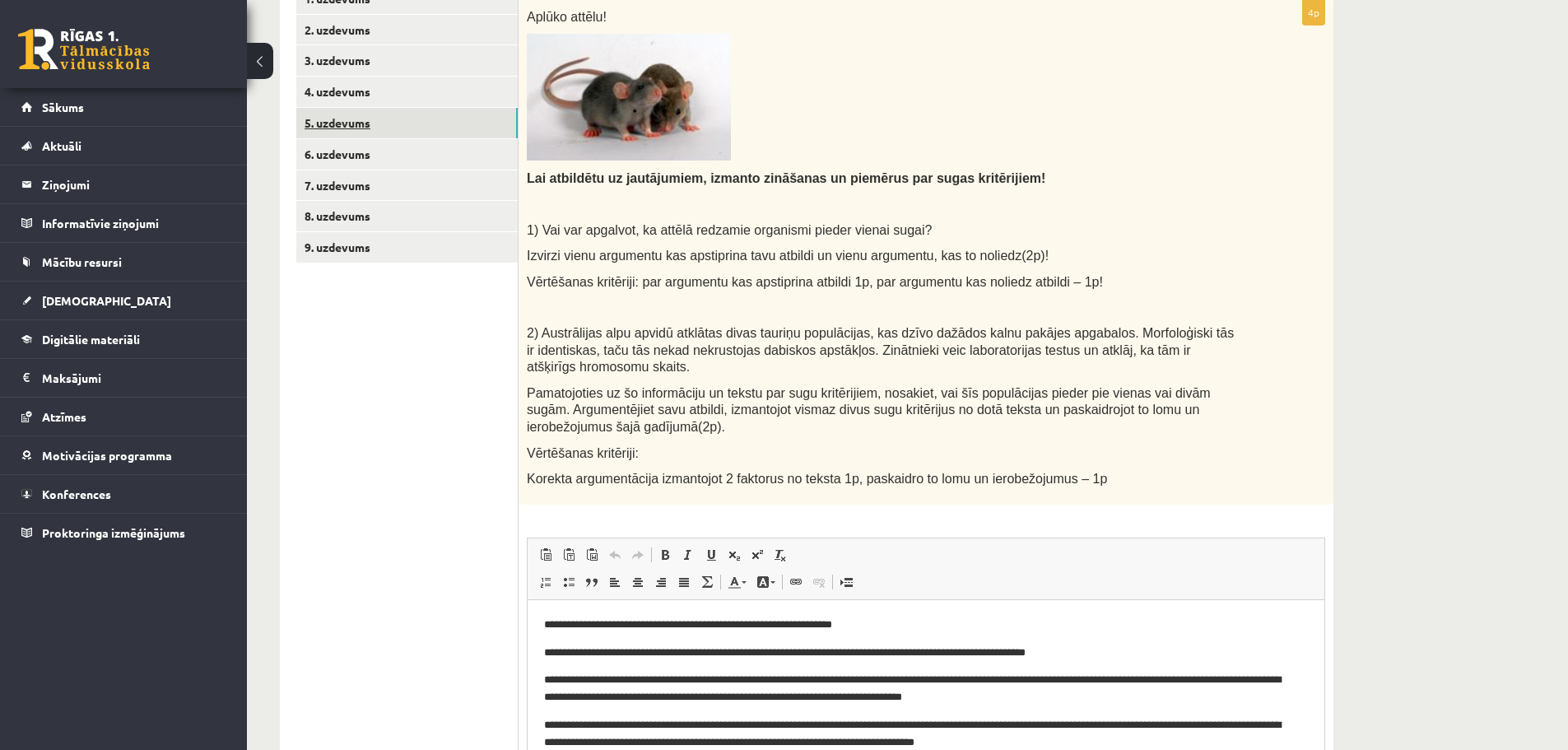
click at [372, 138] on link "5. uzdevums" at bounding box center [407, 123] width 221 height 31
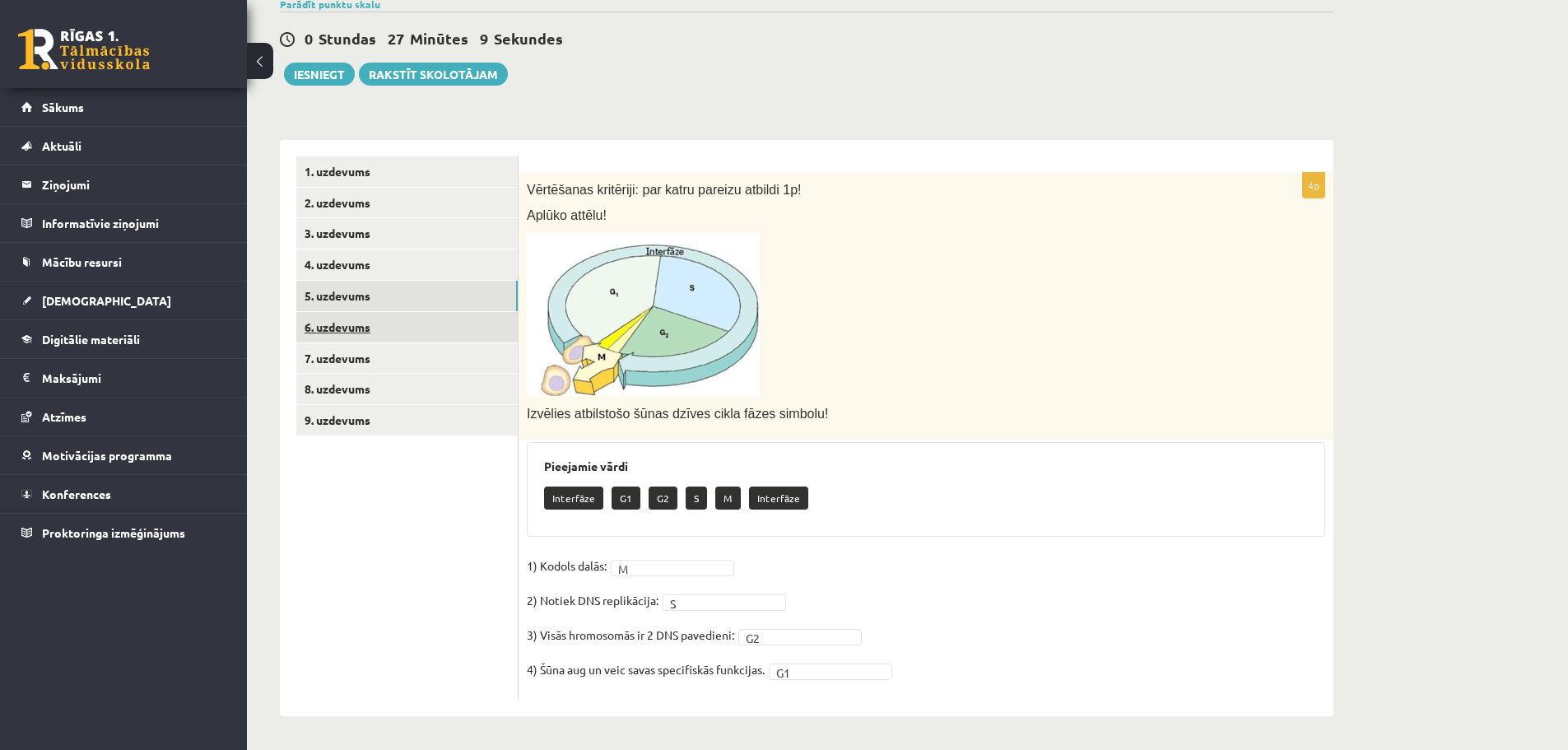
click at [389, 325] on link "6. uzdevums" at bounding box center [407, 328] width 221 height 31
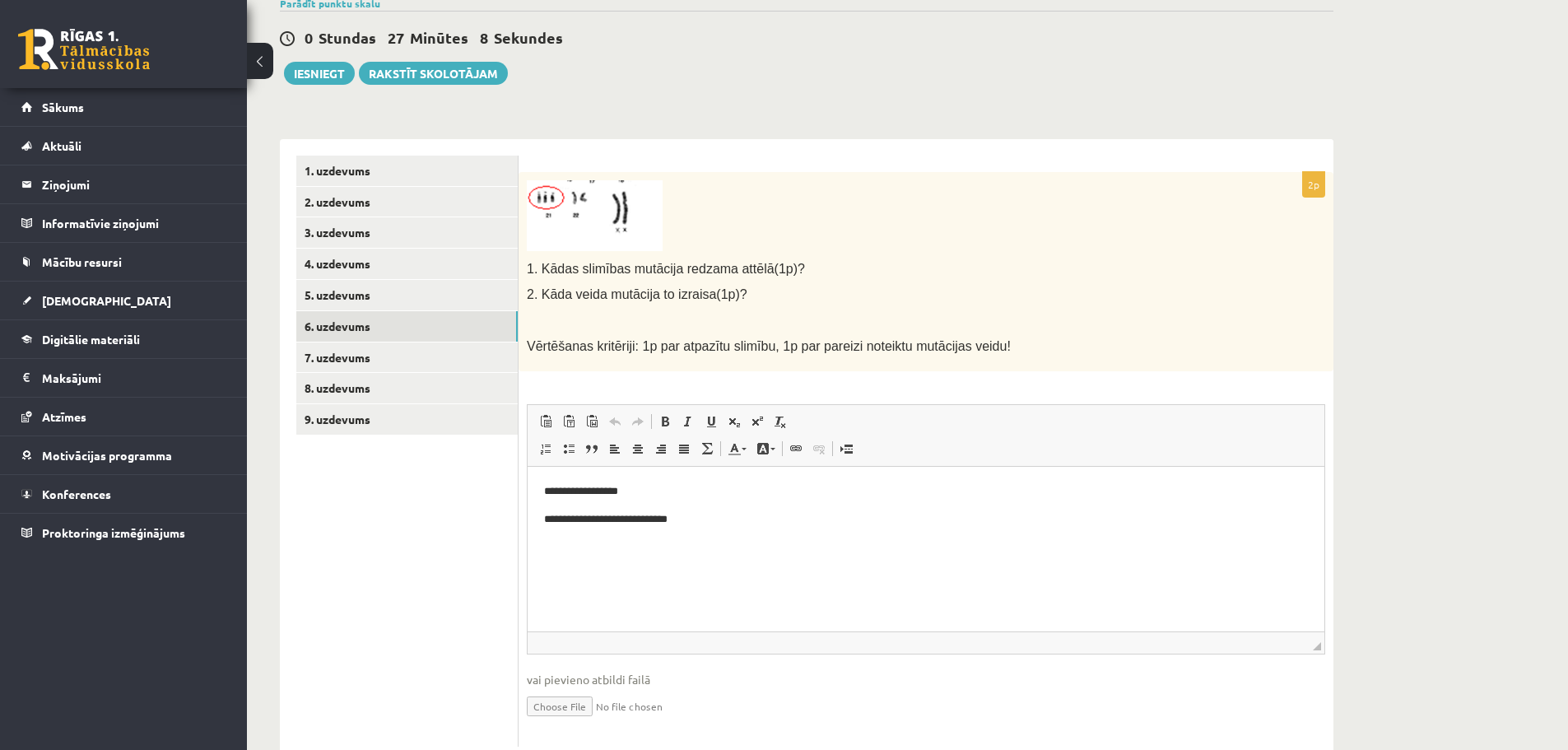
scroll to position [0, 0]
click at [356, 360] on link "7. uzdevums" at bounding box center [407, 358] width 221 height 31
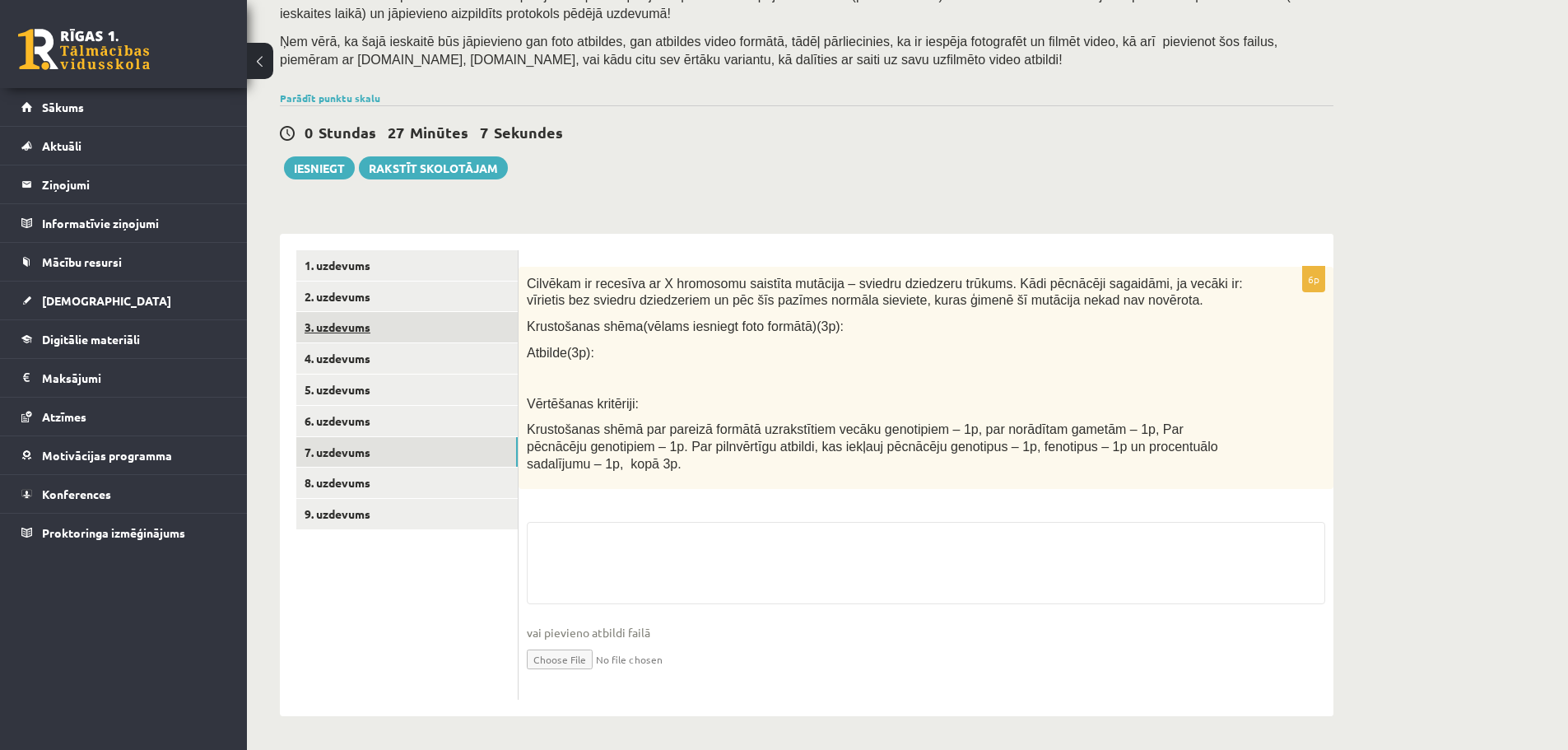
scroll to position [123, 0]
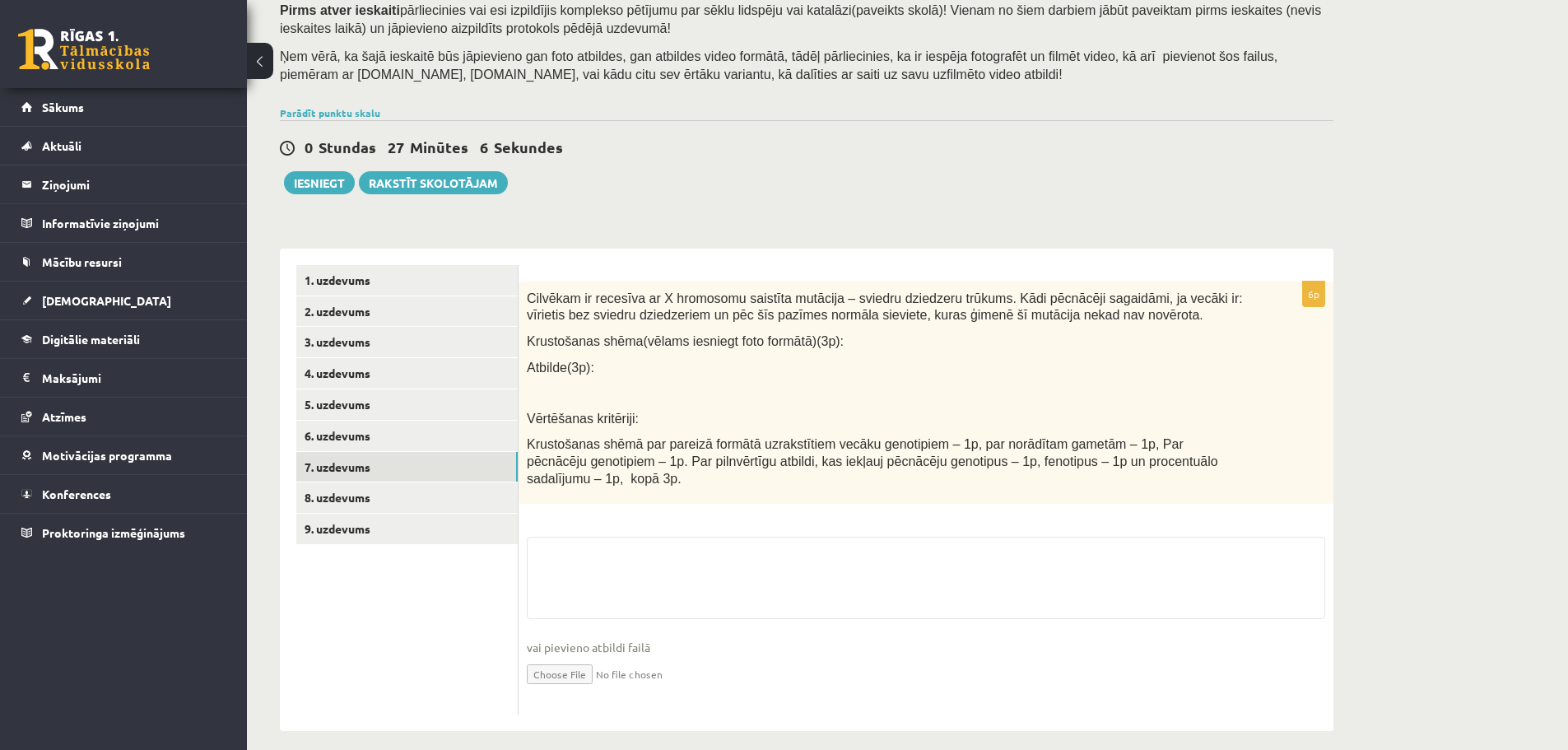
click at [624, 544] on fieldset "vai pievieno atbildi failā Iesniegtā atbilde" at bounding box center [926, 621] width 799 height 169
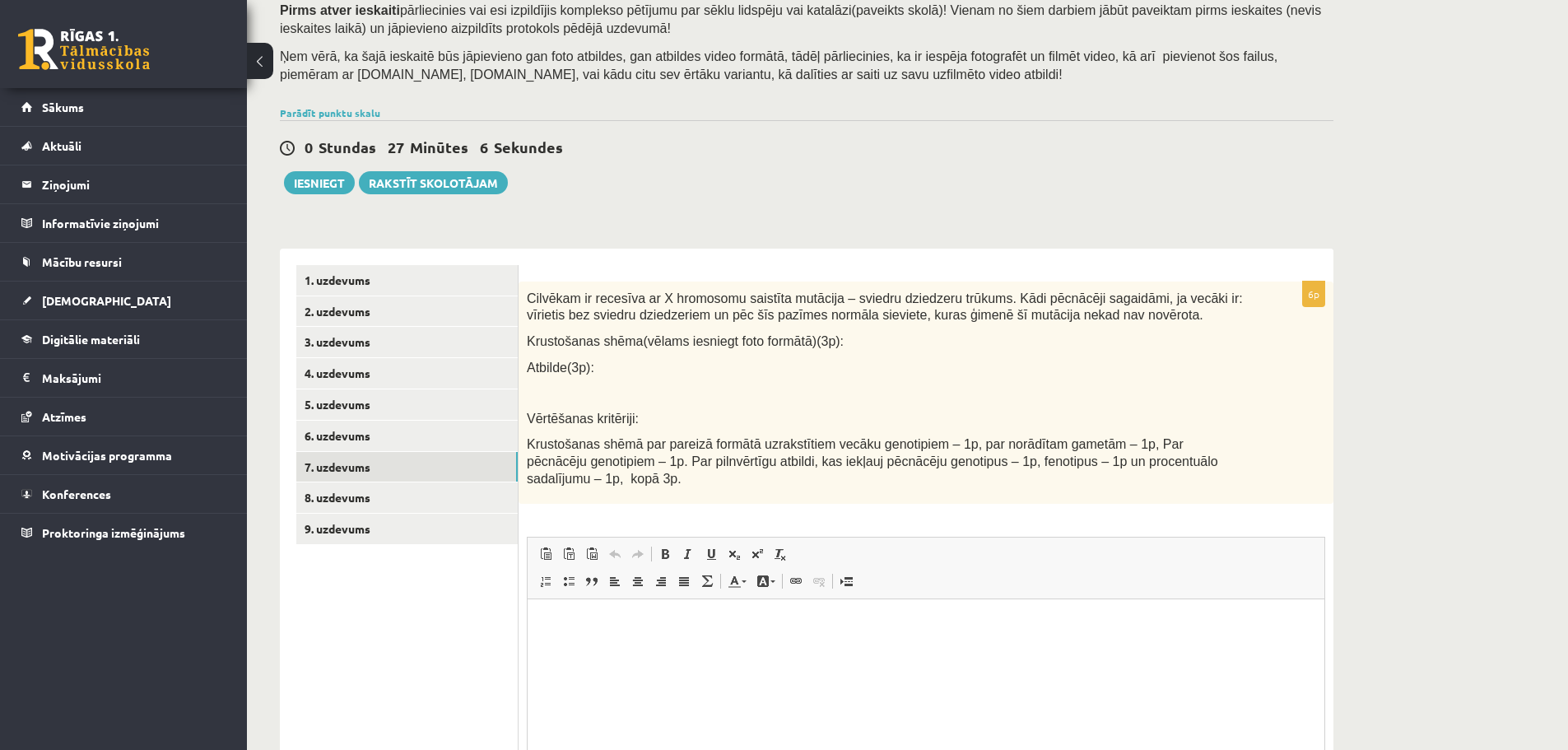
scroll to position [0, 0]
click at [648, 650] on html at bounding box center [926, 624] width 797 height 50
click at [1526, 268] on div "Bioloģija 12.a2 klase 1. ieskaite , Gatis Pormalis (12.a2 JK klase) Pirms atver…" at bounding box center [908, 434] width 1321 height 988
click at [731, 629] on p "Bagātinātā teksta redaktors, wiswyg-editor-user-answer-47433917604120" at bounding box center [926, 624] width 764 height 17
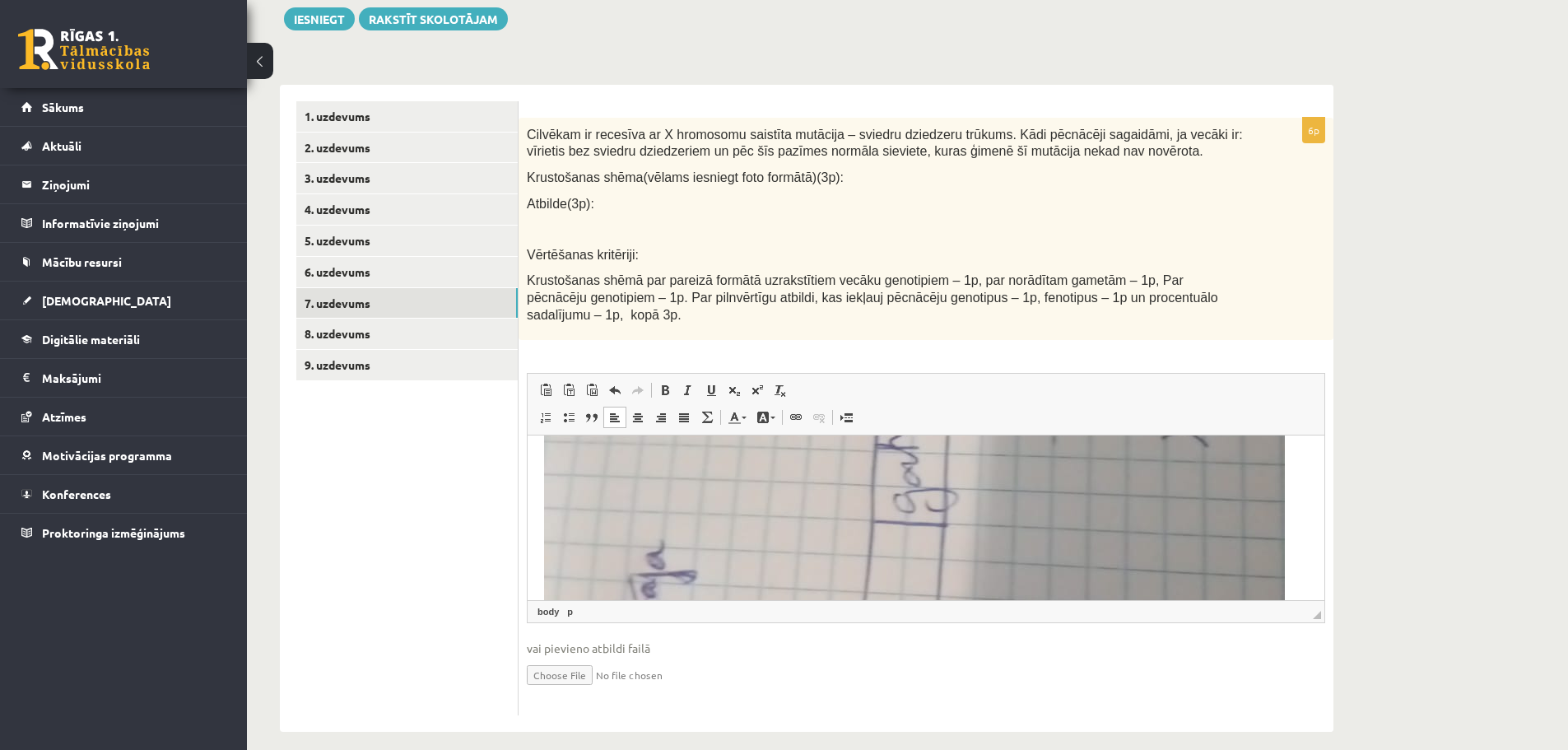
scroll to position [823, 0]
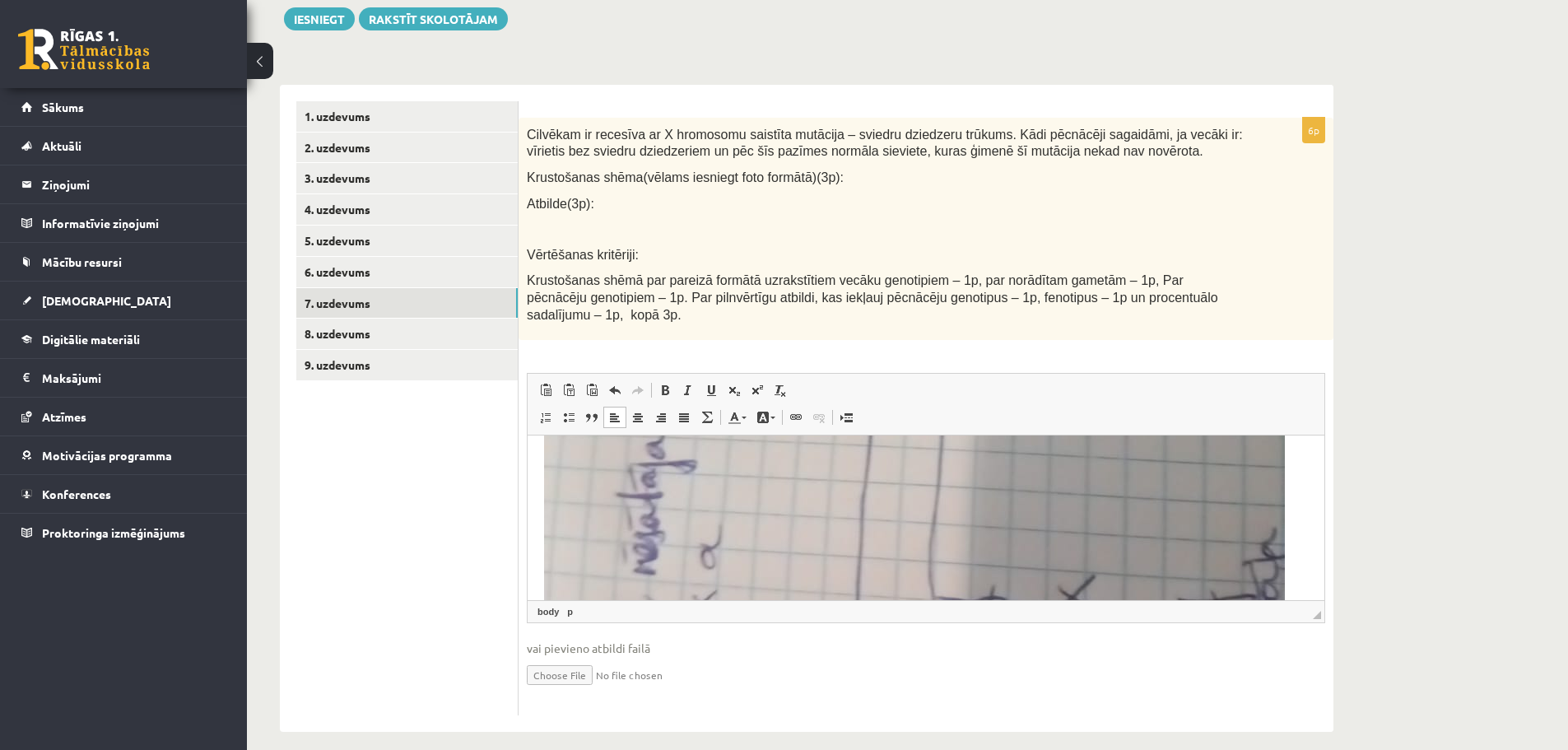
click at [571, 662] on input "file" at bounding box center [926, 673] width 799 height 34
type input "**********"
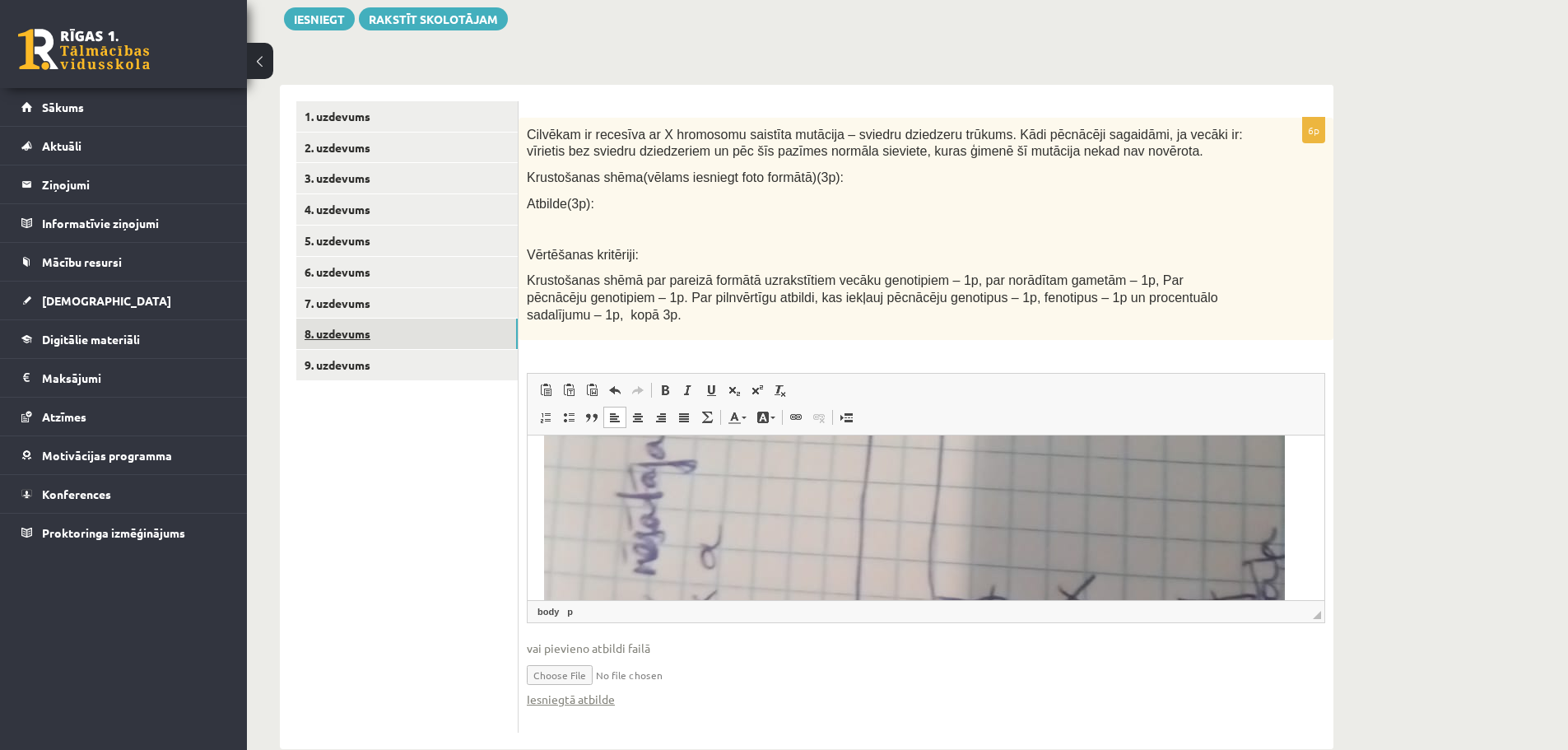
click at [358, 329] on link "8. uzdevums" at bounding box center [407, 334] width 221 height 31
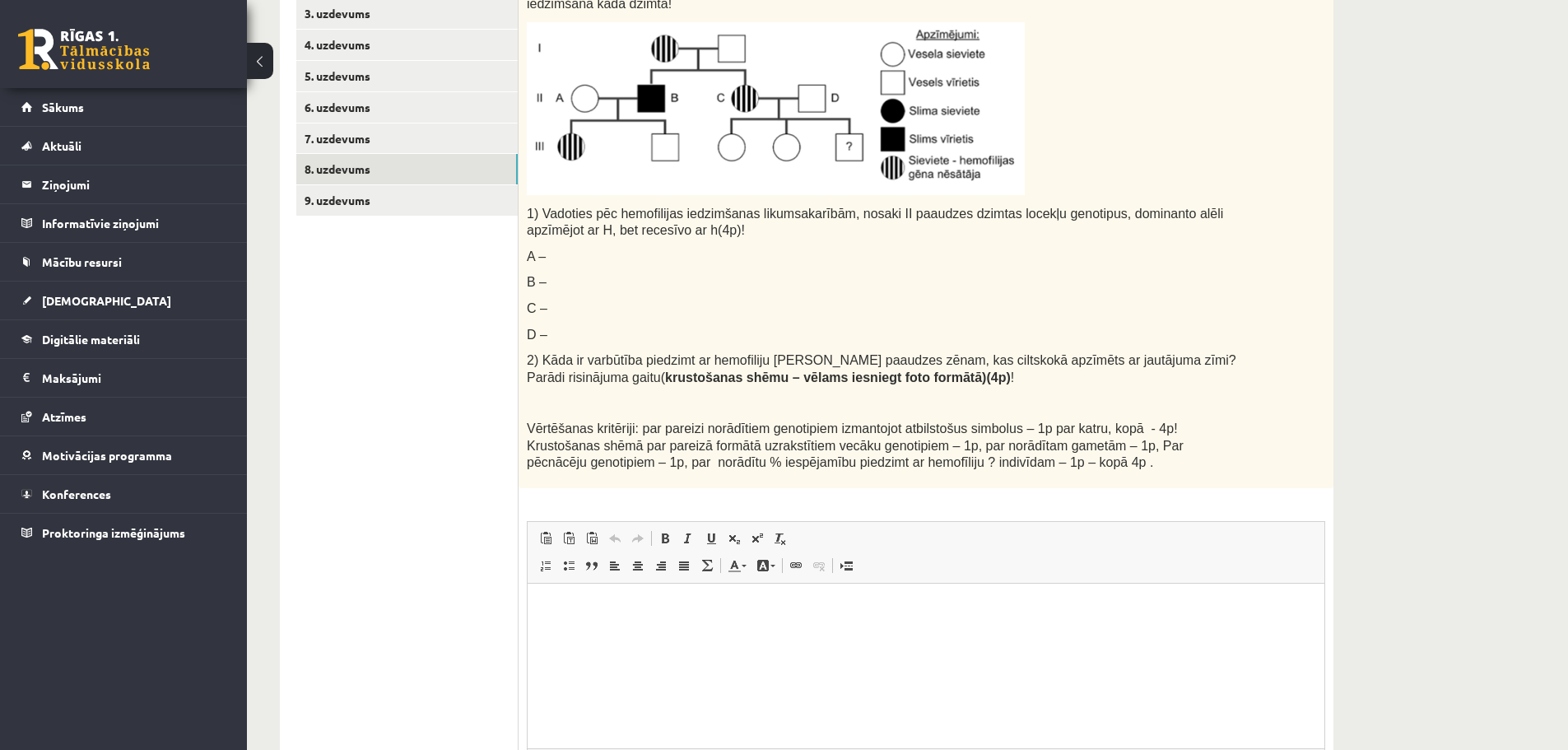
scroll to position [287, 0]
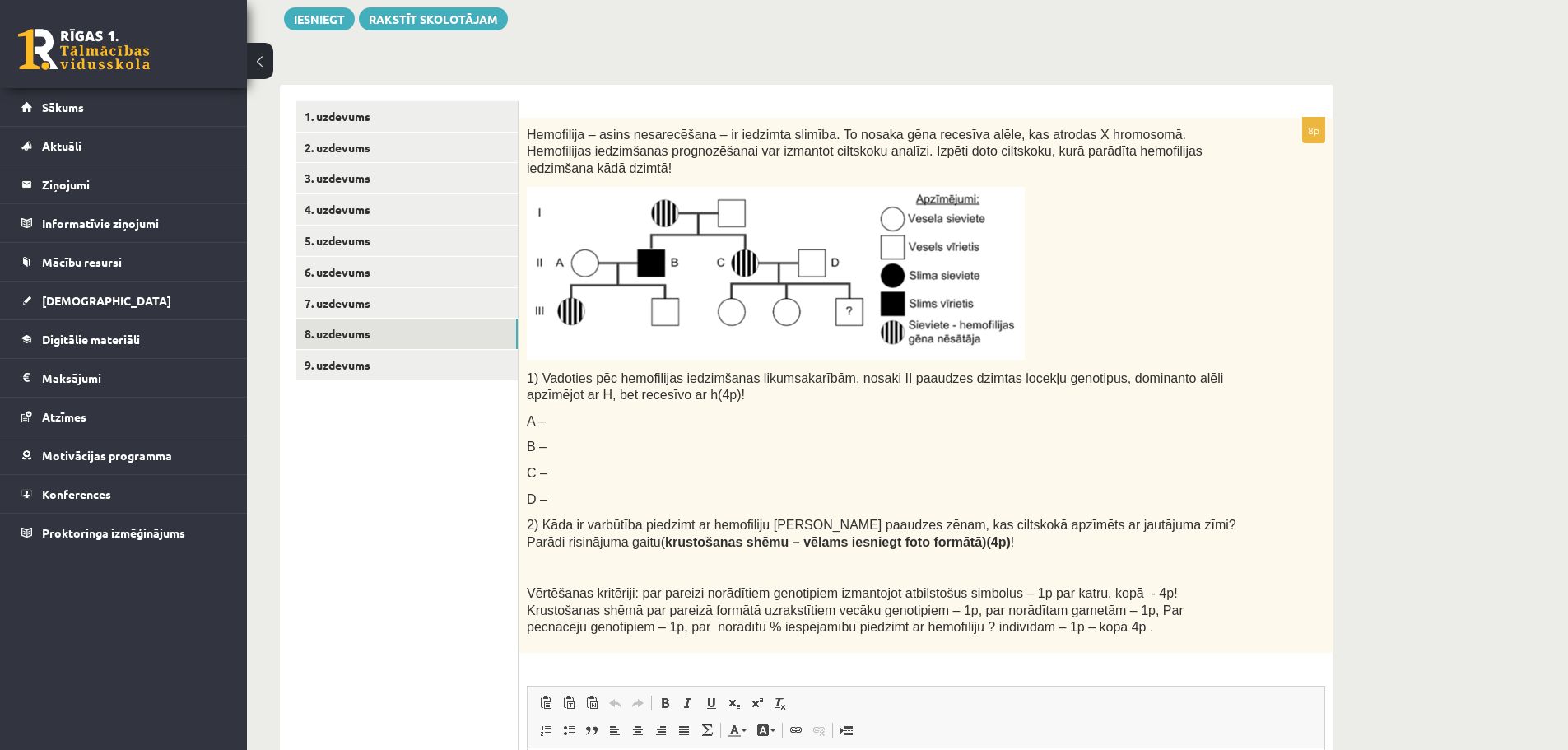
click at [550, 412] on p "A –" at bounding box center [884, 421] width 716 height 17
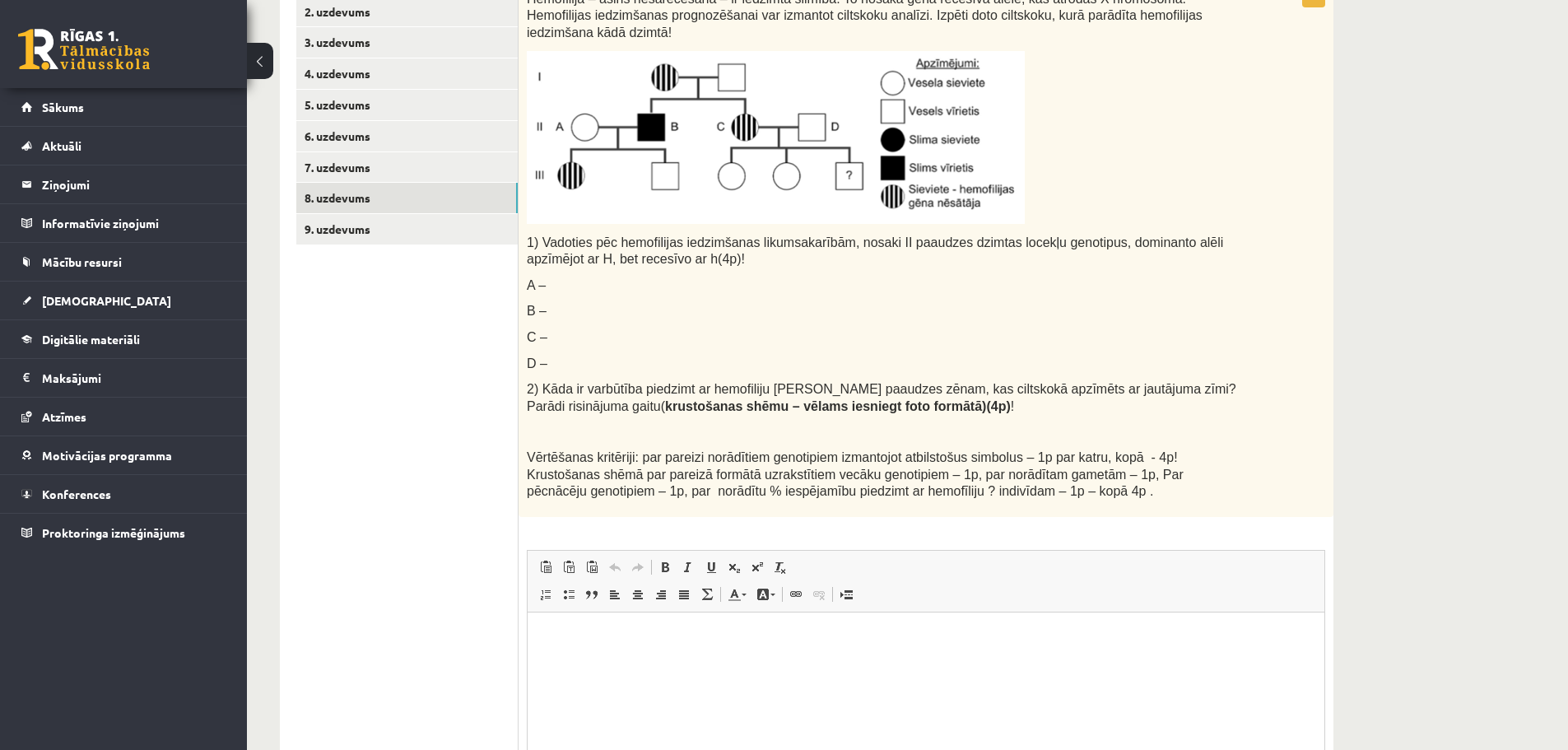
scroll to position [598, 0]
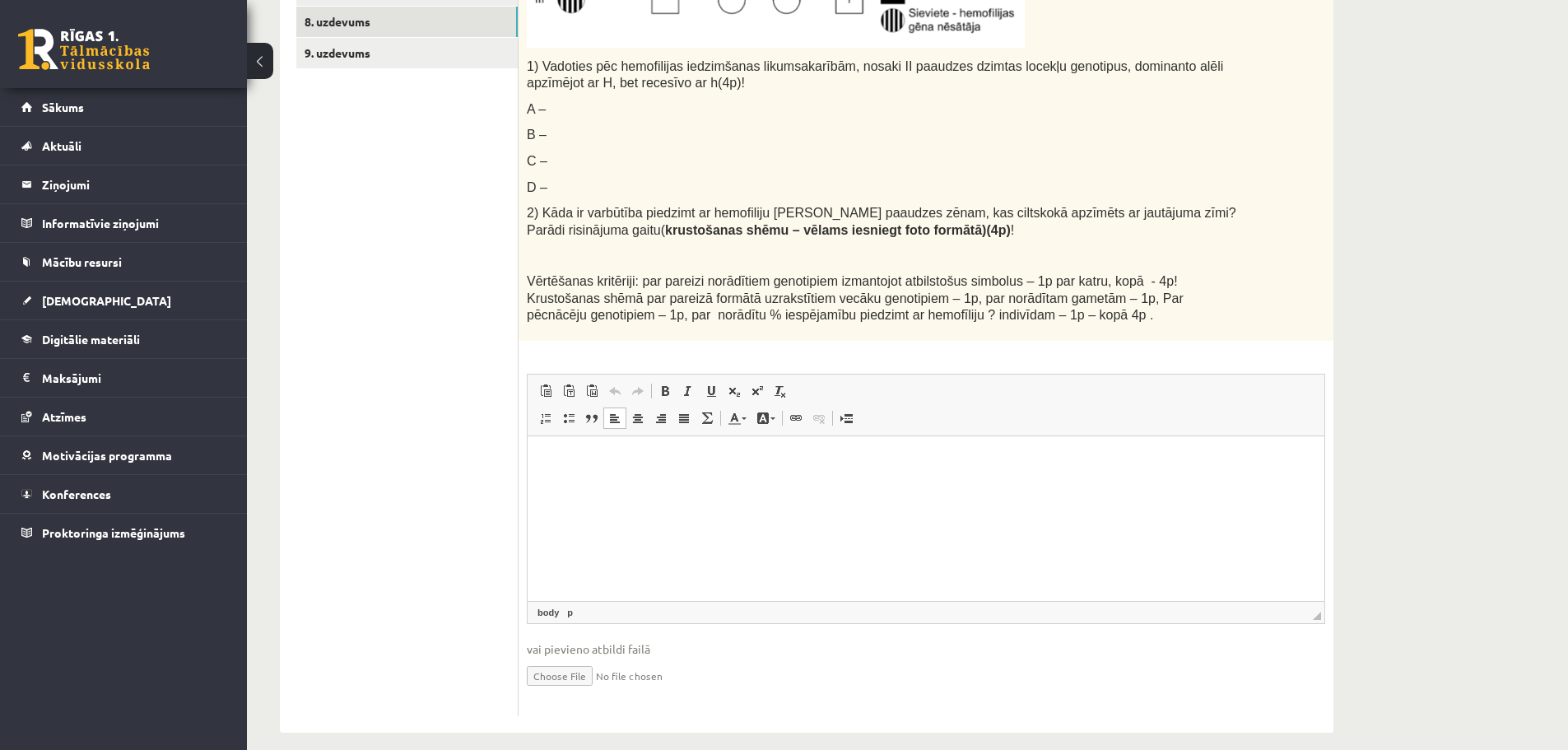
click at [572, 473] on html at bounding box center [926, 461] width 797 height 50
click at [551, 460] on p "**********" at bounding box center [926, 461] width 764 height 17
click at [545, 505] on body "**********" at bounding box center [926, 488] width 764 height 72
click at [756, 491] on p "**********" at bounding box center [926, 488] width 764 height 17
click at [555, 513] on p "**" at bounding box center [926, 515] width 764 height 17
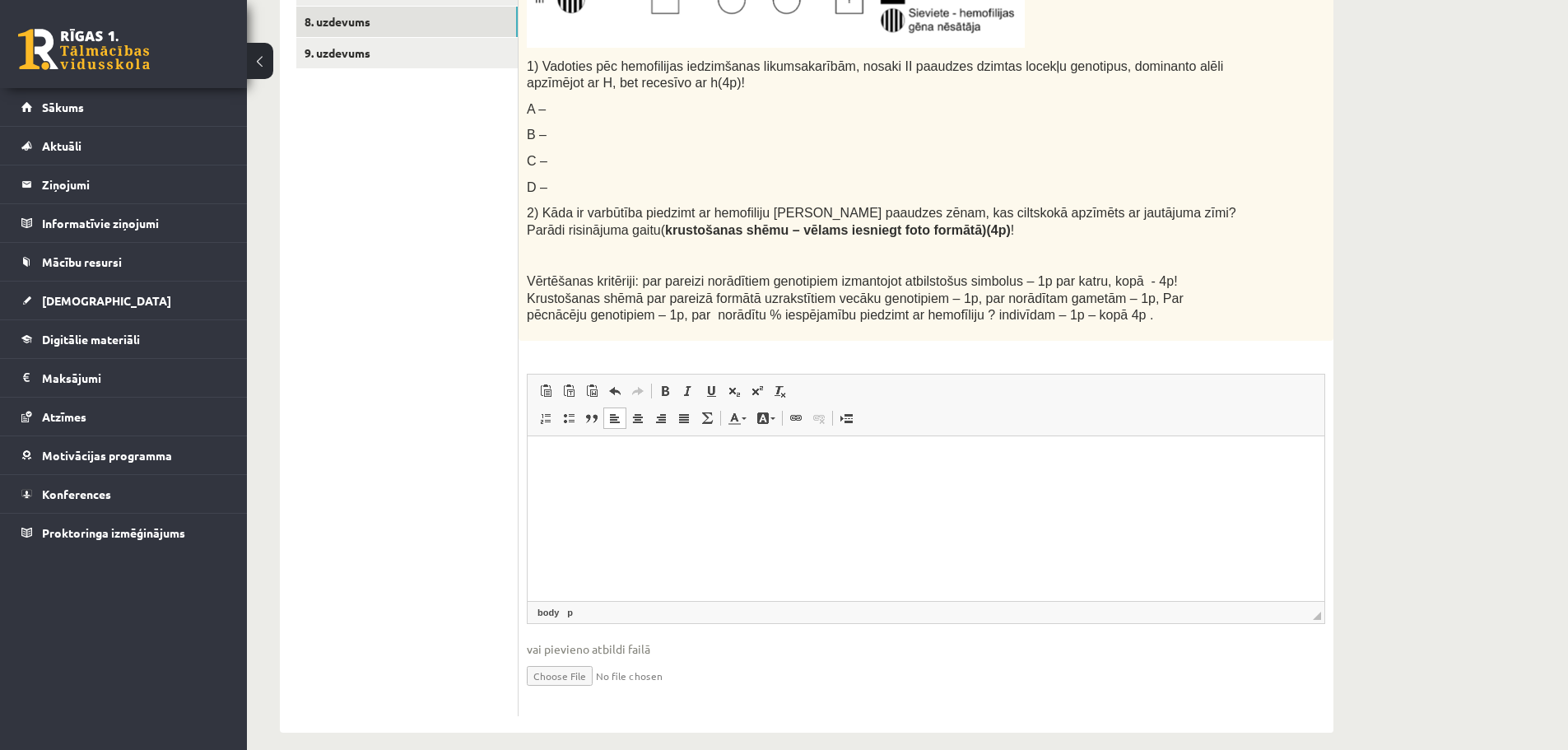
scroll to position [269, 0]
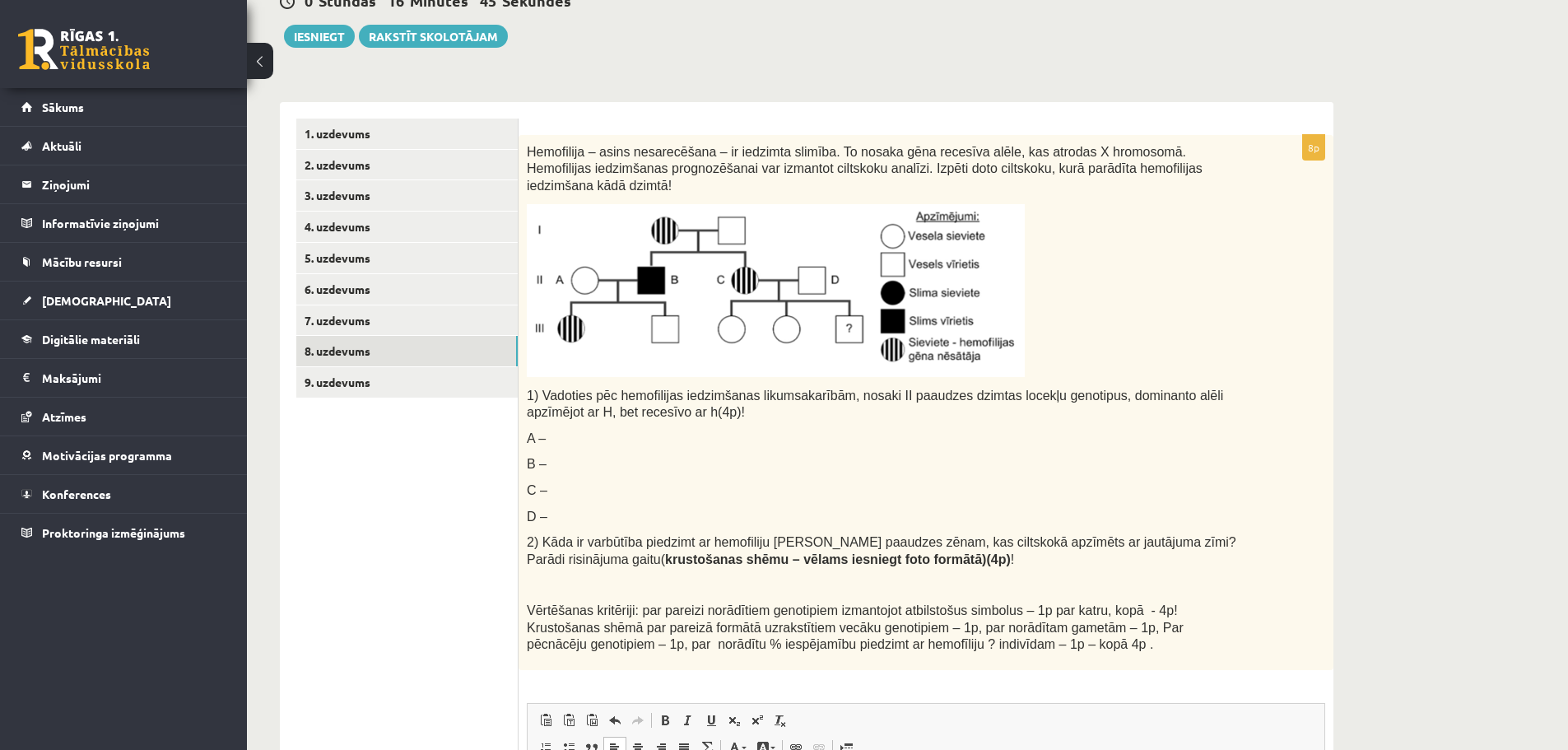
click at [1351, 323] on div "Bioloģija 12.a2 klase 1. ieskaite , Gatis Pormalis (12.a2 JK klase) Pirms atver…" at bounding box center [807, 444] width 1119 height 1301
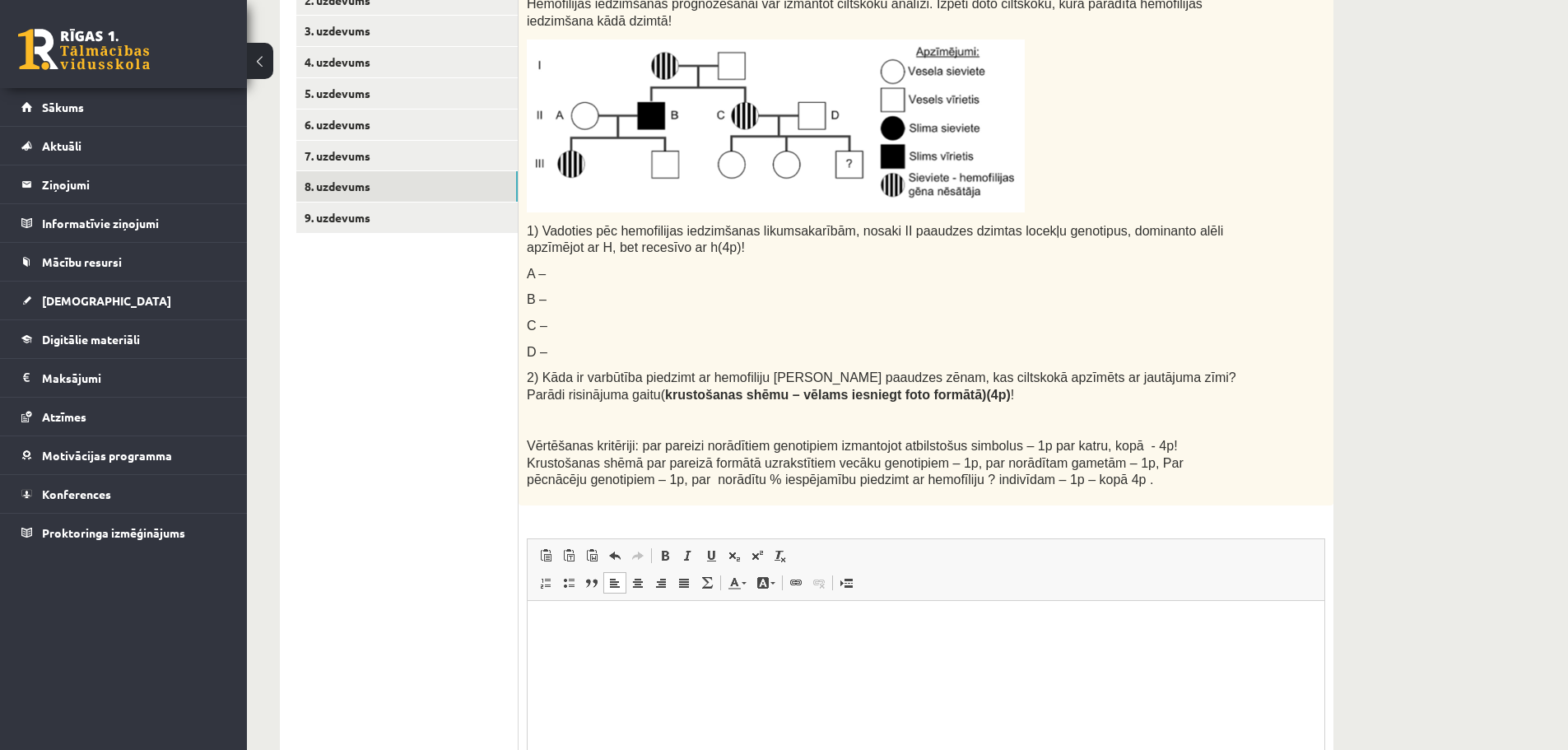
click at [798, 650] on html at bounding box center [926, 625] width 797 height 50
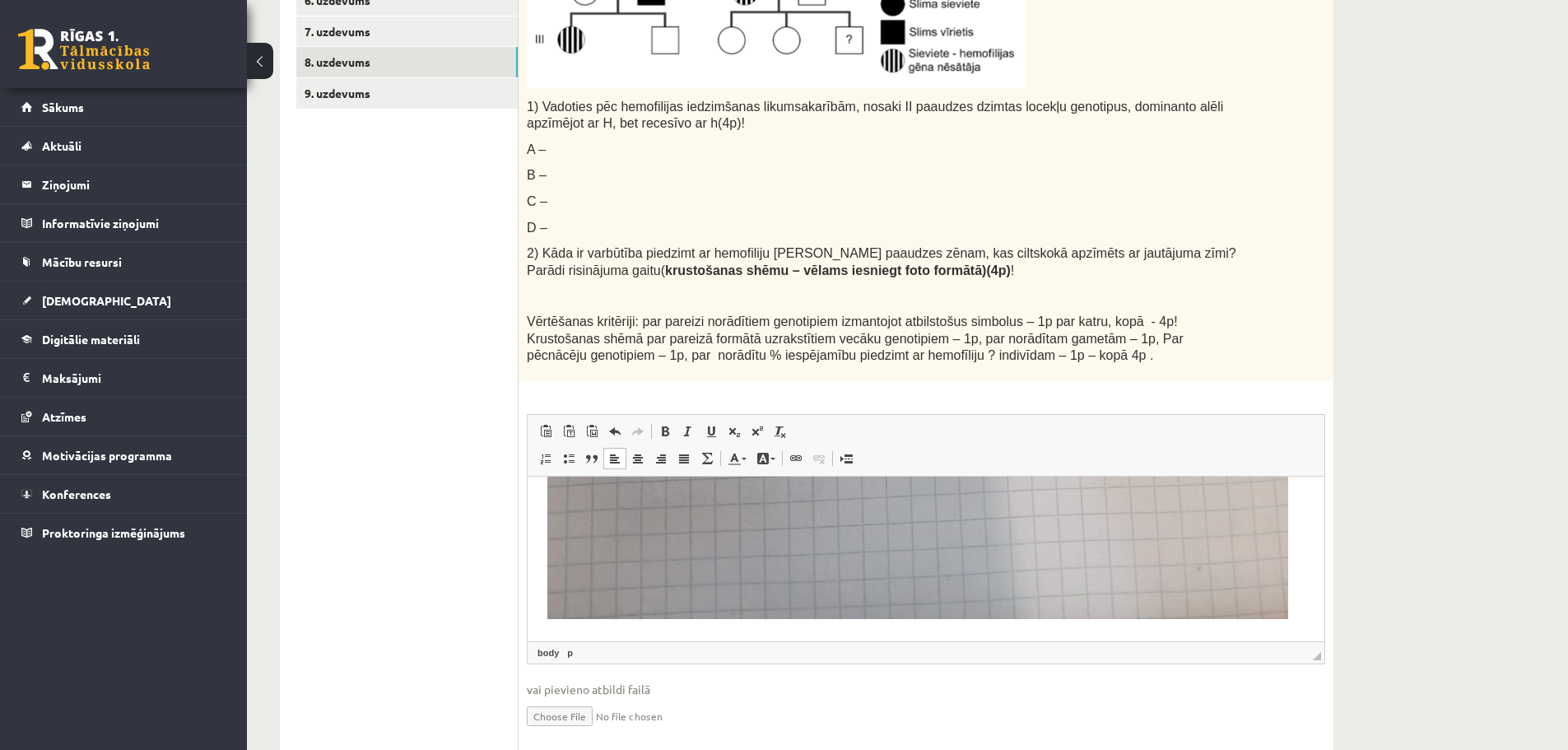
scroll to position [598, 0]
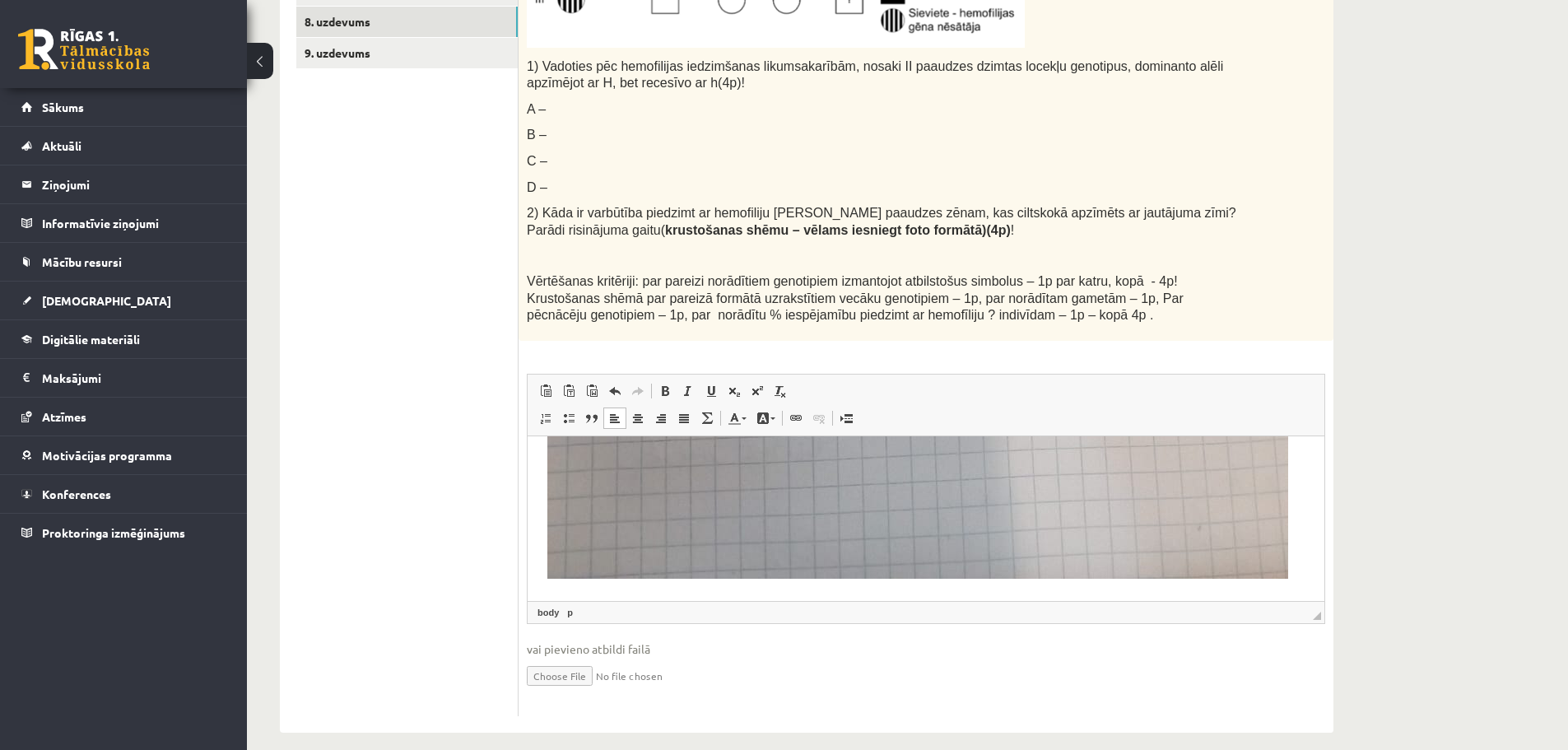
click at [568, 658] on input "file" at bounding box center [926, 674] width 799 height 34
type input "**********"
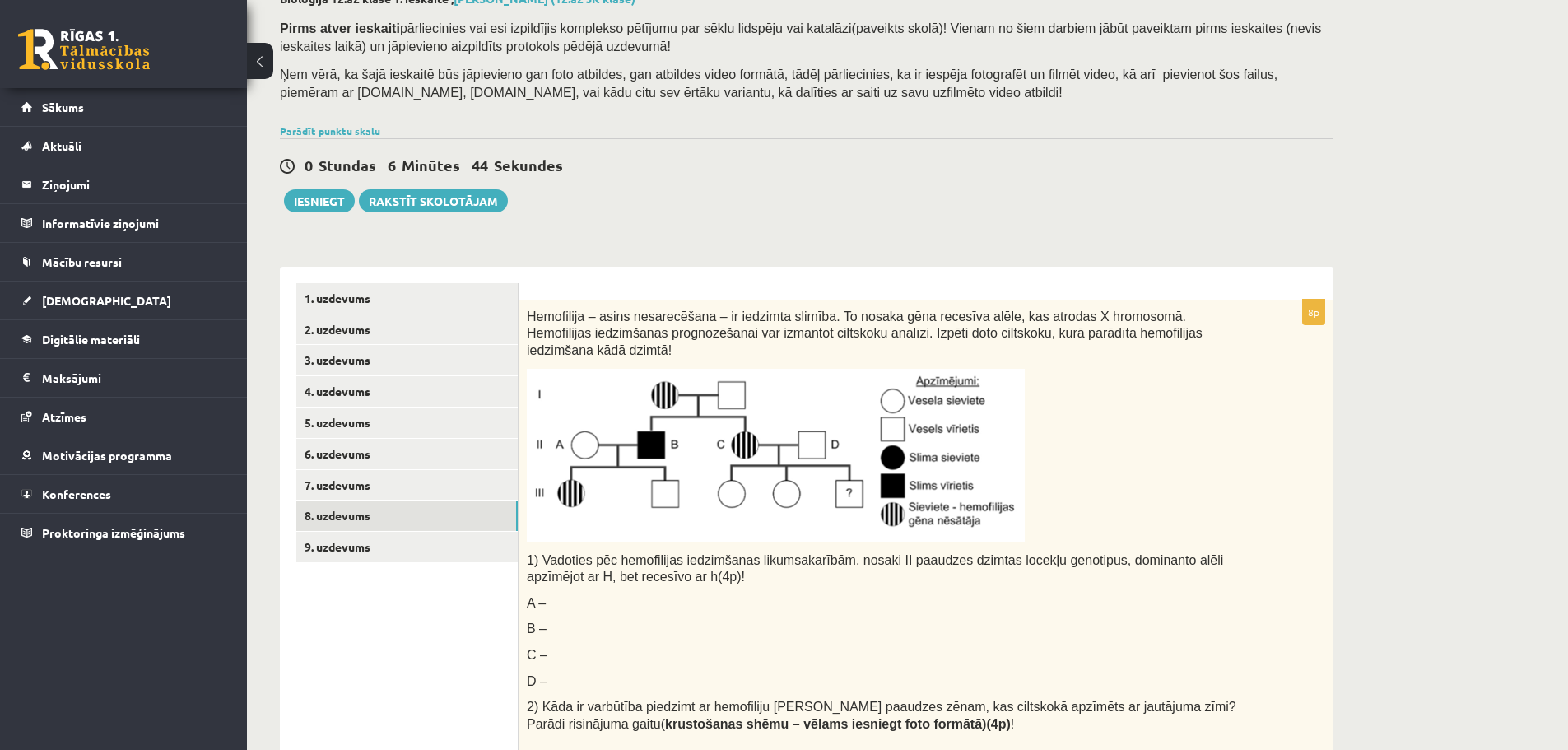
scroll to position [269, 0]
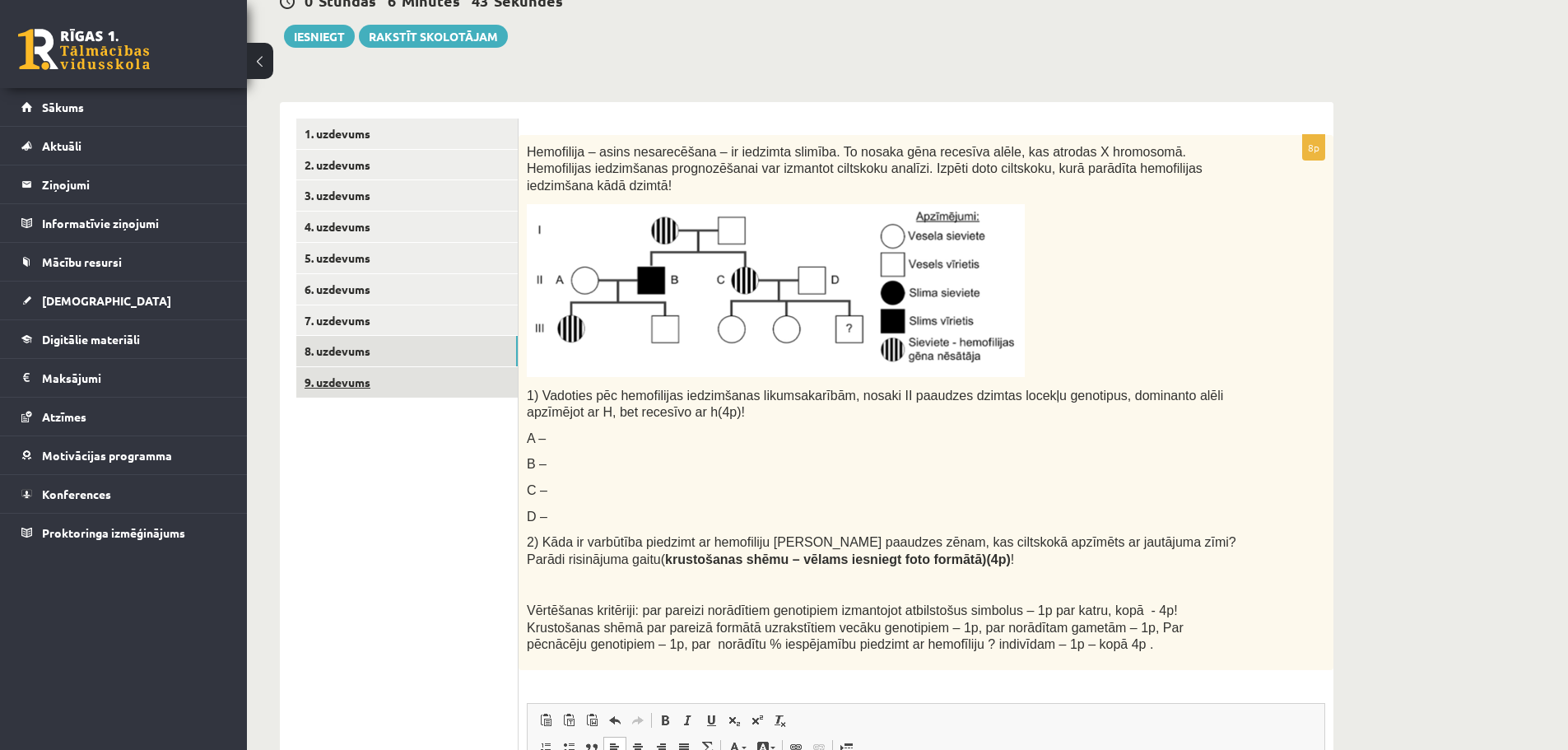
click at [495, 379] on link "9. uzdevums" at bounding box center [407, 383] width 221 height 31
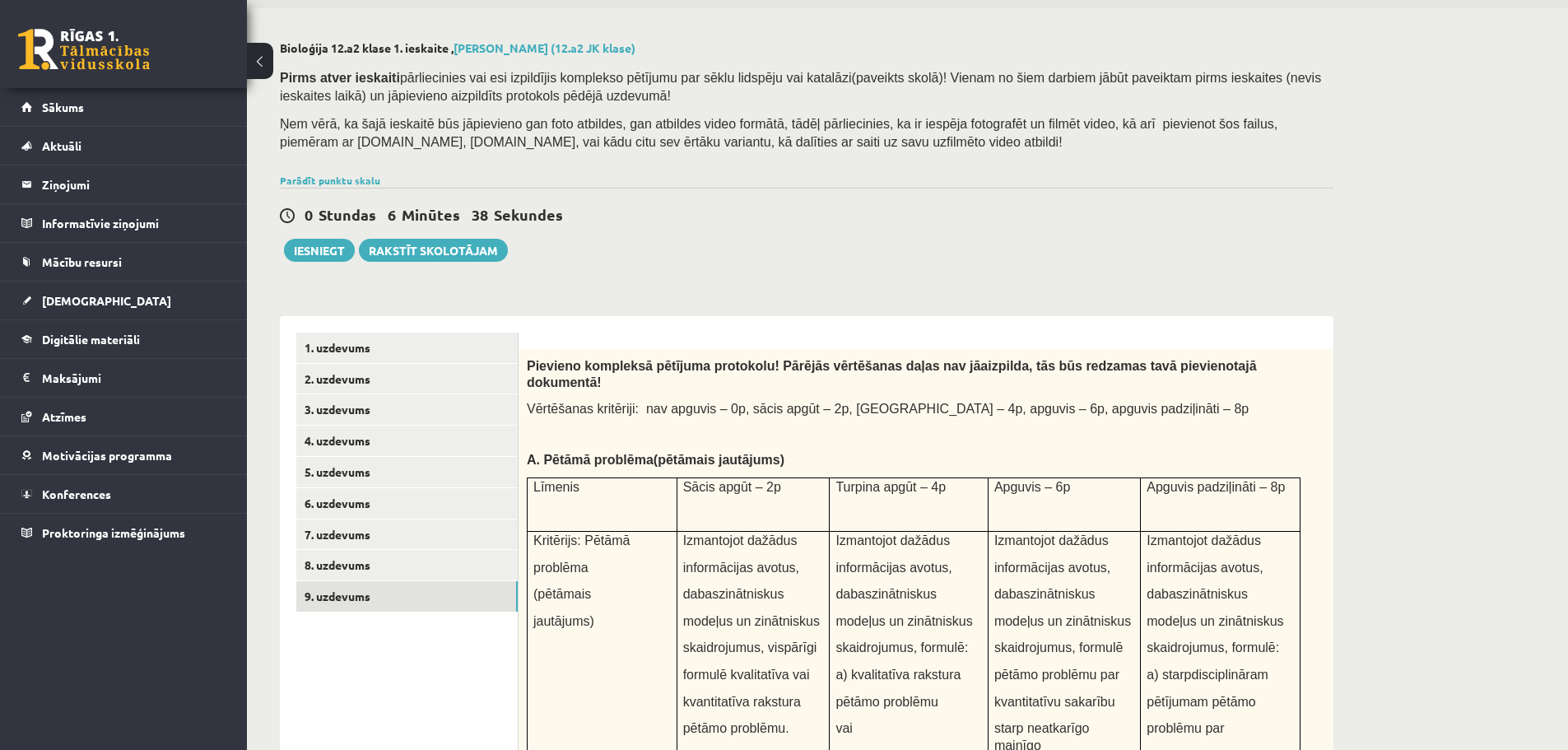
scroll to position [0, 0]
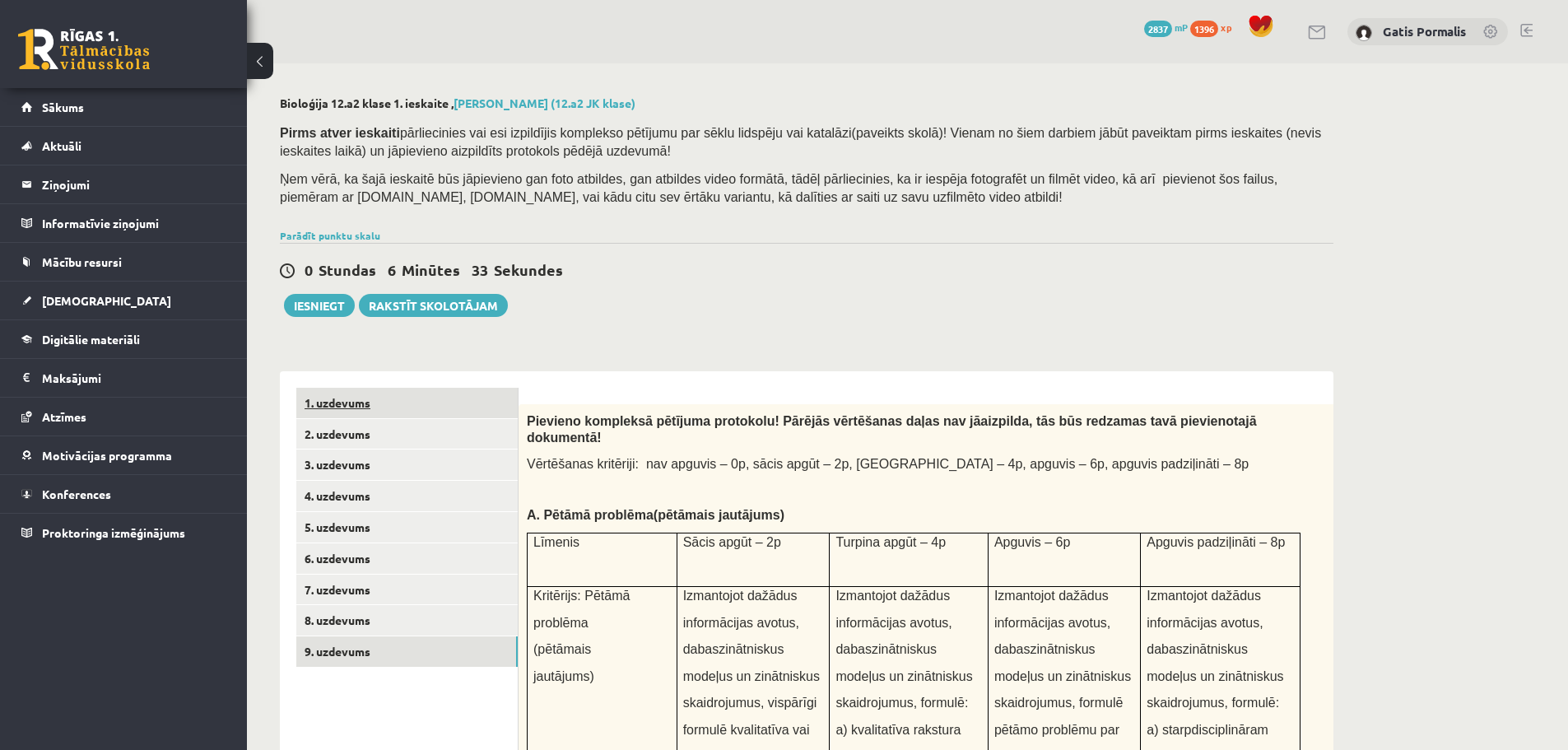
click at [362, 415] on link "1. uzdevums" at bounding box center [407, 403] width 221 height 31
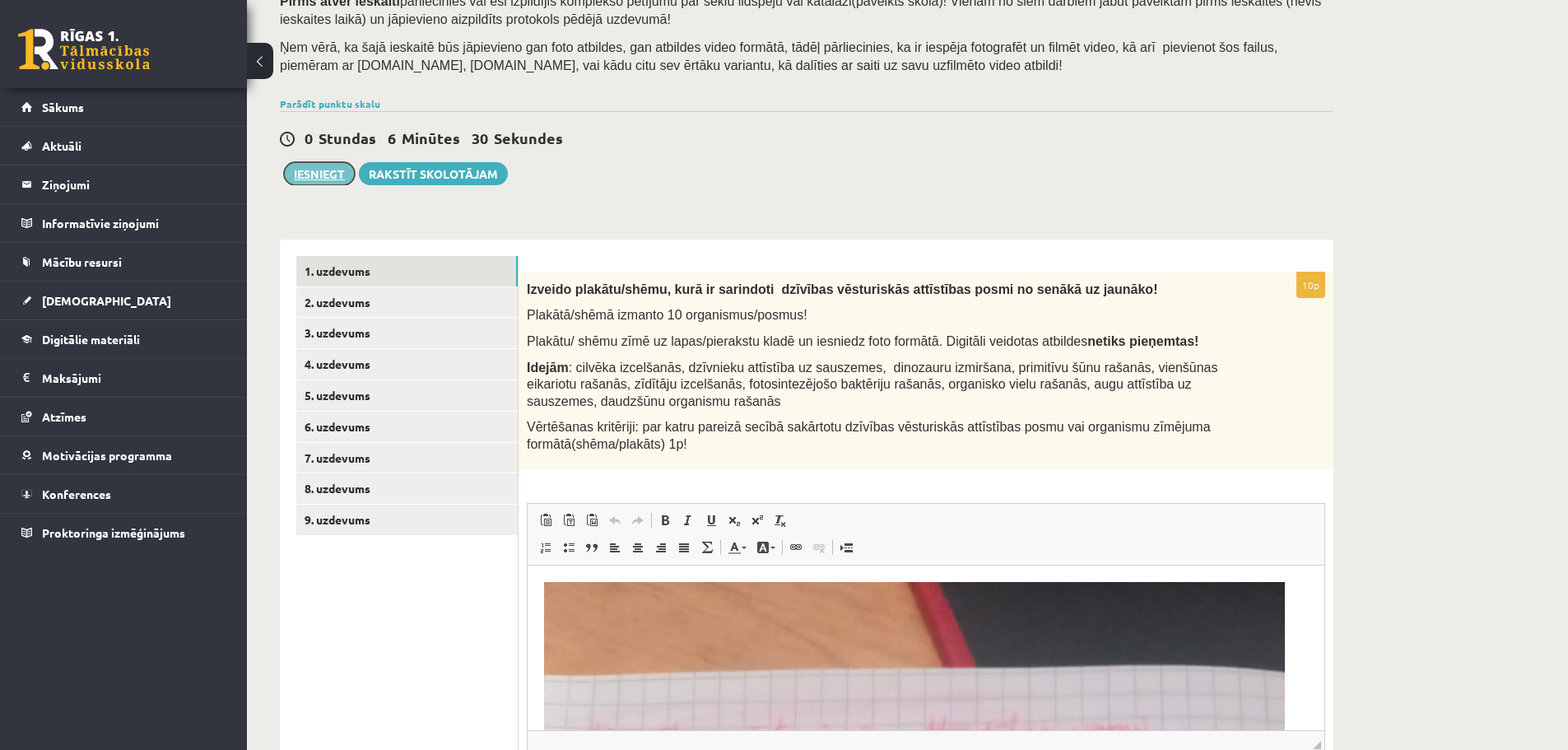
click at [333, 173] on button "Iesniegt" at bounding box center [319, 174] width 71 height 23
click at [336, 173] on button "Iesniegt" at bounding box center [319, 174] width 71 height 23
click at [468, 511] on link "9. uzdevums" at bounding box center [407, 520] width 221 height 31
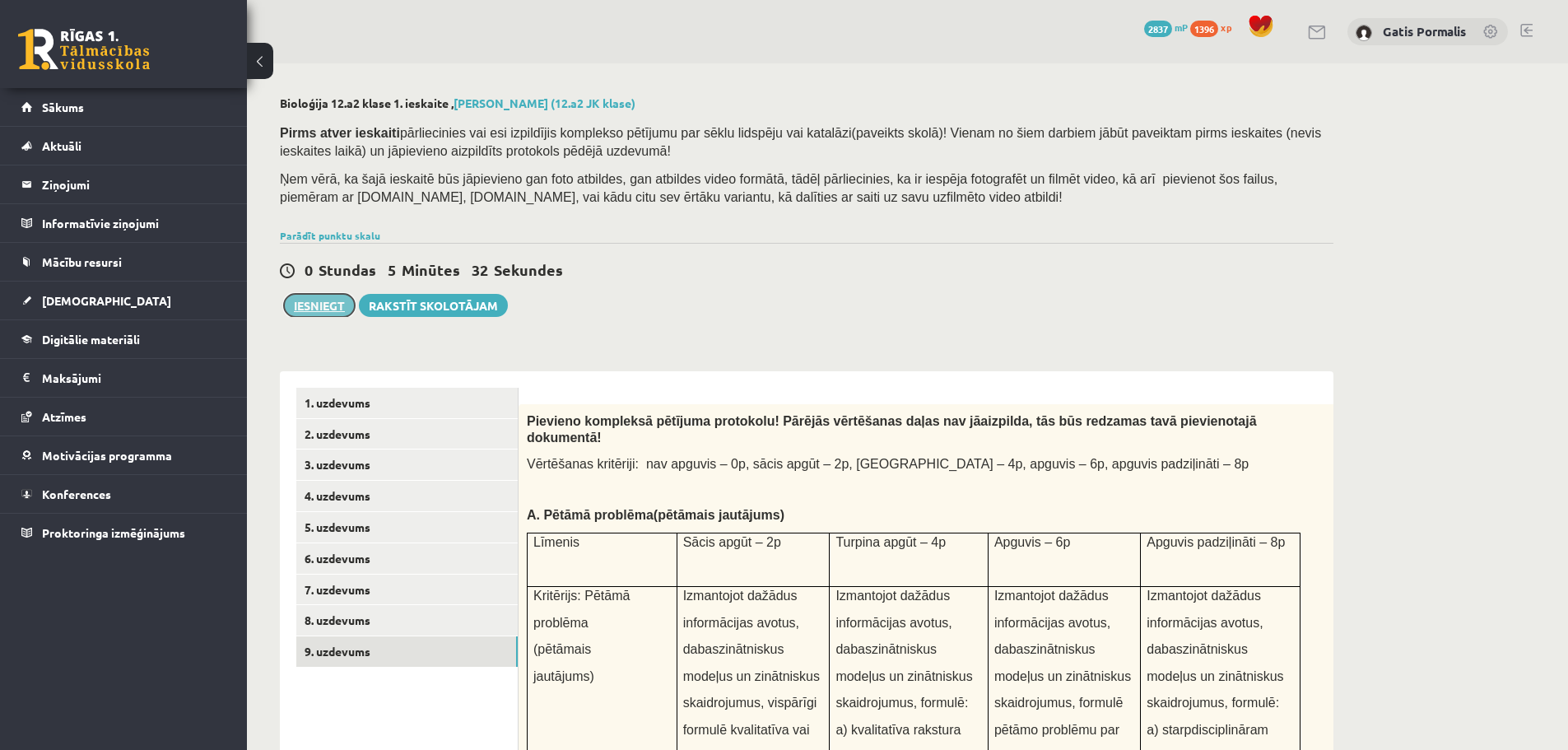
click at [315, 307] on button "Iesniegt" at bounding box center [319, 306] width 71 height 23
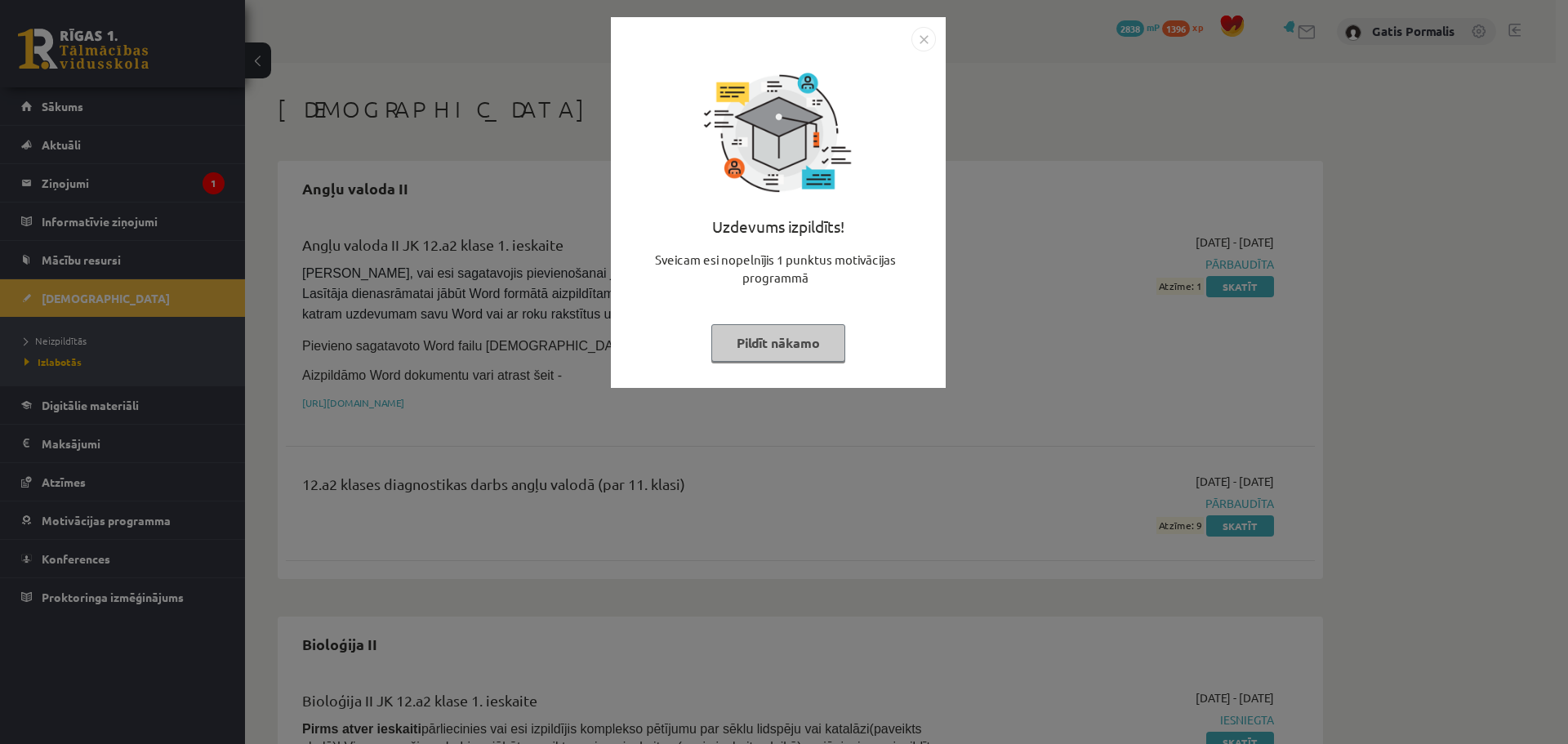
click at [935, 44] on img "Close" at bounding box center [924, 39] width 25 height 25
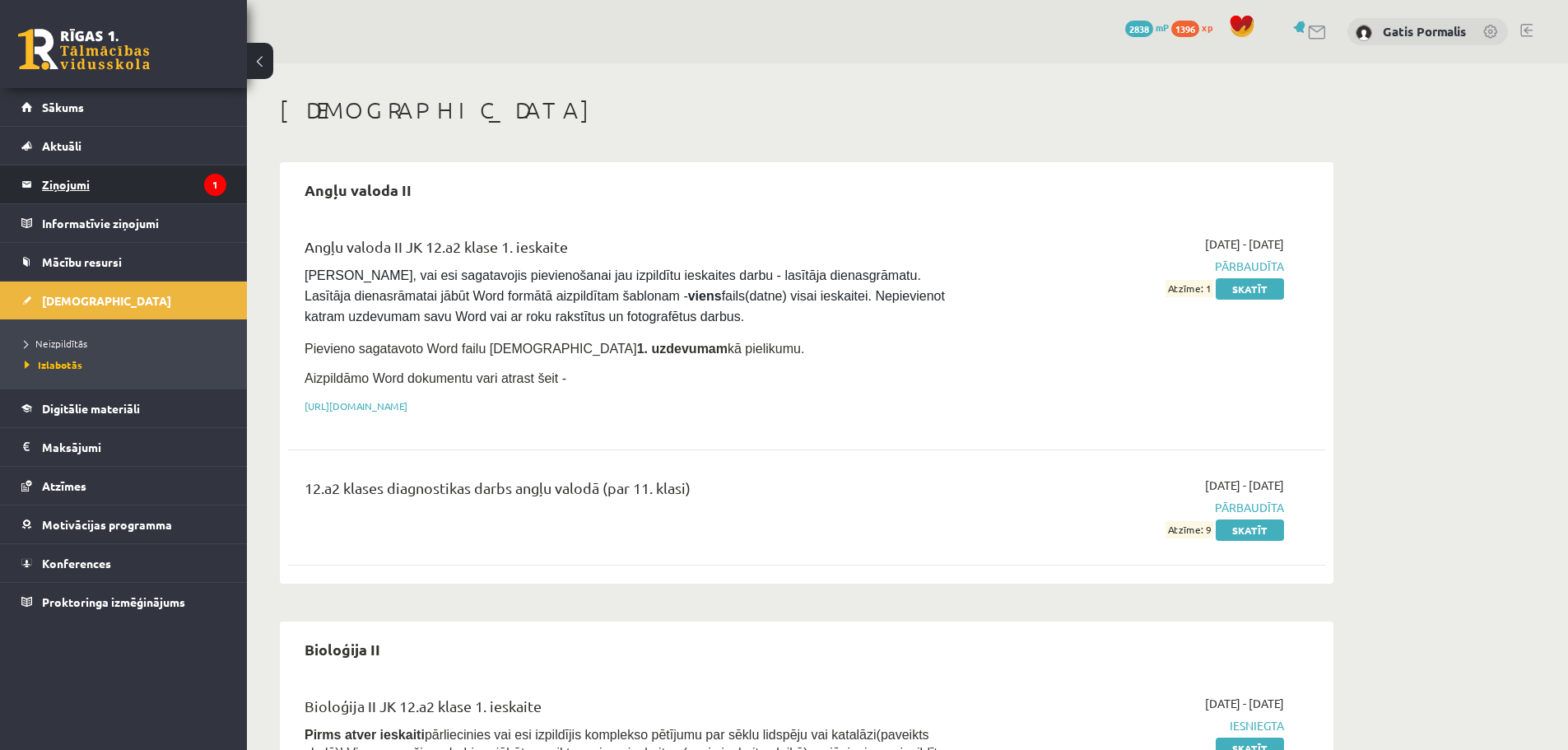
click at [215, 184] on icon "1" at bounding box center [214, 185] width 22 height 22
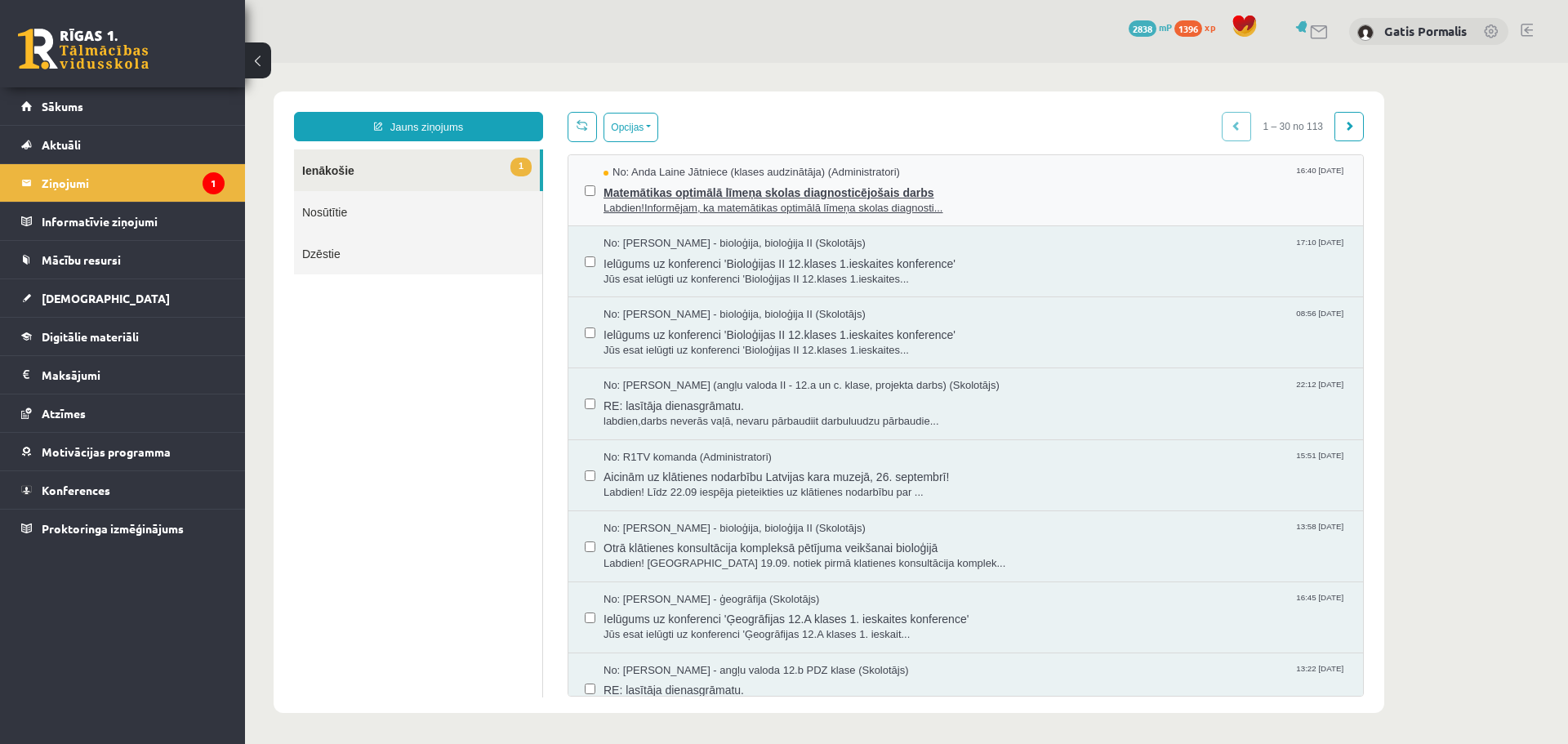
click at [639, 207] on span "Labdien!Informējam, ka matemātikas optimālā līmeņa skolas diagnosti..." at bounding box center [975, 209] width 743 height 15
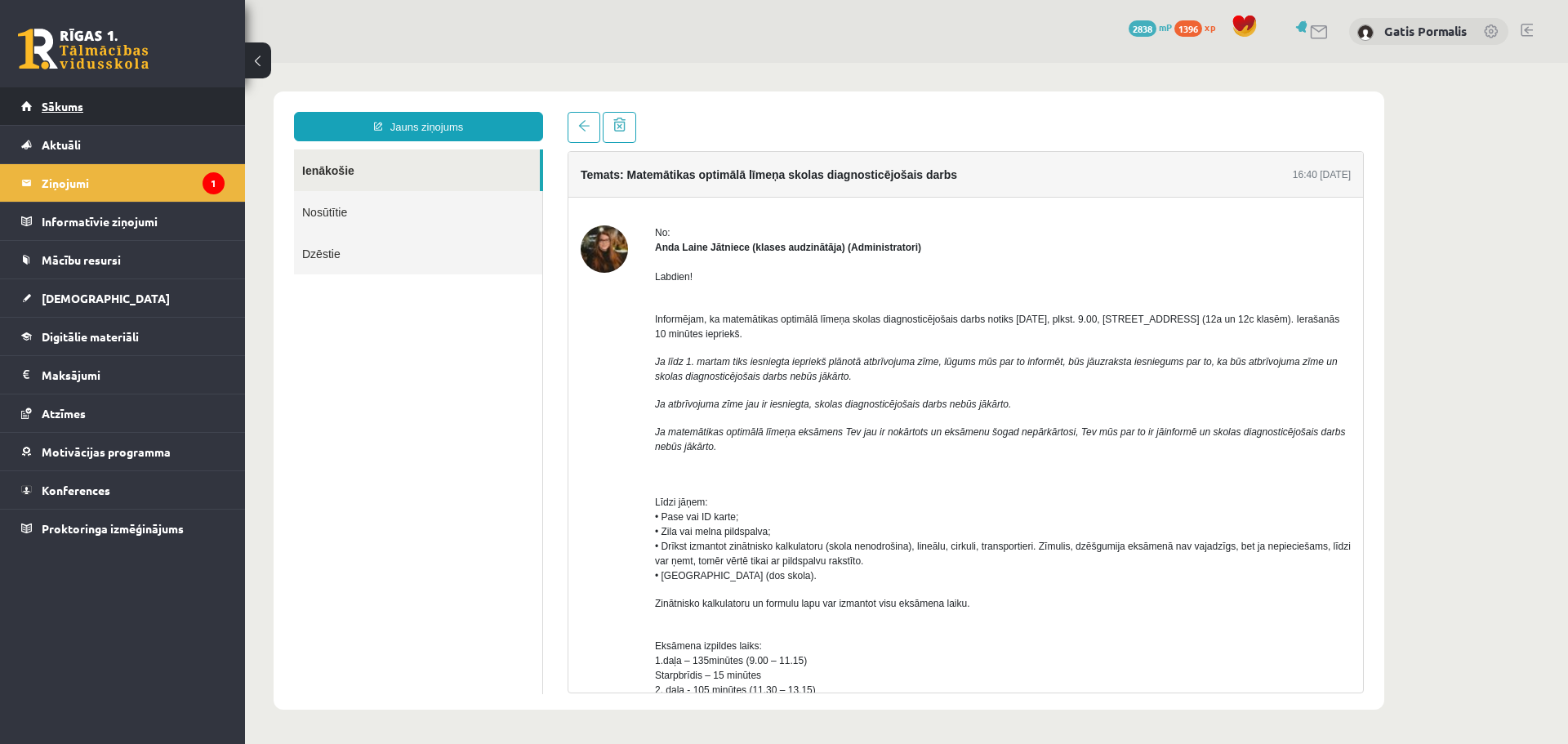
click at [140, 105] on link "Sākums" at bounding box center [122, 106] width 203 height 37
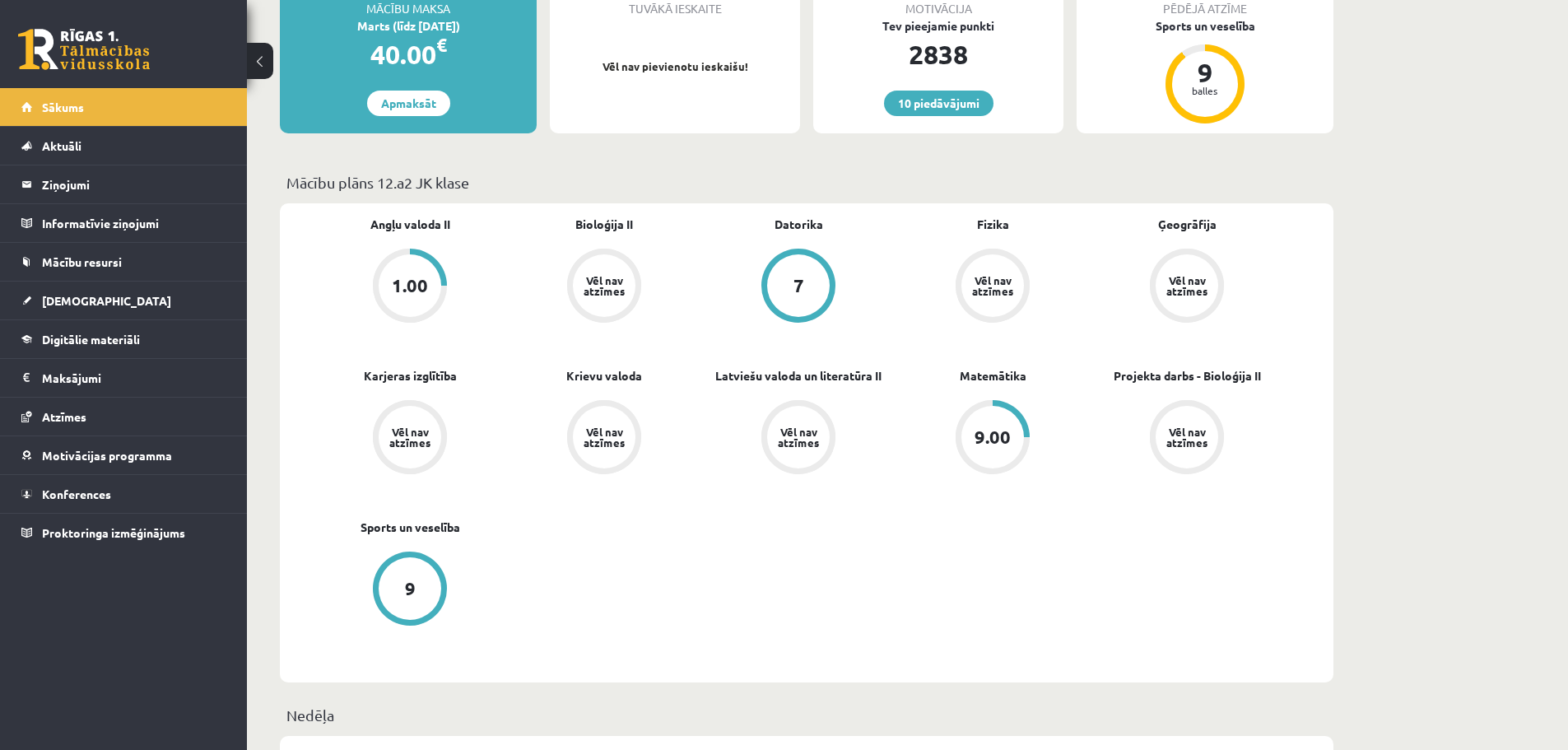
scroll to position [164, 0]
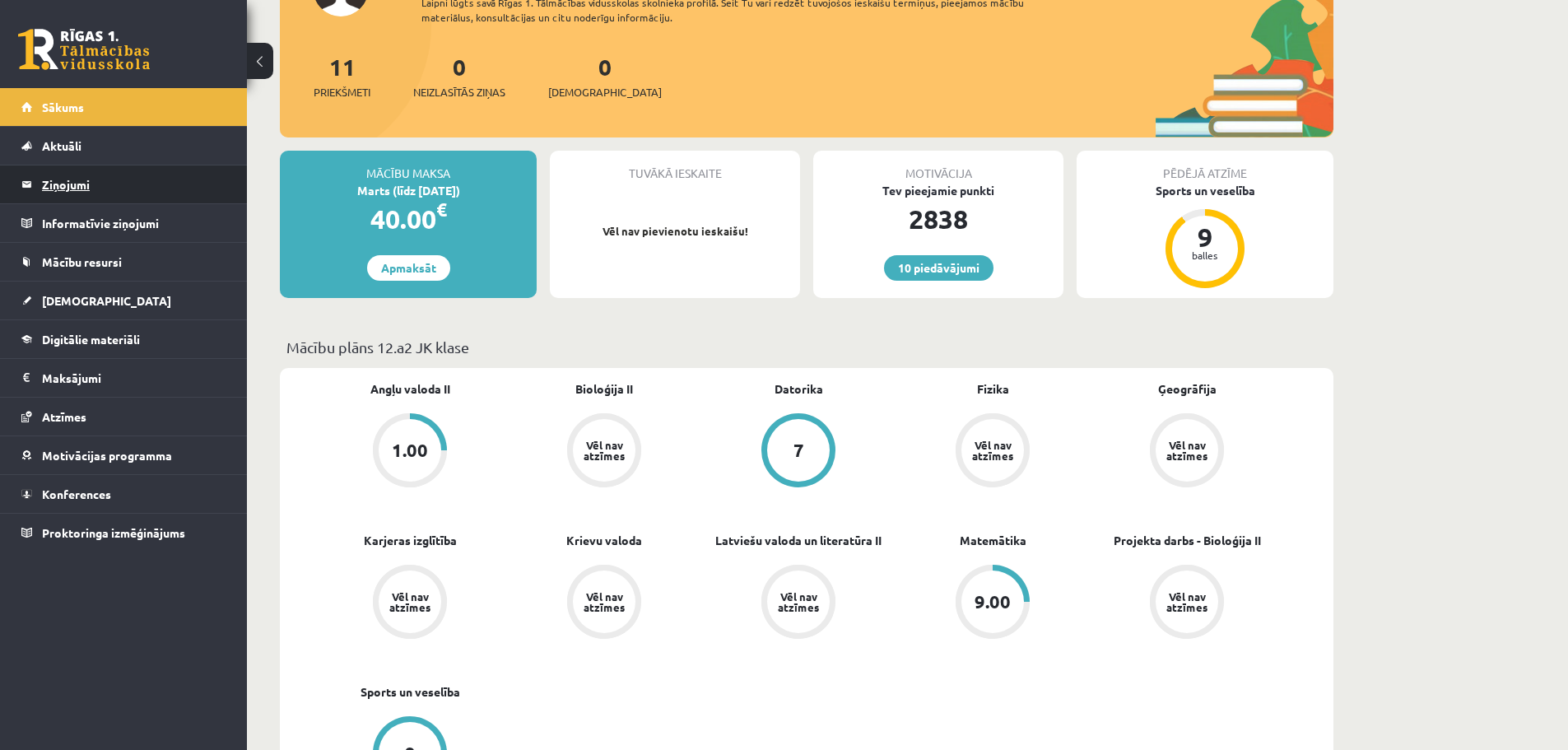
click at [136, 181] on legend "Ziņojumi 0" at bounding box center [135, 184] width 185 height 38
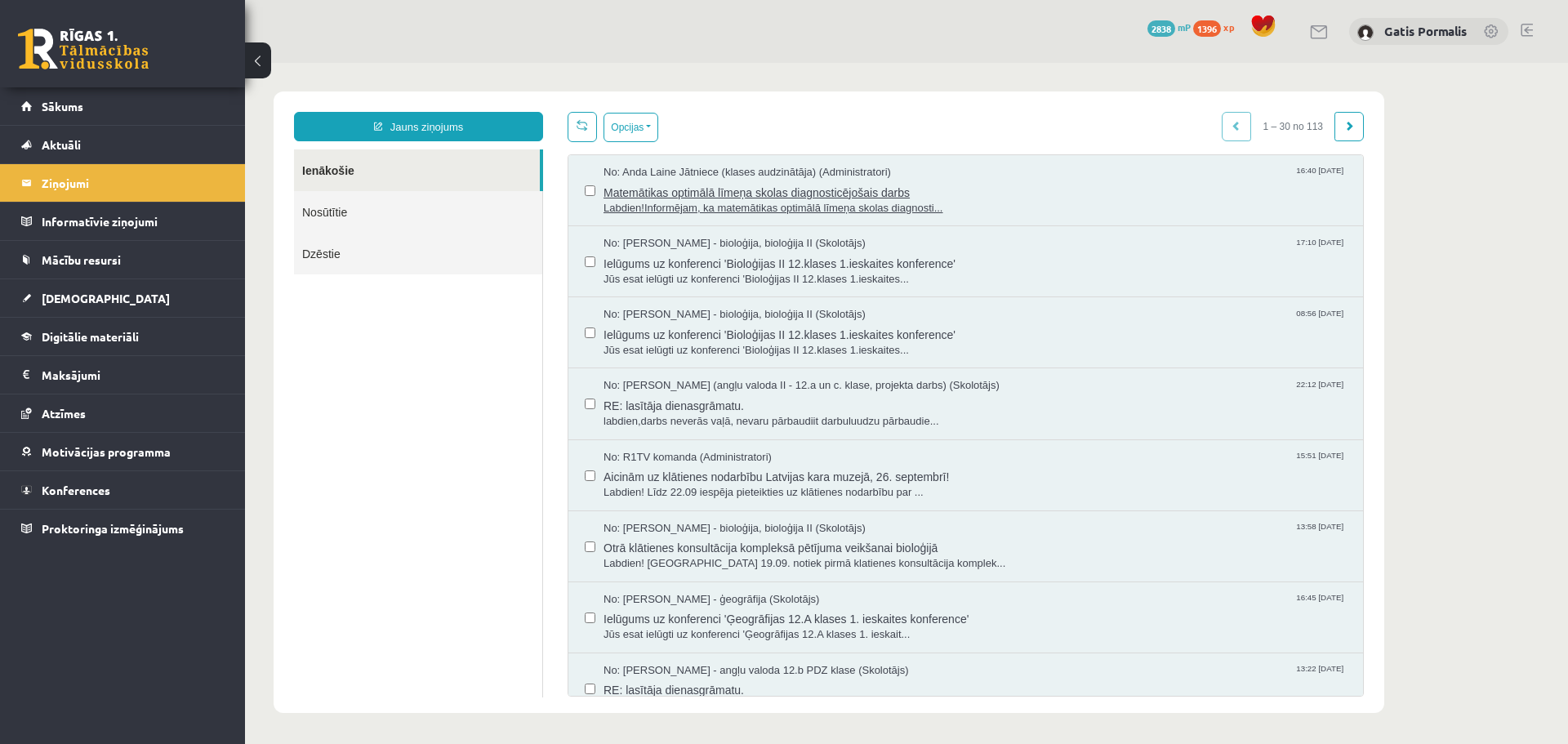
click at [750, 205] on span "Labdien!Informējam, ka matemātikas optimālā līmeņa skolas diagnosti..." at bounding box center [975, 209] width 743 height 15
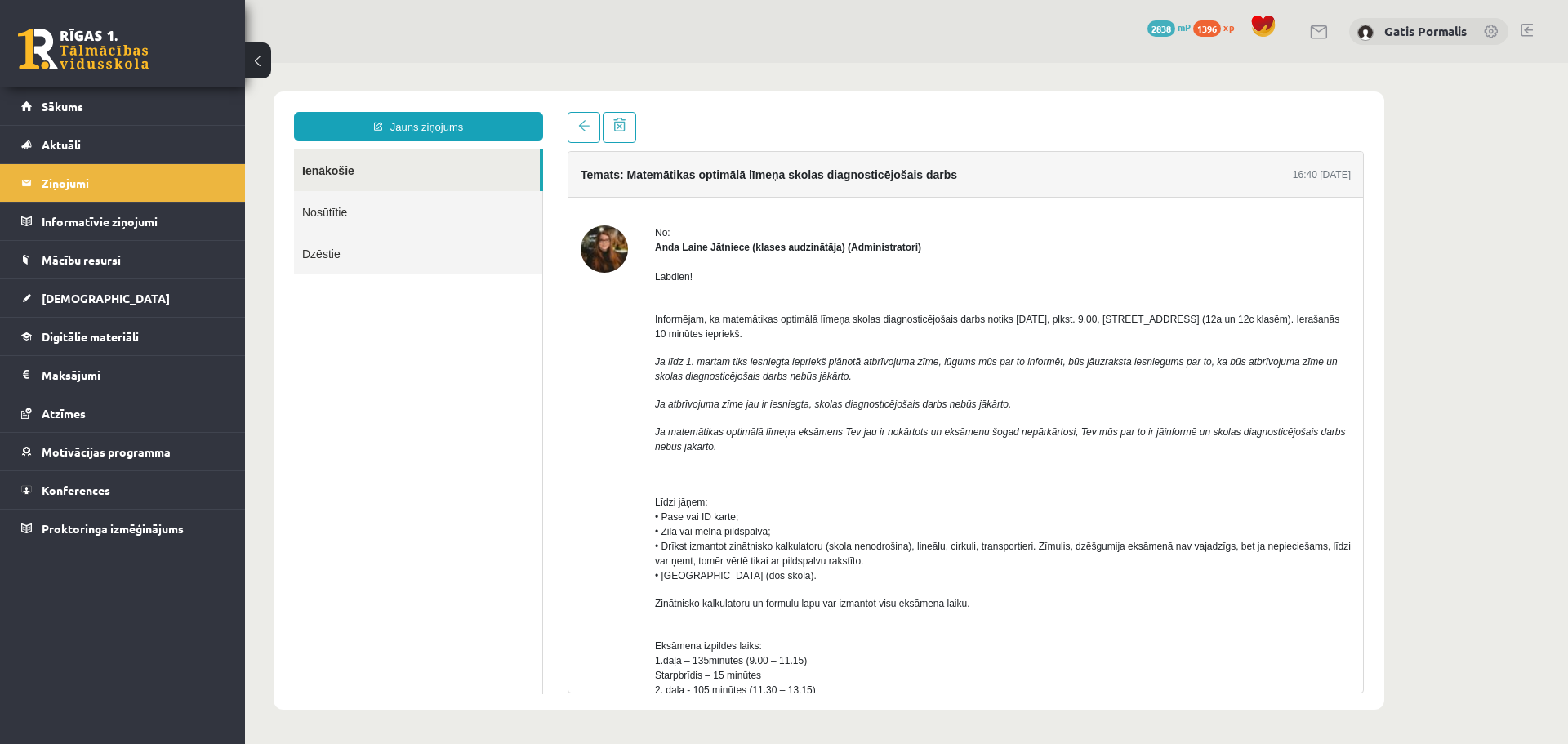
scroll to position [490, 0]
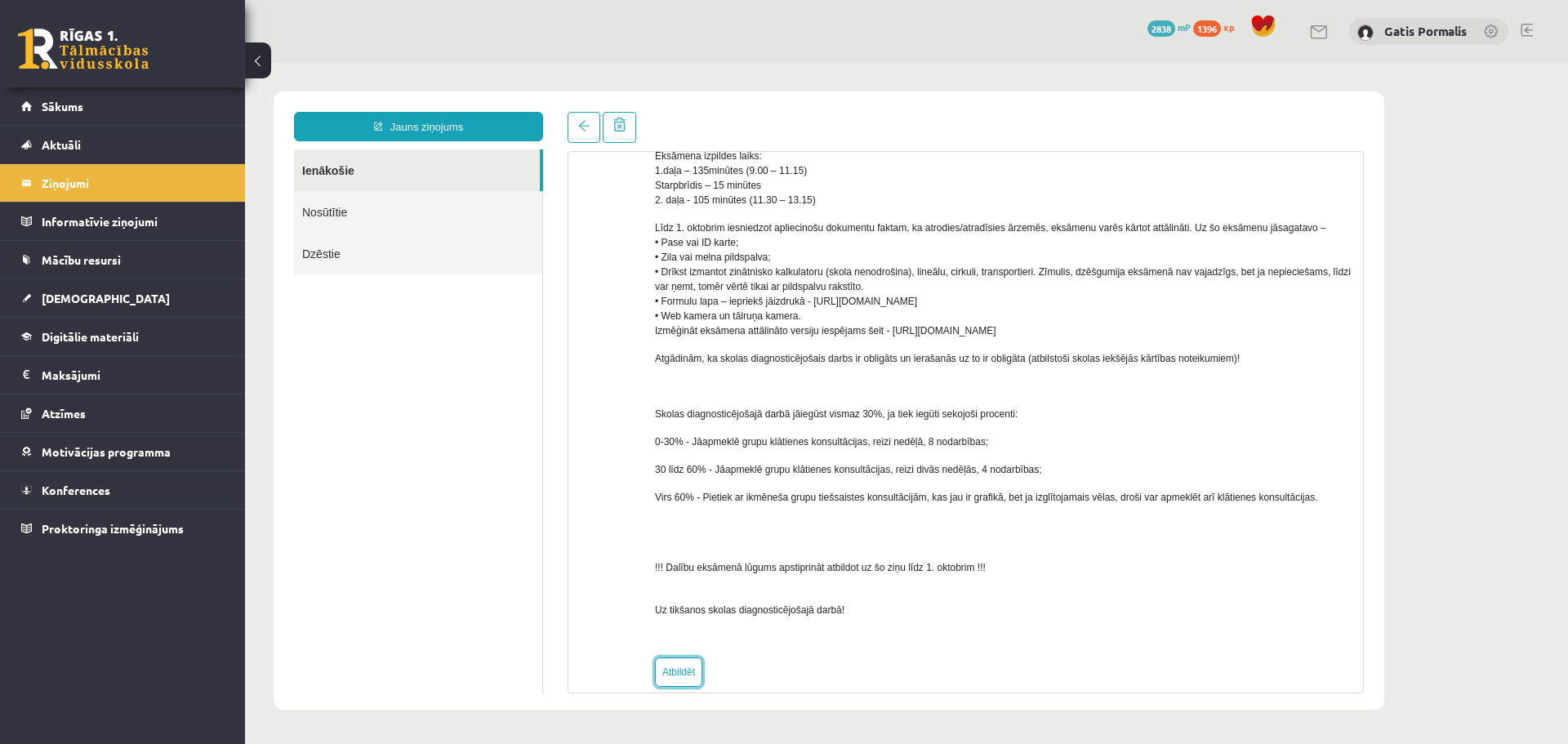
click at [671, 670] on link "Atbildēt" at bounding box center [679, 672] width 48 height 30
type input "**********"
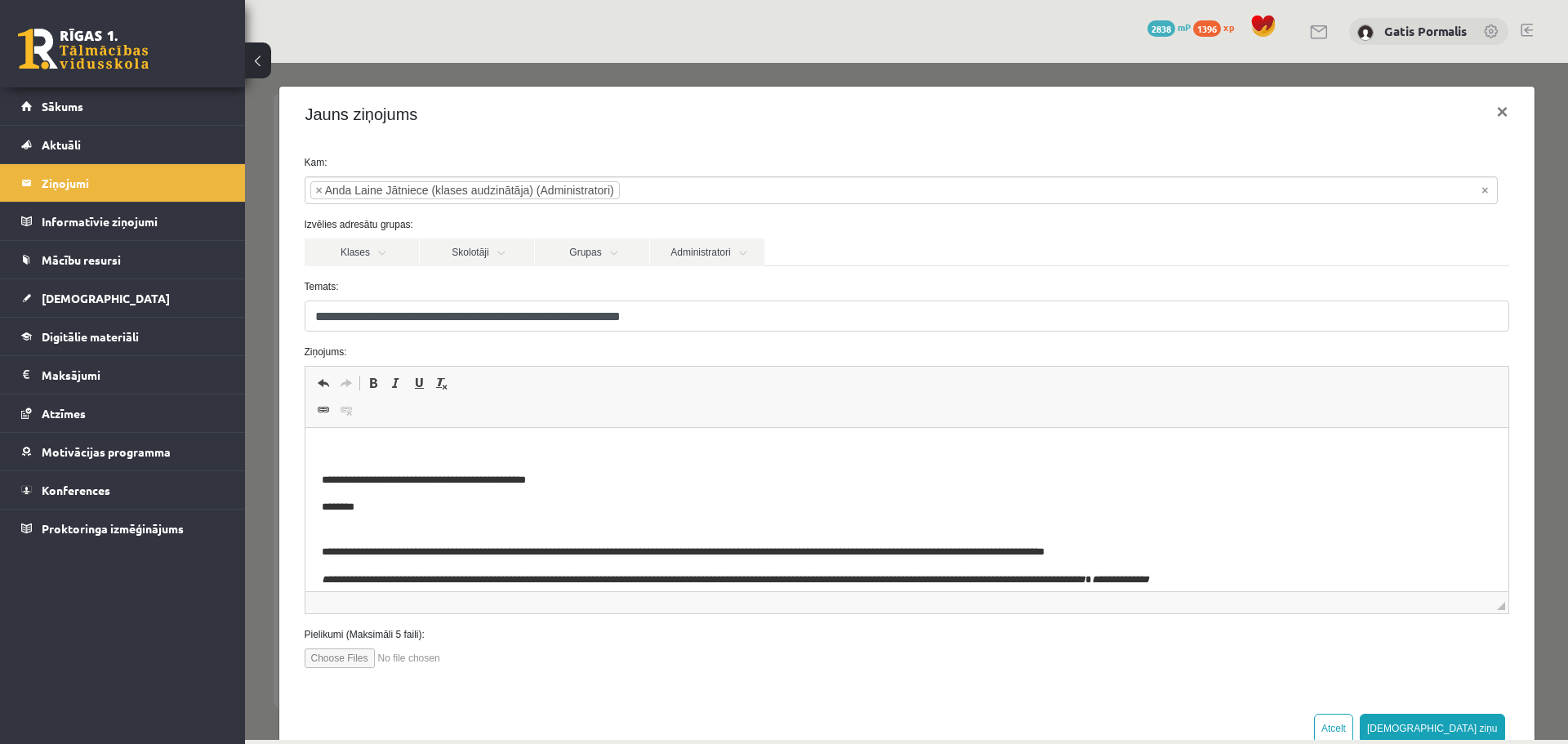
drag, startPoint x: 395, startPoint y: 442, endPoint x: 479, endPoint y: 441, distance: 84.0
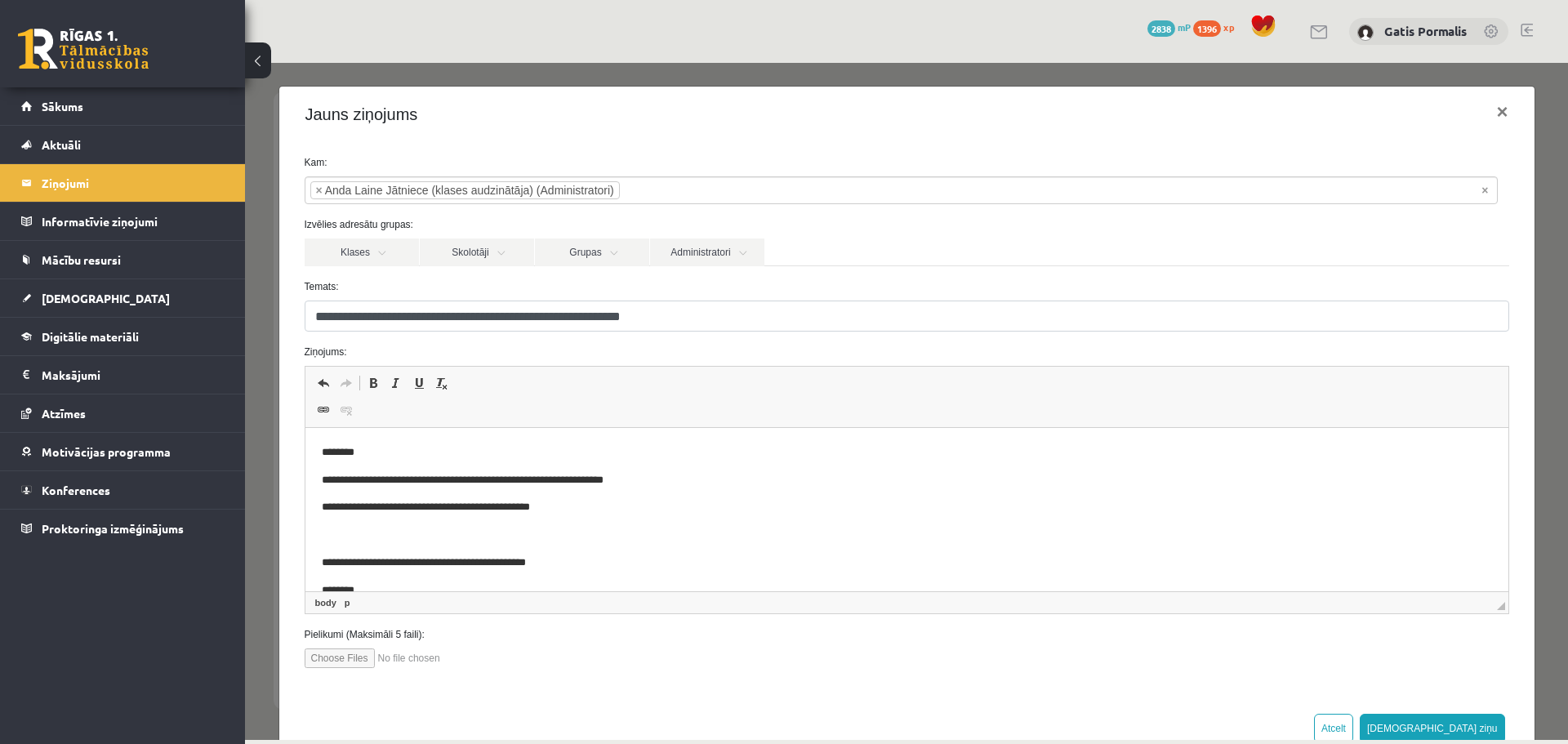
click at [345, 506] on p "**********" at bounding box center [894, 507] width 1146 height 17
click at [644, 482] on p "**********" at bounding box center [894, 481] width 1146 height 17
click at [343, 505] on p "**********" at bounding box center [894, 507] width 1146 height 17
click at [379, 504] on p "**********" at bounding box center [894, 507] width 1146 height 17
click at [579, 514] on p "**********" at bounding box center [894, 507] width 1146 height 17
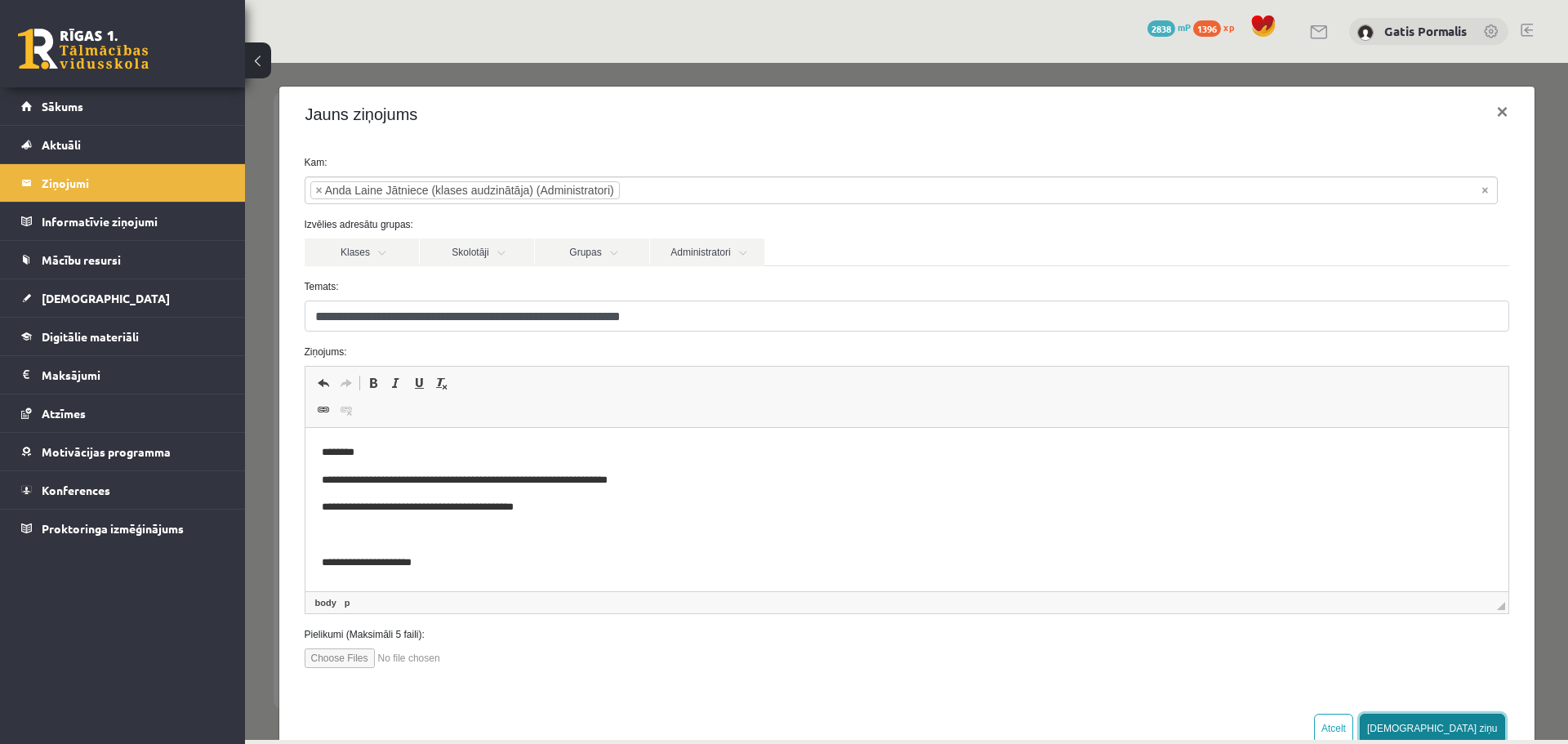
click at [1457, 723] on button "Sūtīt ziņu" at bounding box center [1433, 728] width 145 height 30
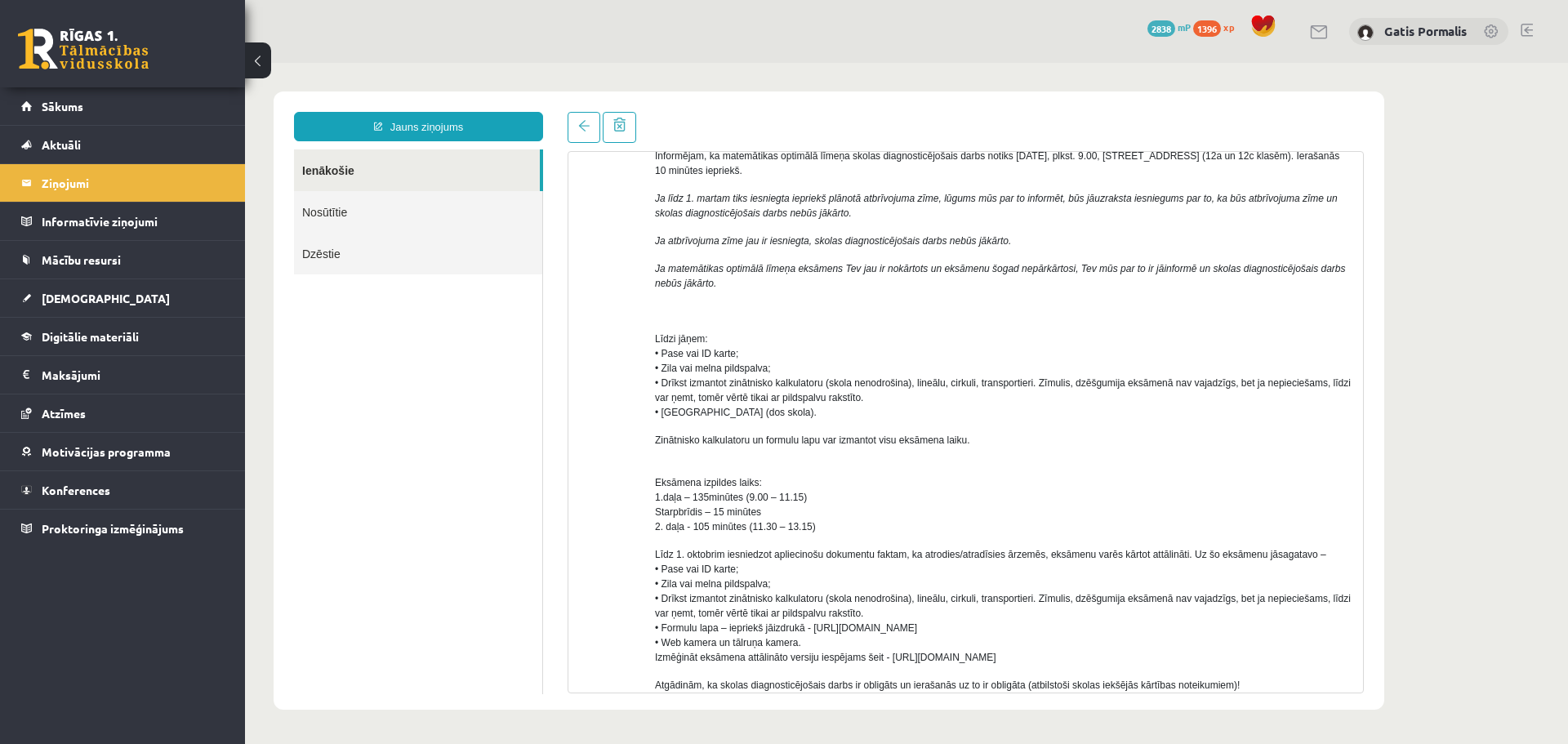
scroll to position [0, 0]
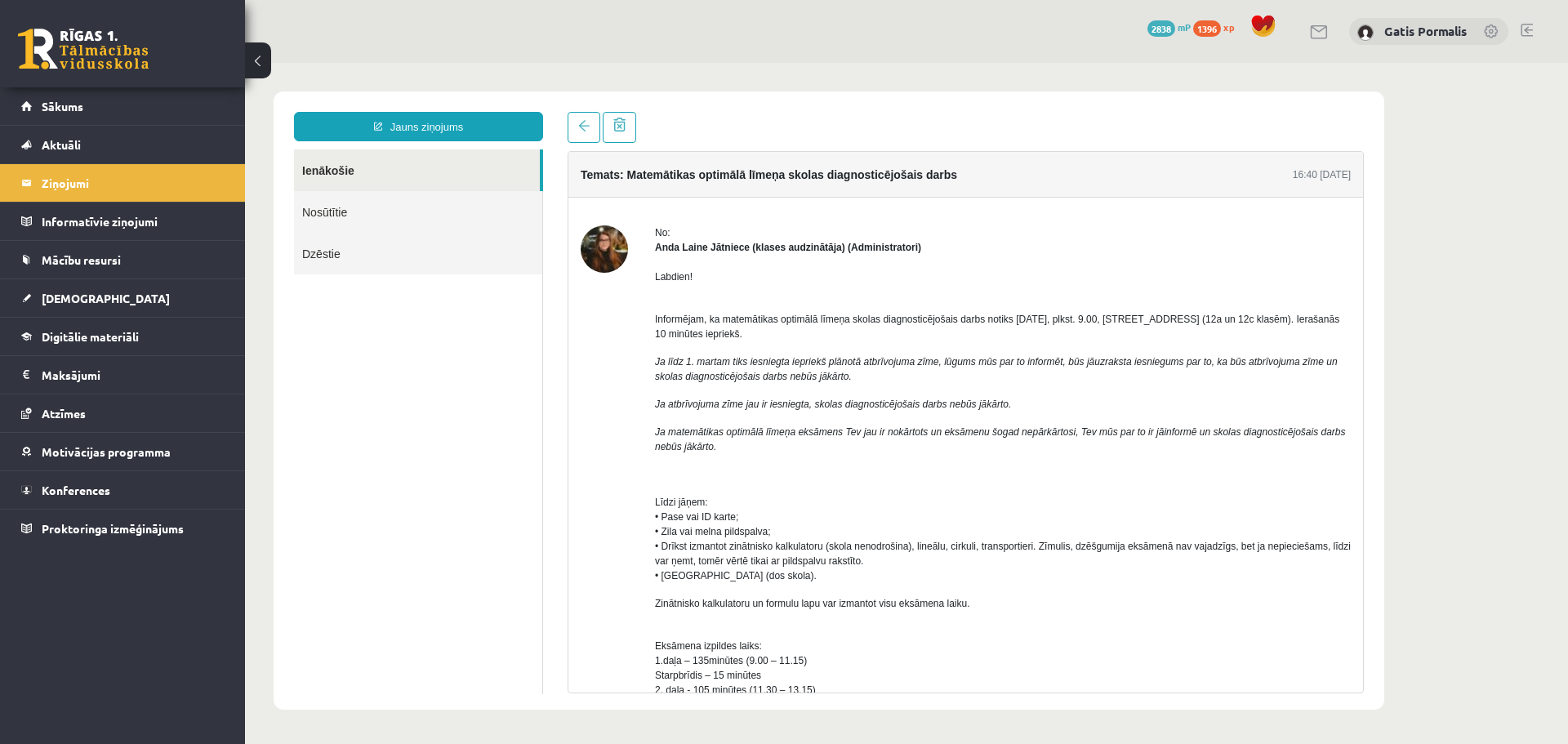
click at [343, 168] on link "Ienākošie" at bounding box center [417, 171] width 246 height 42
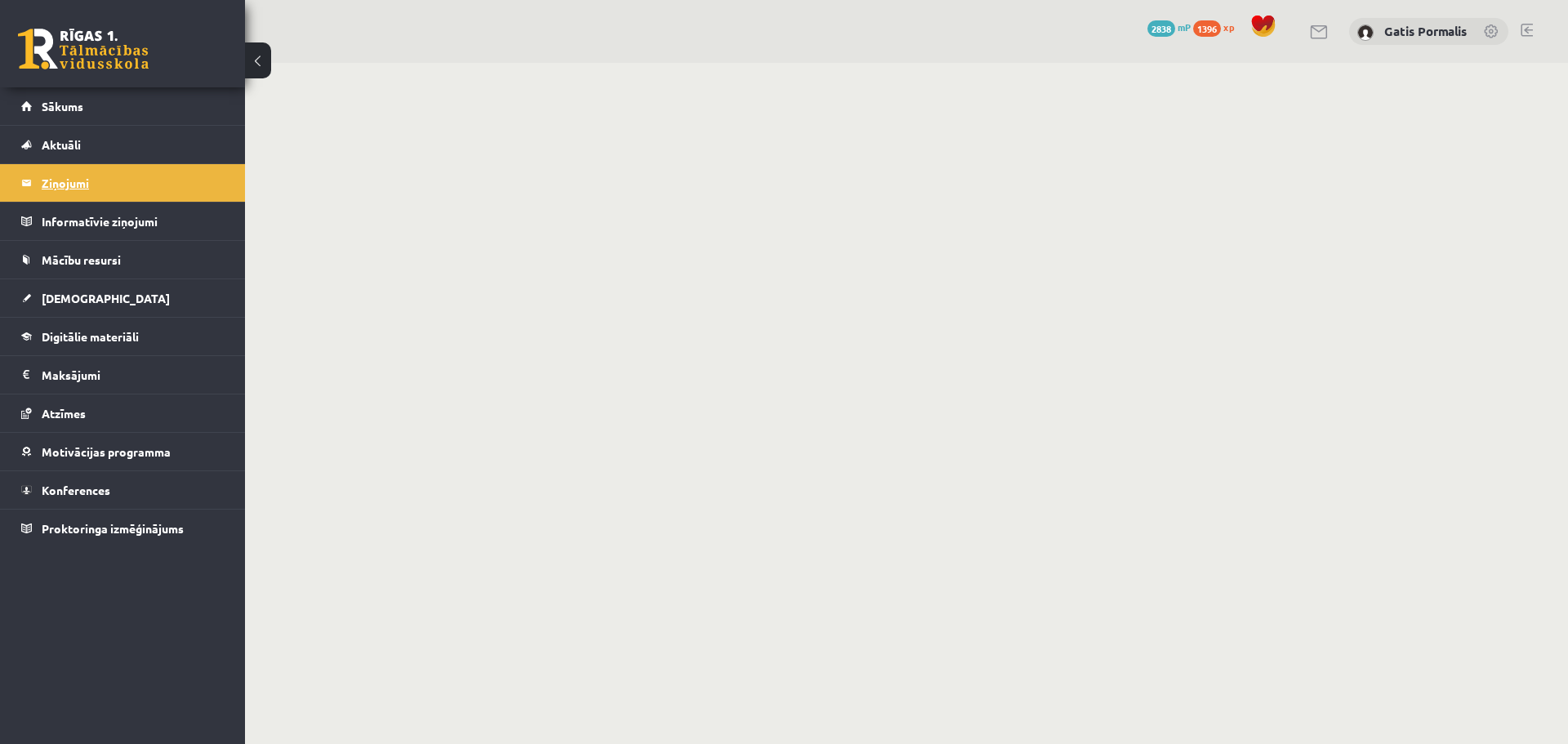
click at [73, 186] on legend "Ziņojumi 0" at bounding box center [134, 182] width 183 height 37
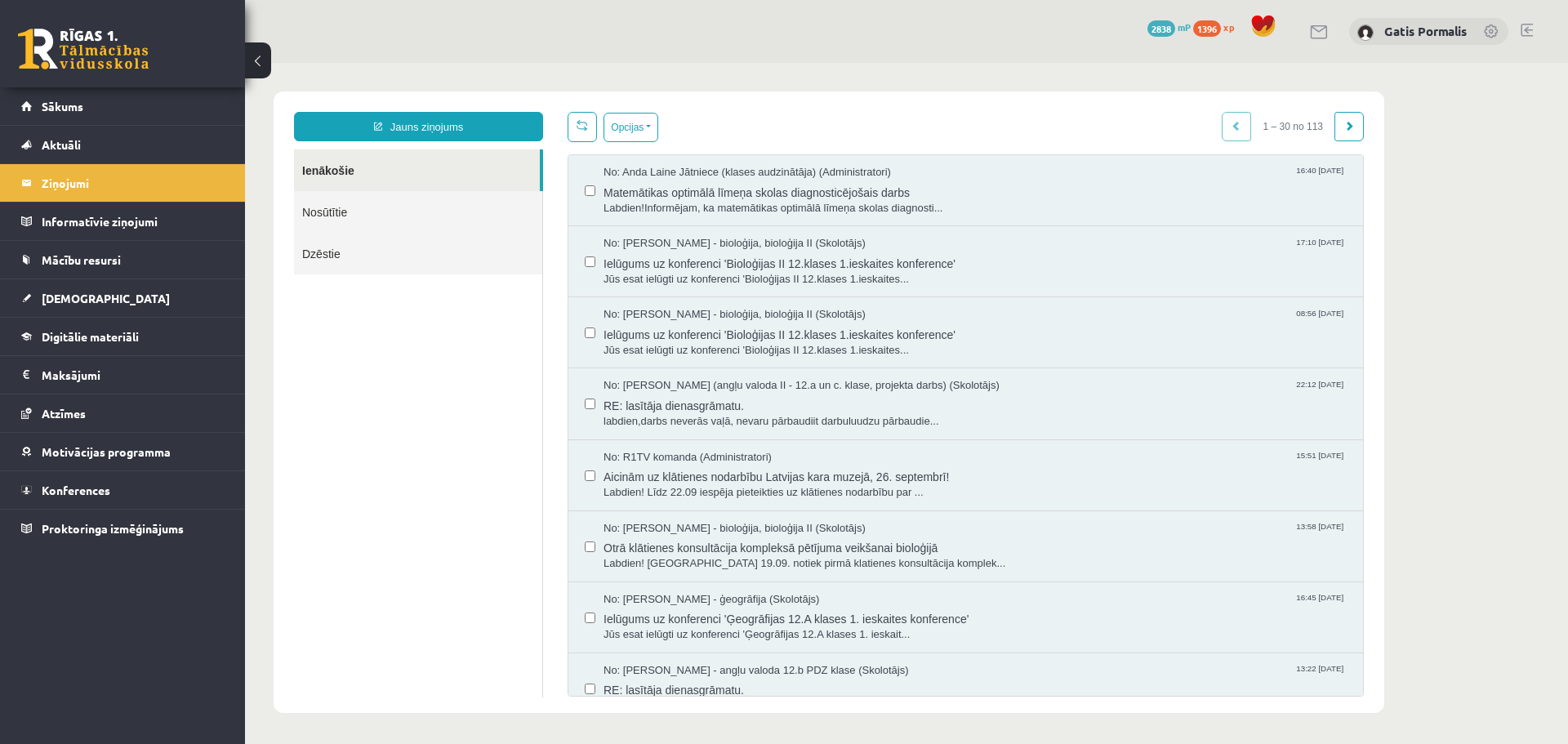
click at [930, 67] on body "Jauns ziņojums Ienākošie Nosūtītie Dzēstie ********* ********* ******* Opcijas …" at bounding box center [906, 403] width 1323 height 679
click at [140, 111] on link "Sākums" at bounding box center [122, 106] width 203 height 37
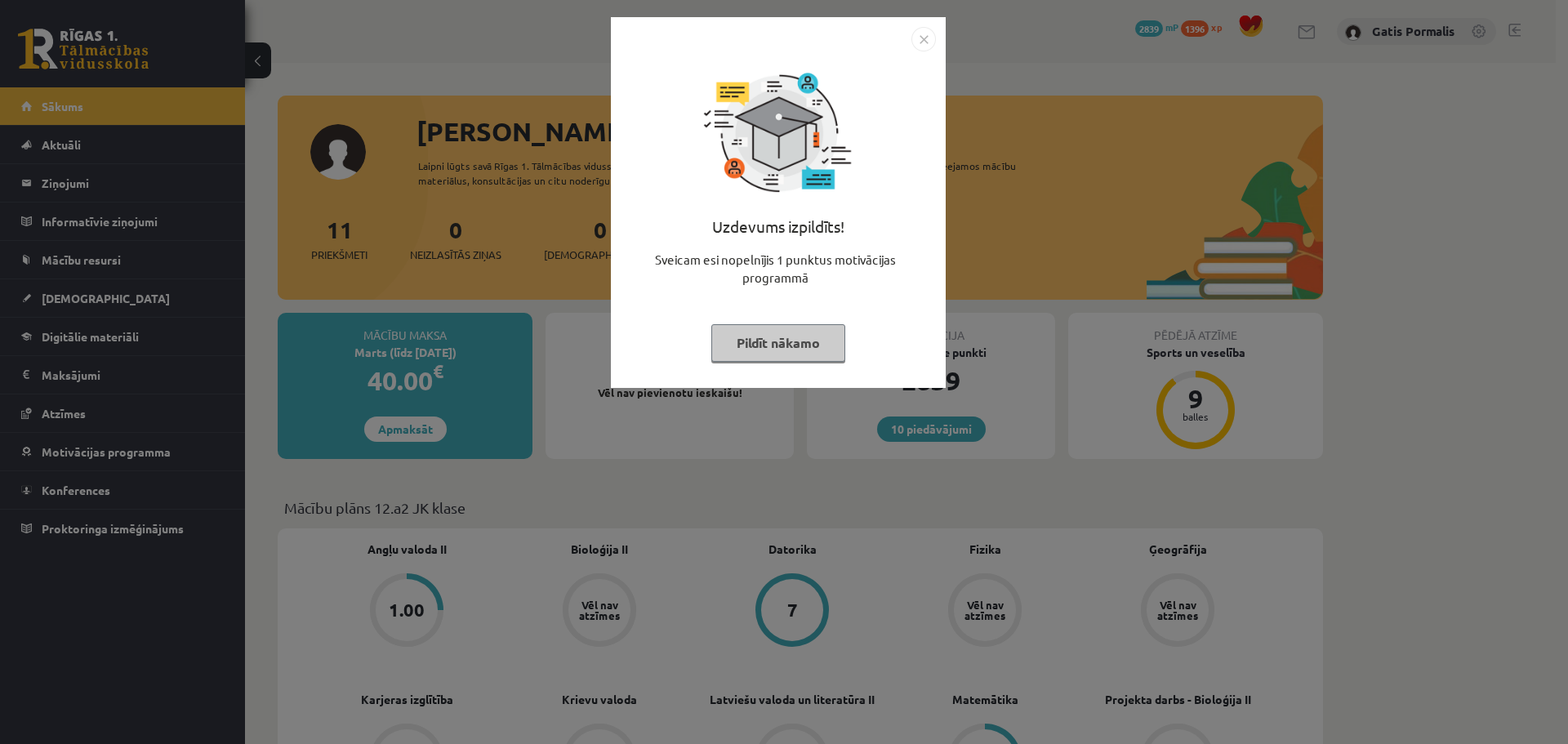
click at [928, 34] on img "Close" at bounding box center [924, 39] width 25 height 25
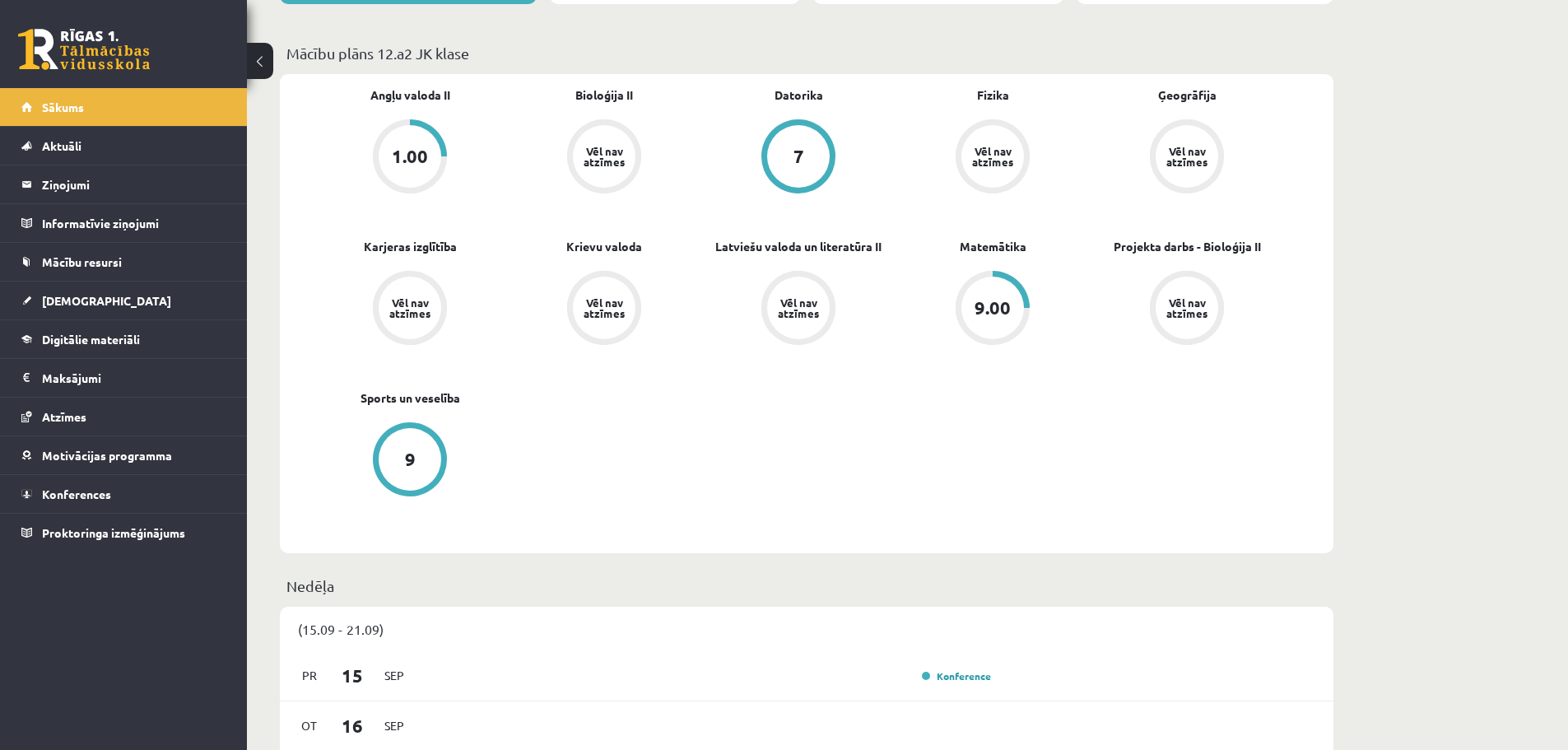
scroll to position [659, 0]
